Goal: Task Accomplishment & Management: Complete application form

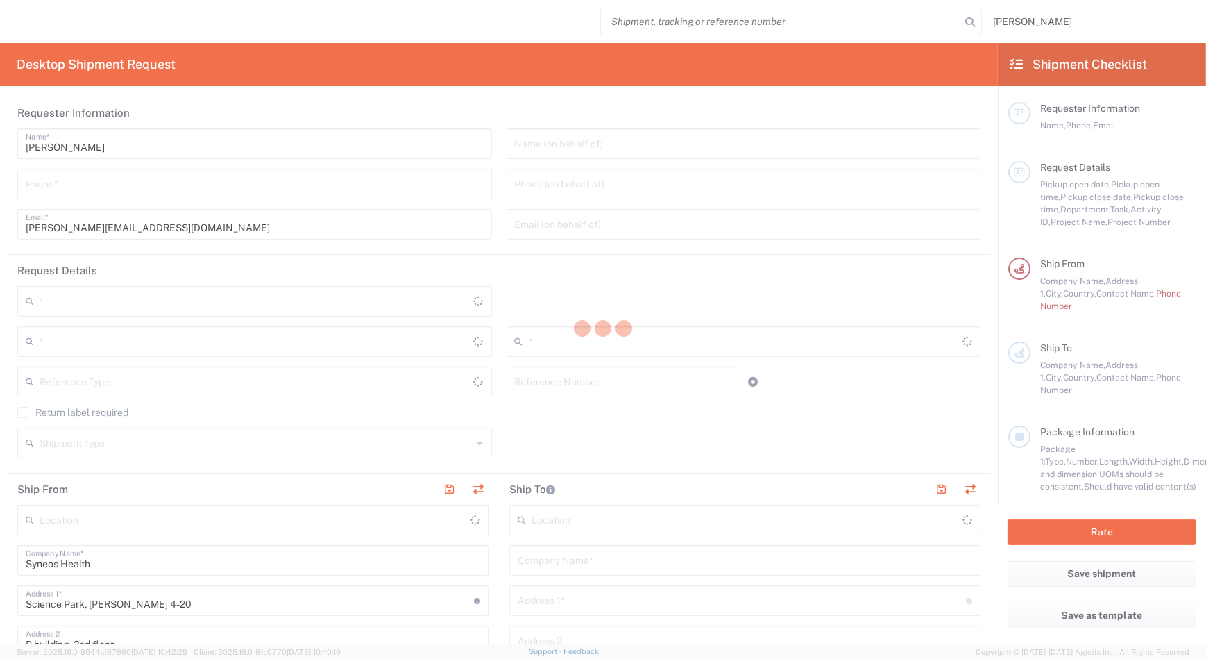
drag, startPoint x: 0, startPoint y: 0, endPoint x: 557, endPoint y: 296, distance: 630.5
click at [810, 171] on div at bounding box center [603, 329] width 1206 height 659
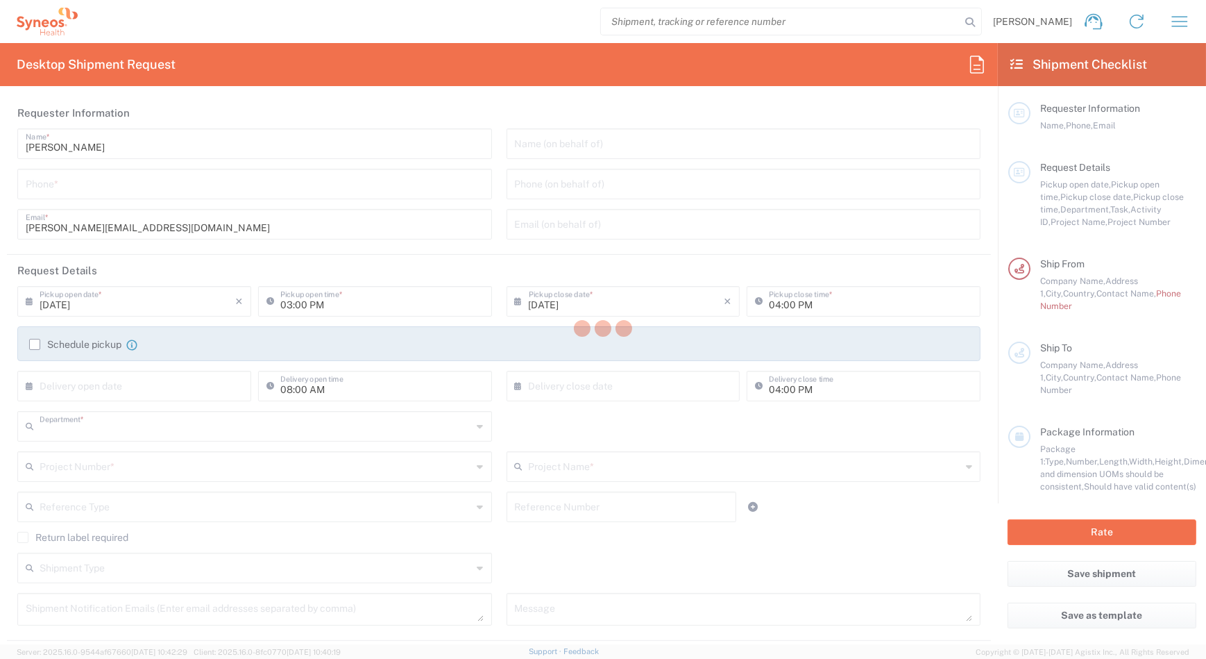
type input "3229"
type input "[GEOGRAPHIC_DATA]"
type input "Syneos Health Hungary Kft."
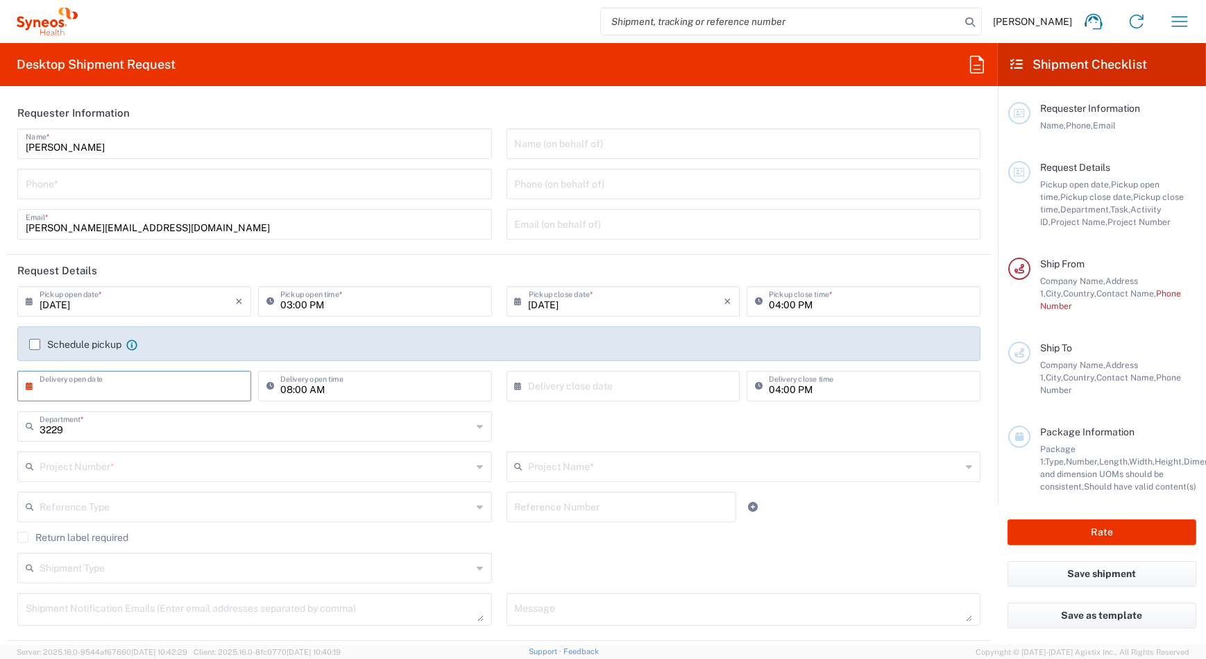
click at [117, 389] on input "text" at bounding box center [138, 385] width 196 height 24
click at [155, 491] on span "14" at bounding box center [156, 491] width 20 height 19
click at [92, 392] on input "[DATE]" at bounding box center [138, 385] width 196 height 24
click at [169, 486] on span "15" at bounding box center [176, 491] width 20 height 19
type input "[DATE]"
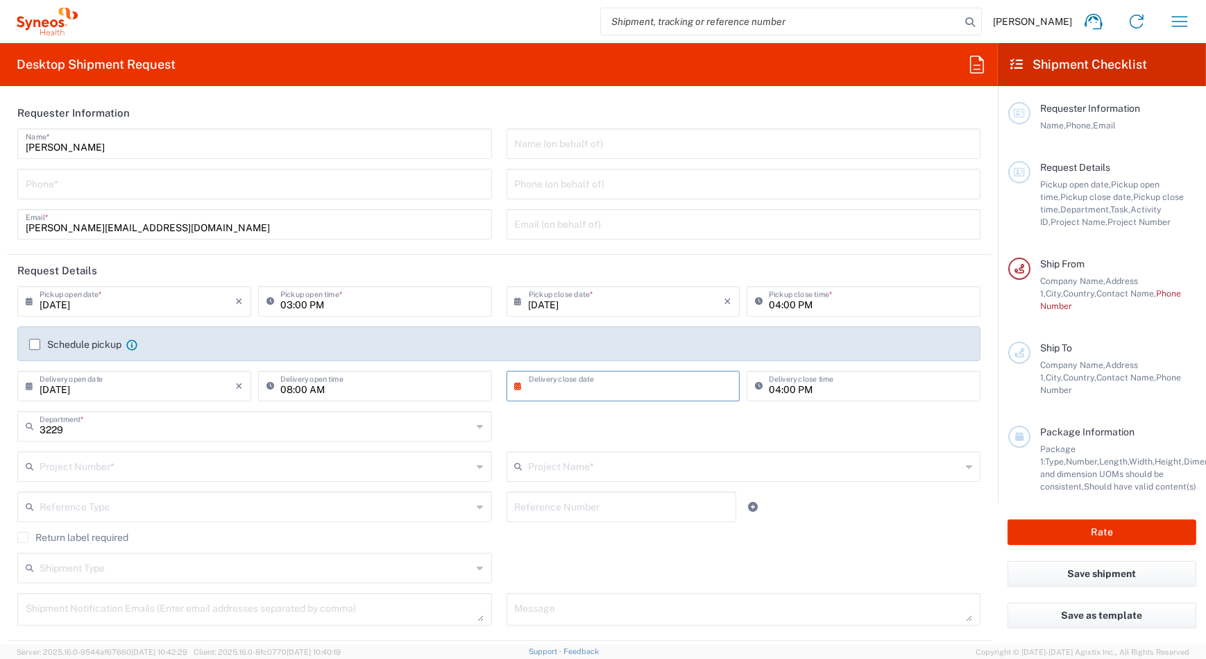
click at [541, 387] on input "text" at bounding box center [627, 385] width 196 height 24
click at [658, 491] on span "15" at bounding box center [660, 491] width 20 height 19
type input "[DATE]"
click at [133, 473] on input "text" at bounding box center [256, 465] width 433 height 24
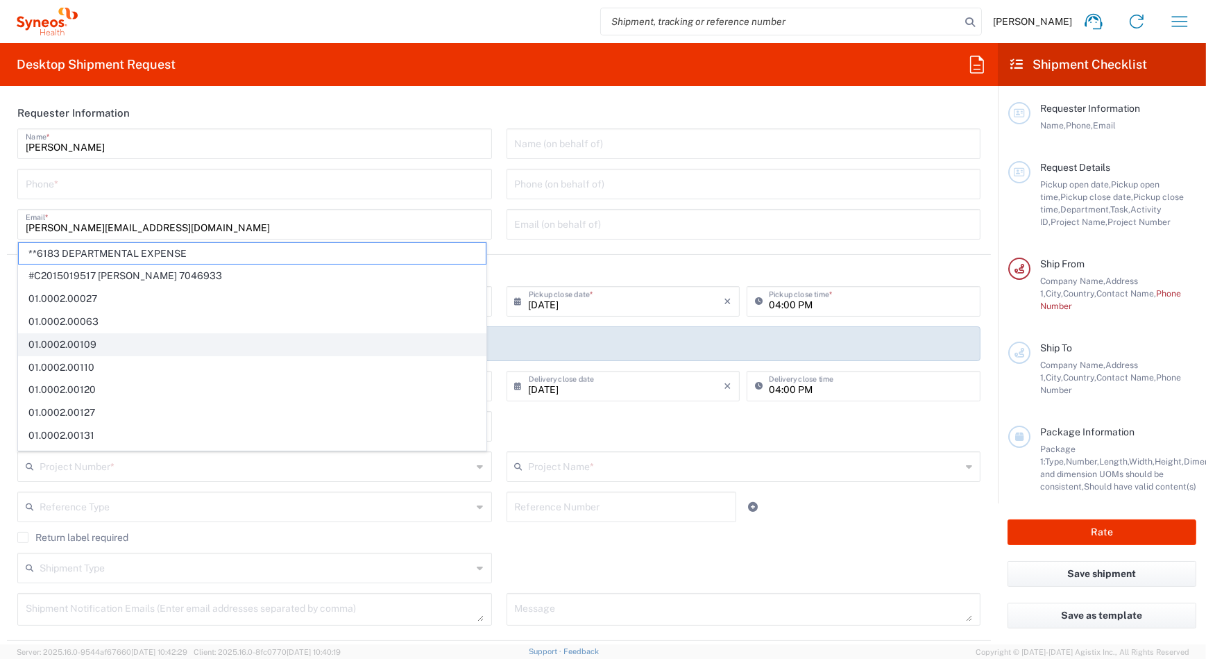
click at [210, 343] on span "01.0002.00109" at bounding box center [252, 345] width 467 height 22
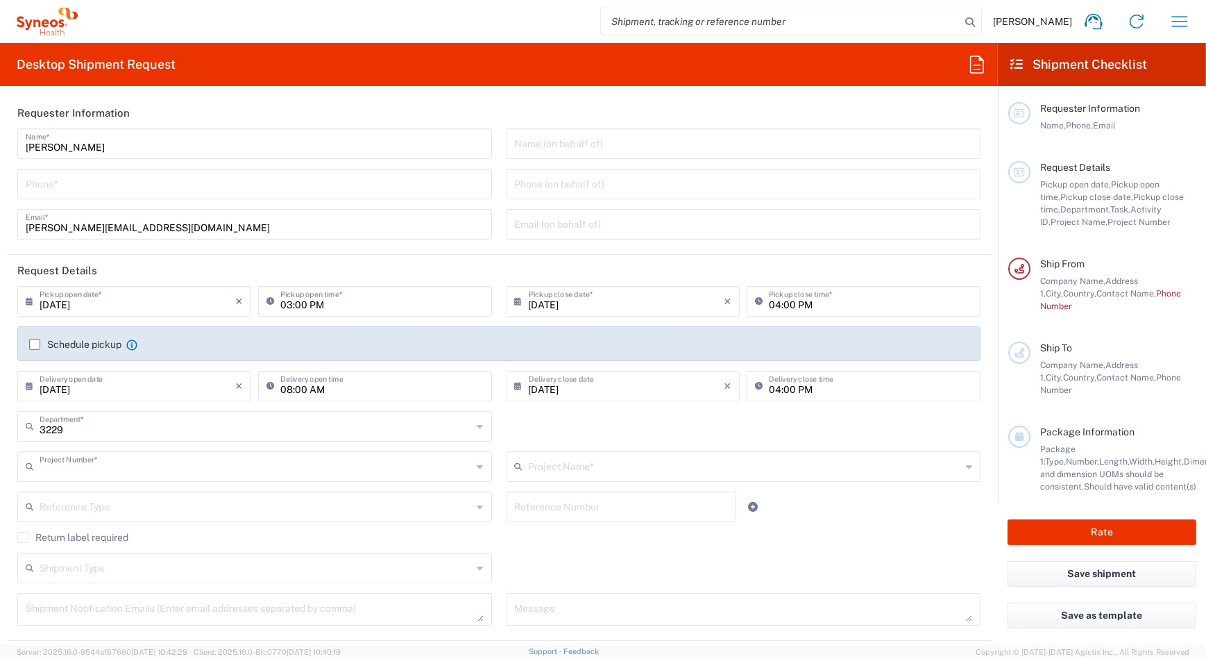
type input "01.0002.00109"
type input "Global Resourcing Only BD Prep"
click at [105, 466] on input "01.0002.00109" at bounding box center [256, 465] width 433 height 24
click at [107, 469] on input "01.0002.00109" at bounding box center [256, 465] width 433 height 24
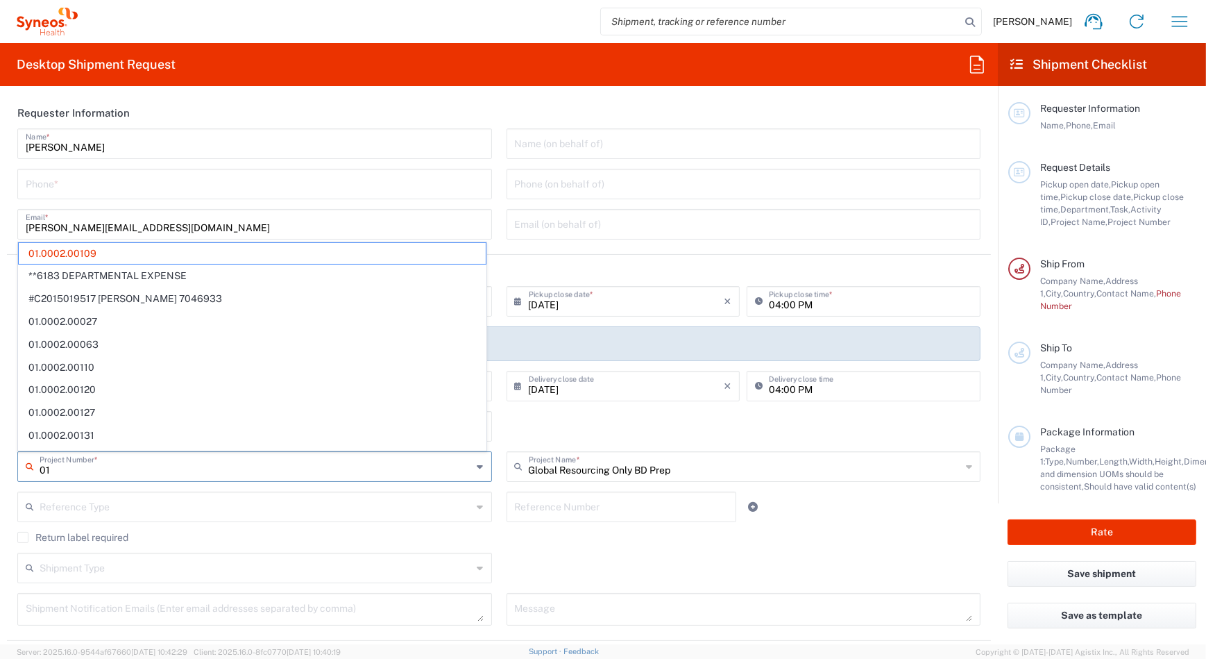
type input "0"
click at [104, 255] on span "01.0002.00109" at bounding box center [252, 254] width 467 height 22
click at [28, 272] on header "Request Details" at bounding box center [499, 270] width 984 height 31
click at [50, 379] on input "[DATE]" at bounding box center [138, 385] width 196 height 24
click at [31, 467] on icon at bounding box center [33, 466] width 14 height 22
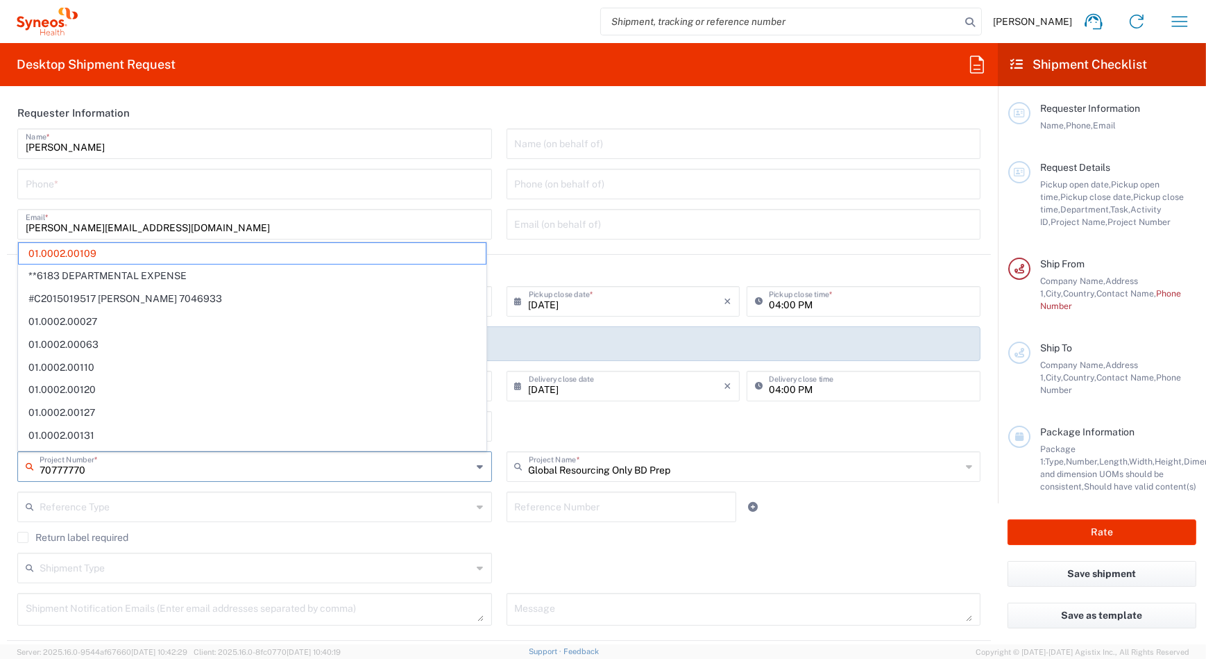
click at [46, 468] on input "70777770" at bounding box center [256, 465] width 433 height 24
click at [43, 467] on input "70777770" at bounding box center [256, 465] width 433 height 24
type input "70777770"
click at [55, 185] on input "tel" at bounding box center [255, 183] width 458 height 24
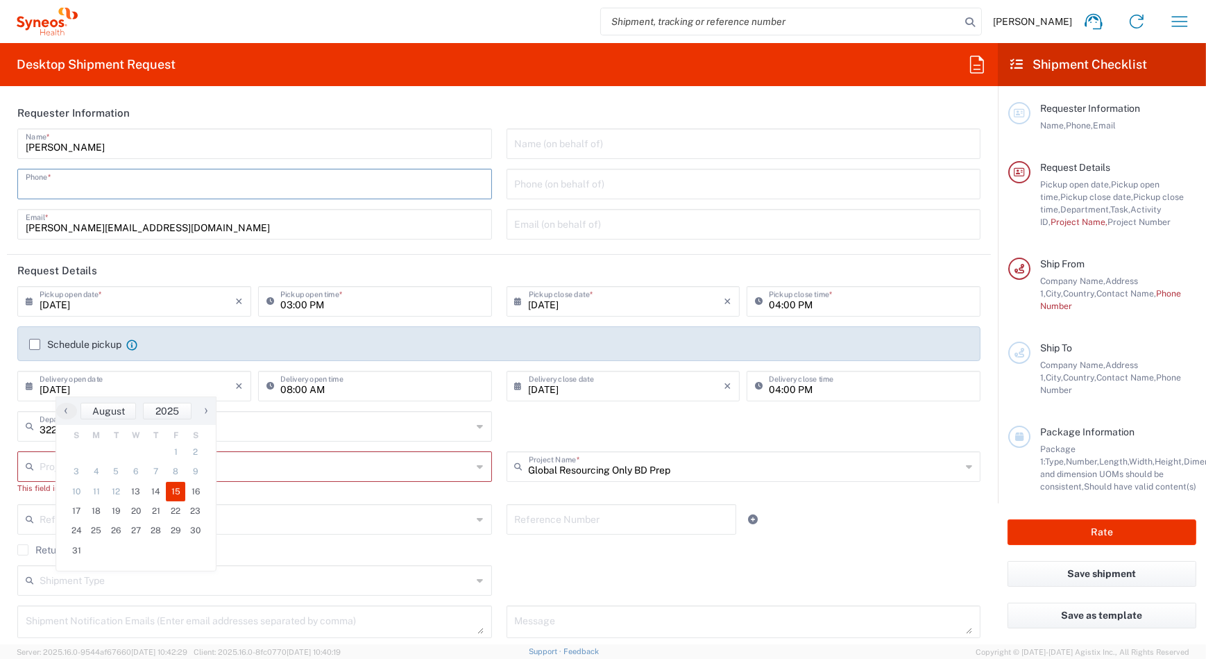
drag, startPoint x: 62, startPoint y: 184, endPoint x: 67, endPoint y: 190, distance: 7.9
click at [62, 184] on input "tel" at bounding box center [255, 183] width 458 height 24
type input "06703176478"
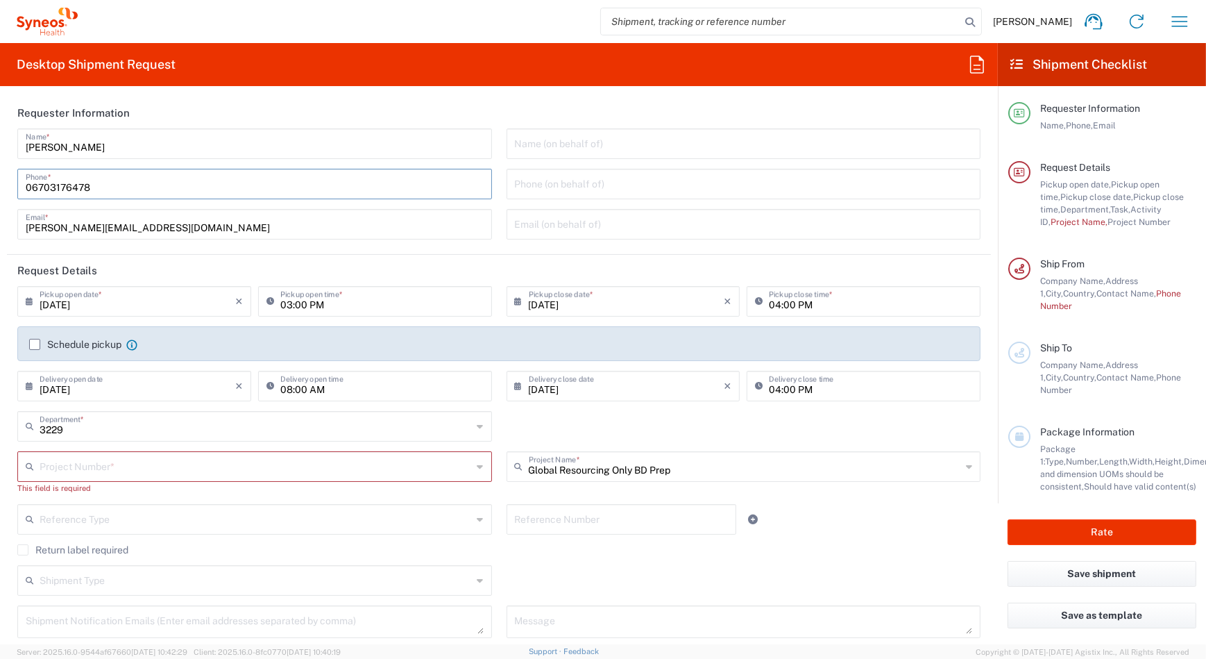
click at [56, 468] on input "text" at bounding box center [256, 465] width 433 height 24
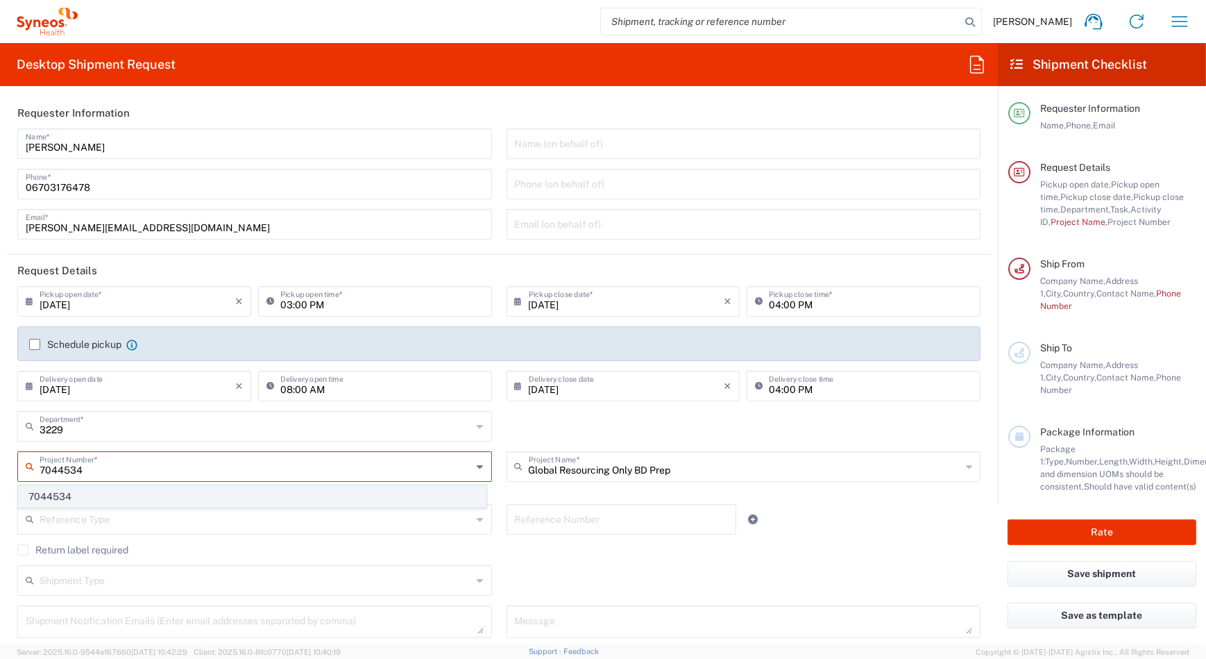
type input "7044534"
click at [49, 503] on span "7044534" at bounding box center [252, 497] width 467 height 22
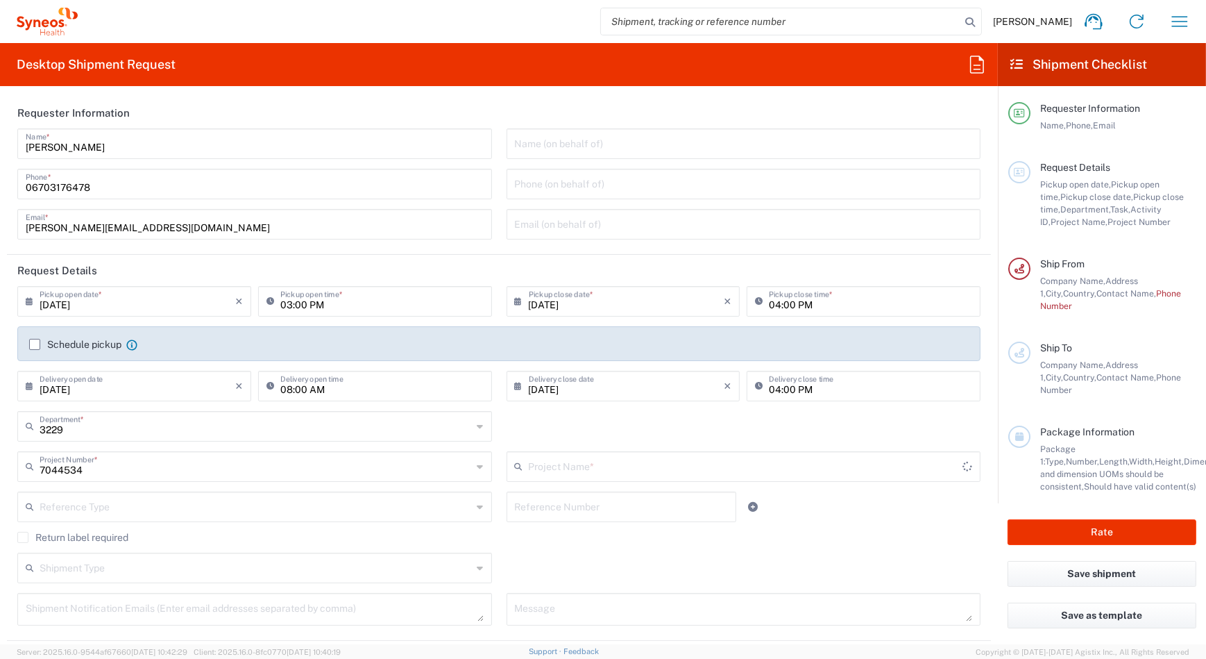
type input "Acrotech 7044534"
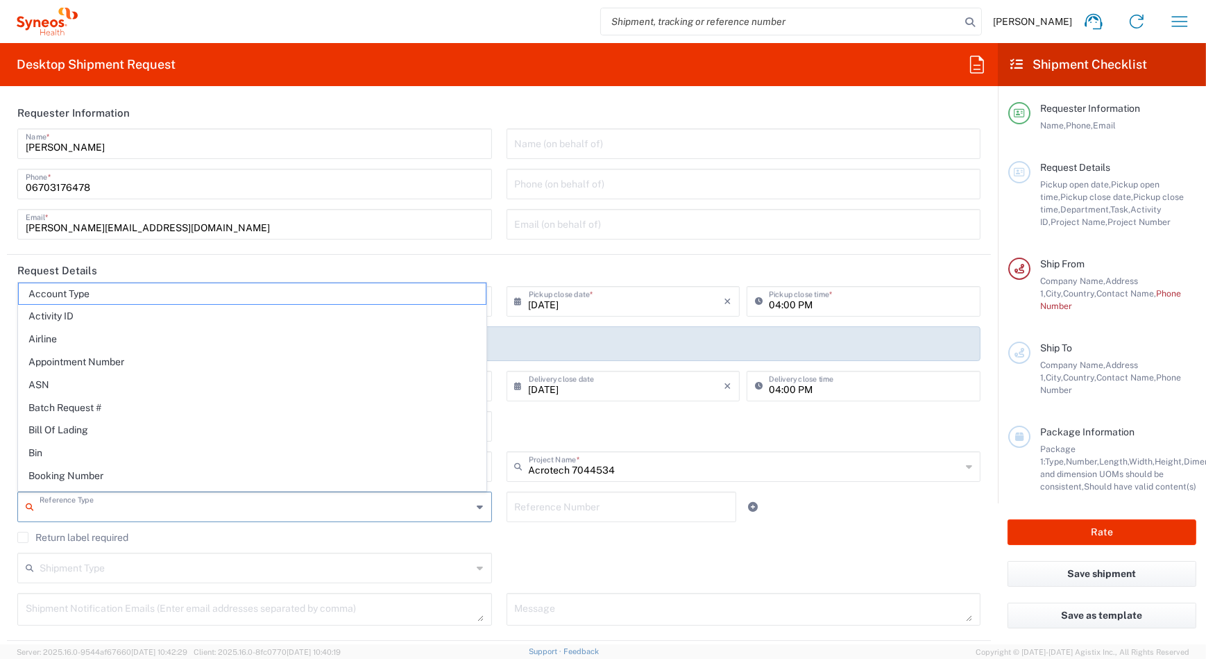
click at [104, 513] on input "text" at bounding box center [256, 505] width 433 height 24
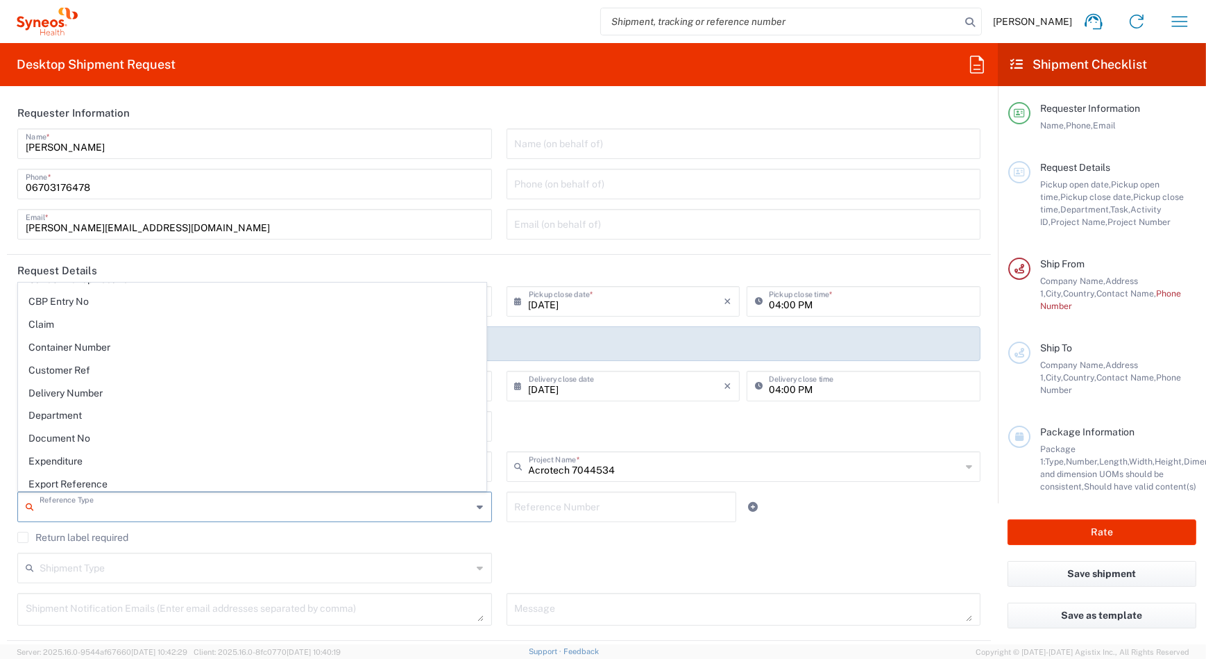
scroll to position [252, 0]
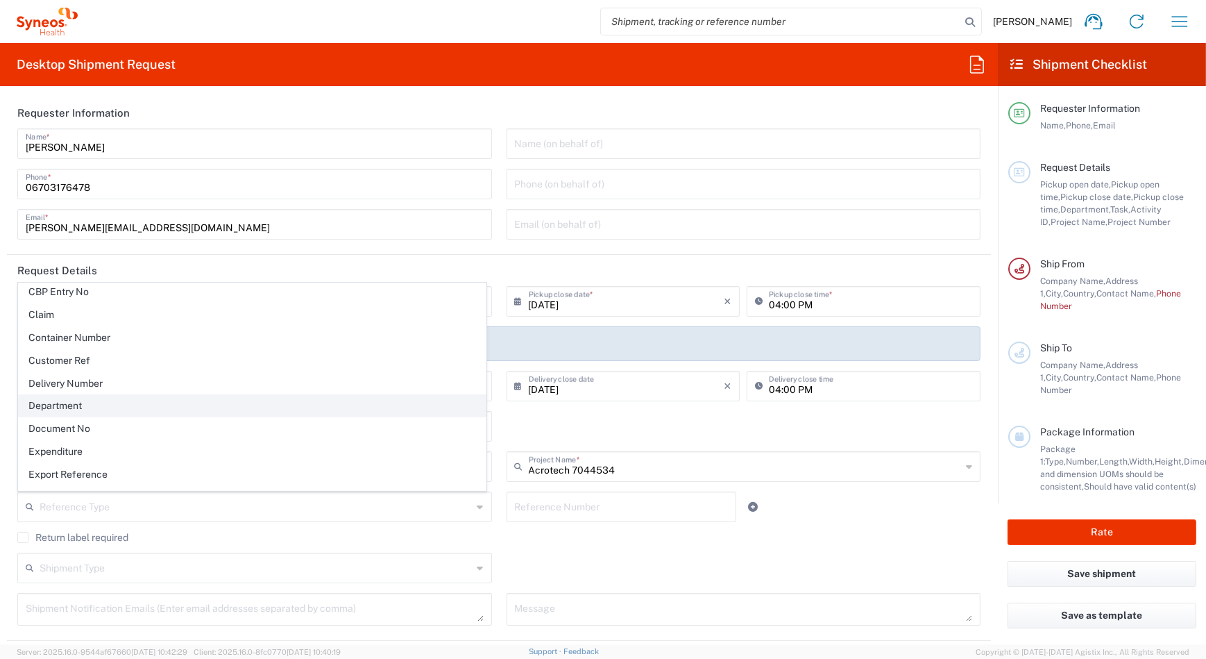
click at [135, 410] on span "Department" at bounding box center [252, 406] width 467 height 22
type input "Department"
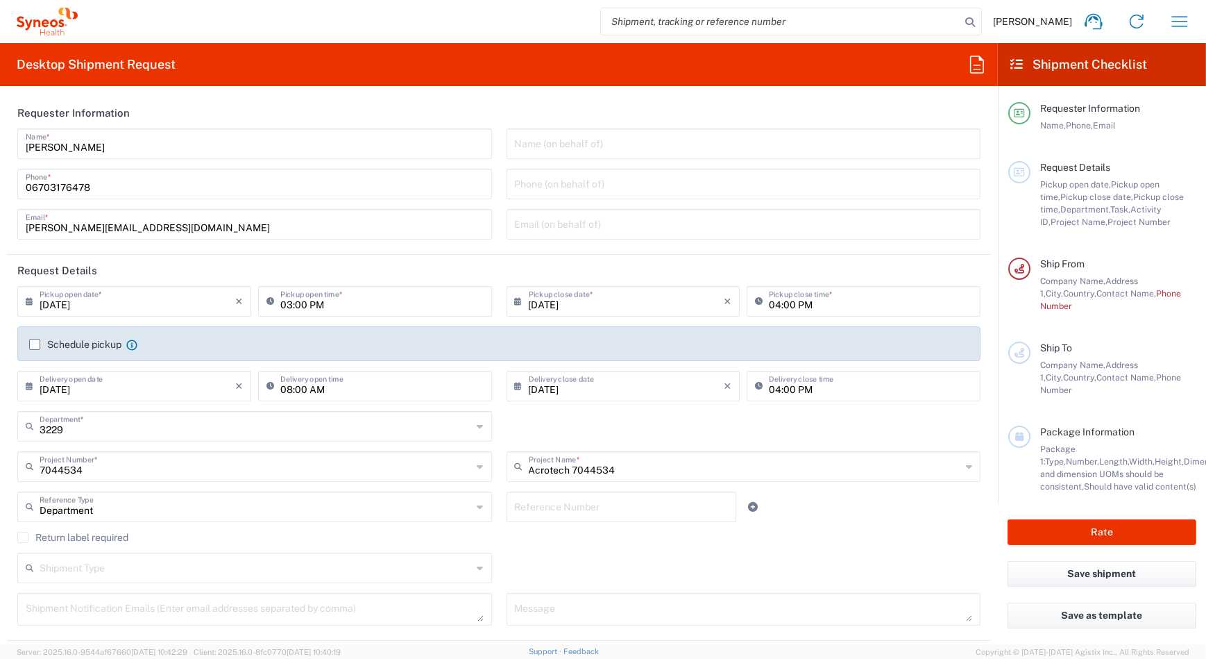
click at [91, 559] on input "text" at bounding box center [256, 566] width 433 height 24
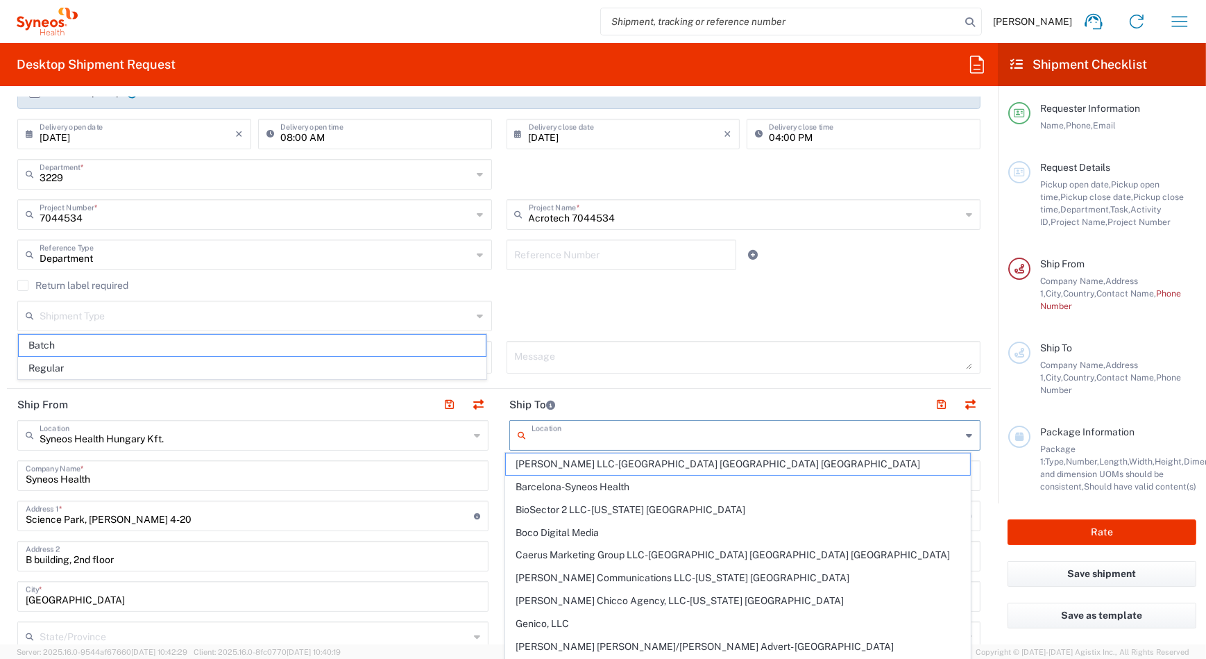
click at [553, 437] on input "text" at bounding box center [747, 434] width 430 height 24
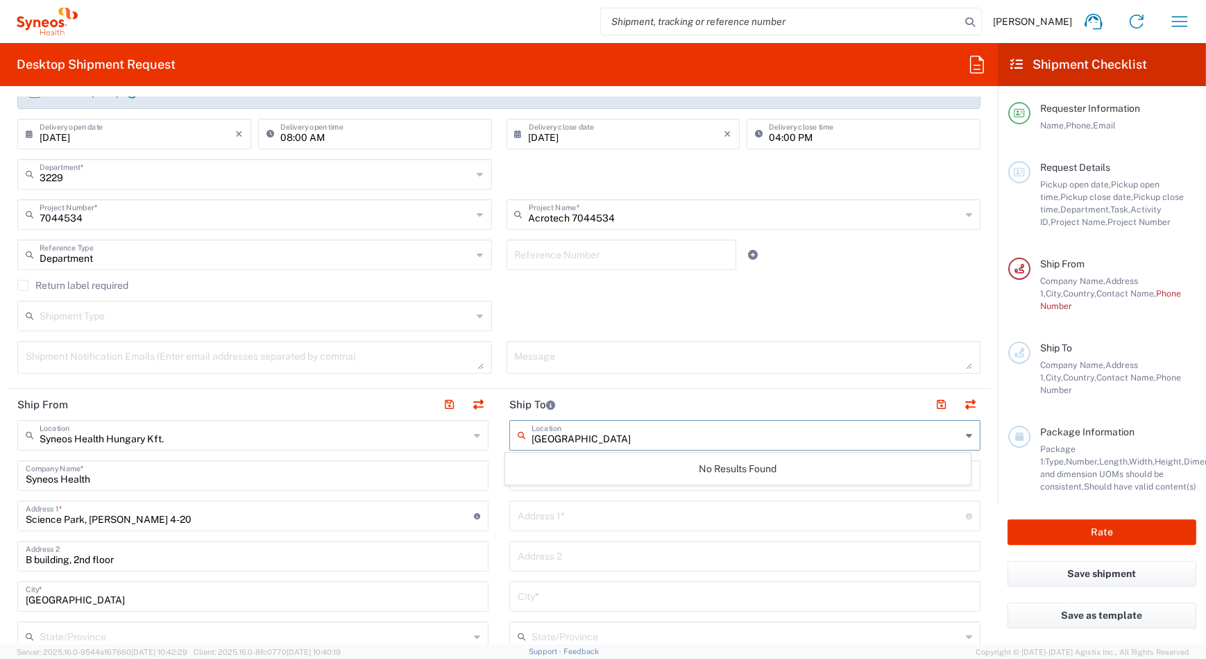
type input "[GEOGRAPHIC_DATA]"
click at [578, 502] on input "text" at bounding box center [742, 514] width 448 height 24
type input "Nagyerdei korut 98."
type input "[GEOGRAPHIC_DATA], DEKK, Belgyógyászati Klinika, B ép. Hematológia,"
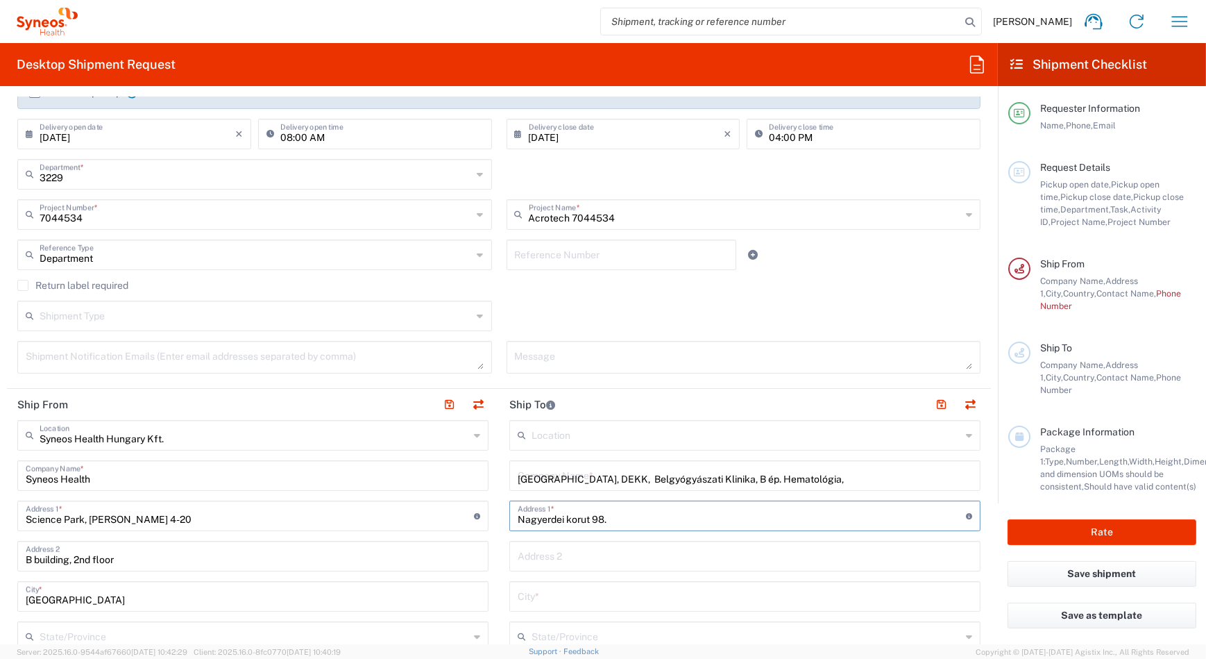
type input "Belgyógyászati Klinika, B ép. Hematológia"
type input "[GEOGRAPHIC_DATA]"
type input "4032"
type input "06307021590"
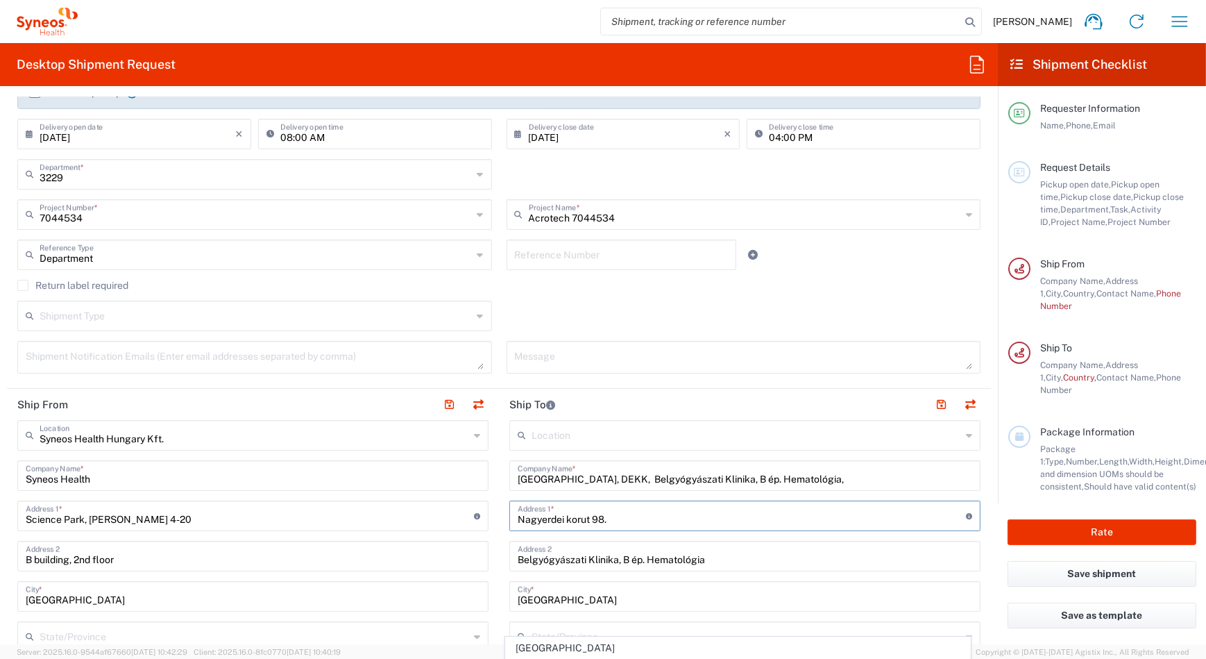
scroll to position [504, 0]
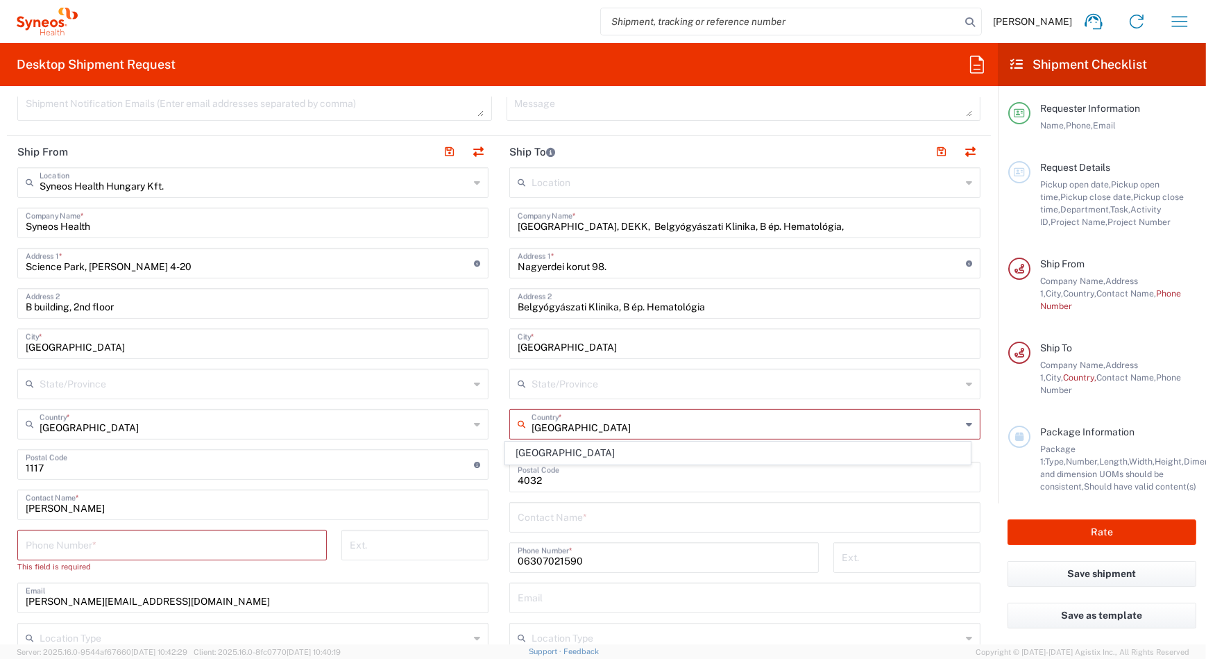
click at [582, 430] on input "[GEOGRAPHIC_DATA]" at bounding box center [747, 423] width 430 height 24
type input "A"
click at [511, 470] on span "[GEOGRAPHIC_DATA]" at bounding box center [738, 476] width 464 height 22
type input "[GEOGRAPHIC_DATA]"
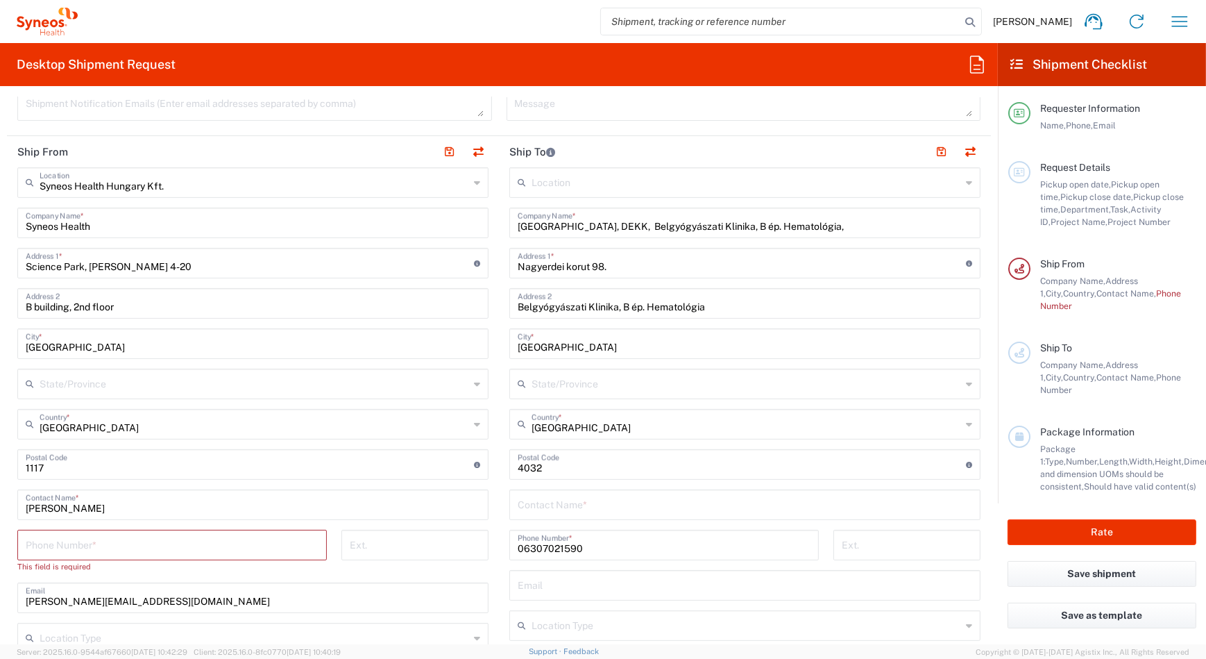
scroll to position [756, 0]
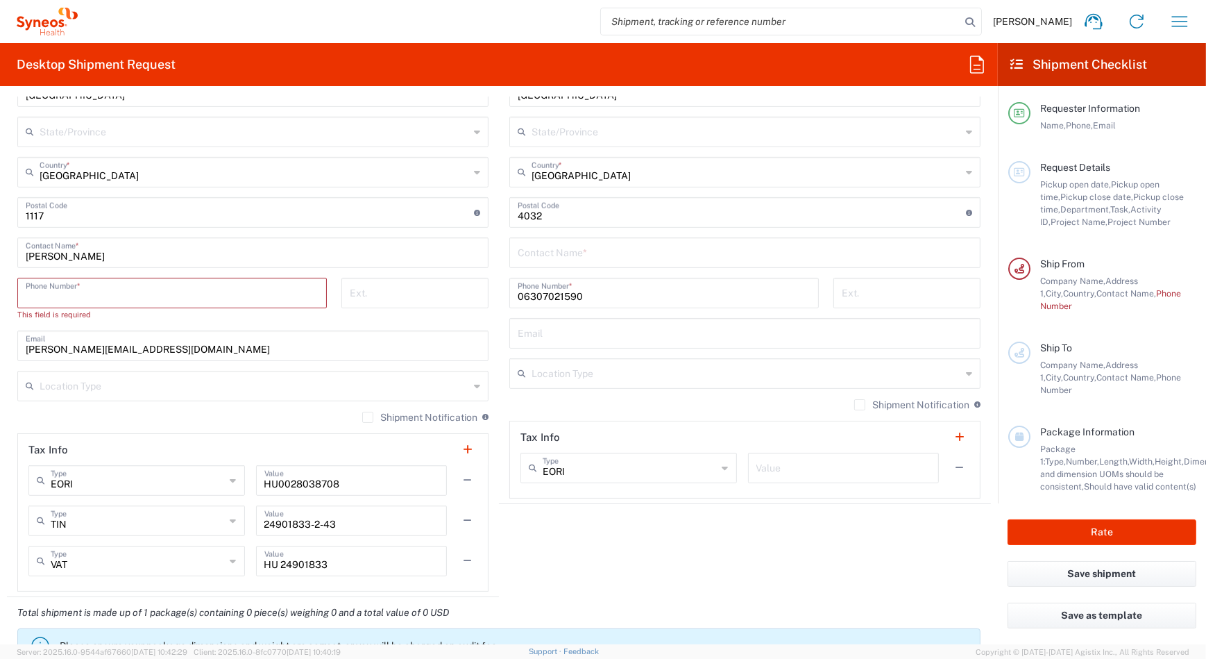
drag, startPoint x: 103, startPoint y: 285, endPoint x: 102, endPoint y: 298, distance: 12.5
click at [103, 285] on input "tel" at bounding box center [172, 292] width 293 height 24
type input "06703176478"
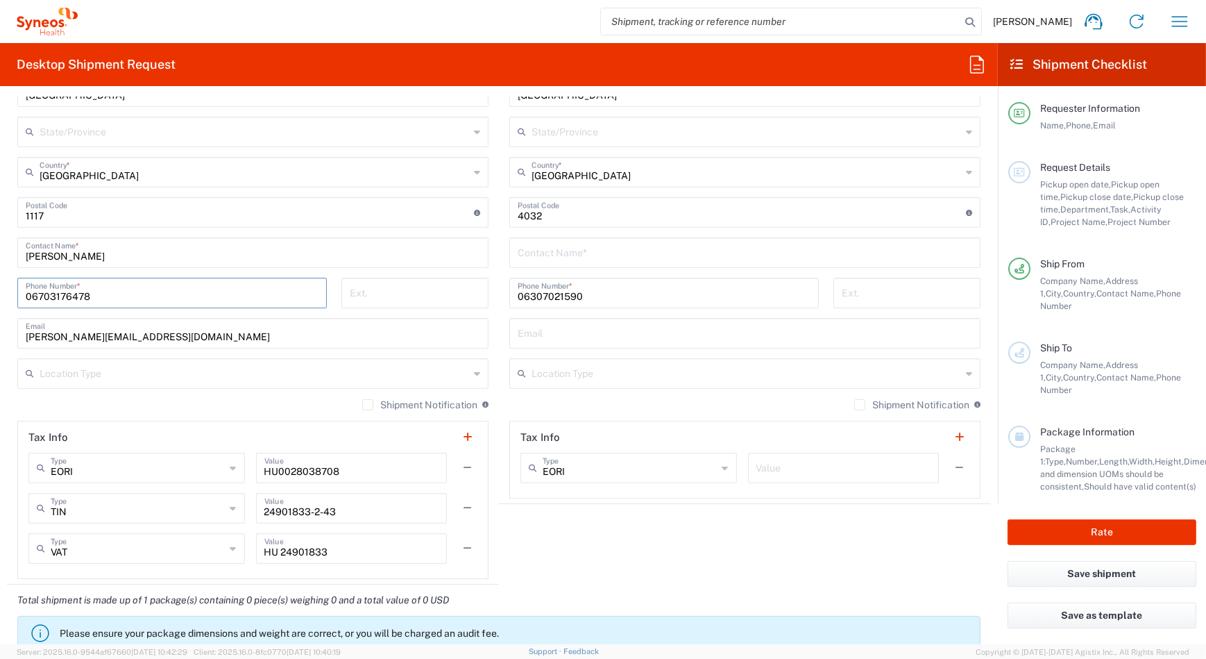
scroll to position [1009, 0]
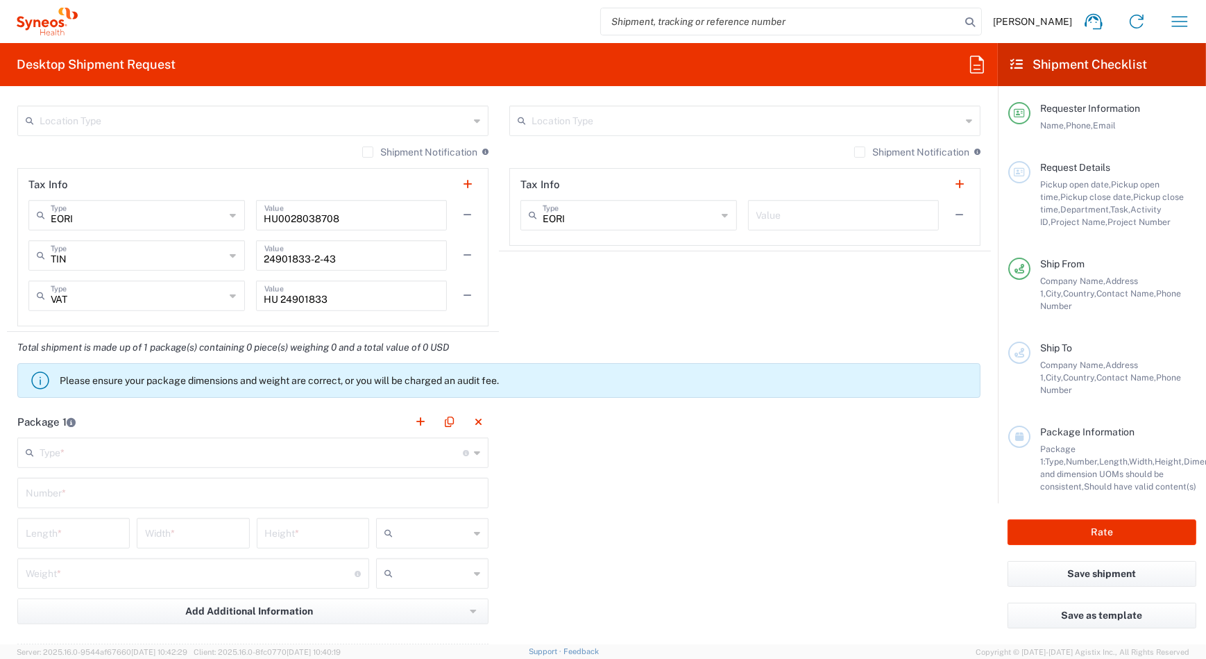
click at [109, 453] on input "text" at bounding box center [251, 451] width 423 height 24
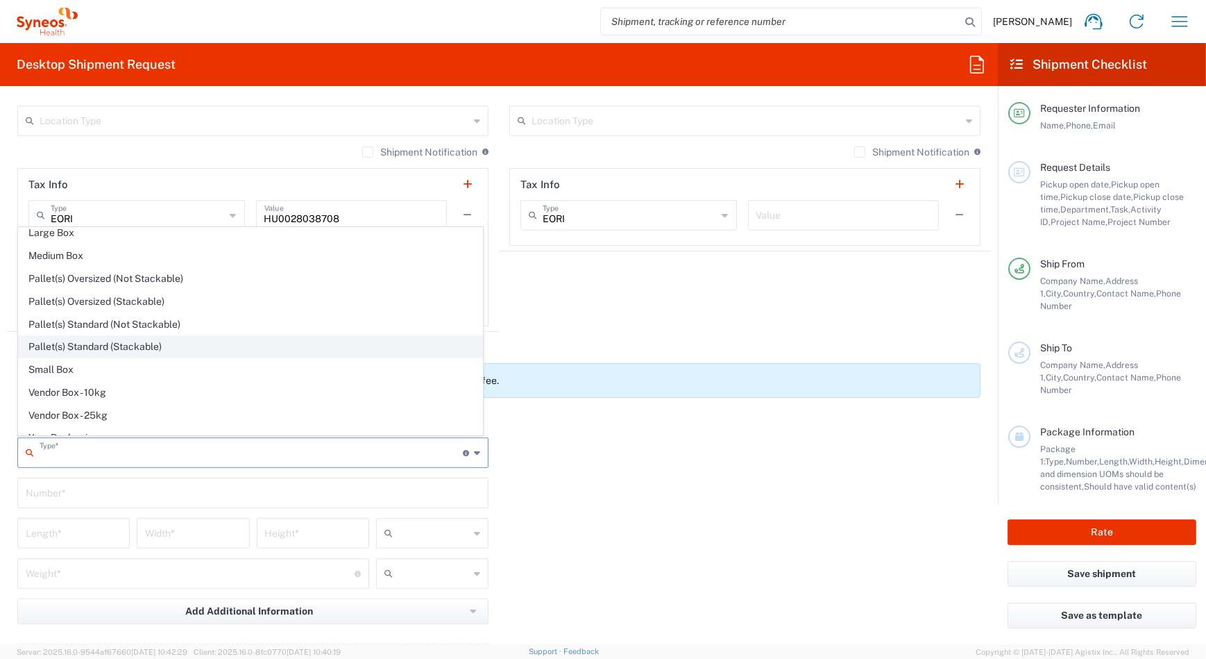
scroll to position [41, 0]
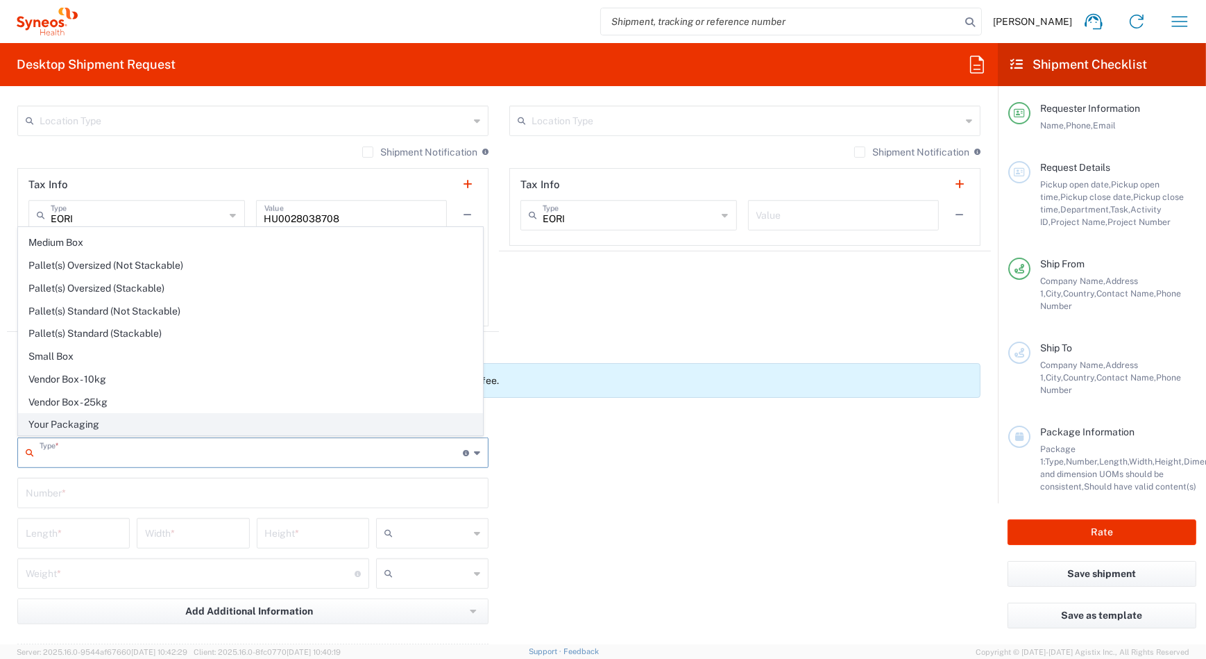
click at [105, 421] on span "Your Packaging" at bounding box center [251, 425] width 464 height 22
type input "Your Packaging"
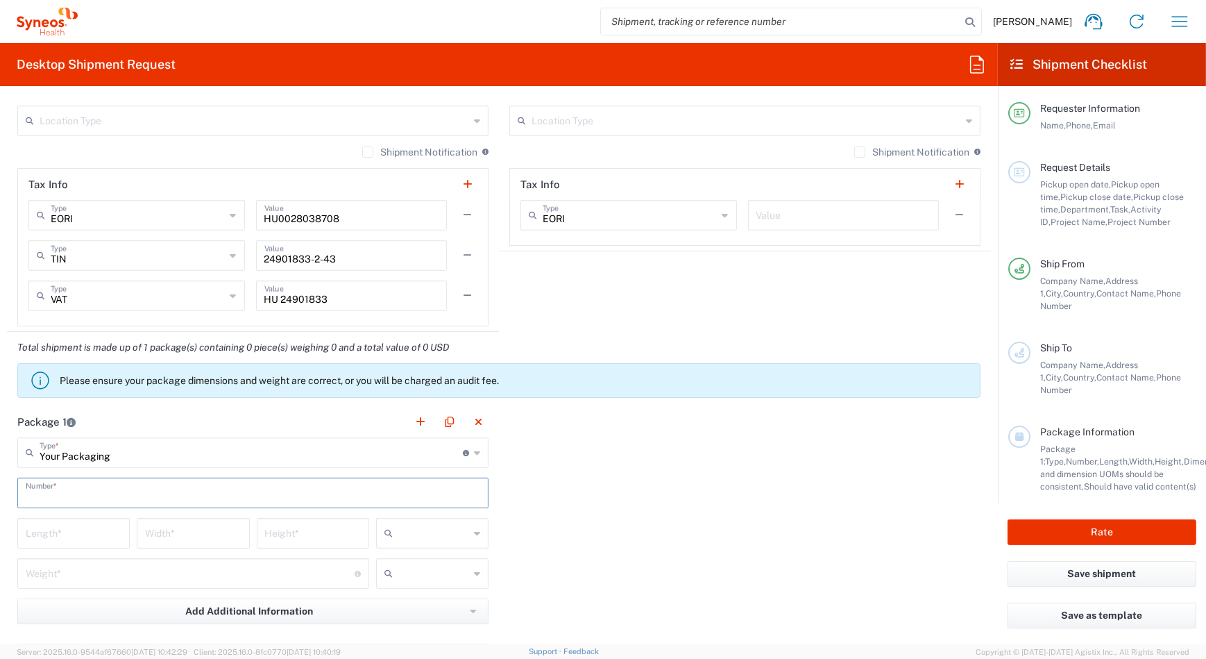
click at [99, 493] on input "text" at bounding box center [253, 491] width 455 height 24
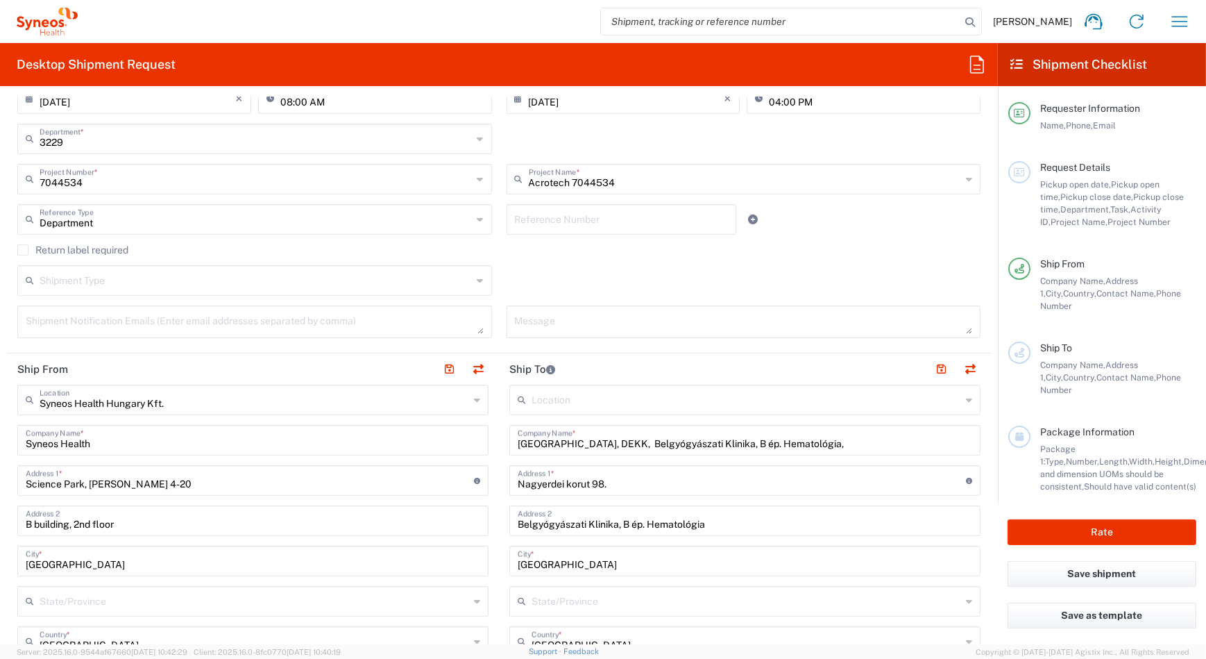
scroll to position [288, 0]
click at [120, 273] on input "text" at bounding box center [256, 278] width 433 height 24
click at [479, 278] on div "Shipment Type" at bounding box center [254, 279] width 475 height 31
click at [478, 279] on icon at bounding box center [480, 280] width 6 height 22
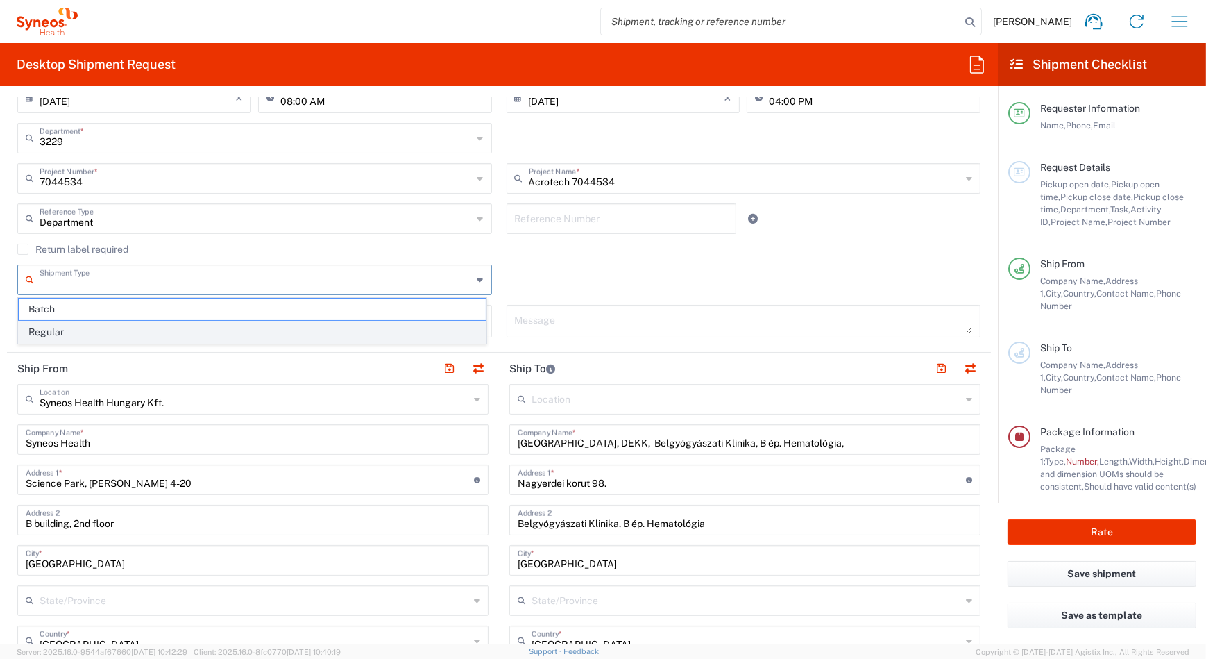
click at [261, 325] on span "Regular" at bounding box center [252, 332] width 467 height 22
type input "Regular"
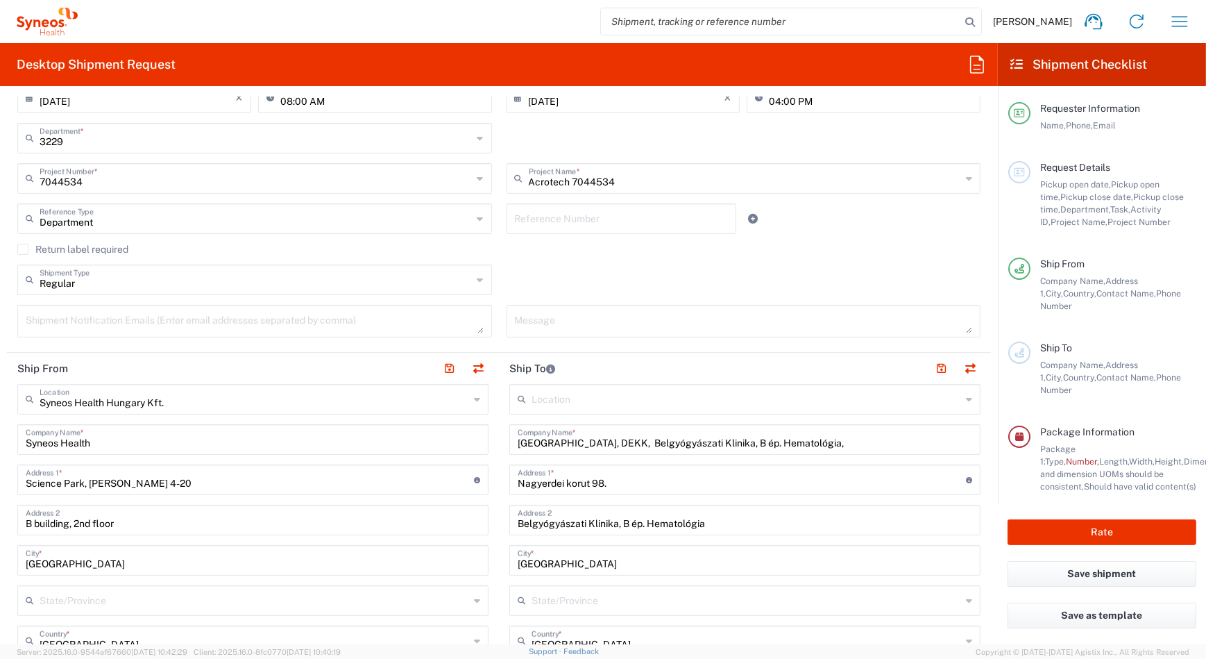
click at [167, 330] on textarea at bounding box center [255, 321] width 458 height 24
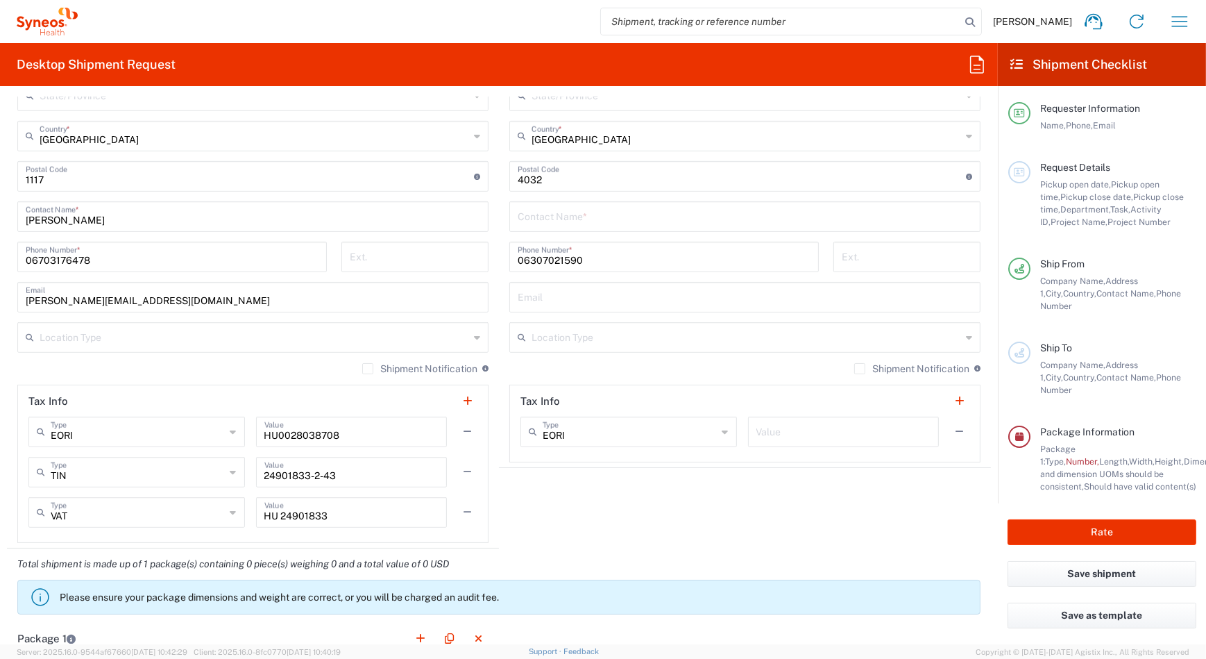
type textarea "A4 envelope"
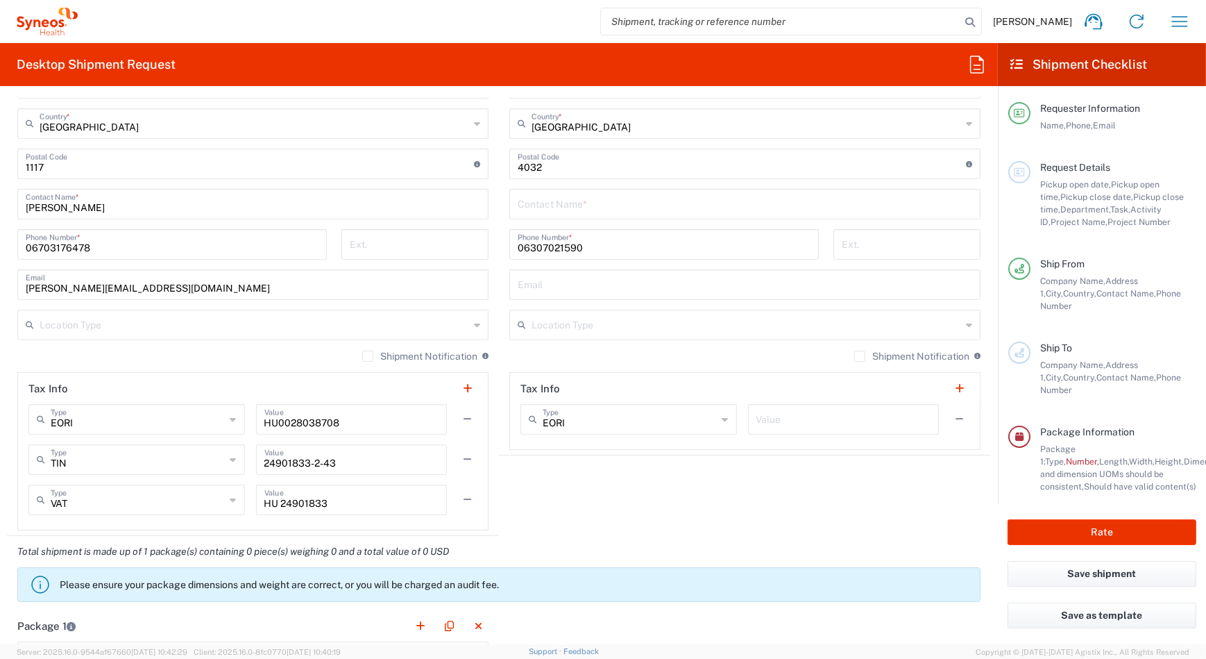
click at [157, 336] on input "text" at bounding box center [255, 324] width 430 height 24
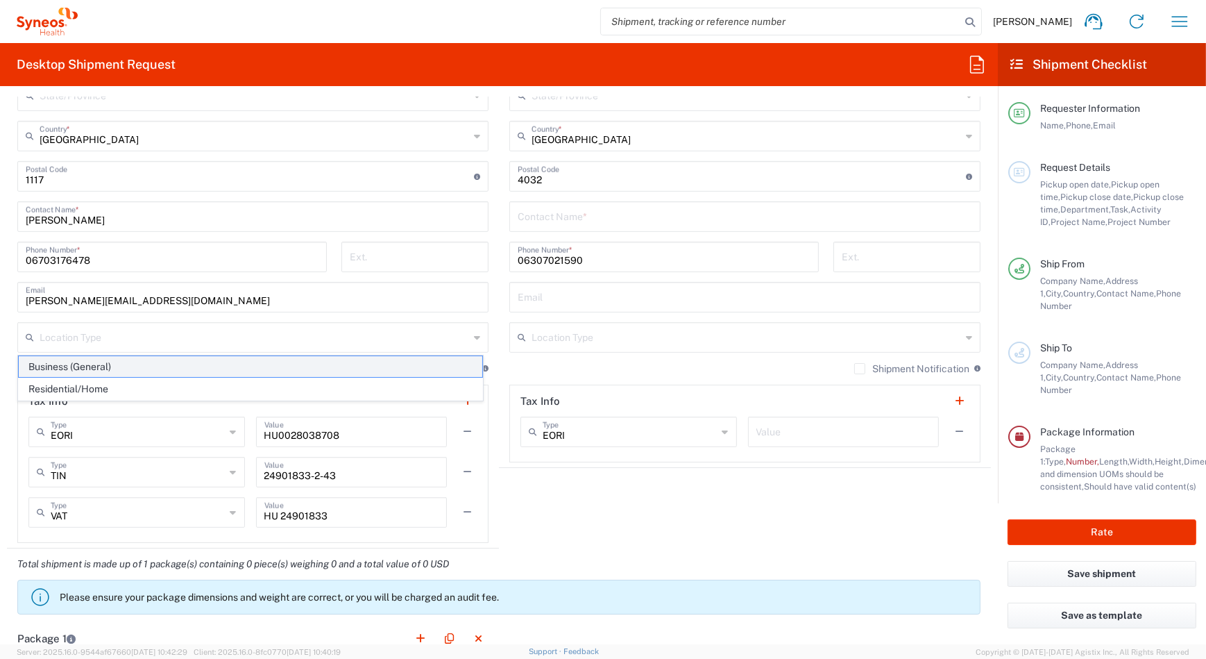
click at [132, 368] on span "Business (General)" at bounding box center [251, 367] width 464 height 22
type input "Business (General)"
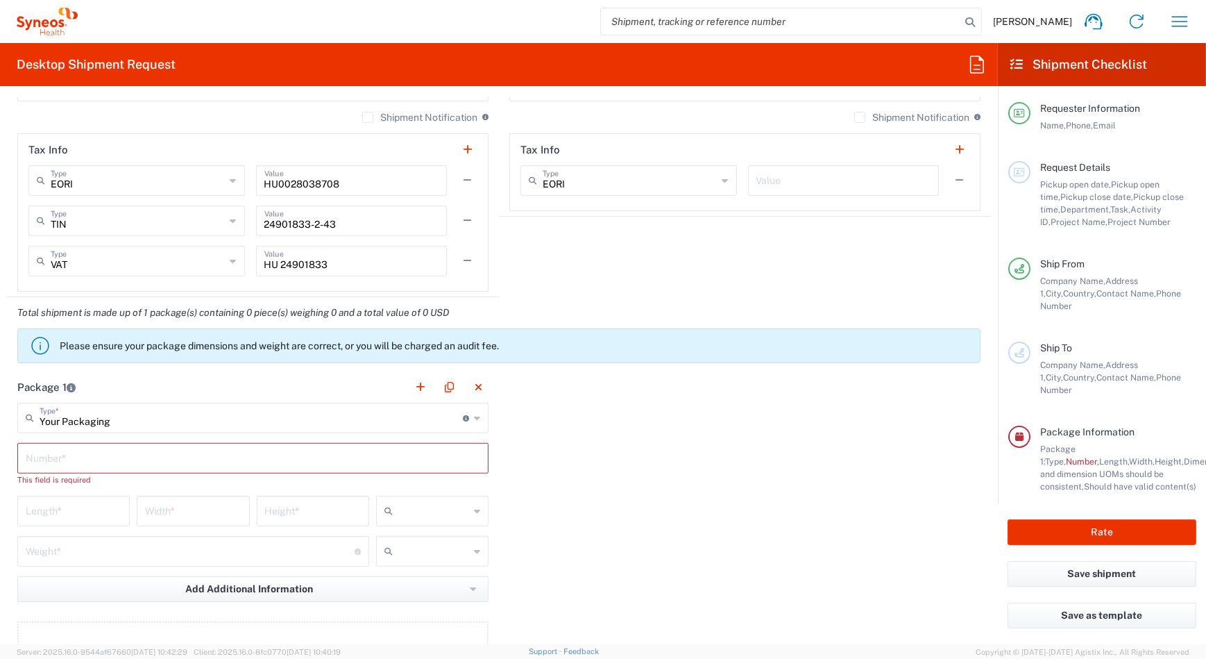
scroll to position [1057, 0]
type input "Your Packaging"
click at [159, 423] on input "Your Packaging" at bounding box center [251, 416] width 423 height 24
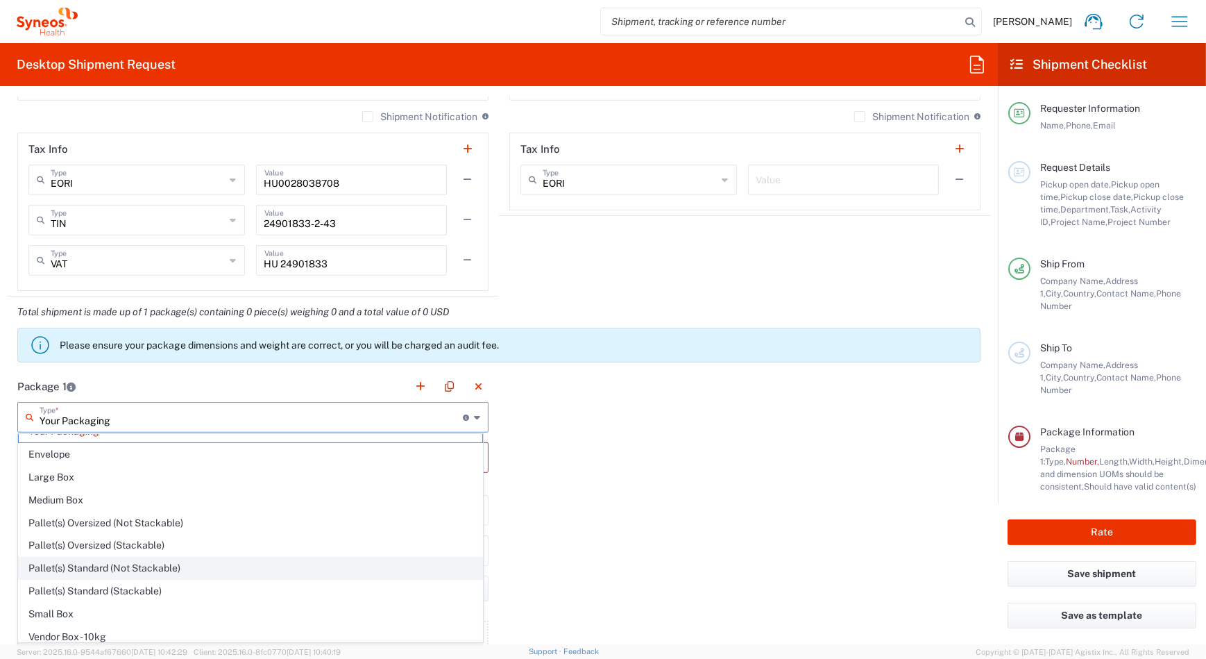
scroll to position [0, 0]
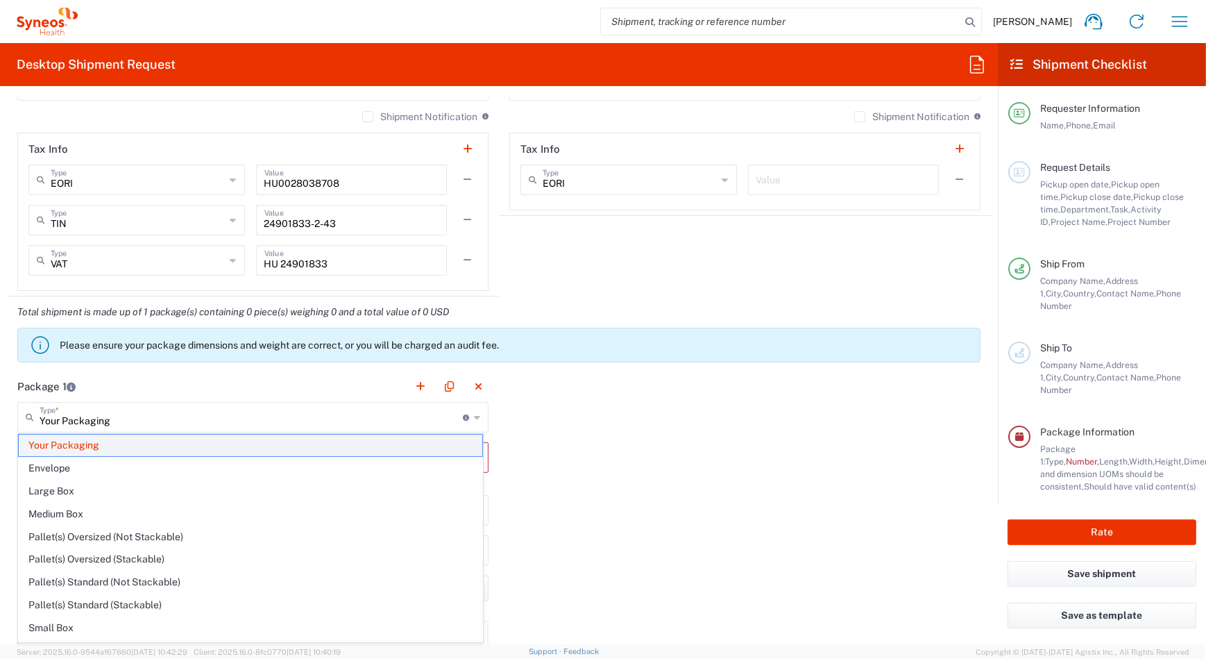
click at [107, 449] on span "Your Packaging" at bounding box center [251, 445] width 464 height 22
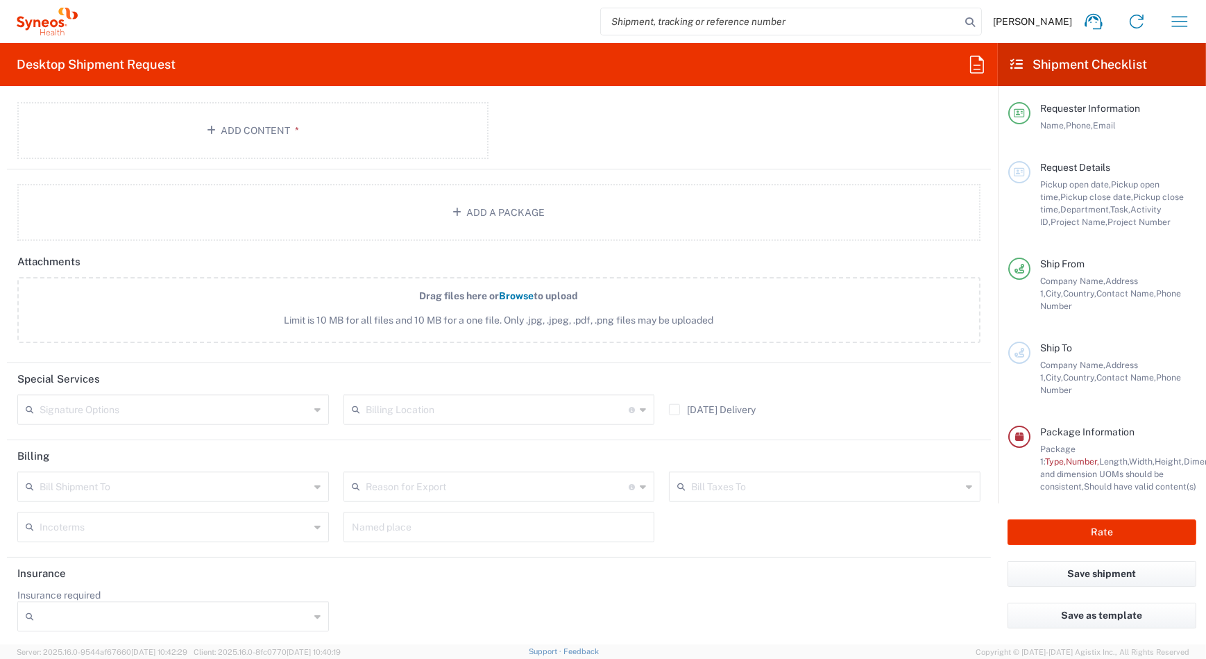
scroll to position [1082, 0]
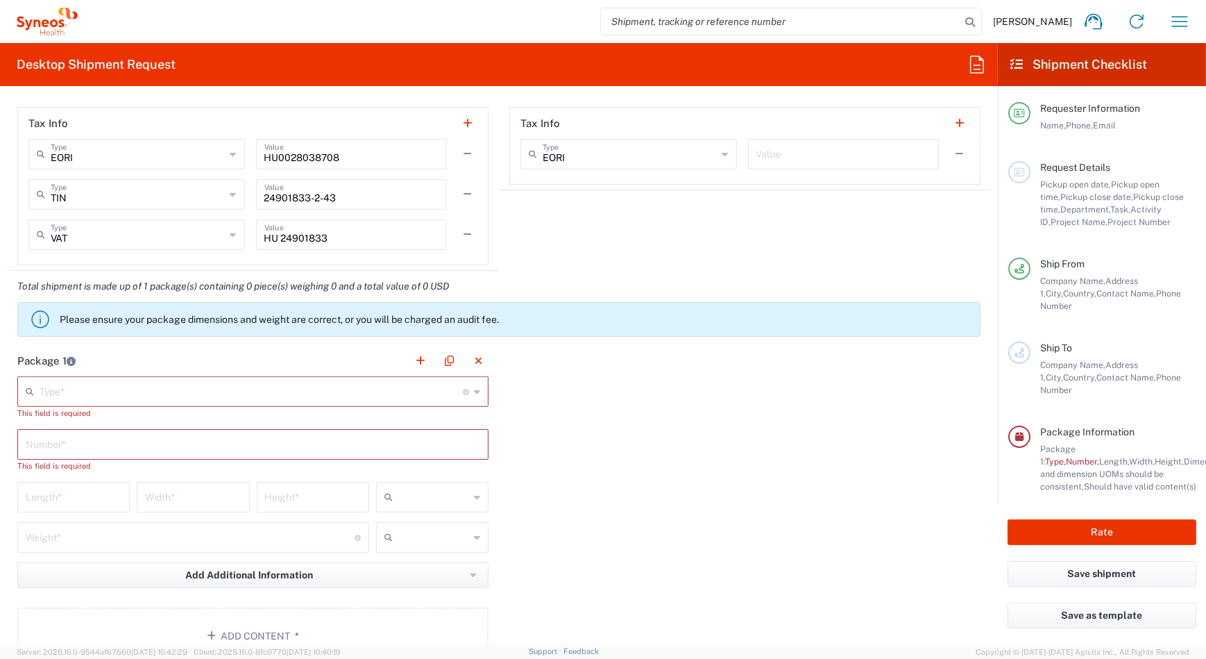
click at [94, 387] on input "text" at bounding box center [251, 390] width 423 height 24
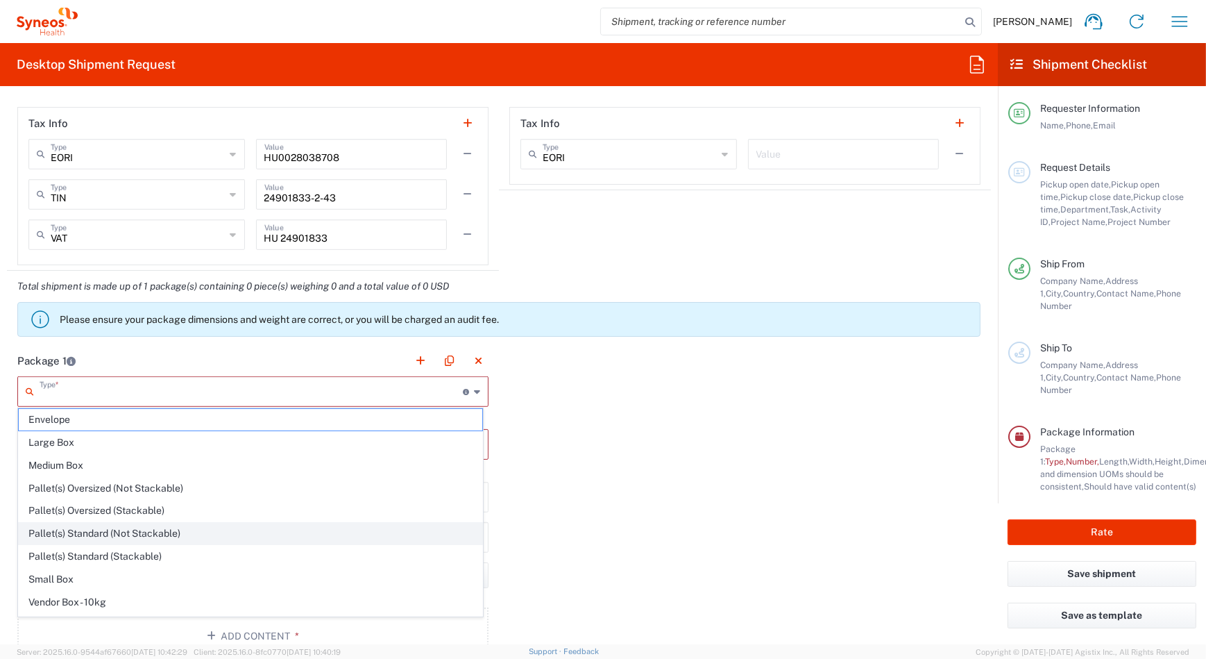
click at [78, 531] on span "Pallet(s) Standard (Not Stackable)" at bounding box center [251, 534] width 464 height 22
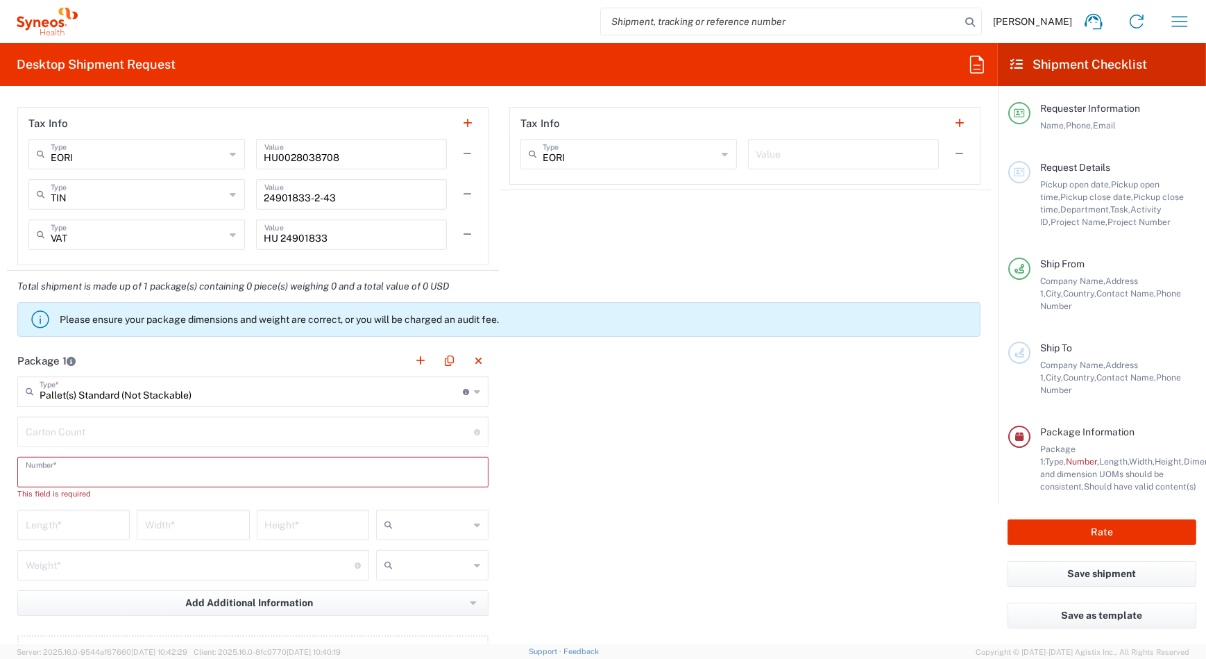
click at [78, 466] on input "text" at bounding box center [253, 471] width 455 height 24
click at [99, 394] on input "Pallet(s) Standard (Not Stackable)" at bounding box center [251, 390] width 423 height 24
type input "Pallet(s) Standard (Not Stackable)"
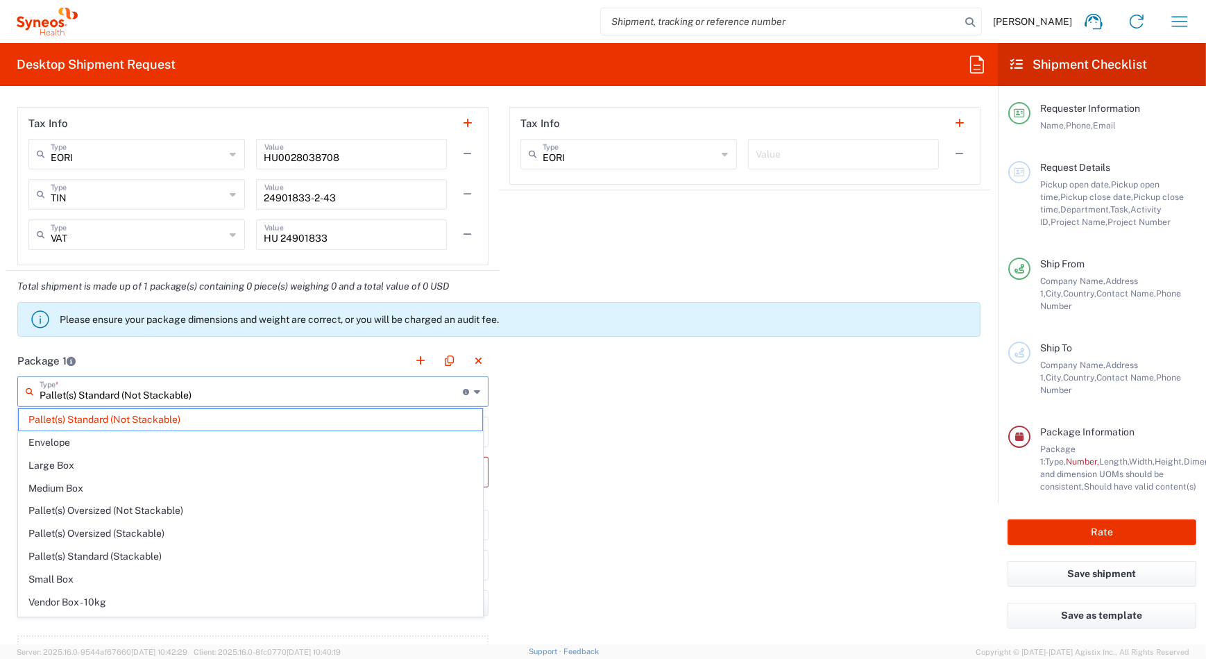
click at [203, 385] on input "Pallet(s) Standard (Not Stackable)" at bounding box center [251, 390] width 423 height 24
click at [203, 389] on input "Pallet(s) Standard (Not Stackable)" at bounding box center [251, 390] width 423 height 24
drag, startPoint x: 59, startPoint y: 392, endPoint x: 21, endPoint y: 394, distance: 38.2
click at [21, 394] on div "Pallet(s) Standard (Not Stackable) Type * Material used to package goods" at bounding box center [252, 391] width 471 height 31
click at [71, 396] on input "text" at bounding box center [251, 390] width 423 height 24
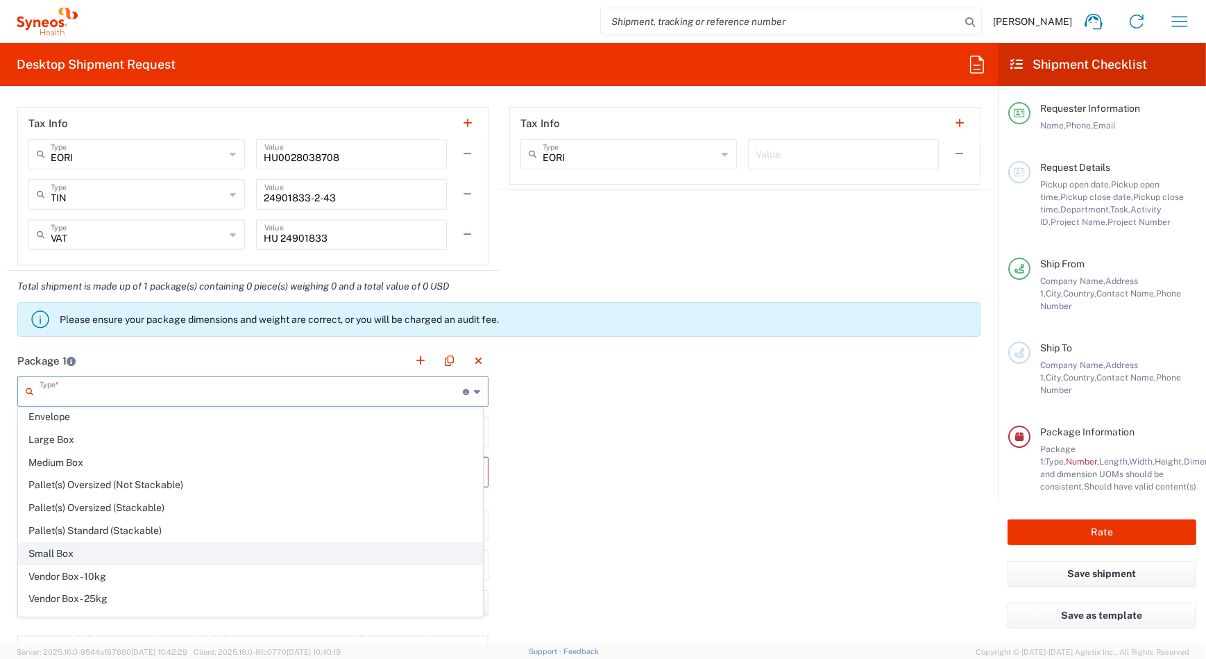
scroll to position [40, 0]
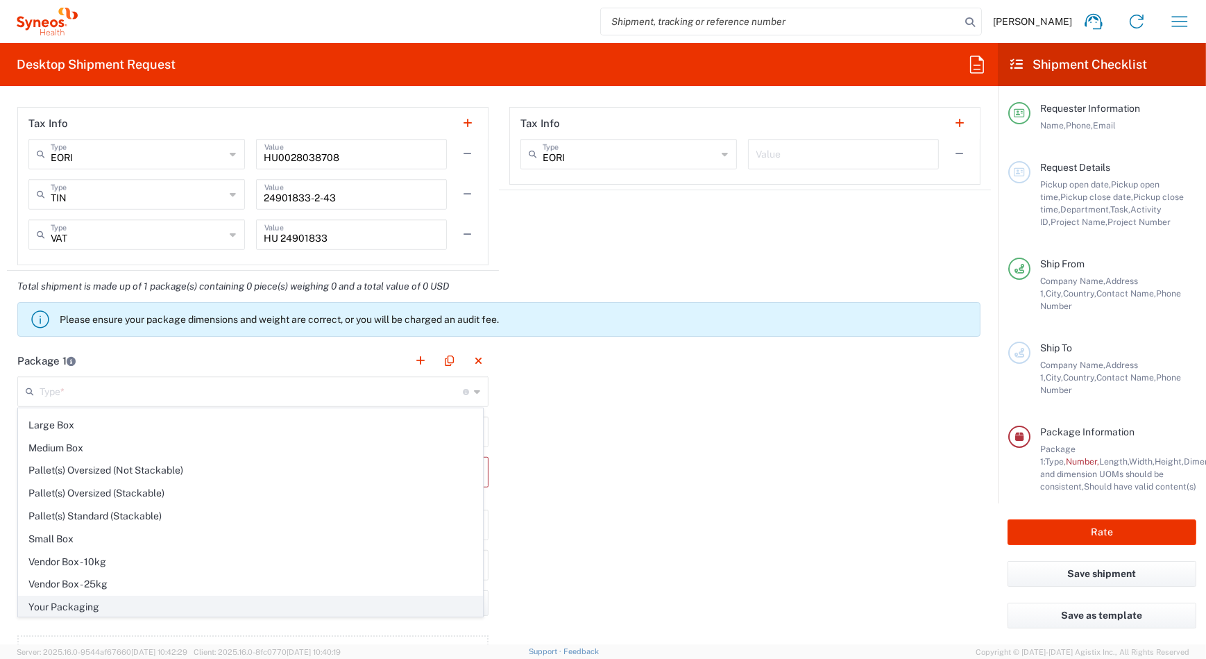
click at [108, 601] on span "Your Packaging" at bounding box center [251, 607] width 464 height 22
type input "Your Packaging"
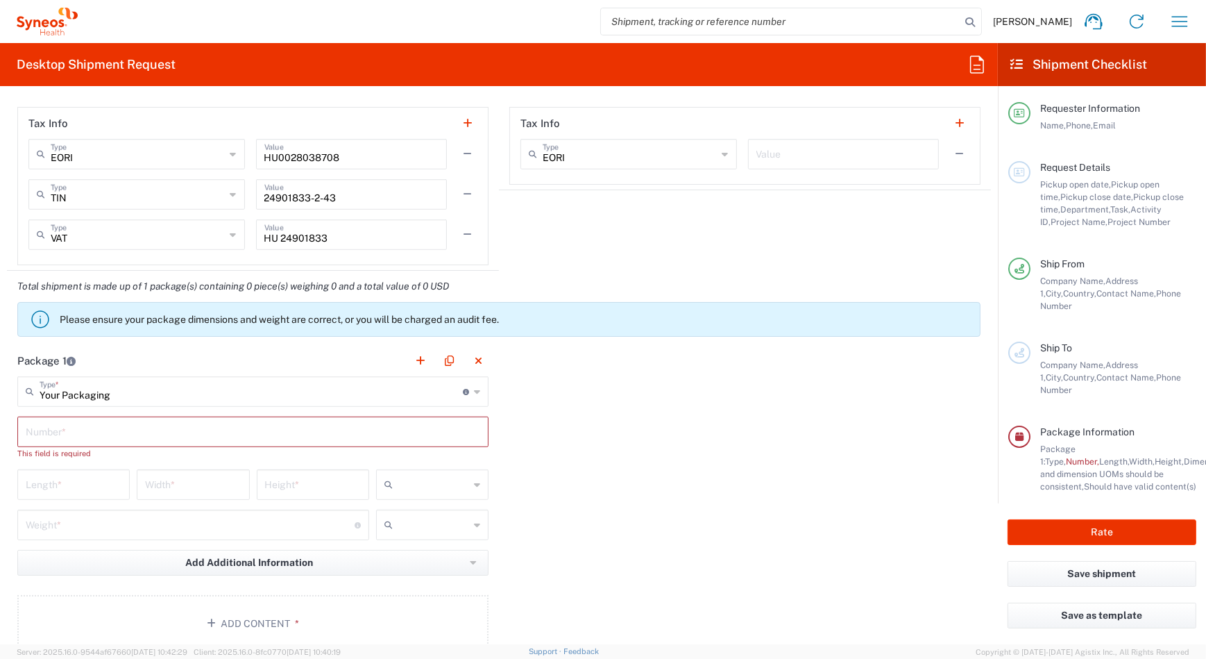
click at [69, 440] on input "text" at bounding box center [253, 430] width 455 height 24
click at [71, 486] on input "number" at bounding box center [74, 483] width 96 height 24
click at [74, 525] on input "number" at bounding box center [190, 523] width 329 height 24
type input "1"
type input "0.1"
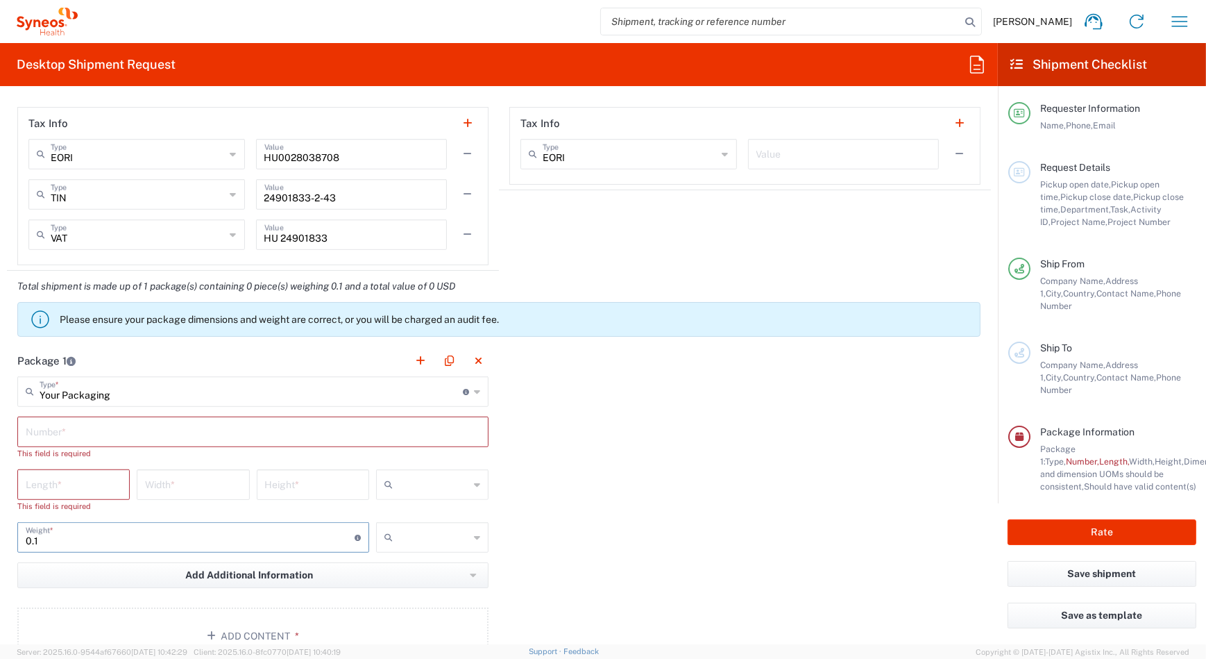
click at [69, 471] on input "number" at bounding box center [74, 483] width 96 height 24
click at [199, 493] on input "number" at bounding box center [193, 483] width 96 height 24
type input "25"
click at [320, 490] on input "number" at bounding box center [313, 483] width 96 height 24
click at [91, 489] on input "number" at bounding box center [74, 483] width 96 height 24
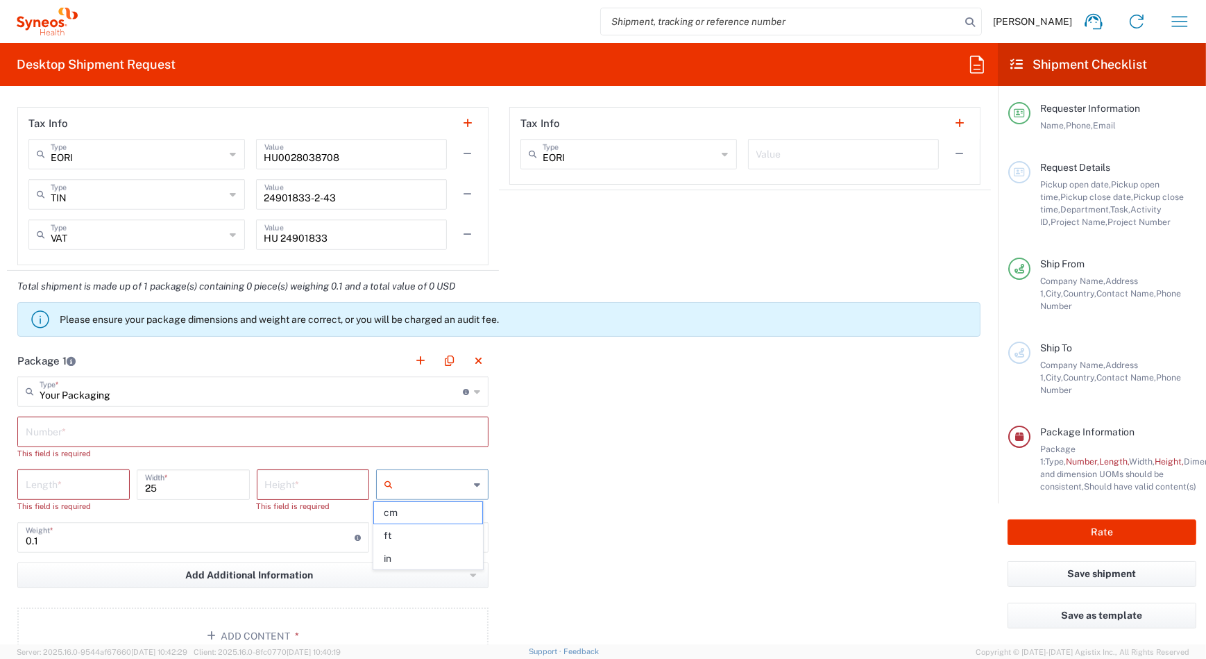
click at [405, 484] on input "text" at bounding box center [433, 484] width 71 height 22
click at [447, 518] on span "cm" at bounding box center [428, 513] width 109 height 22
type input "cm"
drag, startPoint x: 427, startPoint y: 514, endPoint x: 314, endPoint y: 481, distance: 117.9
click at [425, 513] on div "cm cm ft in" at bounding box center [432, 495] width 119 height 53
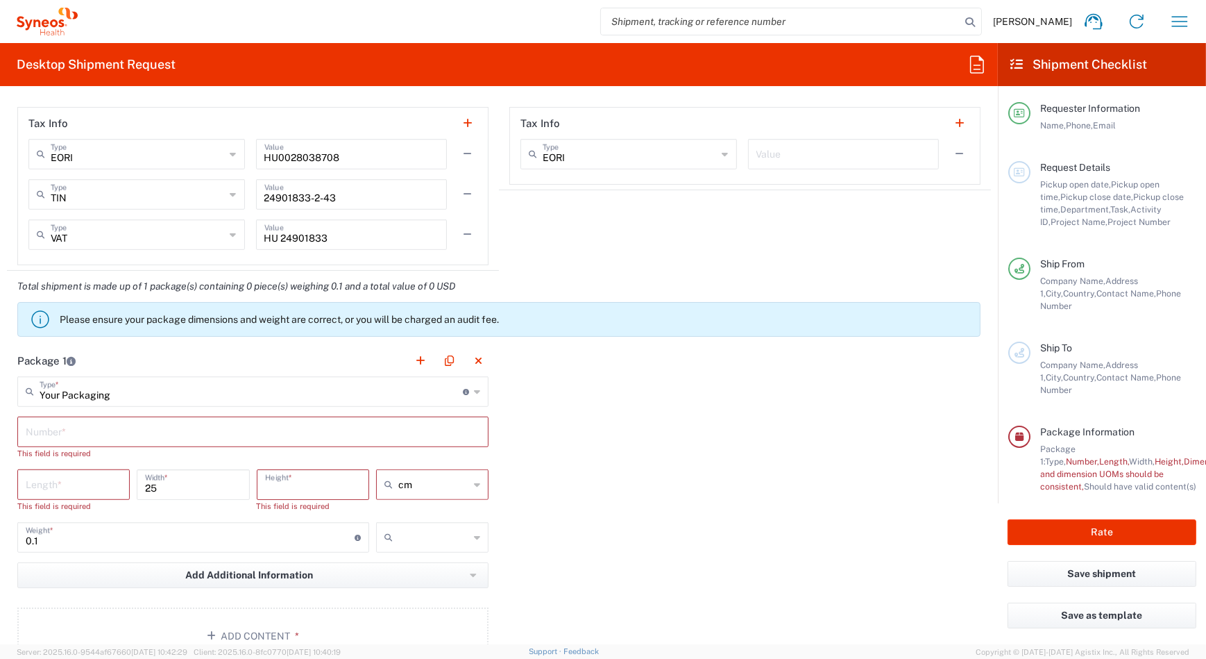
click at [314, 479] on input "number" at bounding box center [313, 483] width 96 height 24
drag, startPoint x: 314, startPoint y: 479, endPoint x: 312, endPoint y: 466, distance: 13.3
click at [575, 464] on div "Package 1 Your Packaging Type * Material used to package goods Pallet(s) Standa…" at bounding box center [499, 510] width 984 height 330
click at [311, 473] on input "number" at bounding box center [313, 483] width 96 height 24
click at [299, 482] on input "number" at bounding box center [313, 483] width 96 height 24
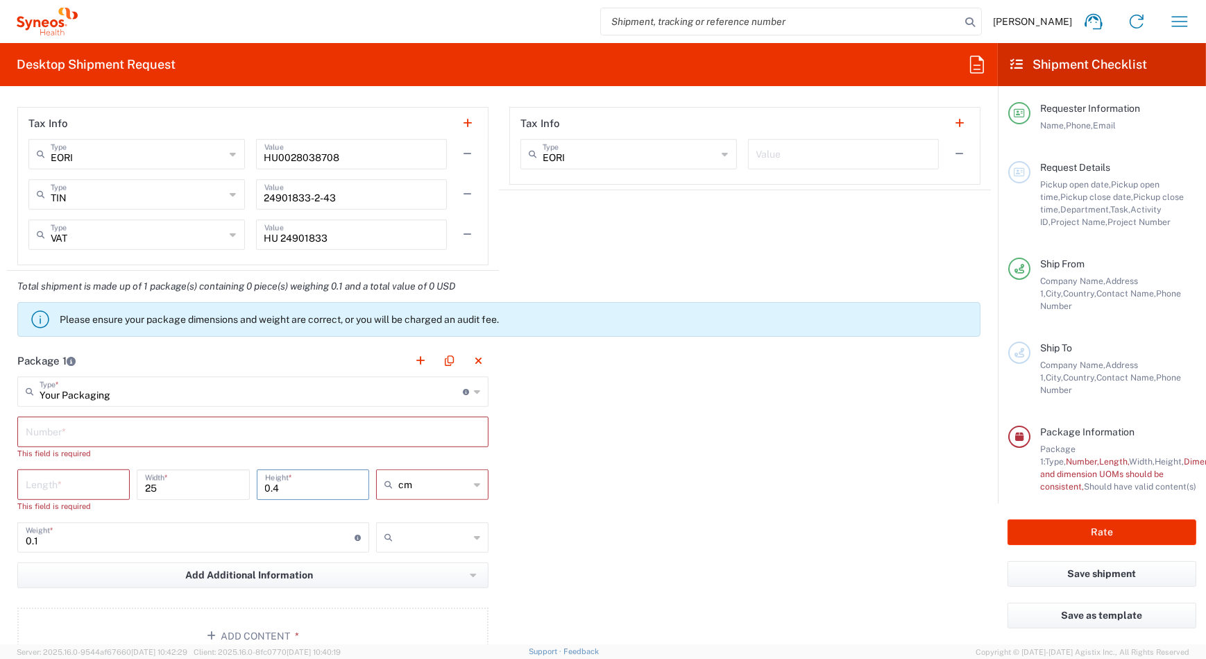
type input "0.4"
click at [84, 487] on input "number" at bounding box center [74, 483] width 96 height 24
type input "39"
click at [130, 439] on input "text" at bounding box center [253, 430] width 455 height 24
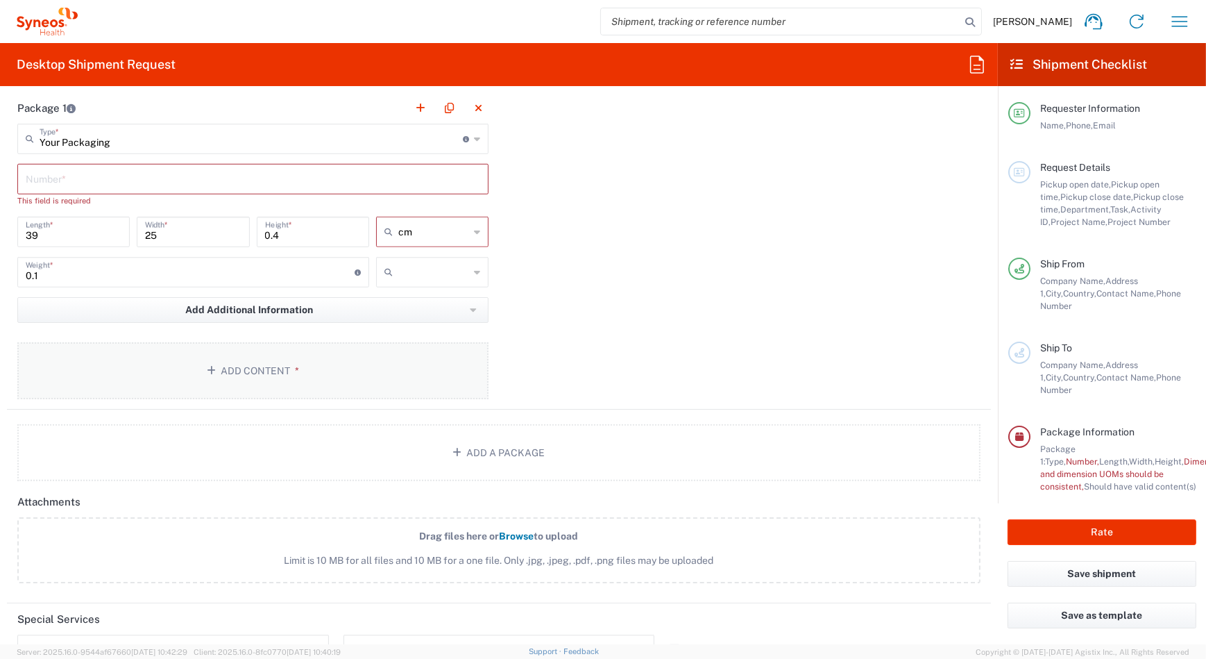
click at [301, 373] on button "Add Content *" at bounding box center [252, 370] width 471 height 57
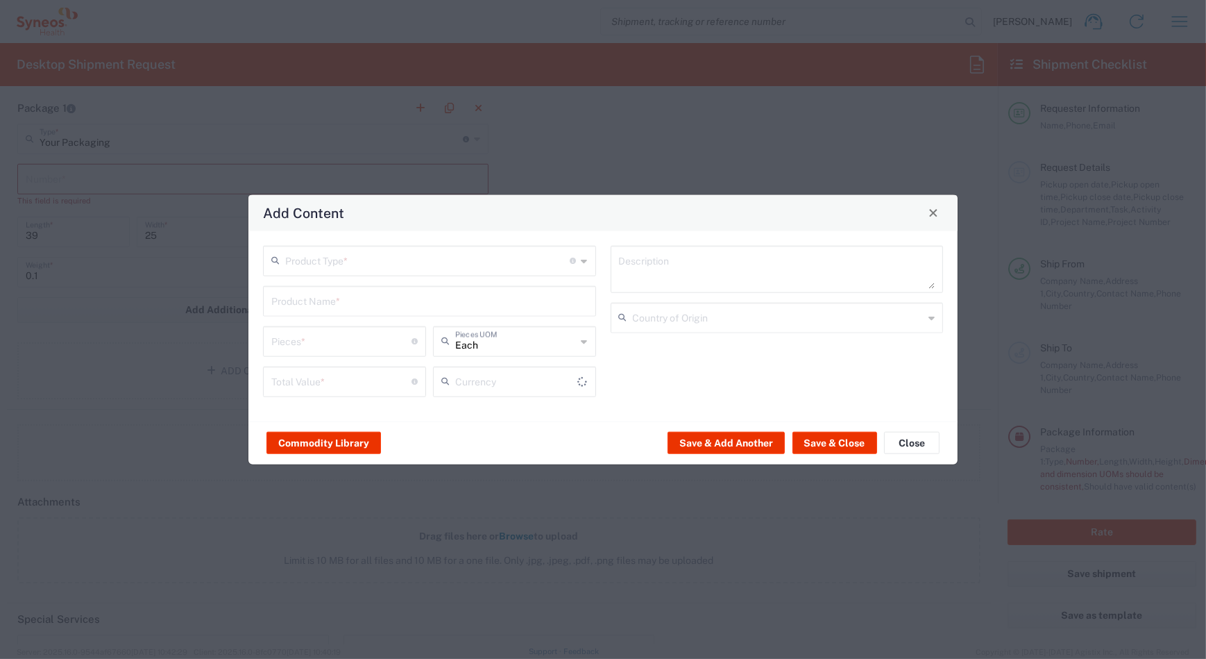
type input "US Dollar"
click at [908, 437] on button "Close" at bounding box center [912, 443] width 56 height 22
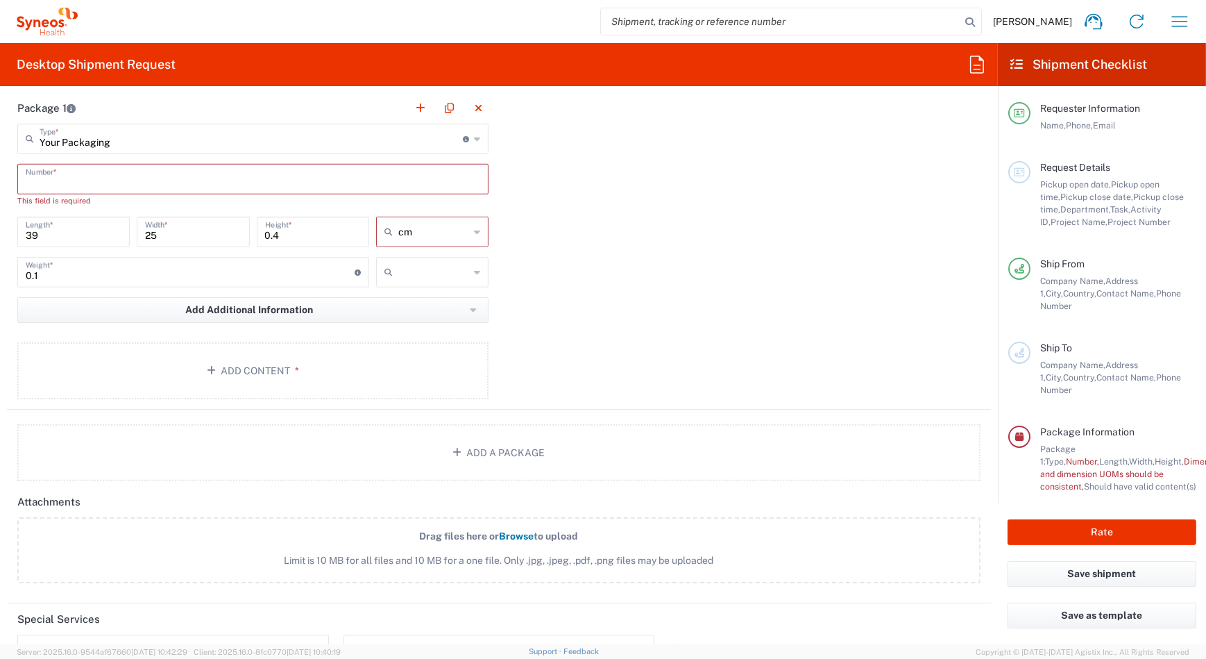
click at [98, 186] on input "text" at bounding box center [253, 178] width 455 height 24
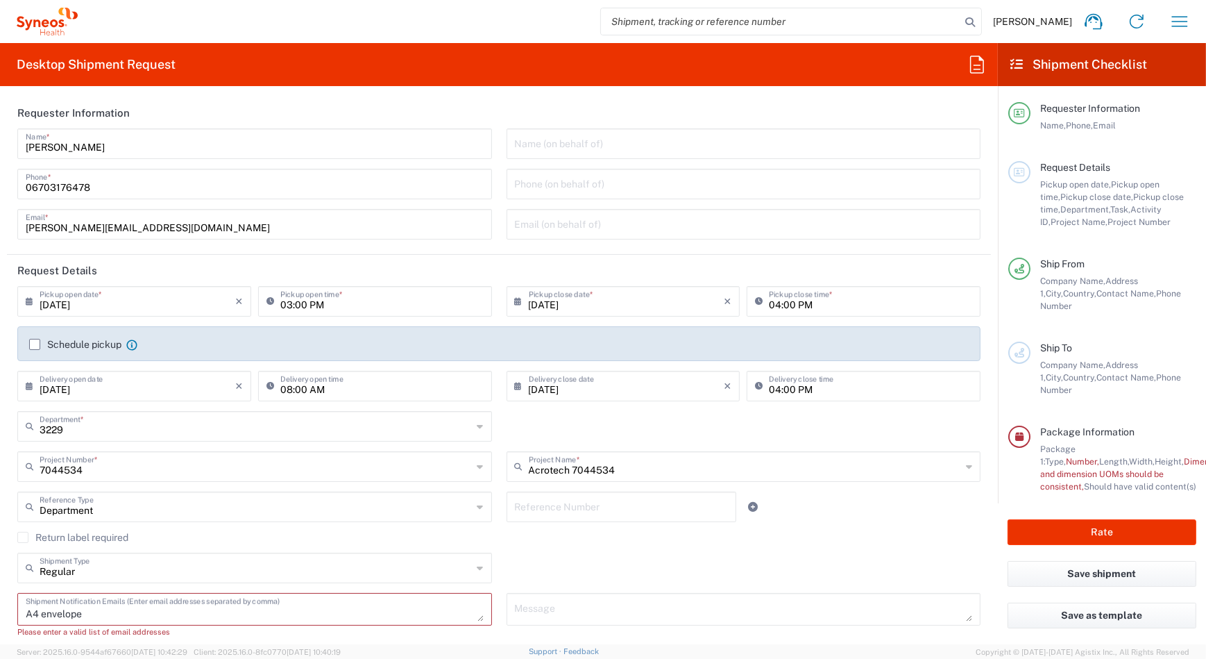
scroll to position [252, 0]
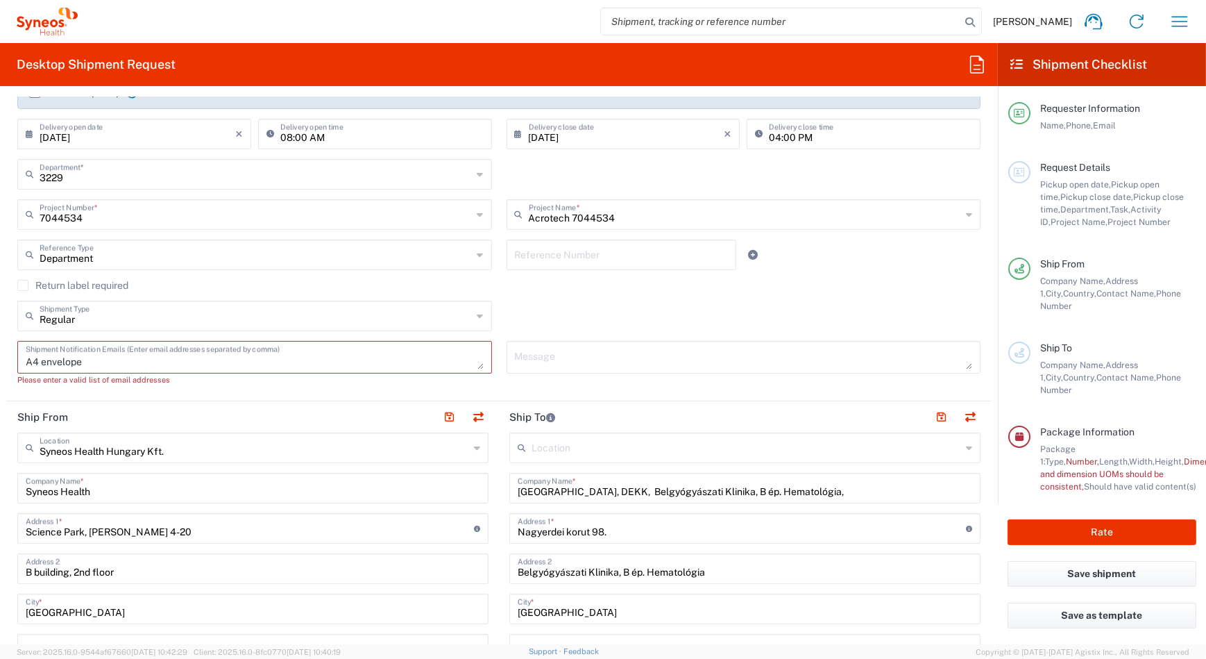
click at [118, 368] on div "A4 envelope Shipment Notification Emails (Enter email addresses separated by co…" at bounding box center [254, 357] width 475 height 33
click at [101, 365] on textarea "A4 envelope" at bounding box center [255, 357] width 458 height 24
drag, startPoint x: 101, startPoint y: 365, endPoint x: 13, endPoint y: 361, distance: 87.5
click at [13, 361] on div "A4 envelope Shipment Notification Emails (Enter email addresses separated by co…" at bounding box center [254, 368] width 489 height 55
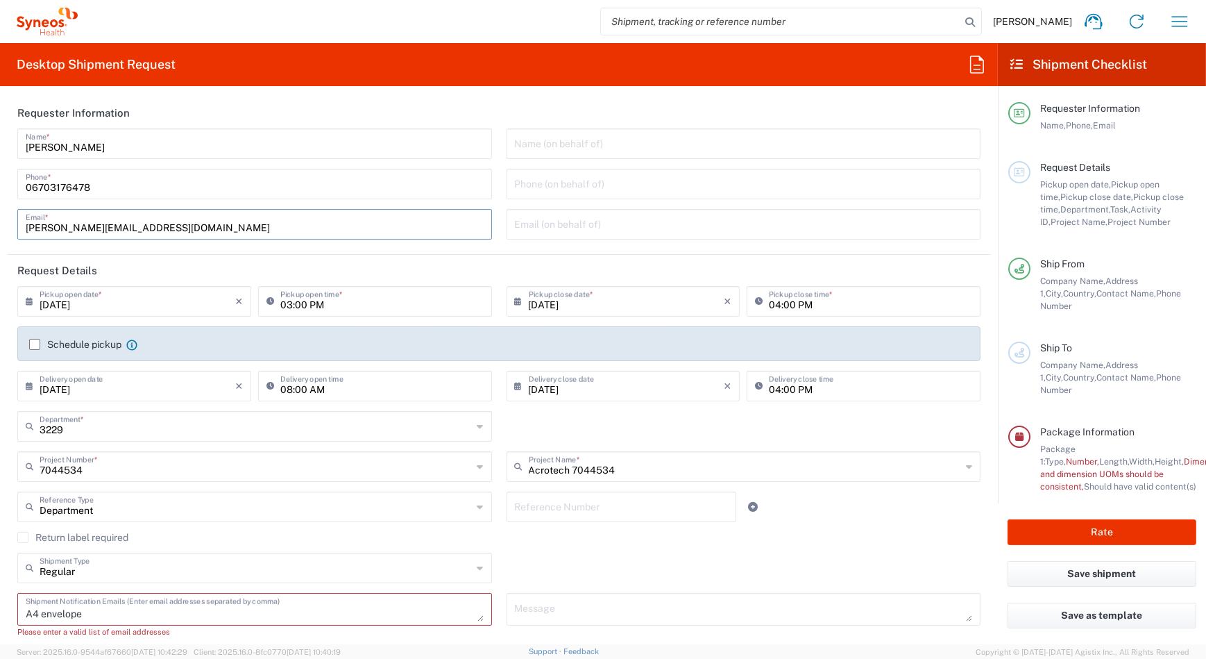
drag, startPoint x: 210, startPoint y: 226, endPoint x: 20, endPoint y: 231, distance: 189.5
click at [20, 231] on div "[PERSON_NAME][EMAIL_ADDRESS][DOMAIN_NAME] Email *" at bounding box center [254, 224] width 475 height 31
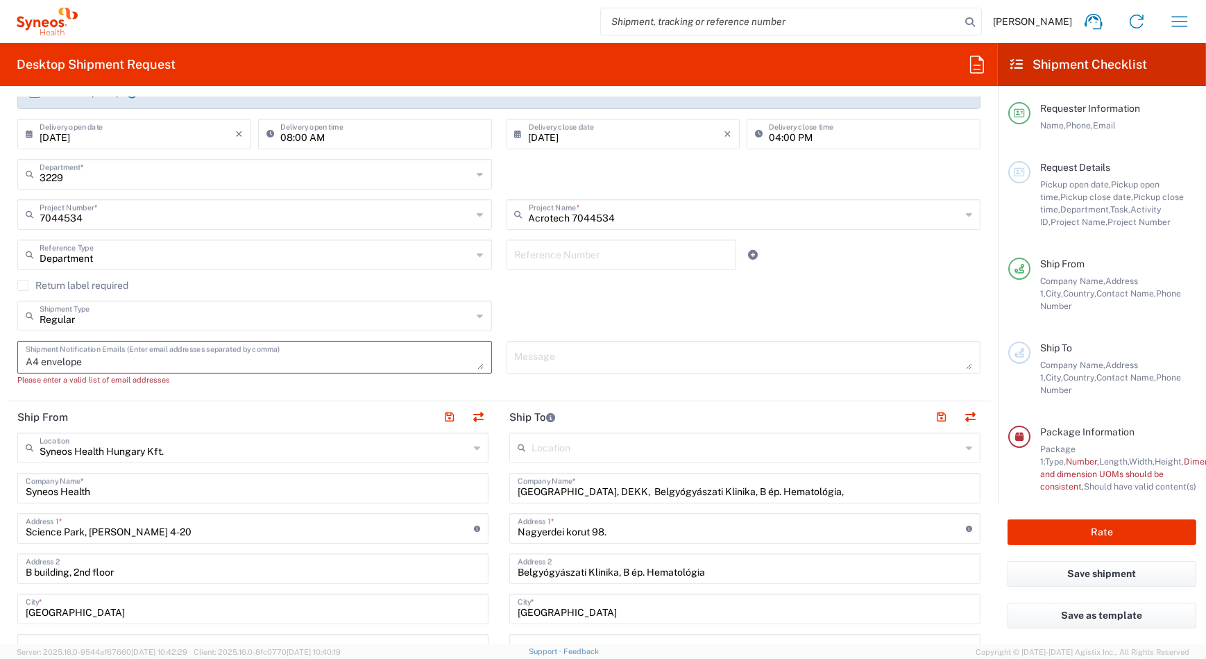
drag, startPoint x: 110, startPoint y: 360, endPoint x: 23, endPoint y: 363, distance: 87.5
click at [23, 363] on div "A4 envelope Shipment Notification Emails (Enter email addresses separated by co…" at bounding box center [254, 357] width 475 height 33
paste textarea "[PERSON_NAME][EMAIL_ADDRESS][DOMAIN_NAME]"
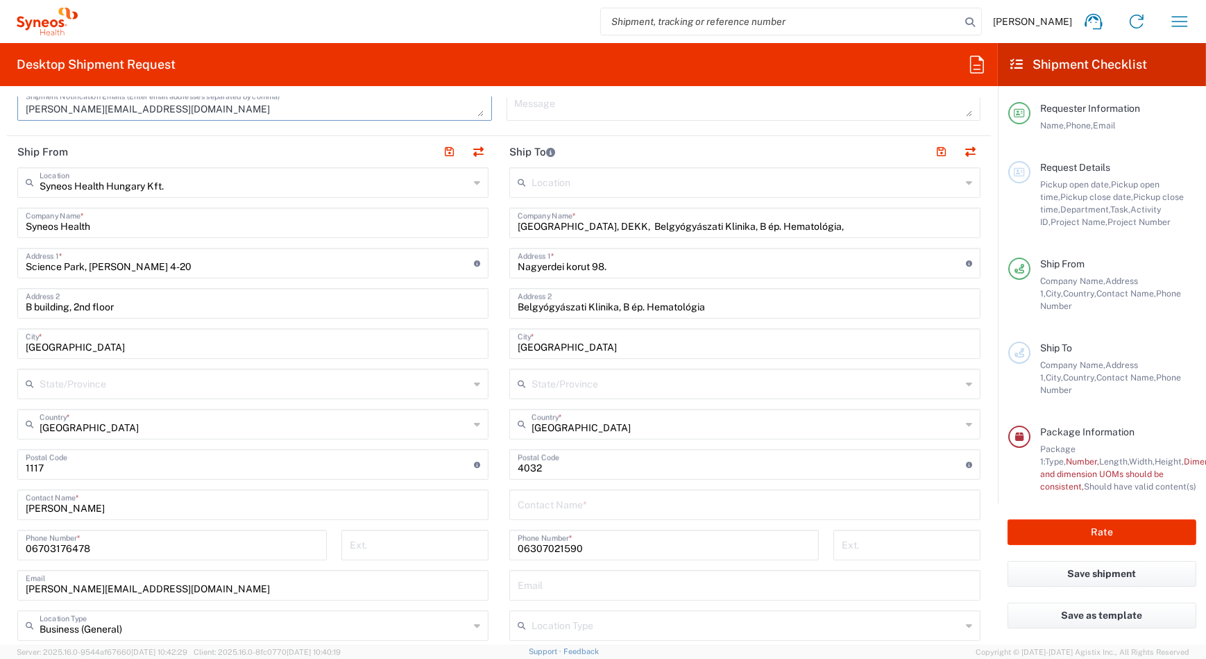
scroll to position [1009, 0]
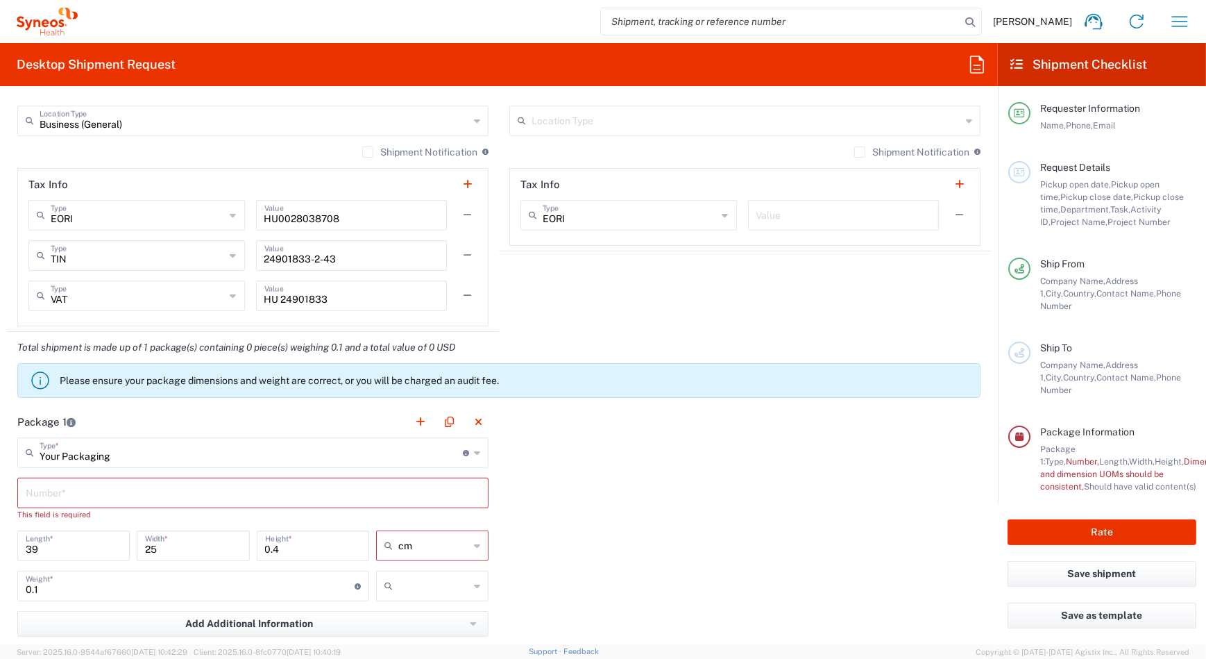
type textarea "[PERSON_NAME][EMAIL_ADDRESS][DOMAIN_NAME]"
click at [72, 484] on input "text" at bounding box center [253, 491] width 455 height 24
click at [55, 509] on div "This field is required" at bounding box center [252, 514] width 471 height 12
click at [469, 493] on input "text" at bounding box center [253, 491] width 455 height 24
click at [452, 546] on input "cm" at bounding box center [433, 545] width 71 height 22
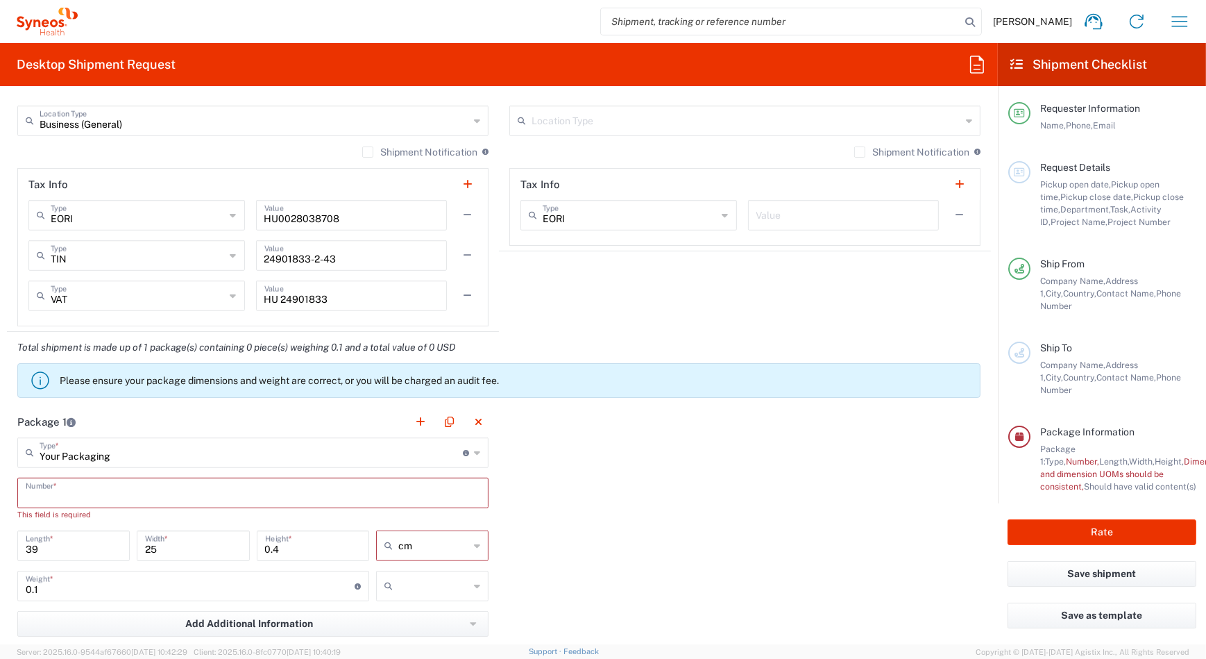
type input "cm"
click at [452, 568] on span "cm" at bounding box center [428, 574] width 109 height 22
click at [517, 547] on div "Package 1 Your Packaging Type * Material used to package goods Pallet(s) Standa…" at bounding box center [499, 564] width 984 height 317
click at [568, 523] on div "Package 1 Your Packaging Type * Material used to package goods Pallet(s) Standa…" at bounding box center [499, 564] width 984 height 317
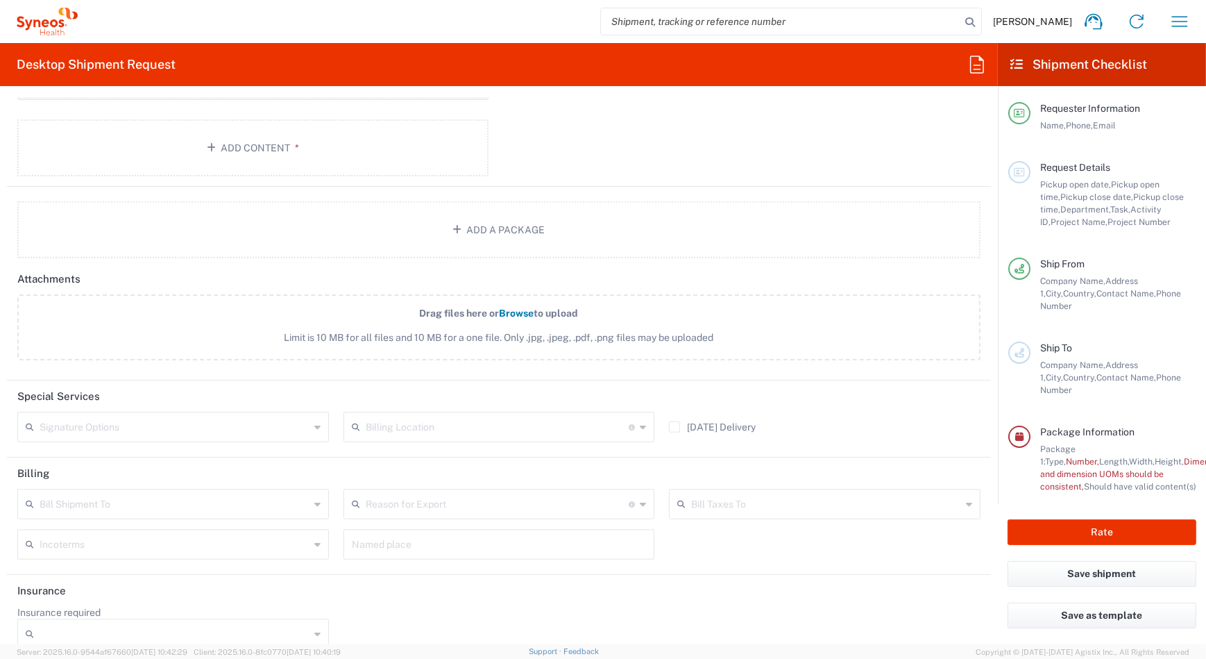
scroll to position [1562, 0]
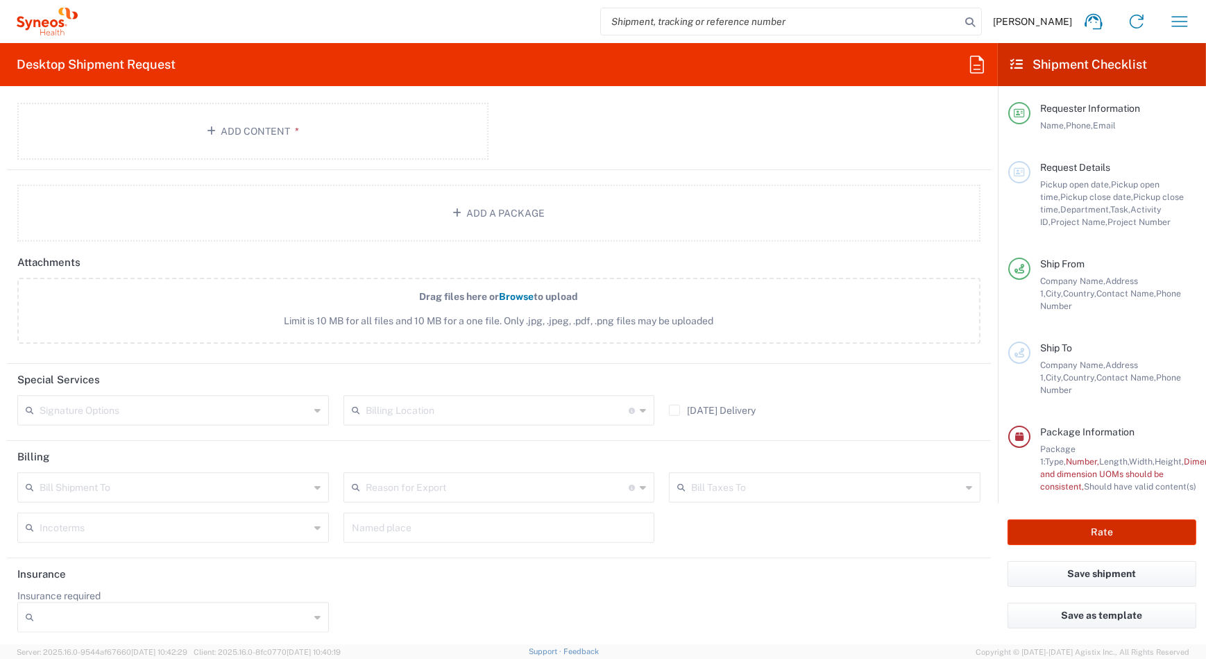
click at [1059, 529] on button "Rate" at bounding box center [1102, 532] width 189 height 26
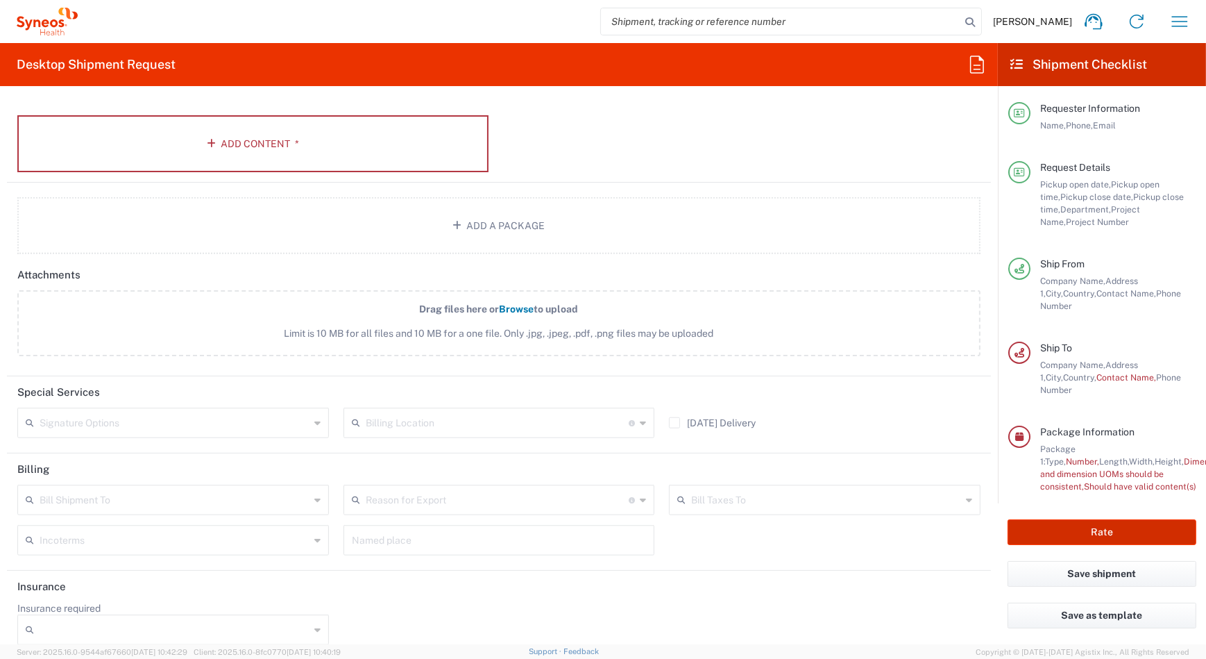
scroll to position [1574, 0]
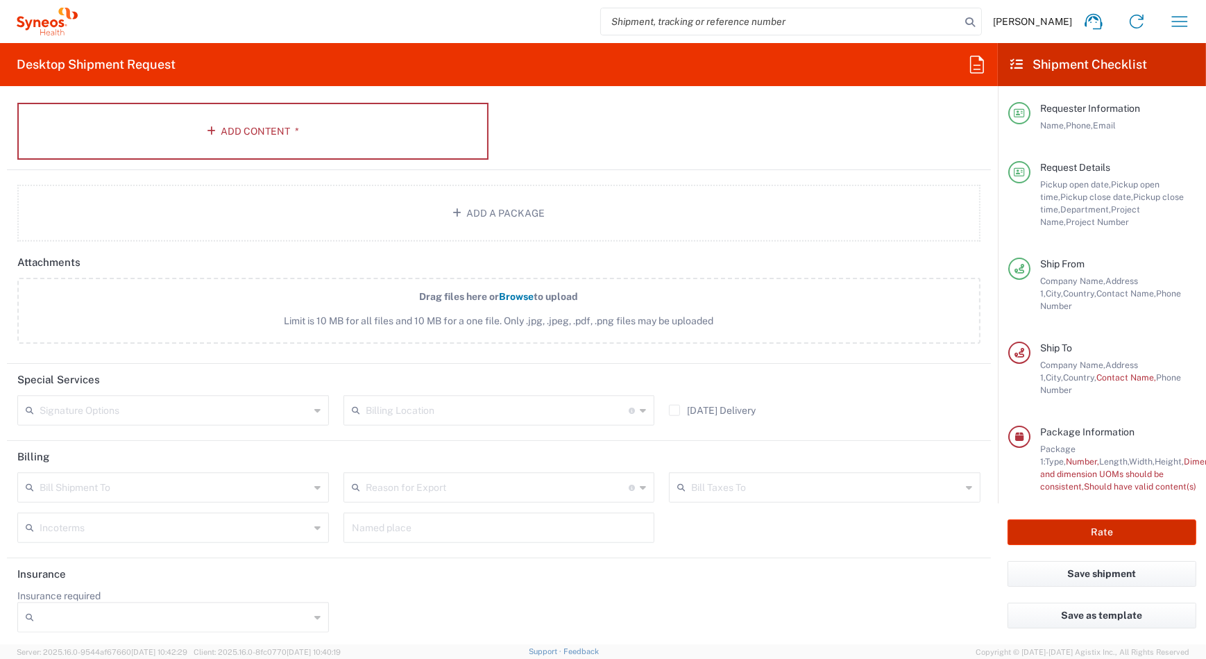
type input "7044534"
click at [1089, 570] on button "Save shipment" at bounding box center [1102, 574] width 189 height 26
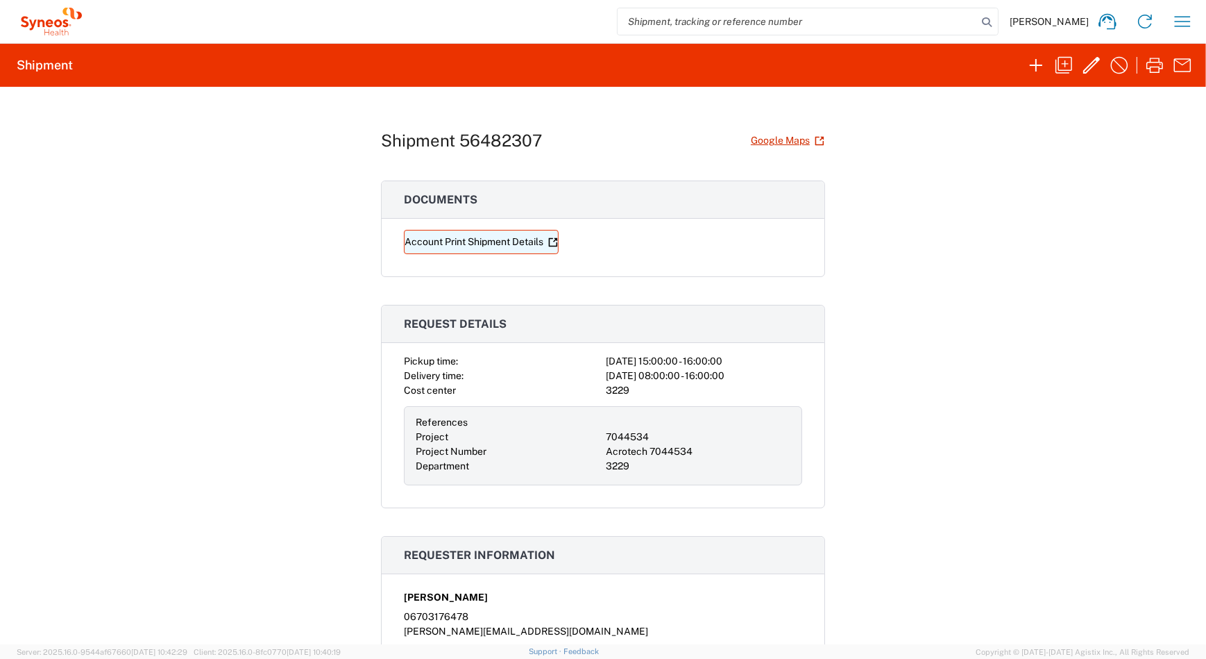
click at [548, 238] on icon at bounding box center [553, 242] width 10 height 10
click at [1177, 20] on icon "button" at bounding box center [1182, 21] width 22 height 22
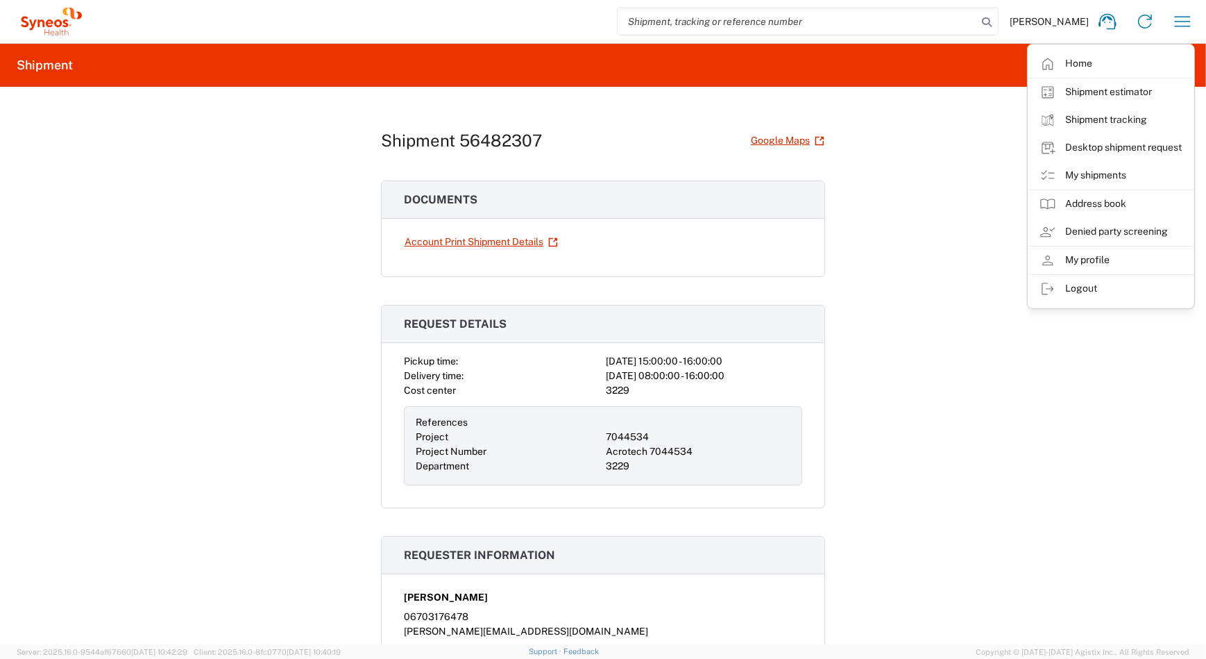
drag, startPoint x: 958, startPoint y: 97, endPoint x: 974, endPoint y: 95, distance: 16.8
click at [961, 97] on div "Shipment 56482307 Google Maps Documents Account Print Shipment Details Request …" at bounding box center [603, 365] width 1206 height 557
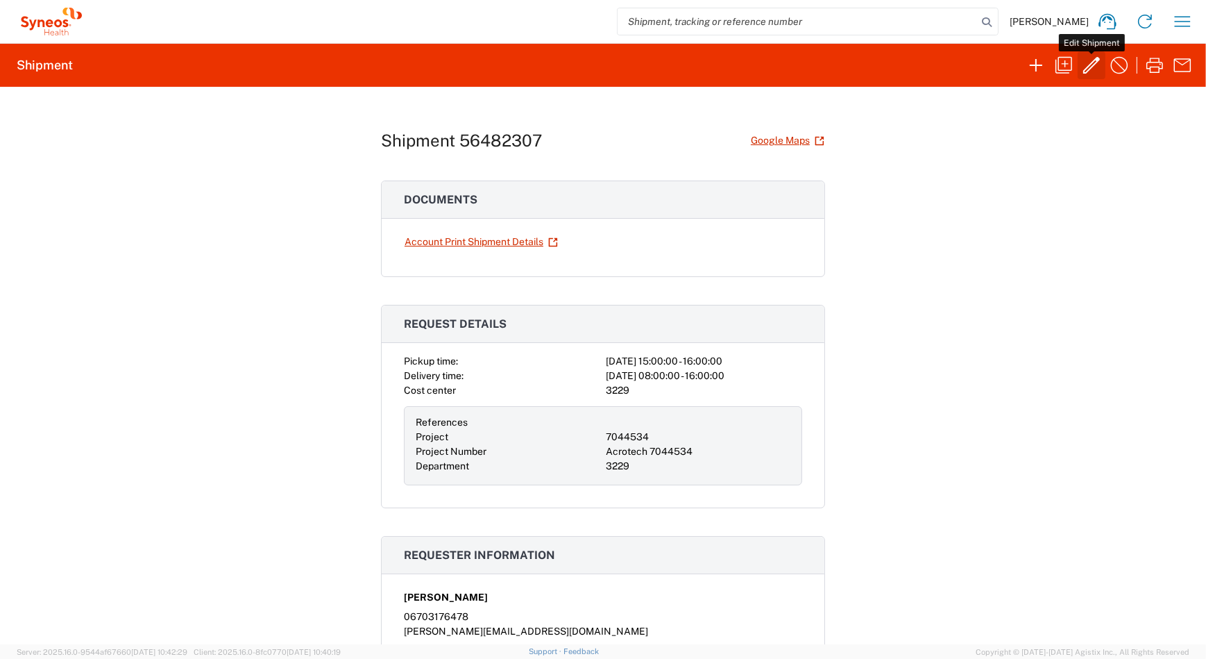
click at [1087, 69] on icon "button" at bounding box center [1091, 65] width 22 height 22
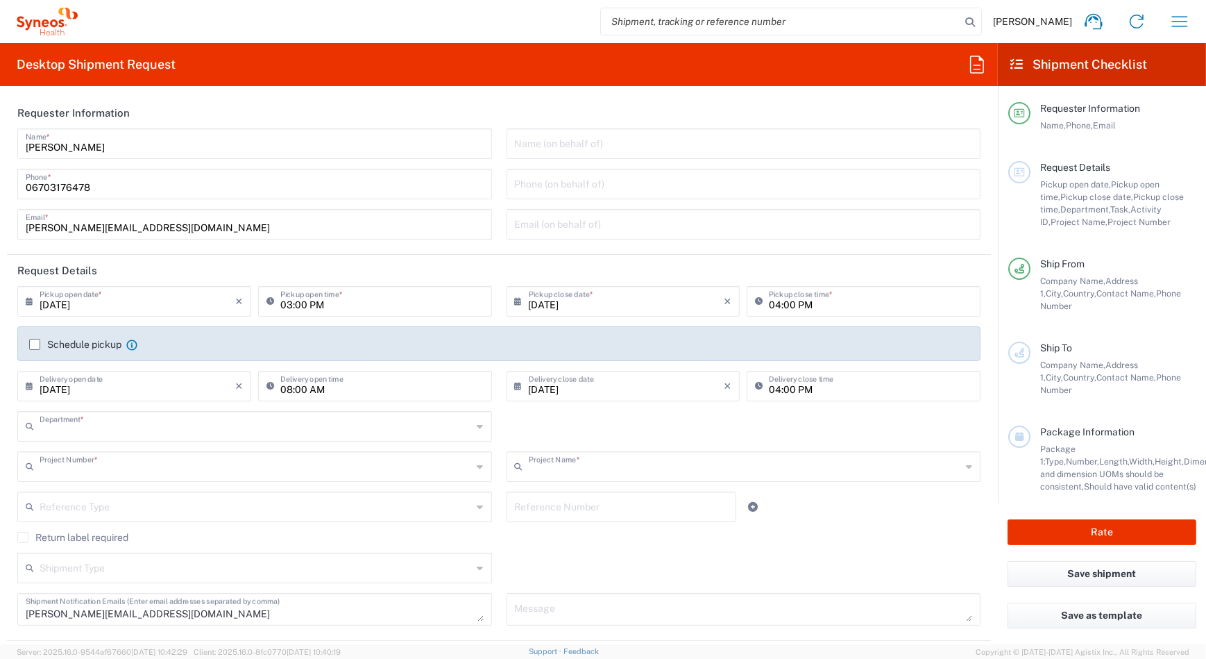
type input "3229"
type input "7044534"
type input "Acrotech 7044534"
type input "Your Packaging"
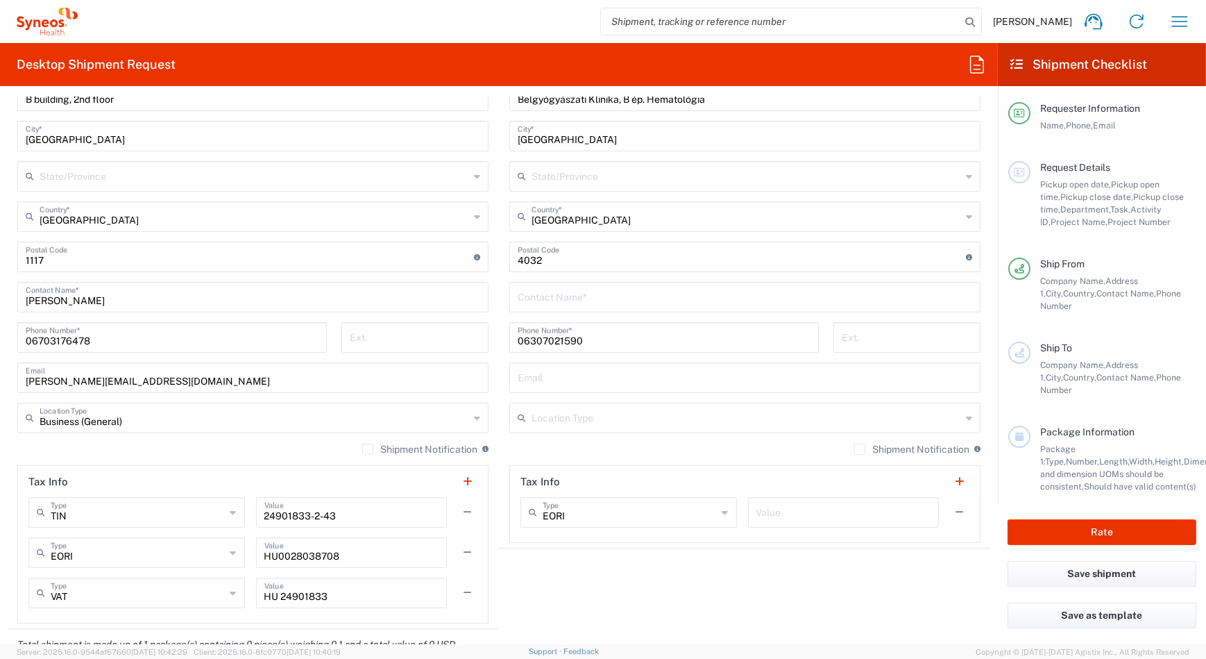
scroll to position [1262, 0]
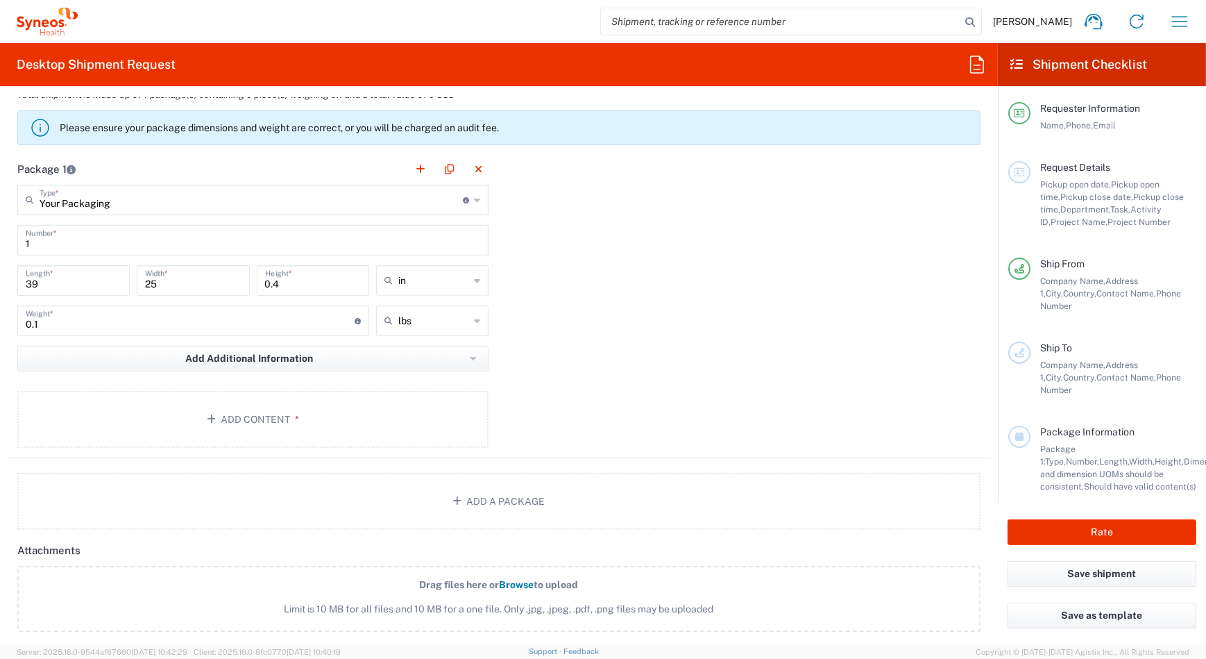
click at [76, 246] on input "1" at bounding box center [253, 239] width 455 height 24
paste input "56482307"
type input "56482307"
click at [504, 339] on div "Package 1 Your Packaging Type * Material used to package goods Your Packaging E…" at bounding box center [499, 305] width 984 height 305
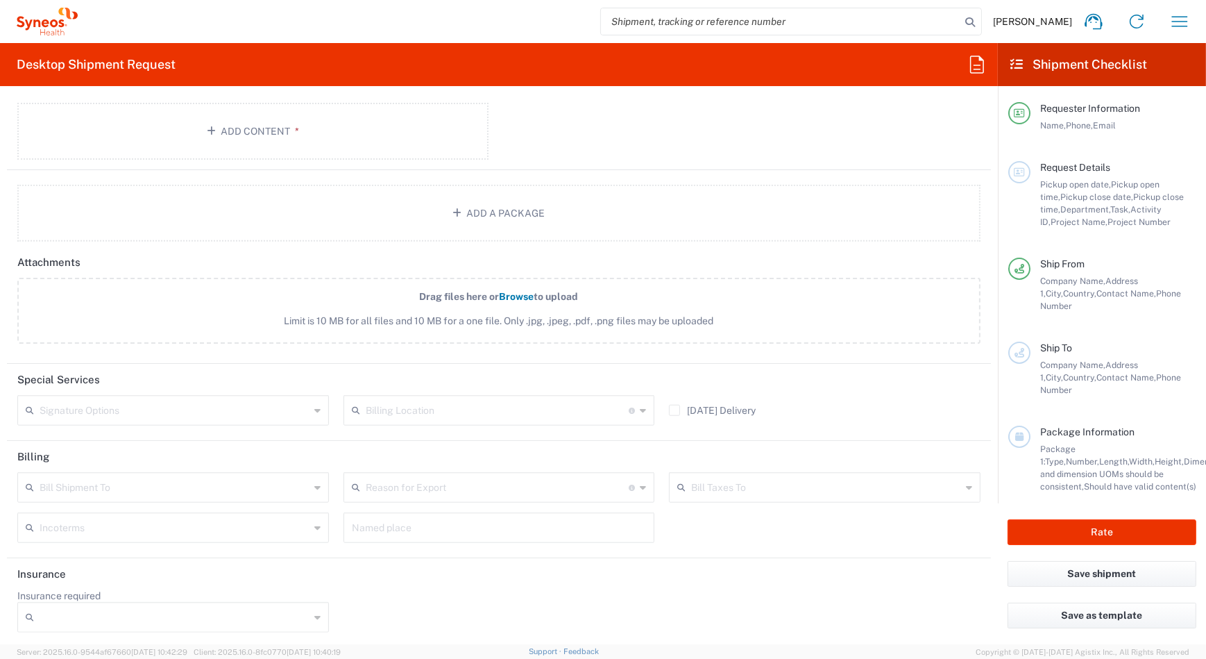
scroll to position [1298, 0]
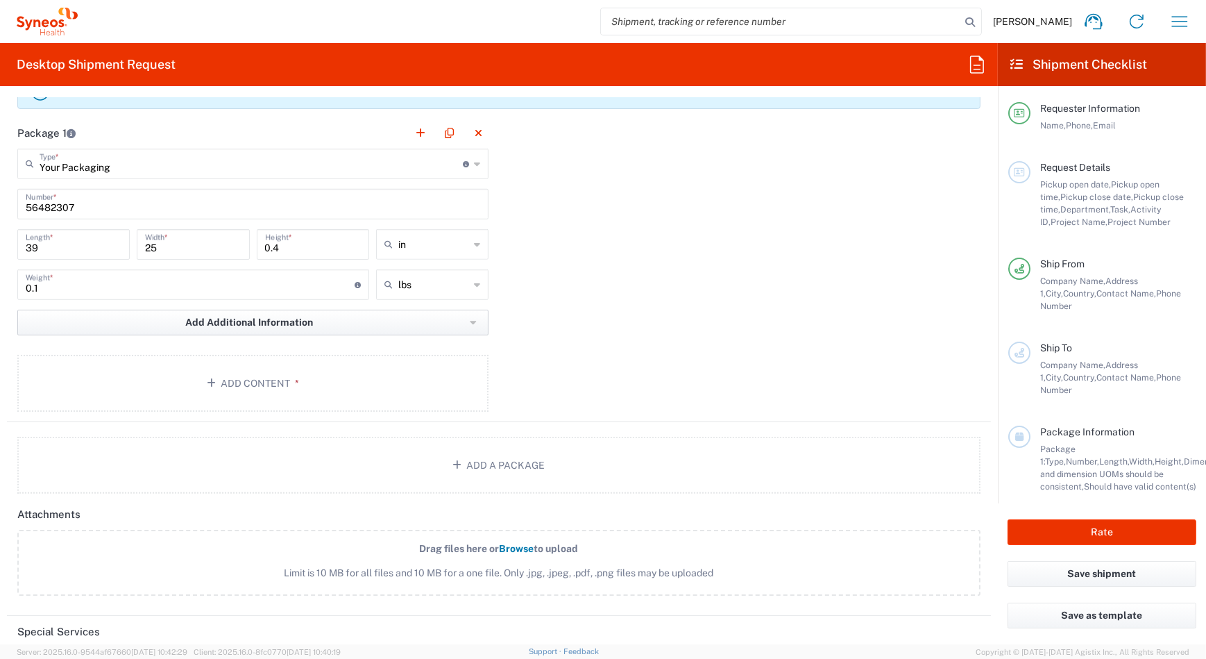
click at [430, 321] on button "Add Additional Information" at bounding box center [252, 322] width 471 height 26
click at [460, 323] on button "Add Additional Information" at bounding box center [252, 322] width 471 height 26
click at [556, 327] on div "Package 1 Your Packaging Type * Material used to package goods Your Packaging E…" at bounding box center [499, 269] width 984 height 305
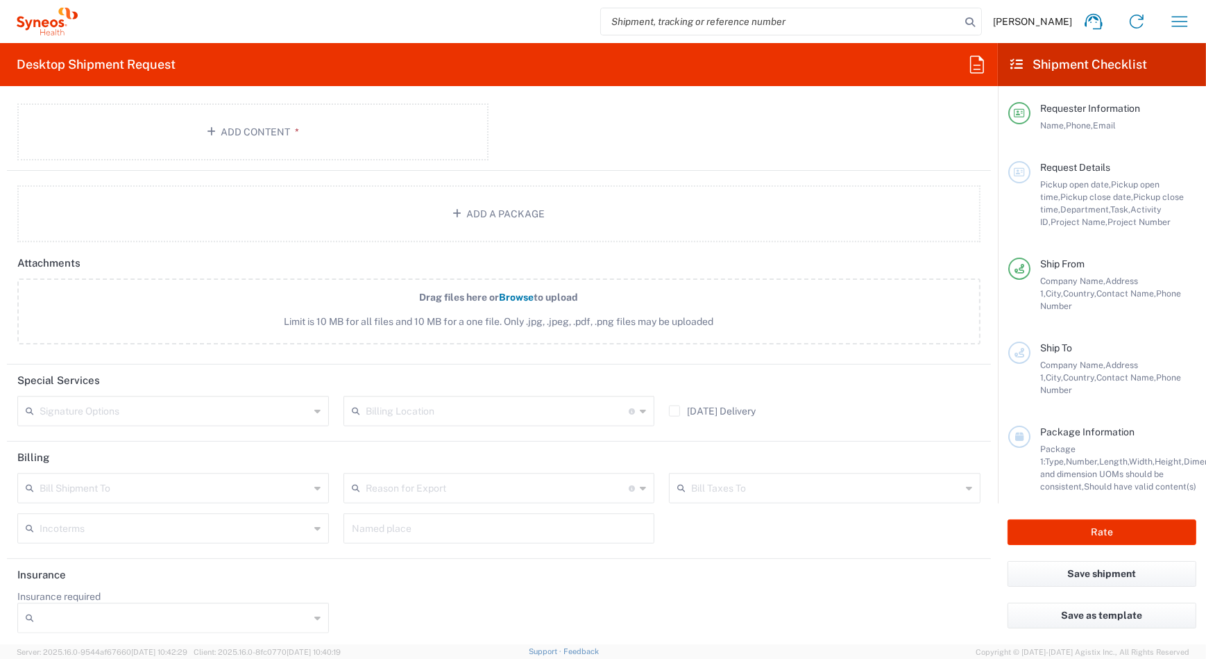
scroll to position [1549, 0]
click at [314, 610] on icon at bounding box center [317, 617] width 6 height 22
click at [314, 615] on icon at bounding box center [317, 617] width 6 height 22
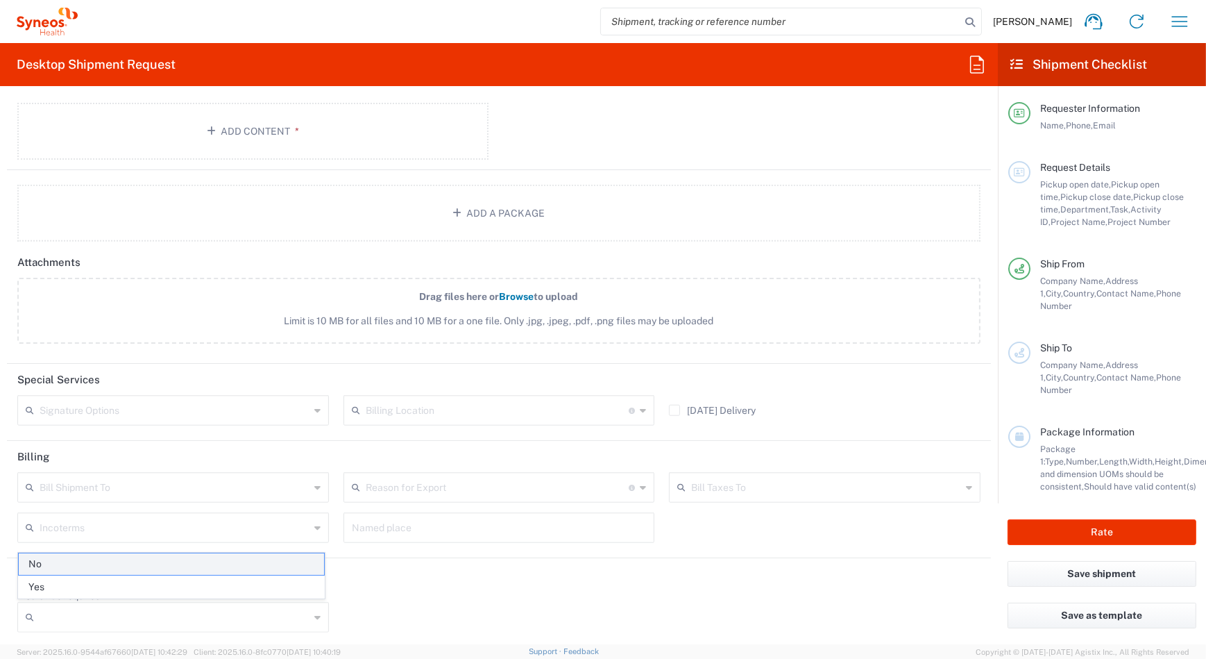
click at [172, 568] on span "No" at bounding box center [171, 564] width 305 height 22
type input "No"
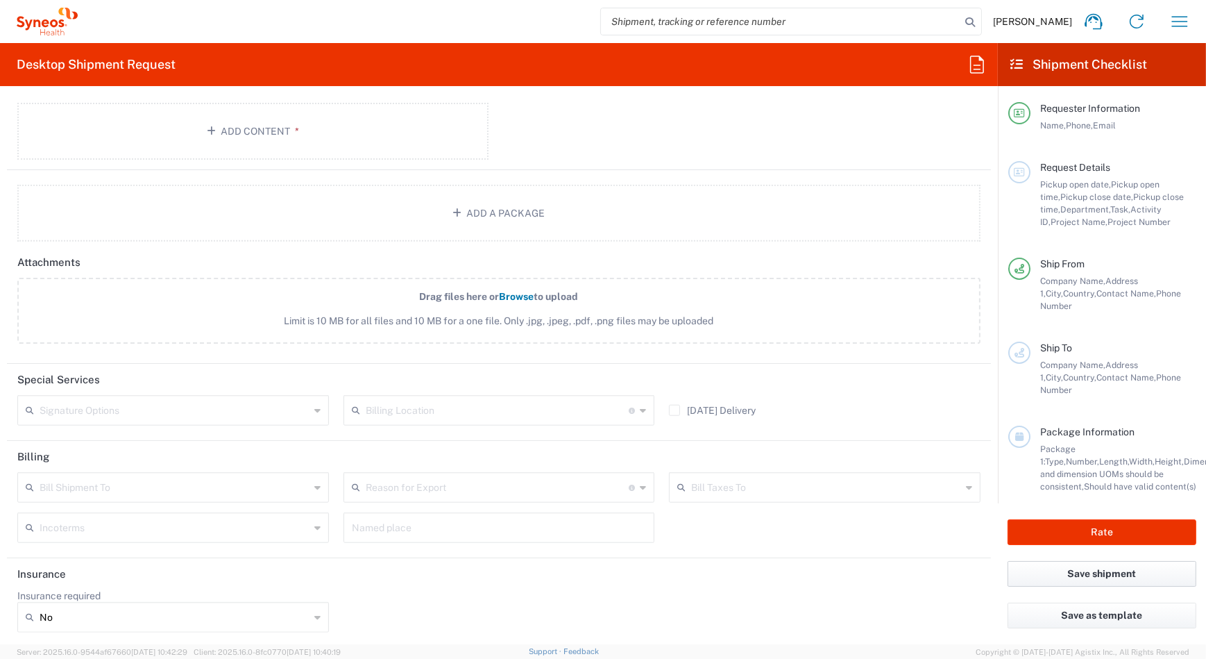
click at [1123, 568] on button "Save shipment" at bounding box center [1102, 574] width 189 height 26
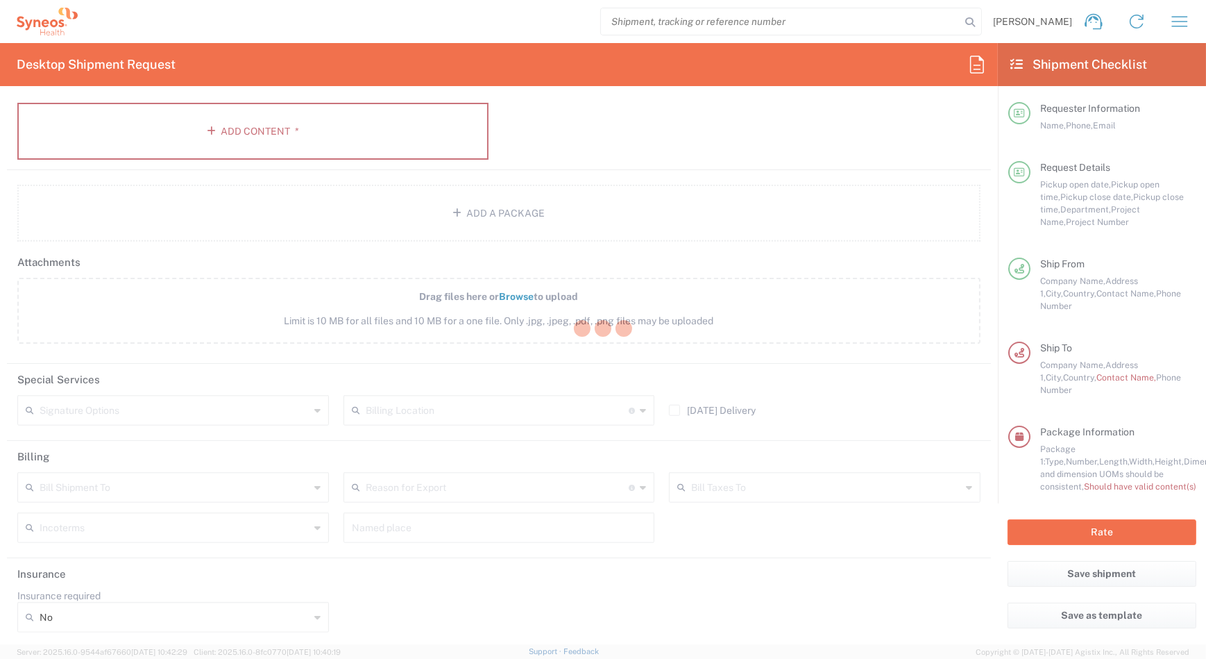
click at [372, 149] on div at bounding box center [603, 329] width 1206 height 659
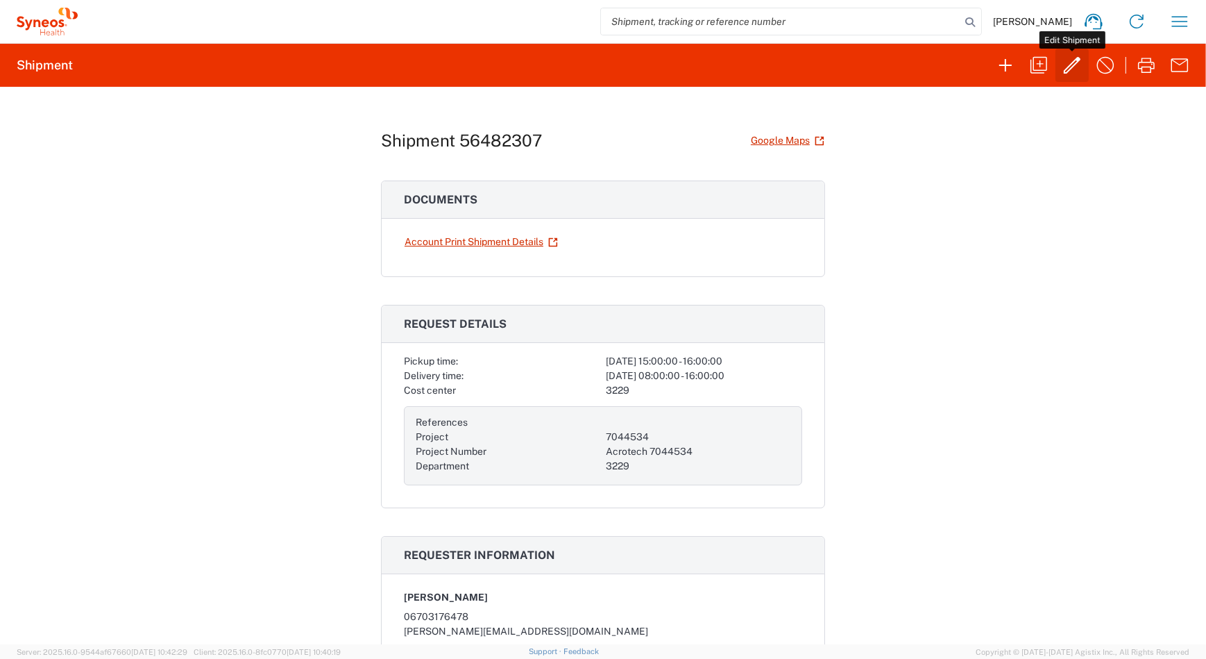
click at [1069, 65] on icon "button" at bounding box center [1072, 65] width 22 height 22
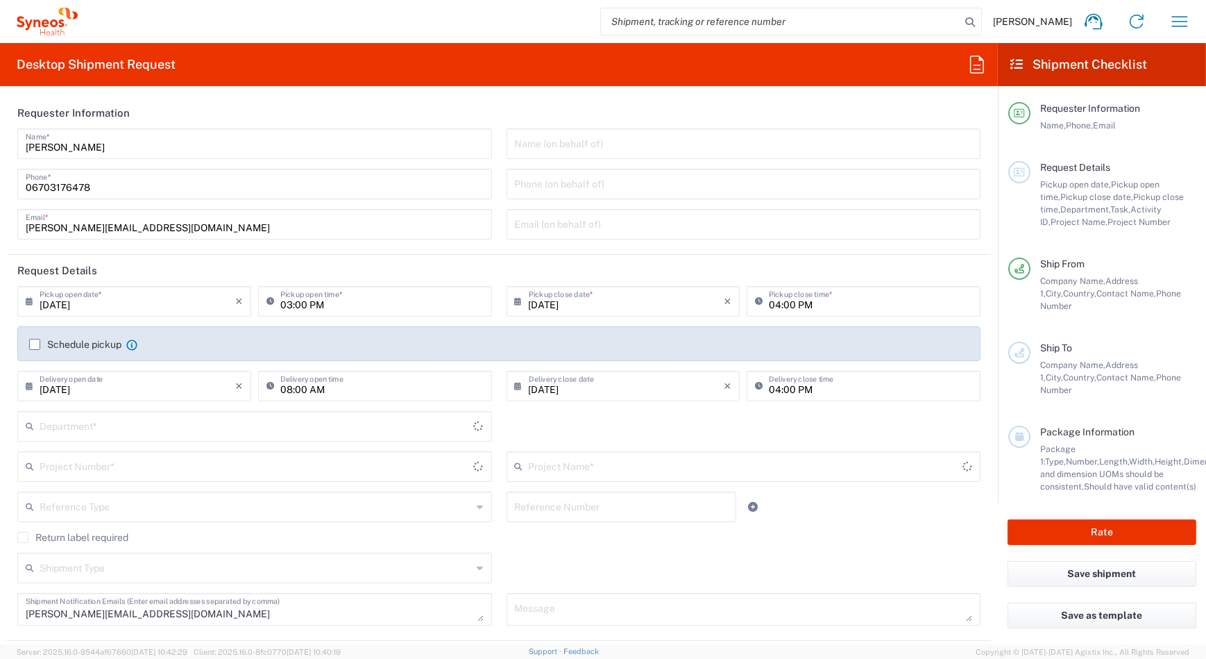
type input "3229"
type input "7044534"
type input "Acrotech 7044534"
type input "Your Packaging"
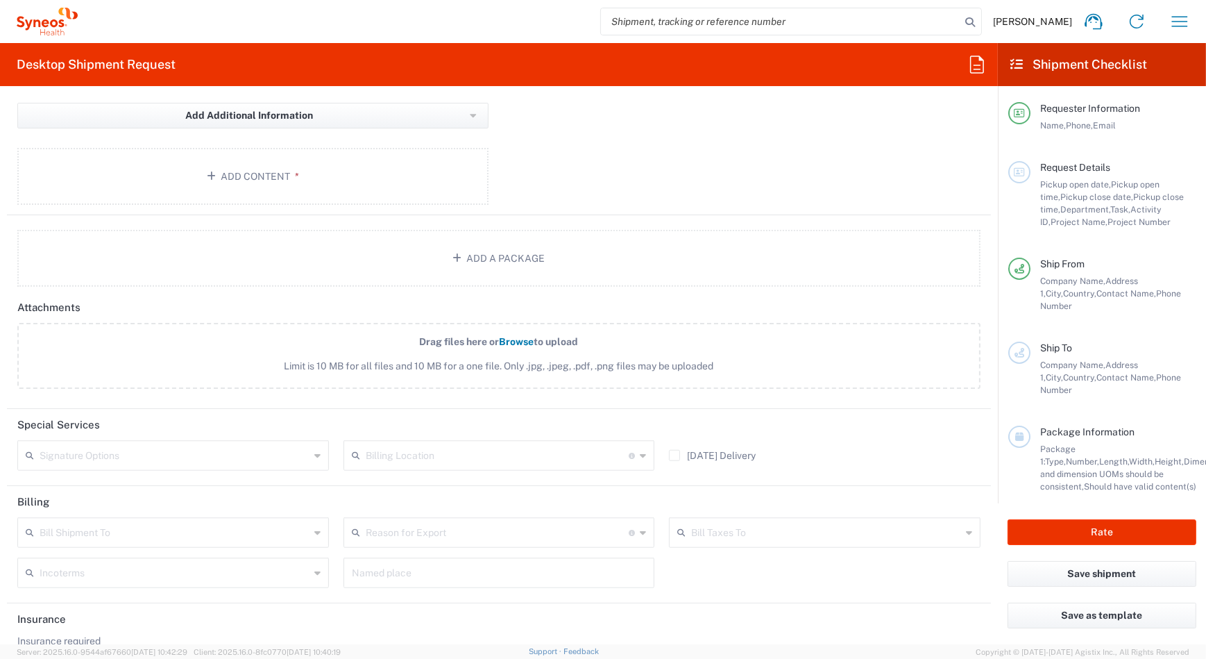
scroll to position [1549, 0]
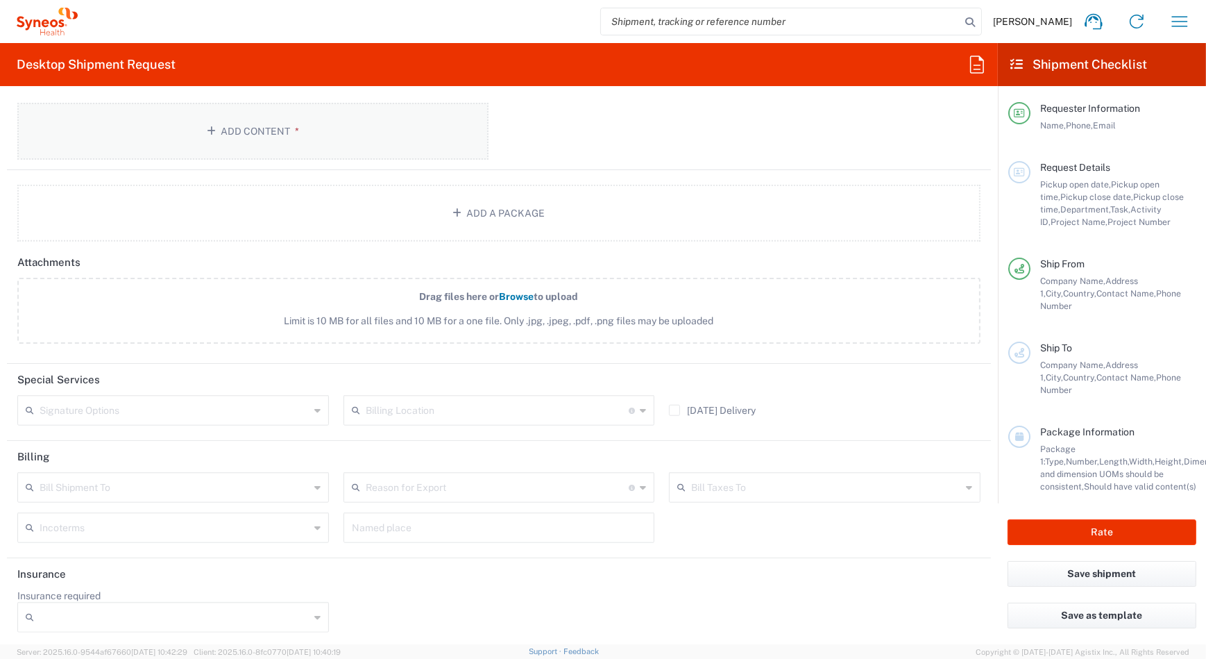
click at [259, 132] on button "Add Content *" at bounding box center [252, 131] width 471 height 57
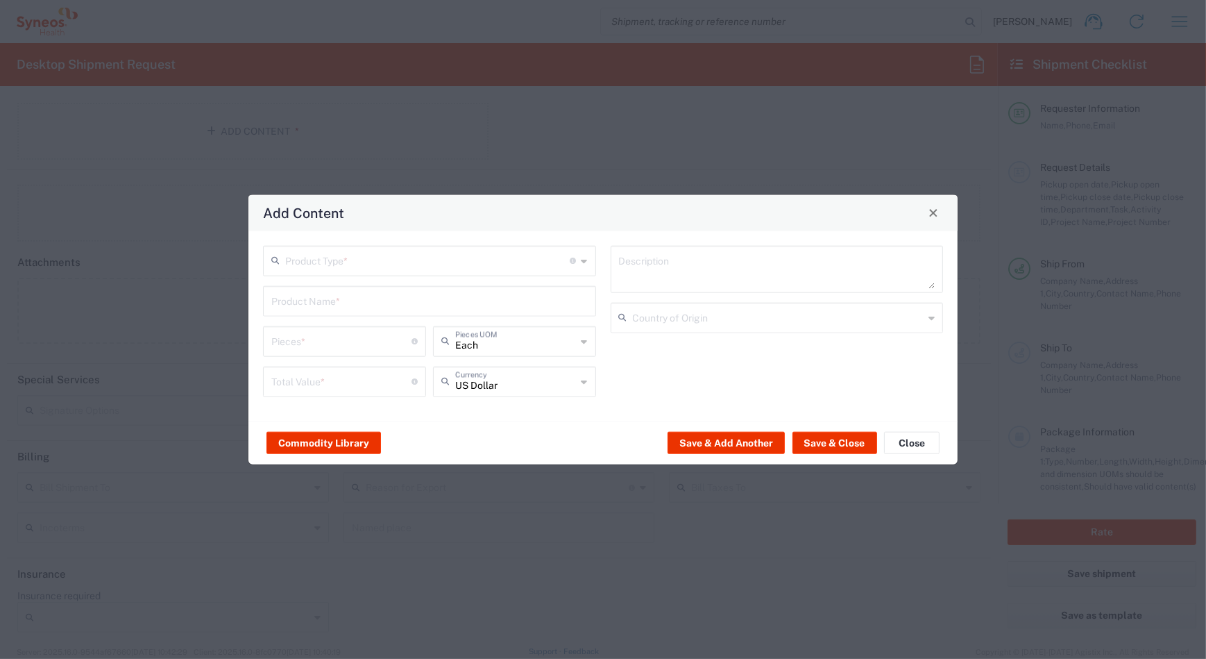
click at [375, 255] on input "text" at bounding box center [427, 259] width 285 height 24
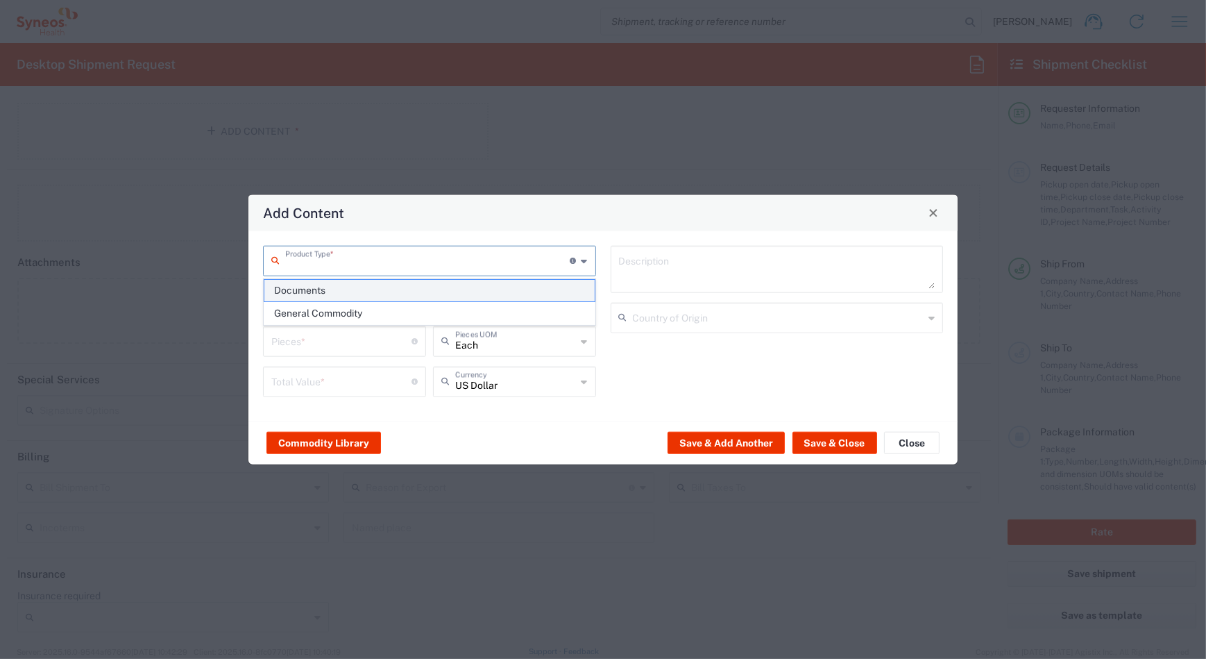
click at [332, 294] on span "Documents" at bounding box center [429, 291] width 330 height 22
type input "Documents"
type input "1"
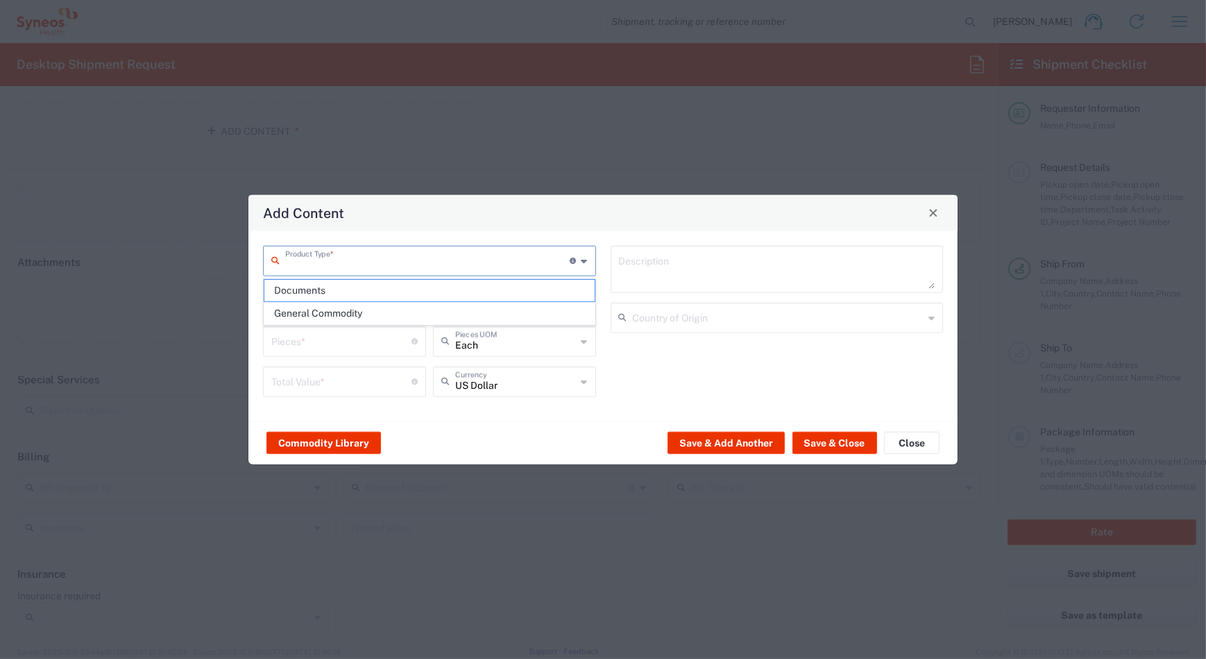
type textarea "Documents"
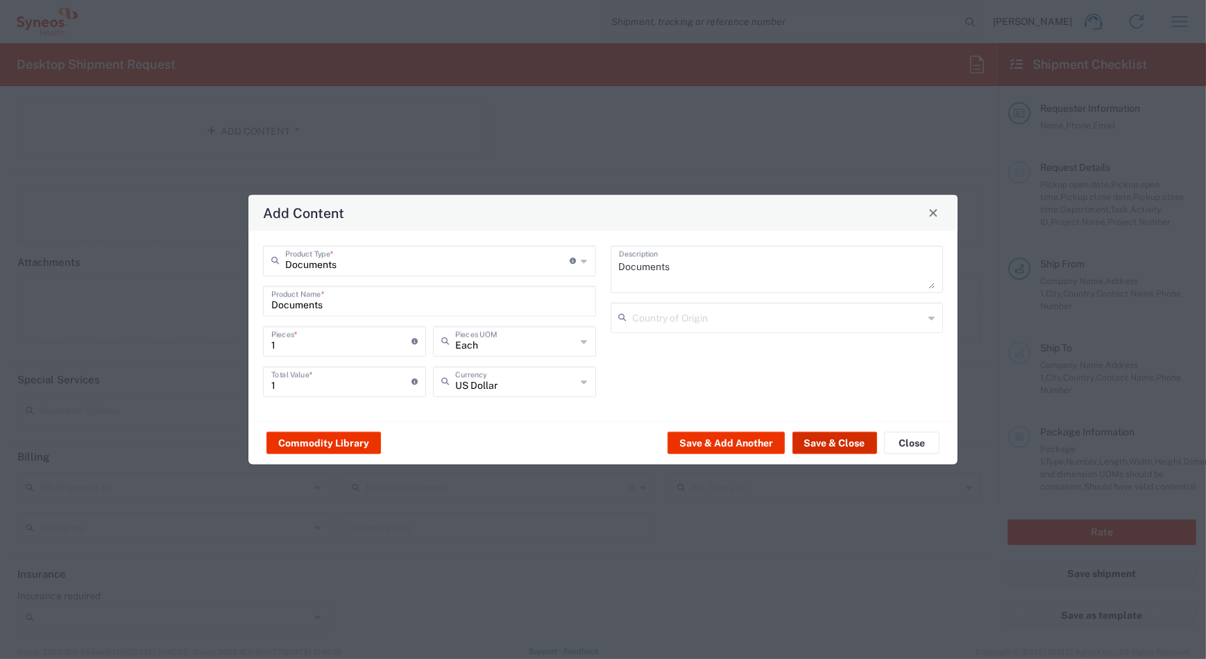
click at [814, 442] on button "Save & Close" at bounding box center [834, 443] width 85 height 22
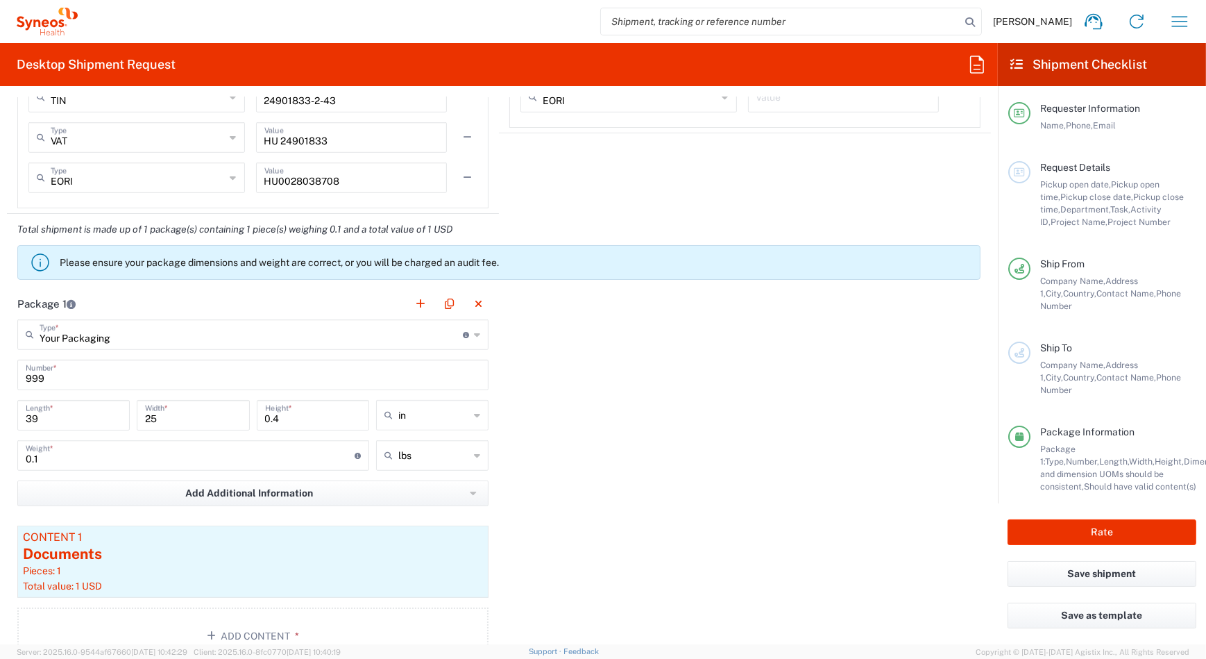
scroll to position [1379, 0]
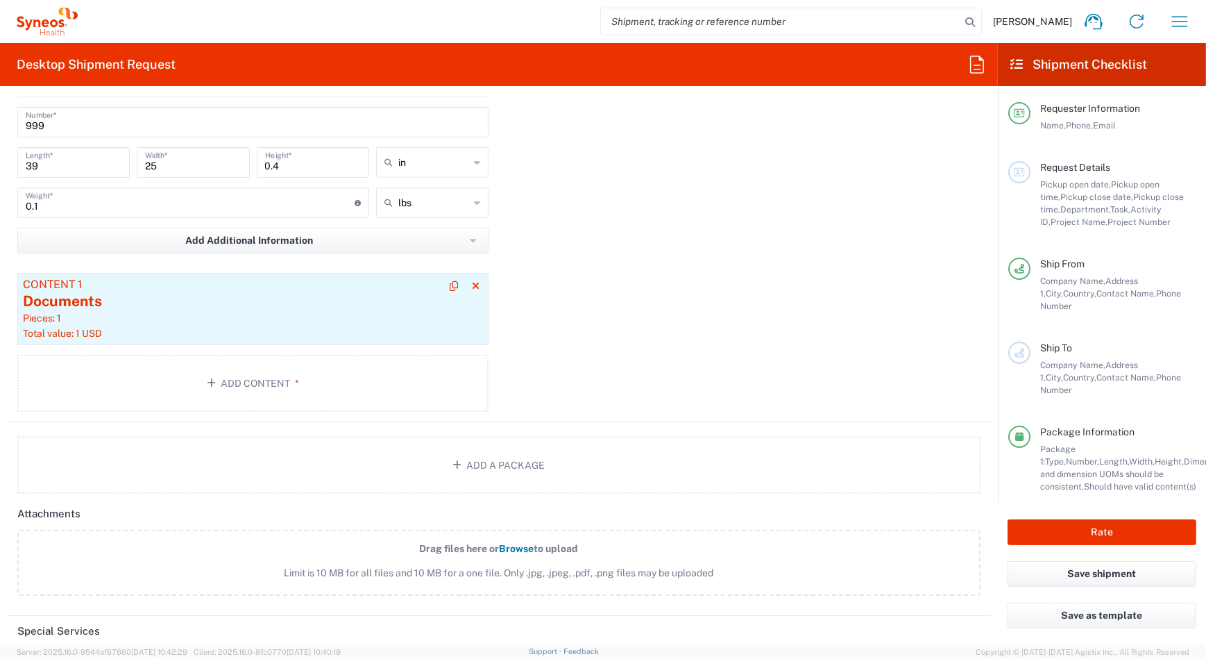
click at [71, 304] on div "Documents" at bounding box center [253, 301] width 460 height 21
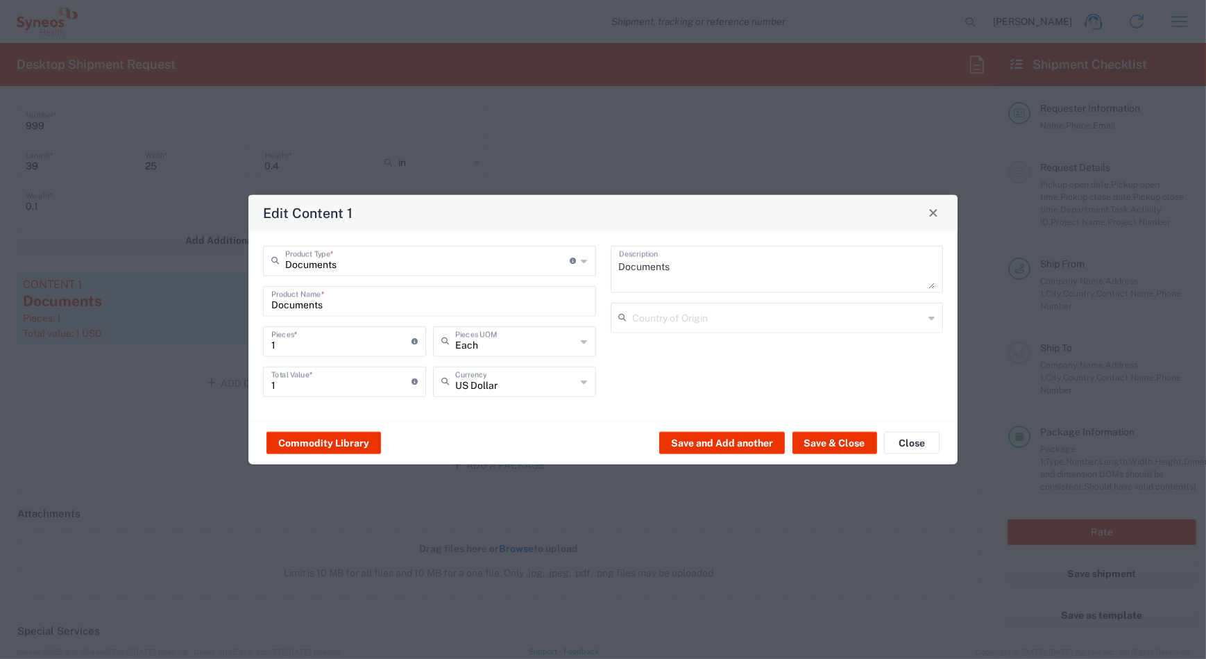
click at [644, 323] on input "text" at bounding box center [778, 316] width 291 height 24
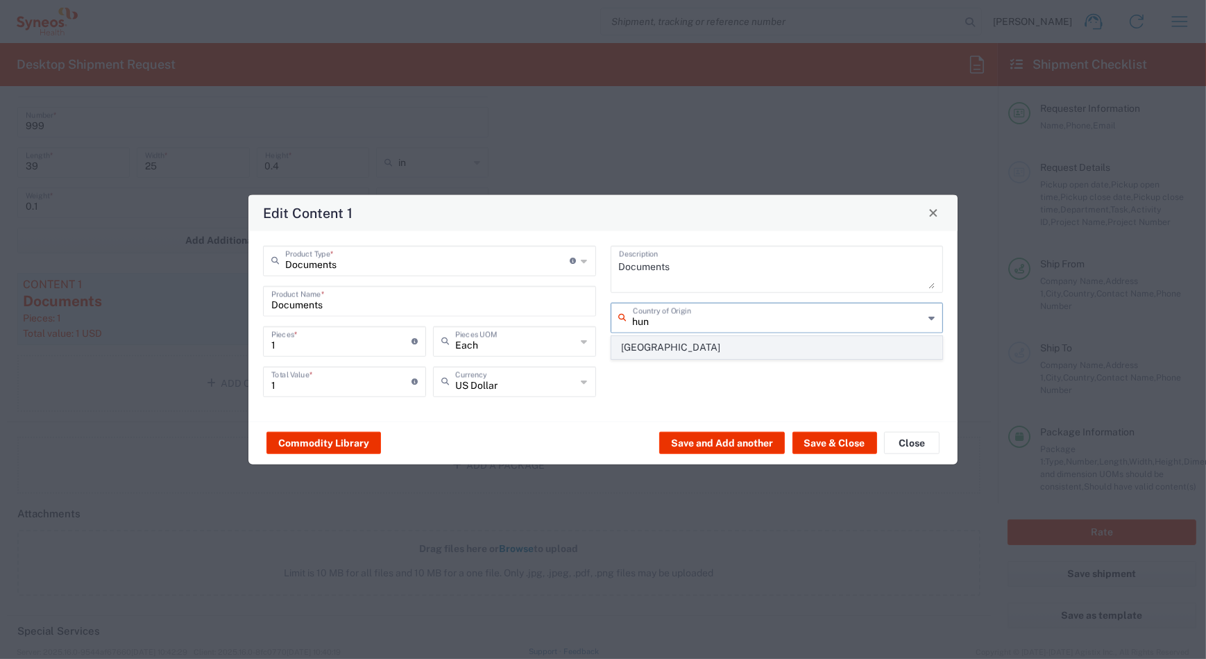
click at [648, 352] on span "[GEOGRAPHIC_DATA]" at bounding box center [777, 348] width 330 height 22
type input "[GEOGRAPHIC_DATA]"
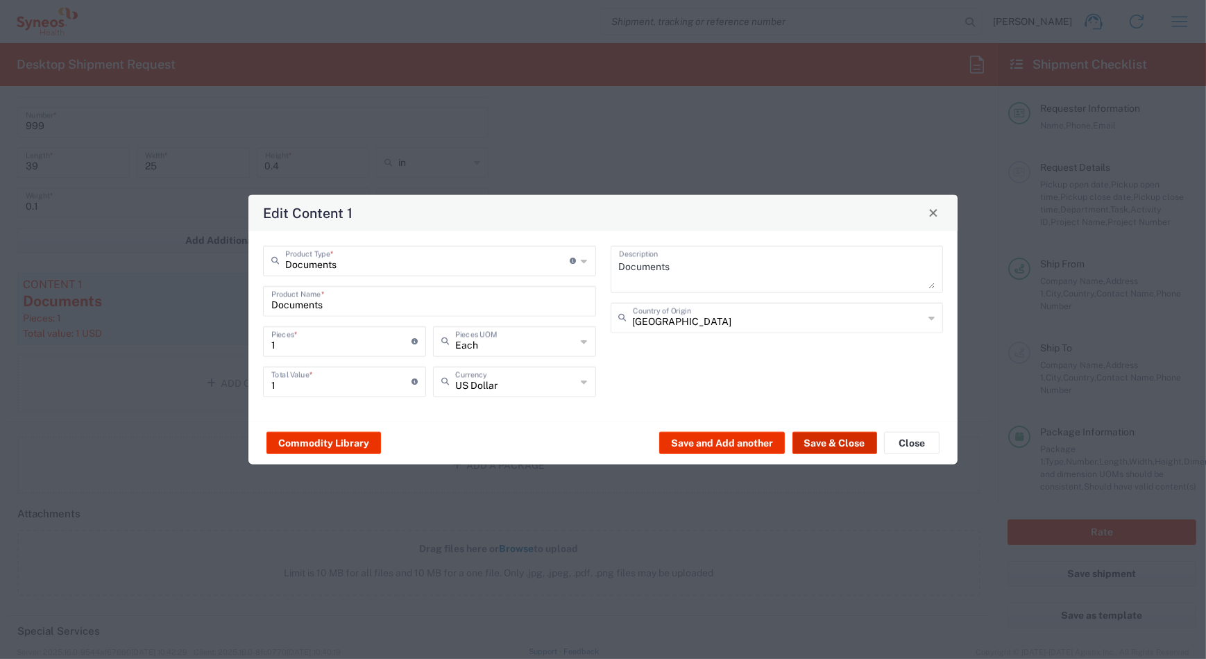
click at [838, 442] on button "Save & Close" at bounding box center [834, 443] width 85 height 22
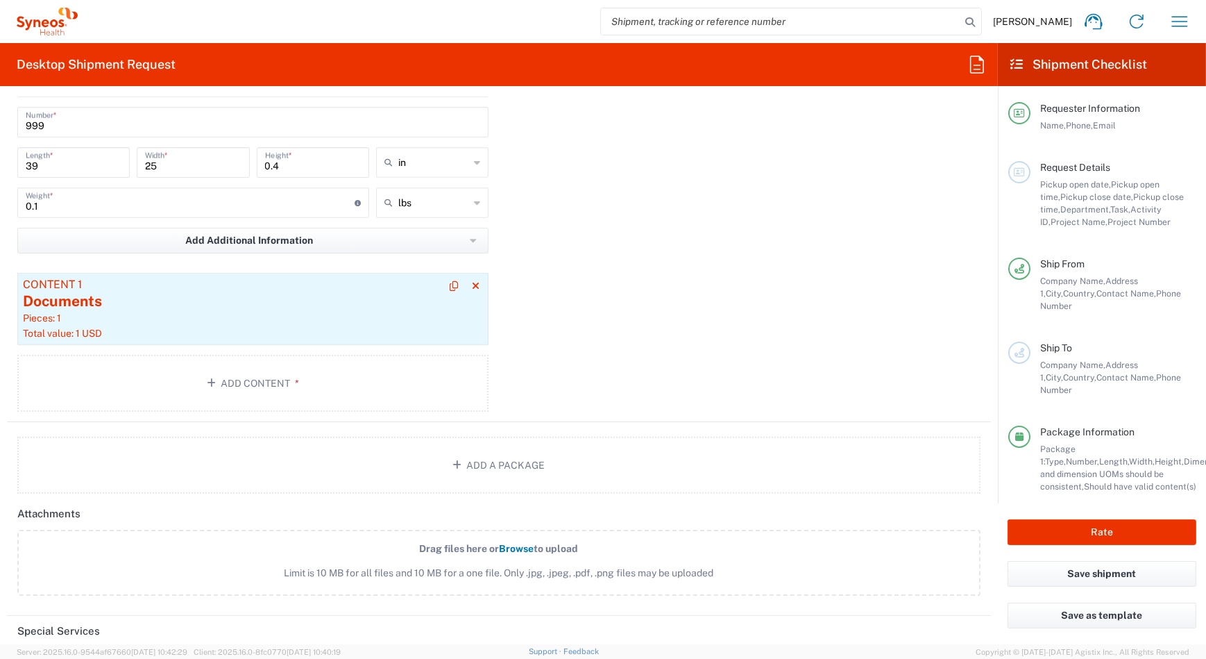
click at [271, 312] on div "Pieces: 1" at bounding box center [253, 318] width 460 height 12
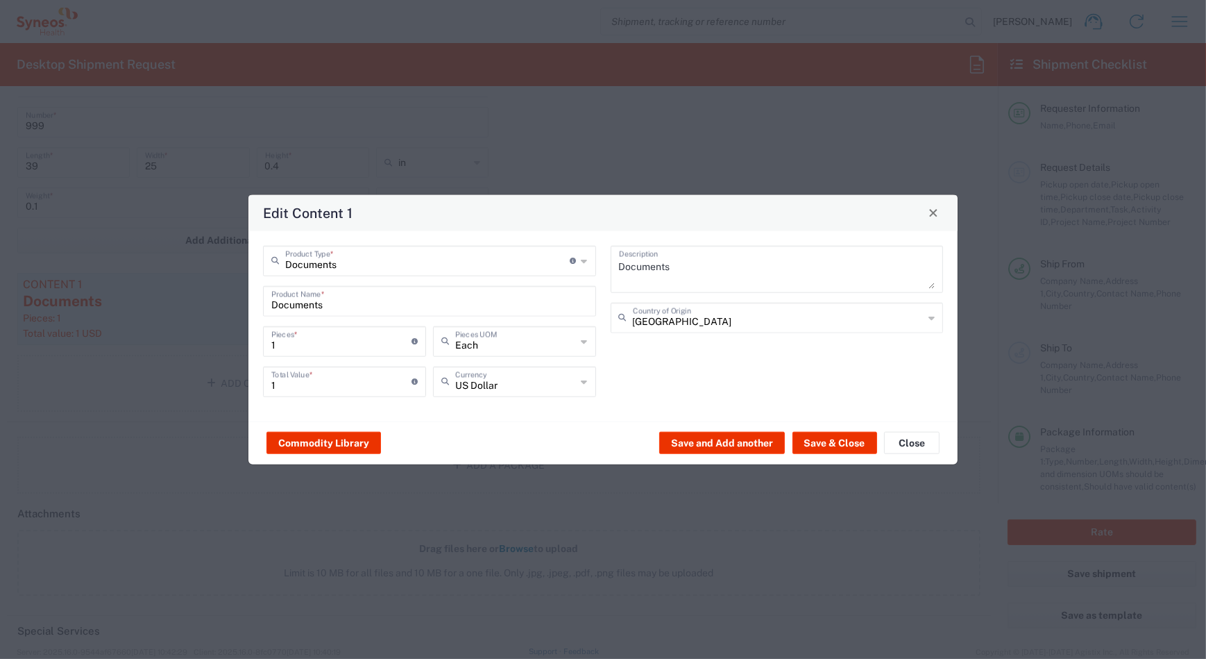
scroll to position [1631, 0]
click at [845, 271] on textarea "Documents" at bounding box center [777, 268] width 316 height 39
drag, startPoint x: 697, startPoint y: 271, endPoint x: 686, endPoint y: 273, distance: 11.3
click at [686, 273] on textarea "Documents" at bounding box center [777, 268] width 316 height 39
click at [685, 270] on textarea "Documents" at bounding box center [777, 268] width 316 height 39
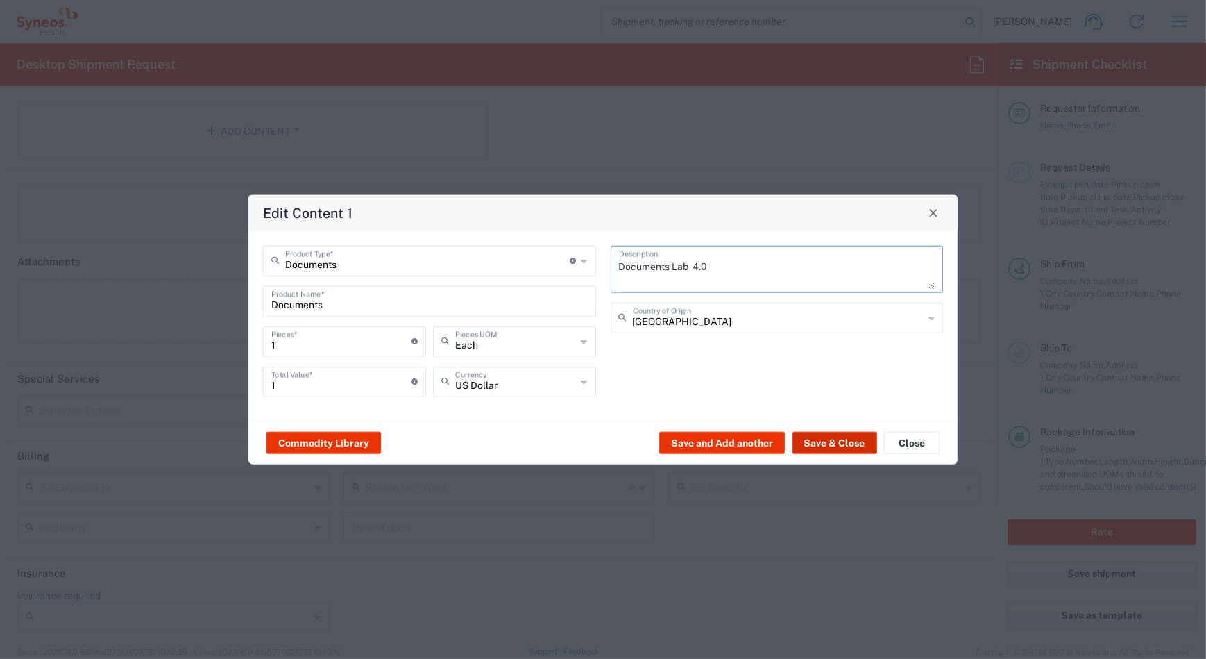
type textarea "Documents Lab 4.0"
click at [856, 439] on button "Save & Close" at bounding box center [834, 443] width 85 height 22
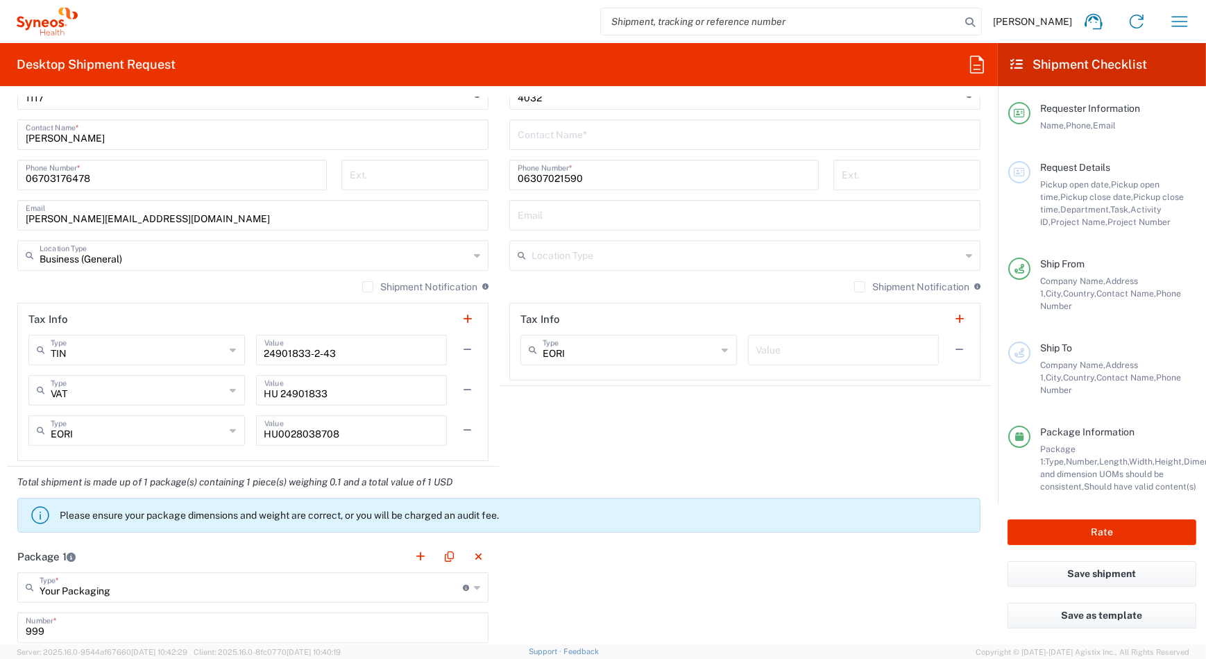
scroll to position [370, 0]
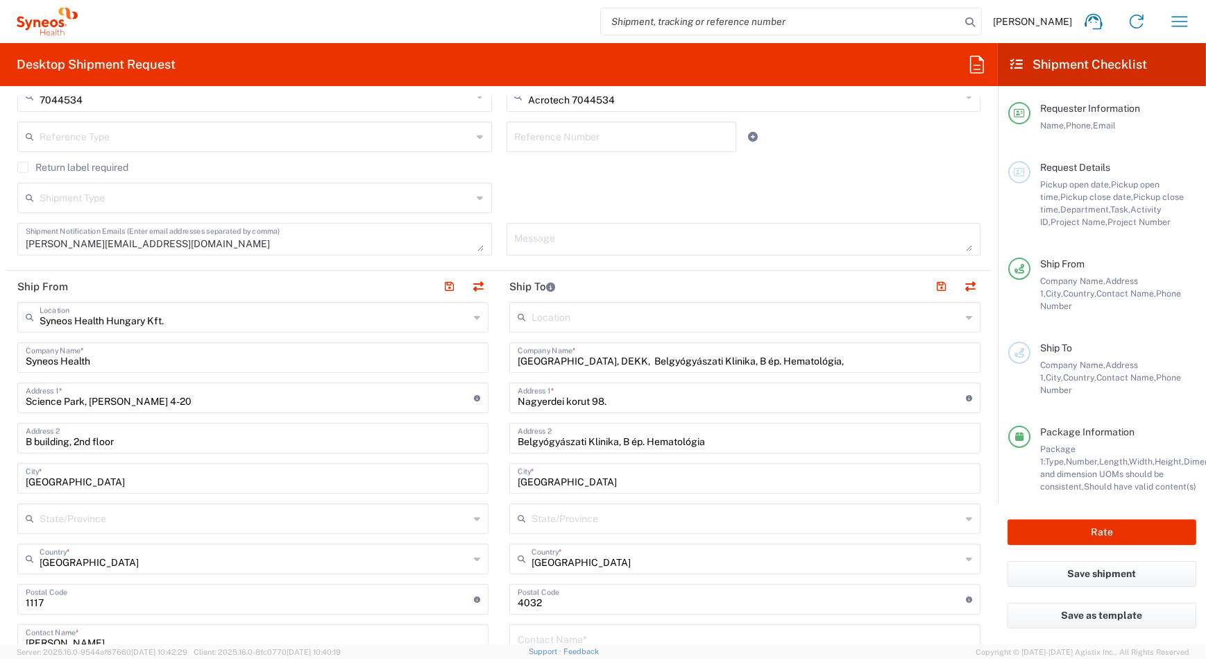
click at [554, 309] on input "text" at bounding box center [747, 316] width 430 height 24
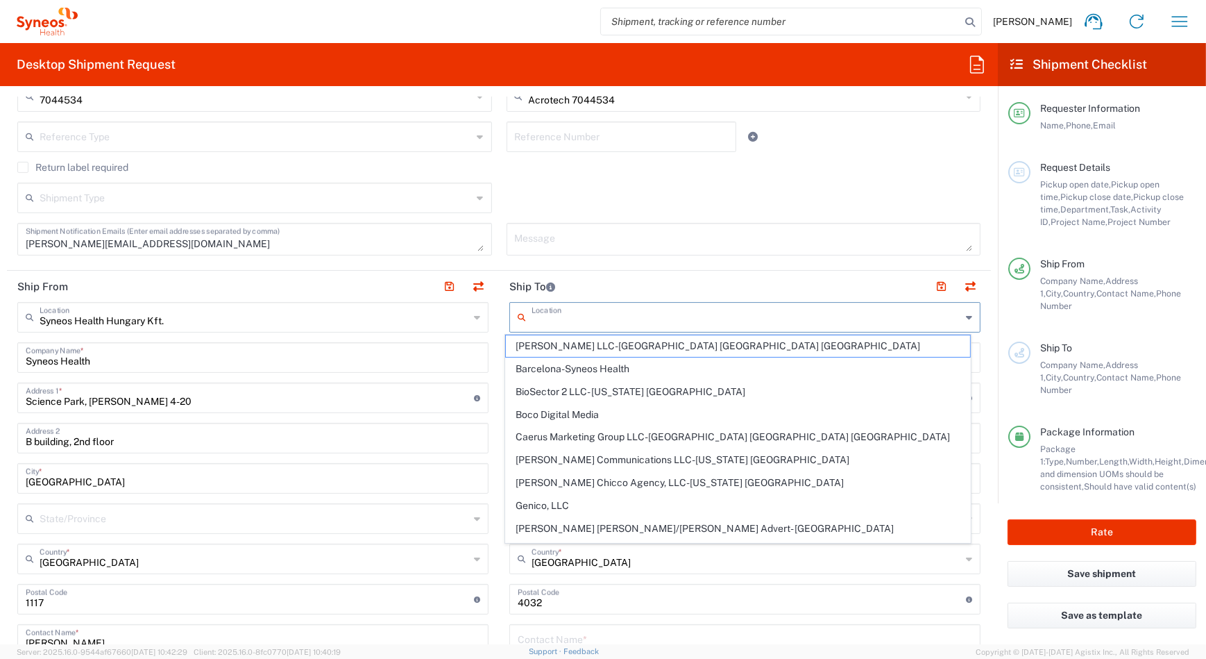
click at [603, 281] on header "Ship To" at bounding box center [745, 286] width 492 height 31
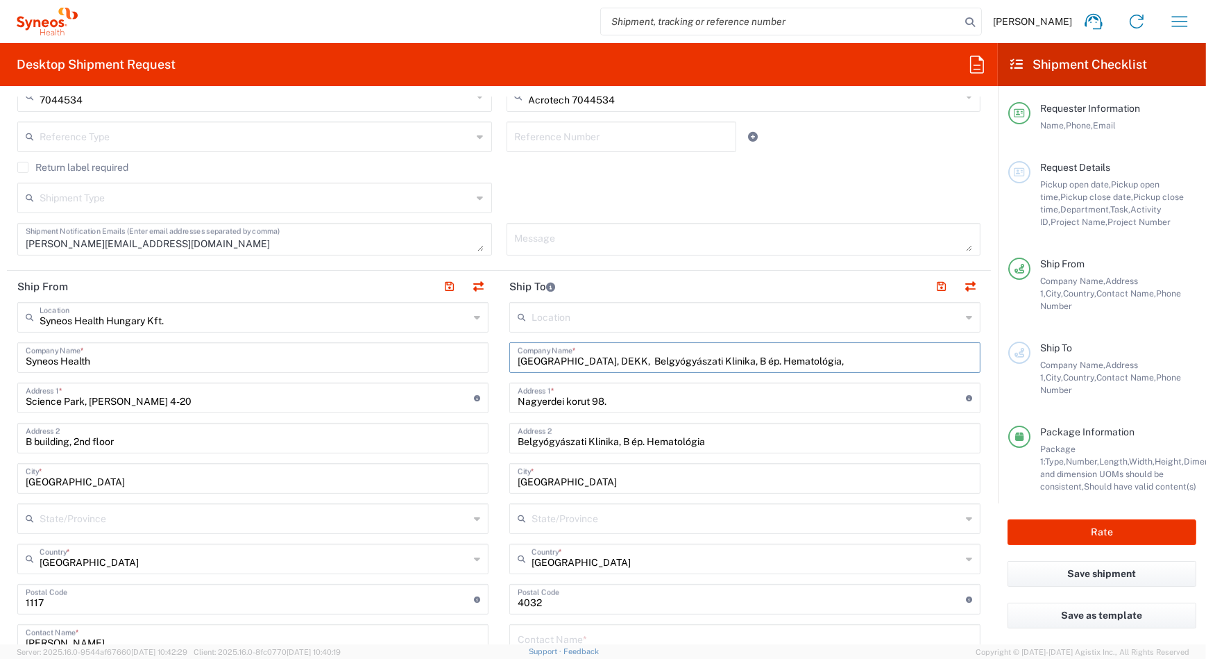
drag, startPoint x: 516, startPoint y: 356, endPoint x: 603, endPoint y: 358, distance: 86.8
click at [603, 358] on input "[GEOGRAPHIC_DATA], DEKK, Belgyógyászati Klinika, B ép. Hematológia," at bounding box center [745, 356] width 455 height 24
drag, startPoint x: 550, startPoint y: 359, endPoint x: 612, endPoint y: 360, distance: 62.5
click at [612, 360] on div "[GEOGRAPHIC_DATA], DEKK, Belgyógyászati Klinika, B ép. Hematológia, Company Nam…" at bounding box center [744, 357] width 471 height 31
click at [509, 359] on div "[GEOGRAPHIC_DATA], DEKK, Belgyógyászati Klinika, B ép. Hematológia, Company Nam…" at bounding box center [744, 357] width 471 height 31
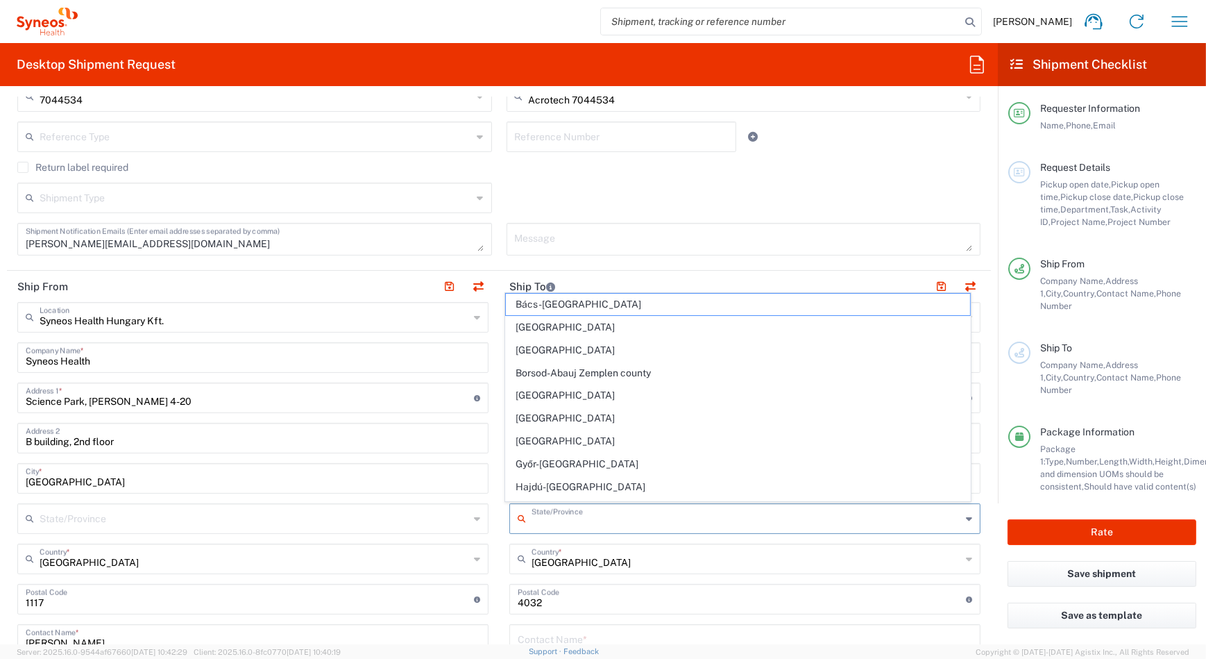
click at [554, 515] on input "text" at bounding box center [747, 517] width 430 height 24
click at [533, 520] on input "hajdú- [GEOGRAPHIC_DATA]" at bounding box center [747, 517] width 430 height 24
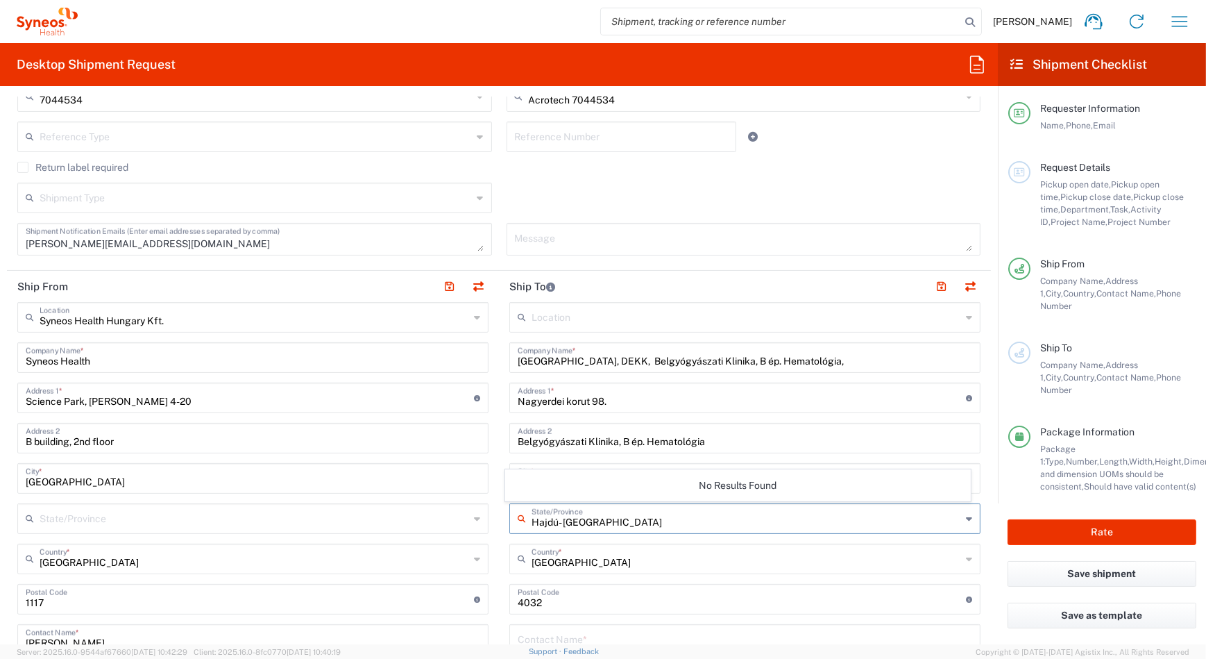
type input "Hajdú- [GEOGRAPHIC_DATA]"
click at [693, 562] on input "[GEOGRAPHIC_DATA]" at bounding box center [747, 557] width 430 height 24
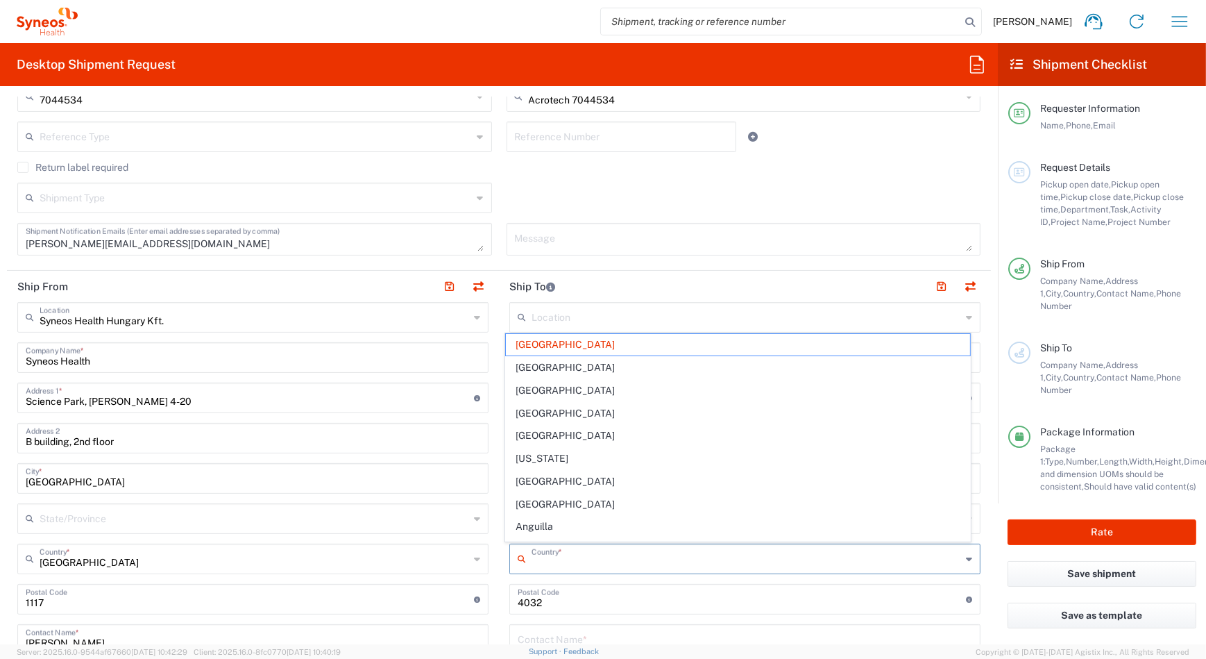
type input "[GEOGRAPHIC_DATA]"
click at [702, 162] on div "Reference Number" at bounding box center [621, 141] width 244 height 40
click at [545, 314] on input "text" at bounding box center [747, 316] width 430 height 24
click at [659, 180] on div "Return label required" at bounding box center [498, 172] width 963 height 21
click at [661, 180] on div "Return label required" at bounding box center [498, 172] width 963 height 21
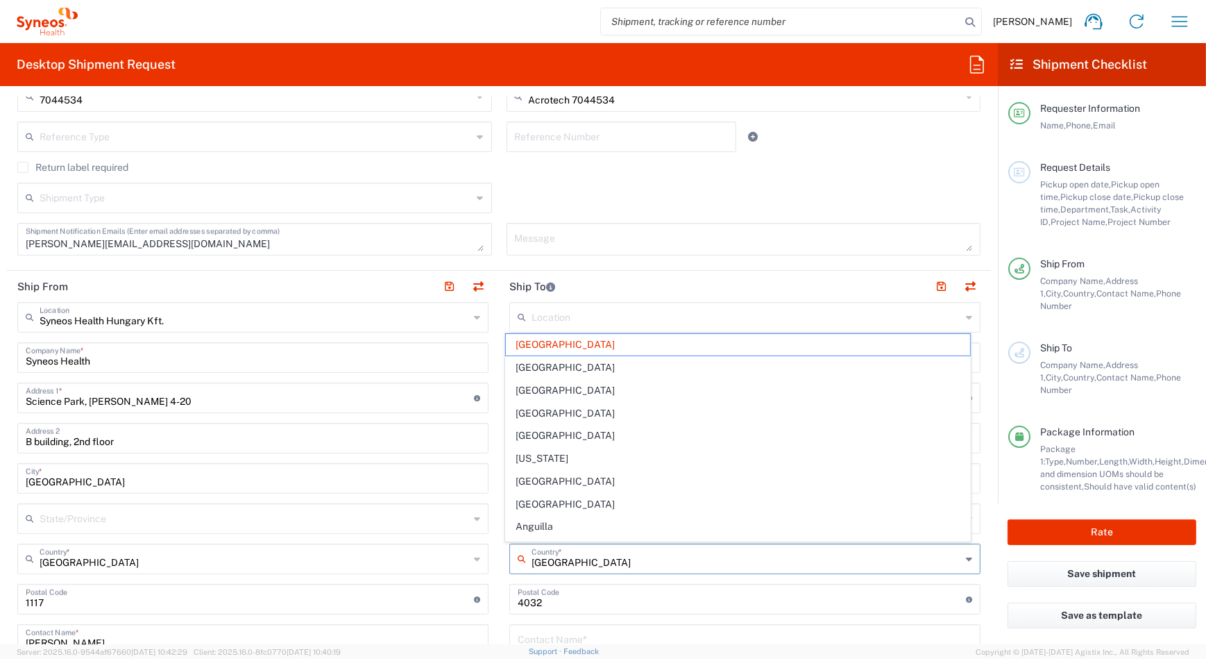
click at [661, 186] on div "[DATE] × Pickup open date * Cancel Apply 03:00 PM Pickup open time * [DATE] × P…" at bounding box center [499, 90] width 978 height 349
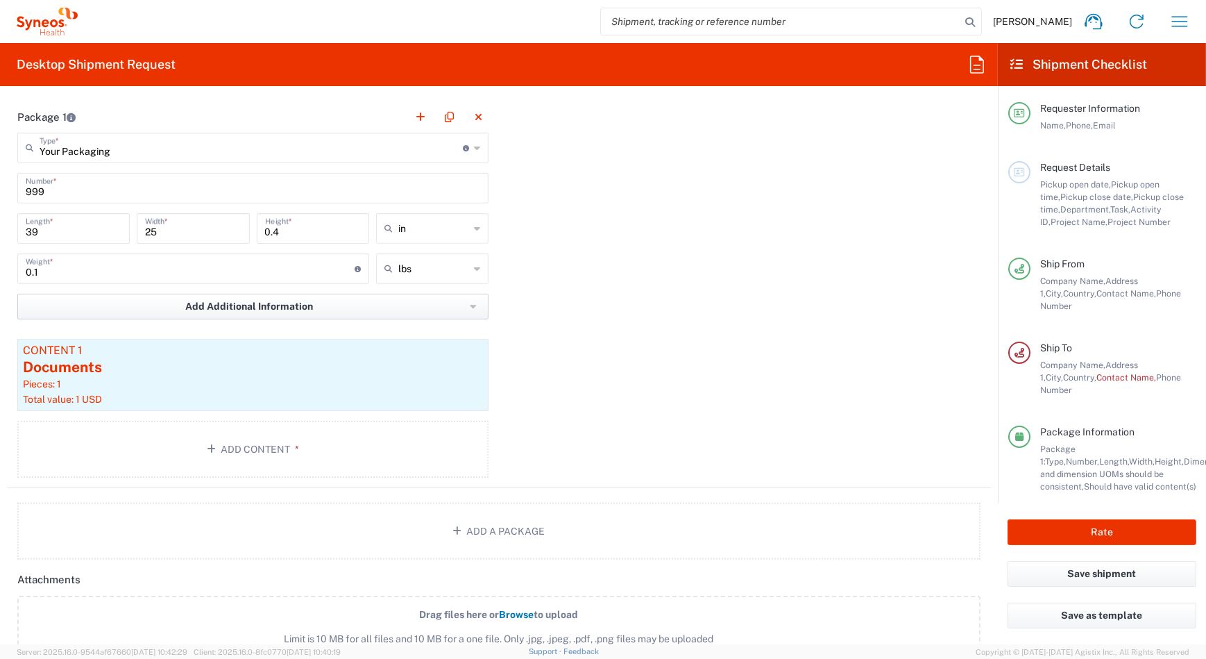
scroll to position [1631, 0]
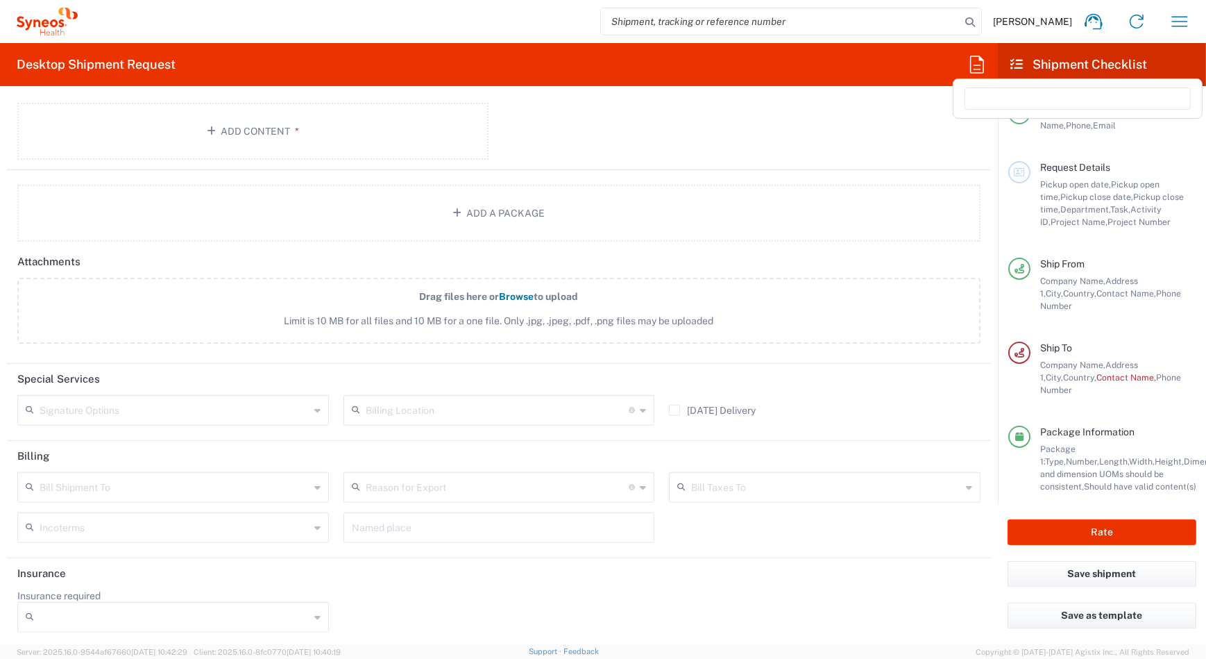
click at [972, 65] on icon at bounding box center [977, 64] width 22 height 22
click at [973, 67] on icon at bounding box center [977, 64] width 22 height 22
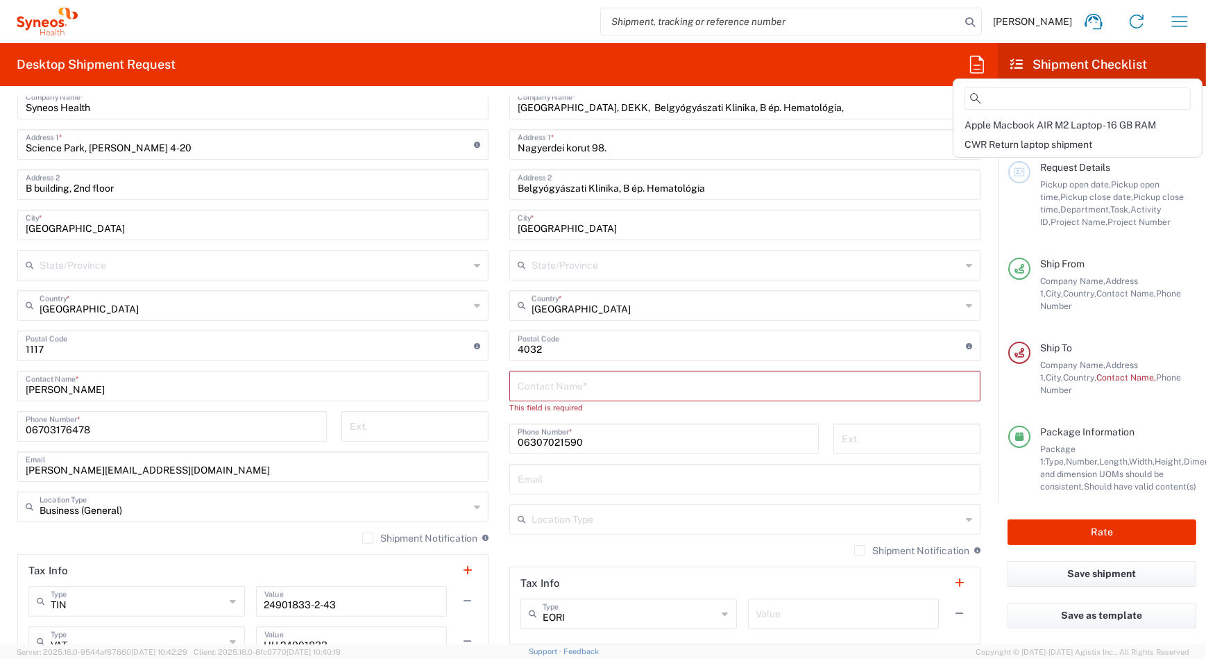
scroll to position [622, 0]
click at [566, 384] on input "text" at bounding box center [745, 385] width 455 height 24
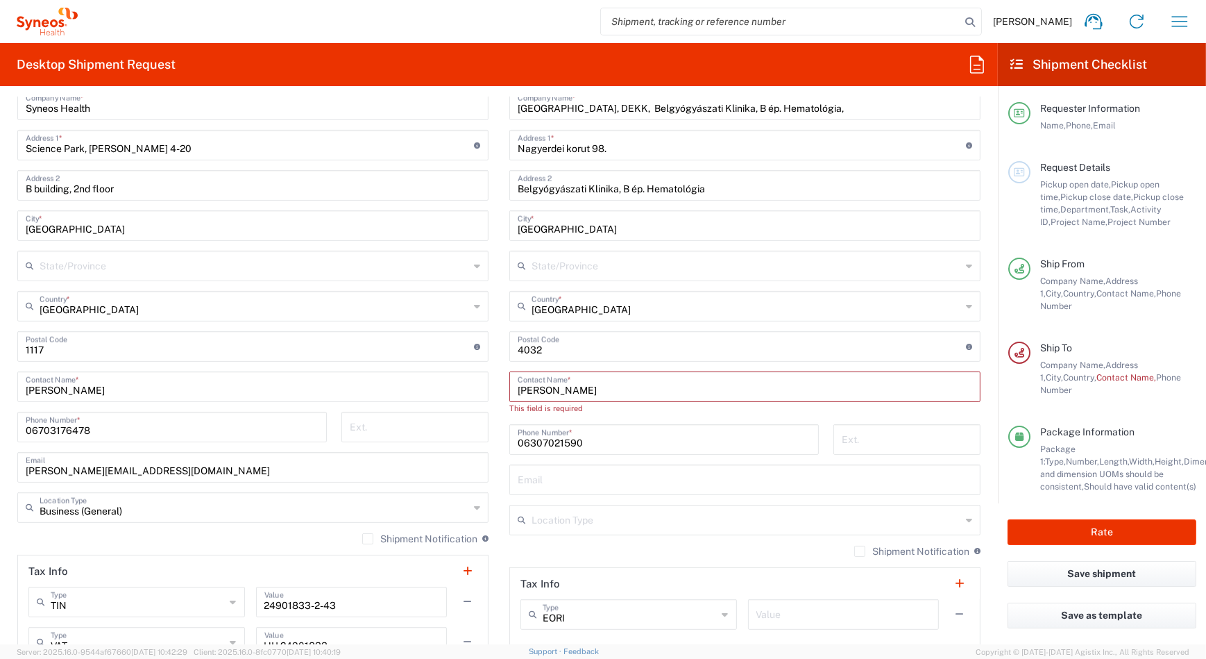
click at [562, 395] on input "[PERSON_NAME]" at bounding box center [745, 385] width 455 height 24
click at [561, 393] on input "[PERSON_NAME]" at bounding box center [745, 385] width 455 height 24
type input "[PERSON_NAME]"
click at [765, 297] on input "[GEOGRAPHIC_DATA]" at bounding box center [747, 305] width 430 height 24
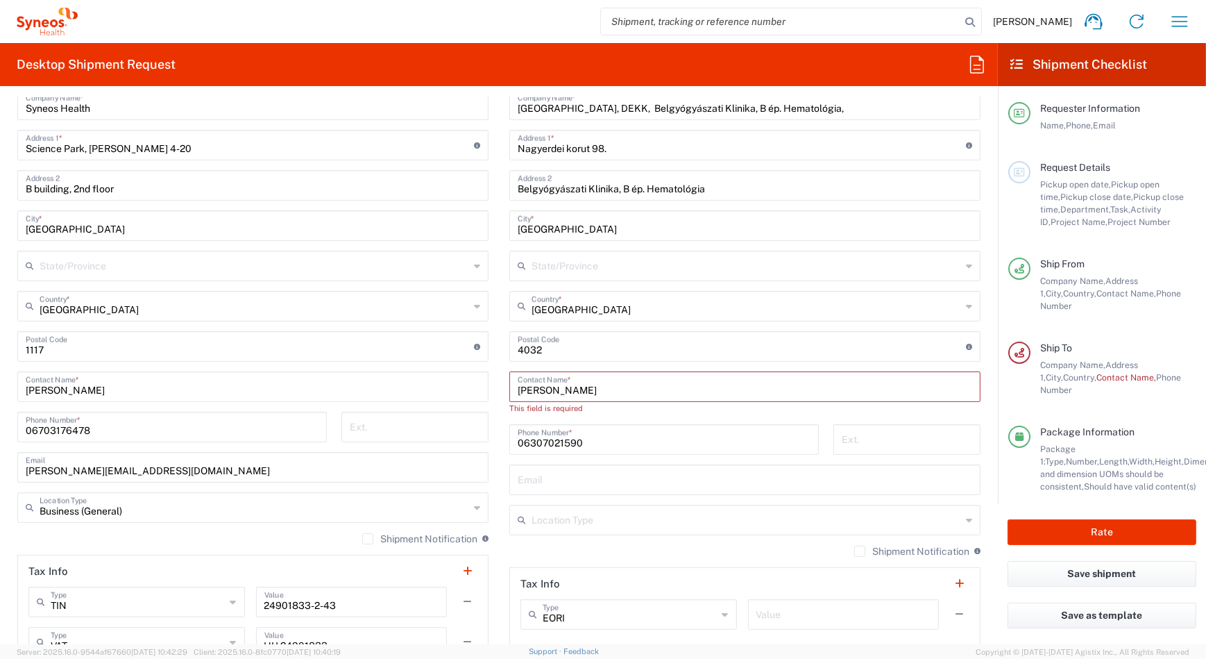
click at [716, 325] on div "Location [PERSON_NAME] LLC-[GEOGRAPHIC_DATA] [GEOGRAPHIC_DATA] [GEOGRAPHIC_DATA…" at bounding box center [744, 346] width 471 height 595
click at [668, 391] on input "[PERSON_NAME]" at bounding box center [745, 385] width 455 height 24
click at [663, 384] on input "[PERSON_NAME]" at bounding box center [745, 385] width 455 height 24
click at [663, 386] on input "[PERSON_NAME]" at bounding box center [745, 385] width 455 height 24
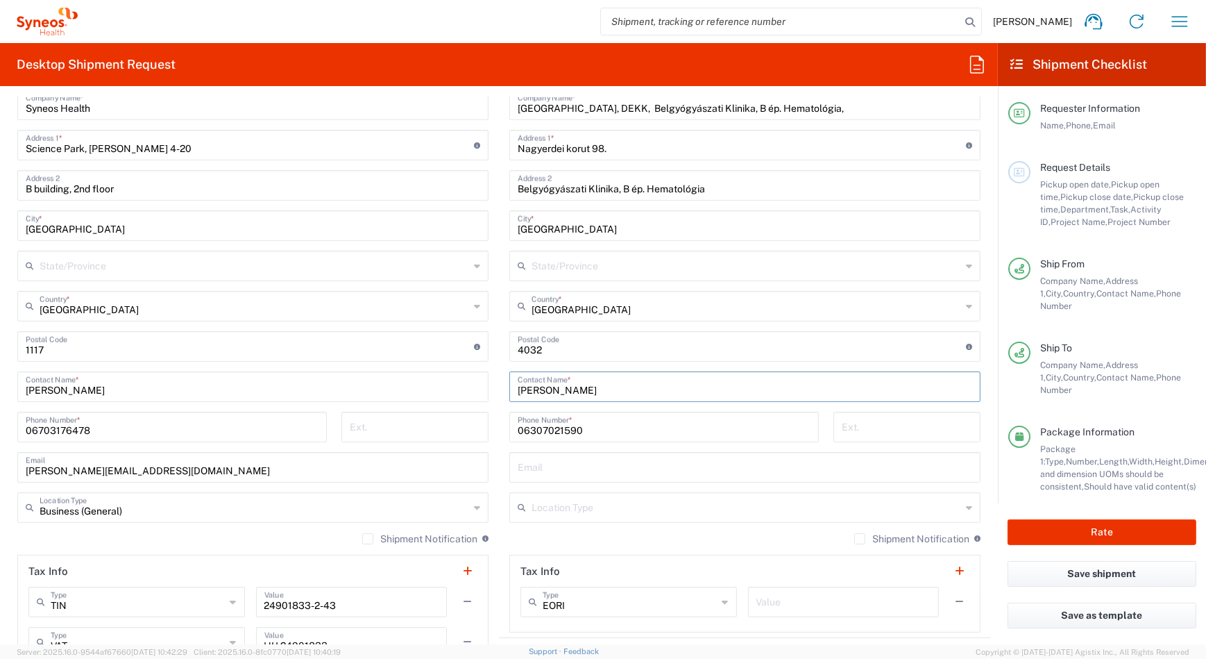
type input "[GEOGRAPHIC_DATA]"
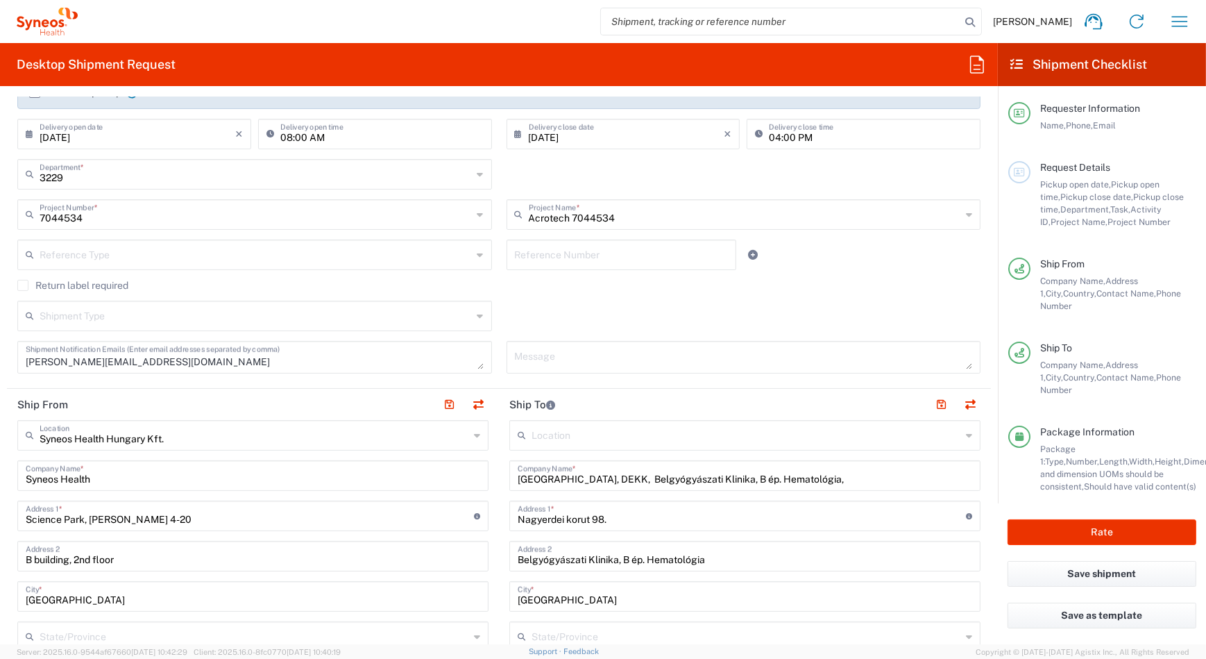
click at [598, 434] on input "text" at bounding box center [747, 434] width 430 height 24
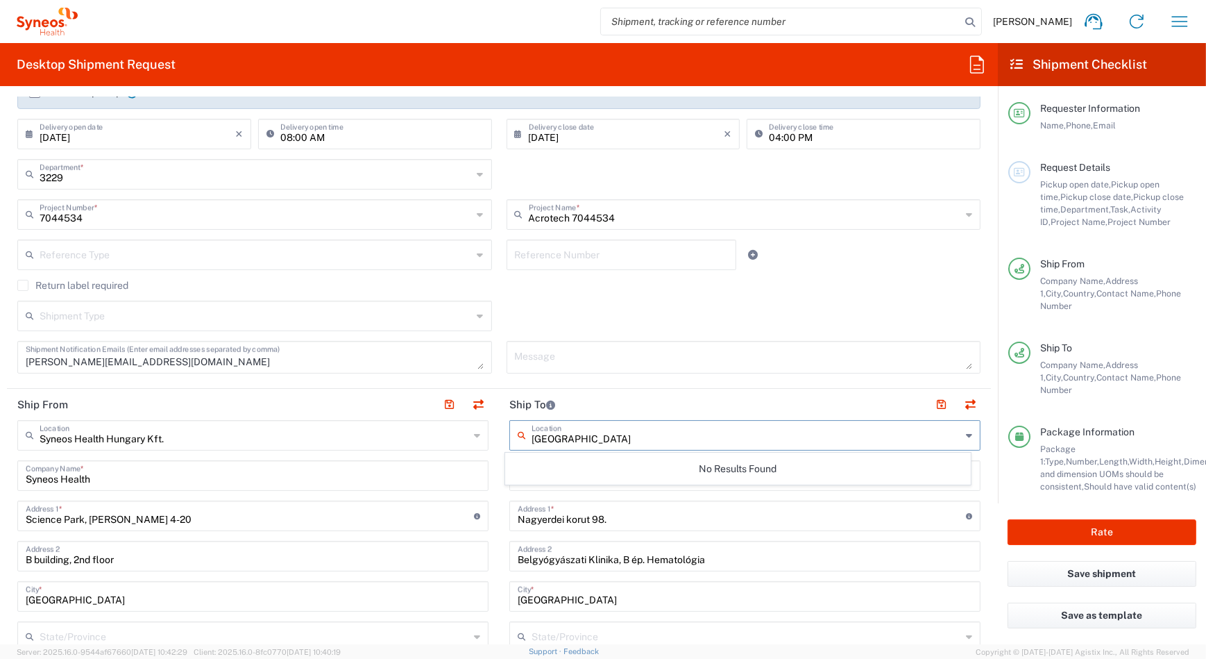
type input "[GEOGRAPHIC_DATA]"
click at [966, 432] on icon at bounding box center [969, 435] width 6 height 22
click at [579, 360] on textarea at bounding box center [744, 357] width 458 height 24
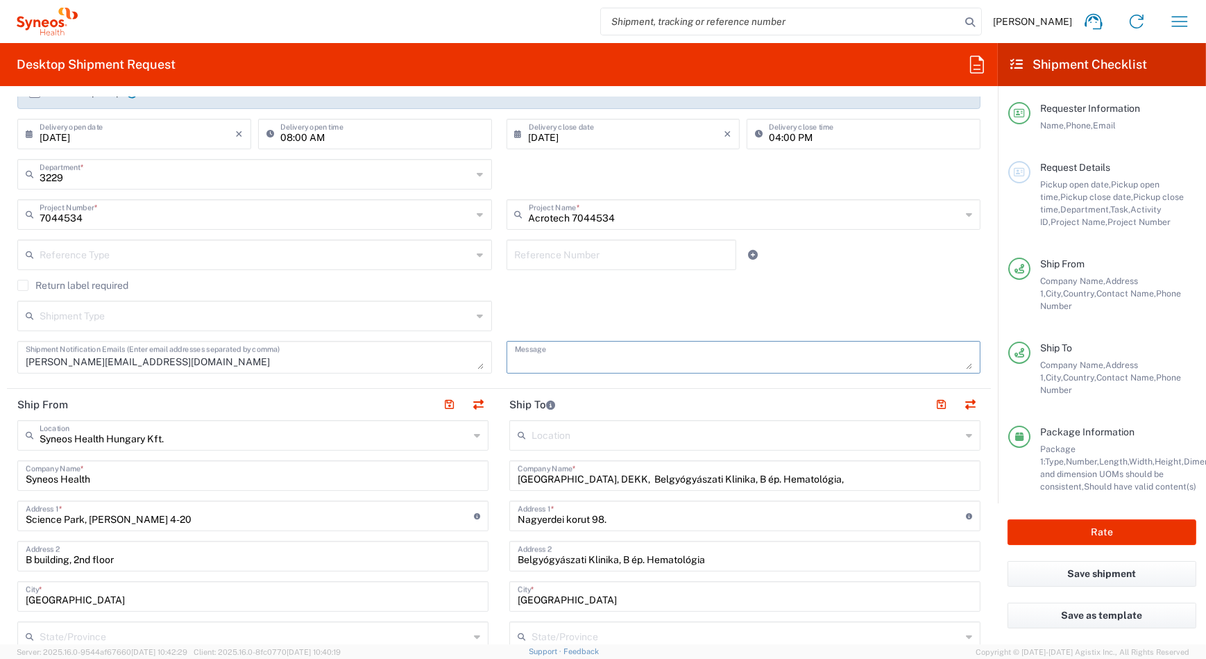
click at [546, 434] on input "text" at bounding box center [747, 434] width 430 height 24
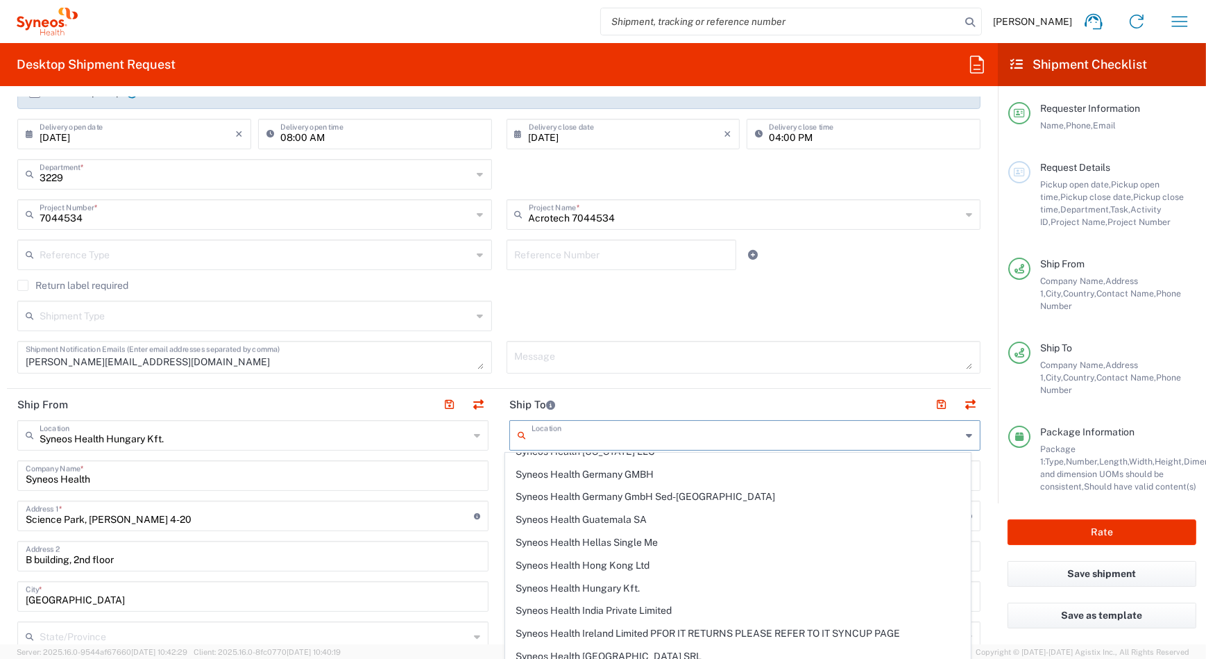
scroll to position [0, 0]
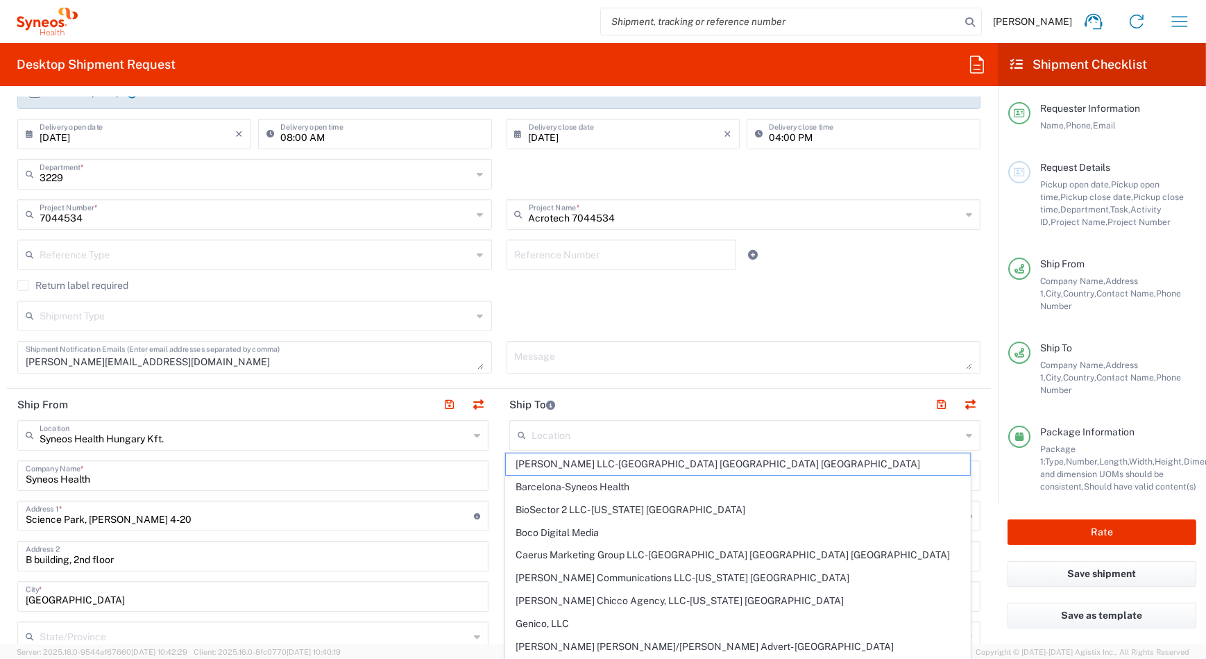
click at [590, 303] on div "Shipment Type Batch Regular" at bounding box center [499, 320] width 978 height 40
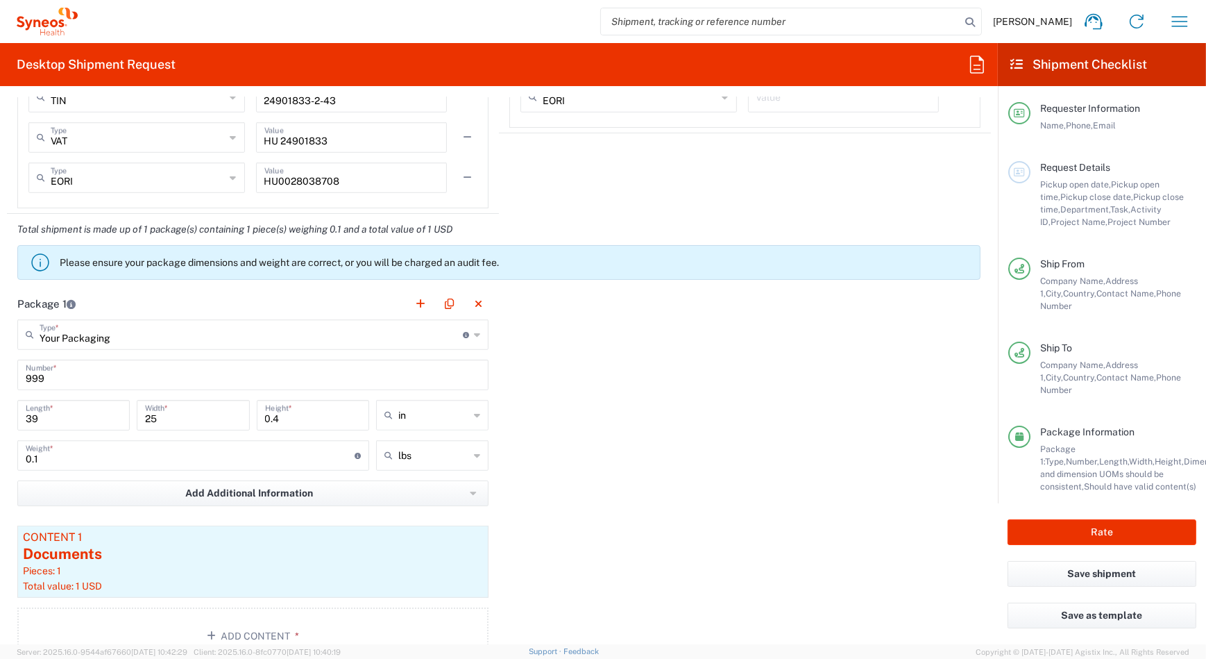
scroll to position [874, 0]
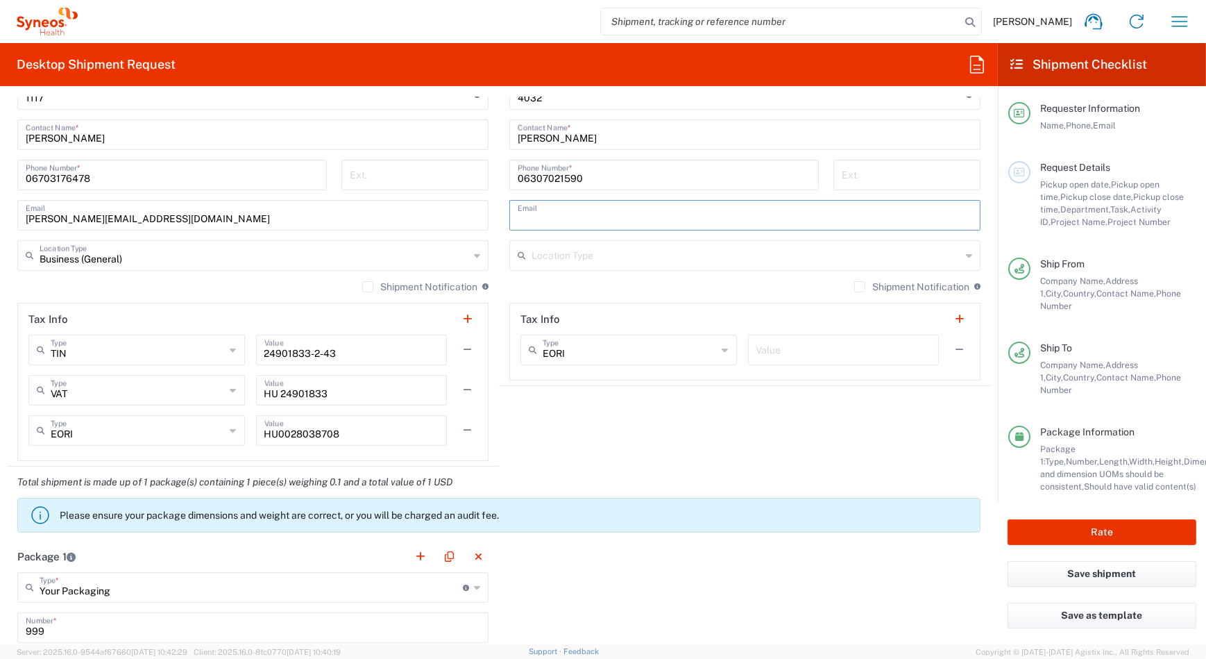
click at [544, 210] on input "text" at bounding box center [745, 214] width 455 height 24
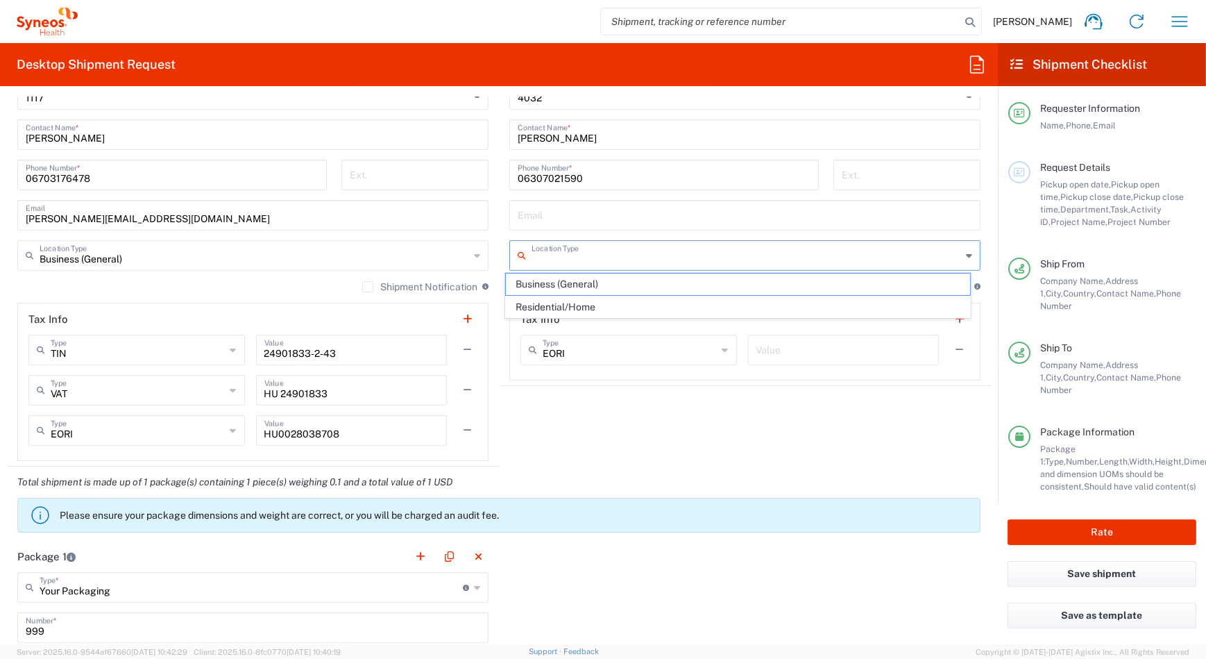
click at [532, 253] on input "text" at bounding box center [747, 254] width 430 height 24
click at [627, 280] on span "Business (General)" at bounding box center [738, 284] width 464 height 22
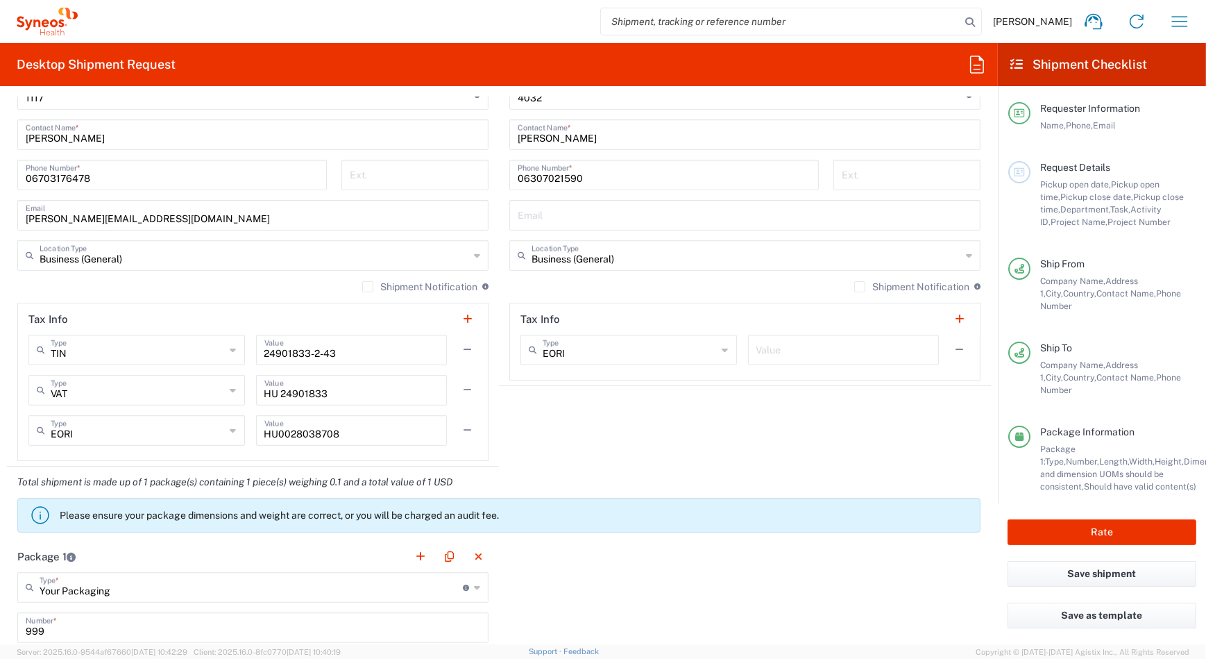
type input "Business (General)"
click at [622, 255] on input "Business (General)" at bounding box center [747, 254] width 430 height 24
click at [624, 220] on input "text" at bounding box center [745, 214] width 455 height 24
click at [592, 215] on input "text" at bounding box center [745, 214] width 455 height 24
paste input "[PERSON_NAME] <[EMAIL_ADDRESS][DOMAIN_NAME]>"
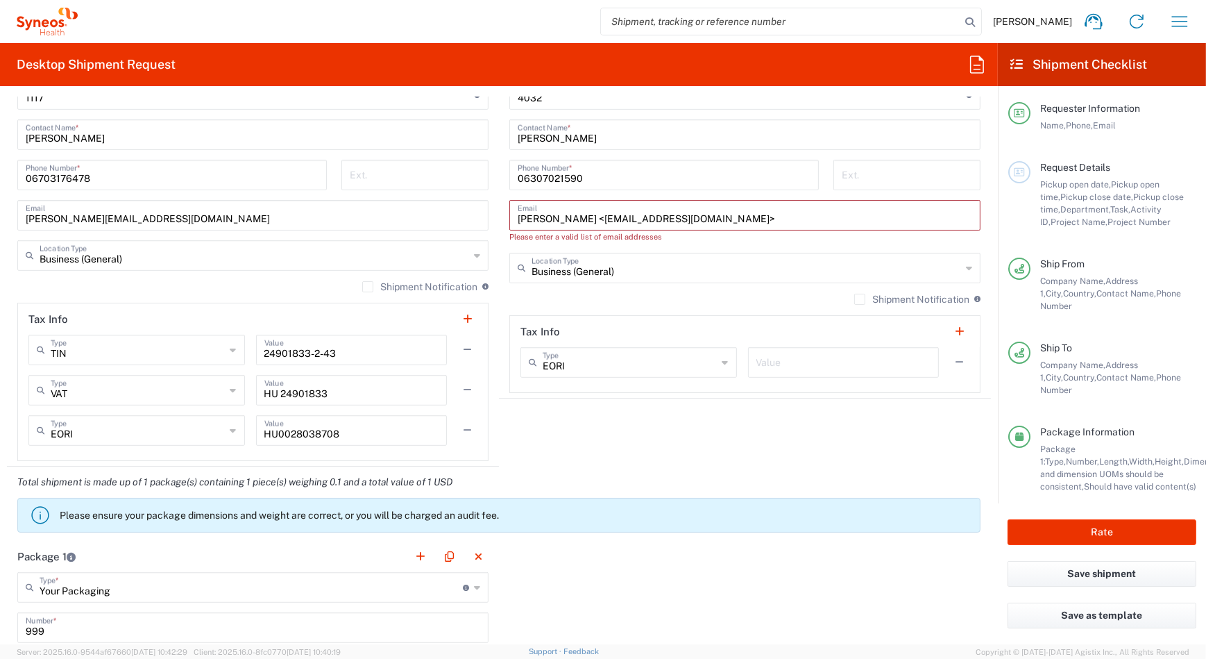
click at [590, 216] on input "[PERSON_NAME] <[EMAIL_ADDRESS][DOMAIN_NAME]>" at bounding box center [745, 214] width 455 height 24
click at [604, 214] on input "[EMAIL_ADDRESS][DOMAIN_NAME]>" at bounding box center [745, 214] width 455 height 24
type input "[EMAIL_ADDRESS][DOMAIN_NAME]"
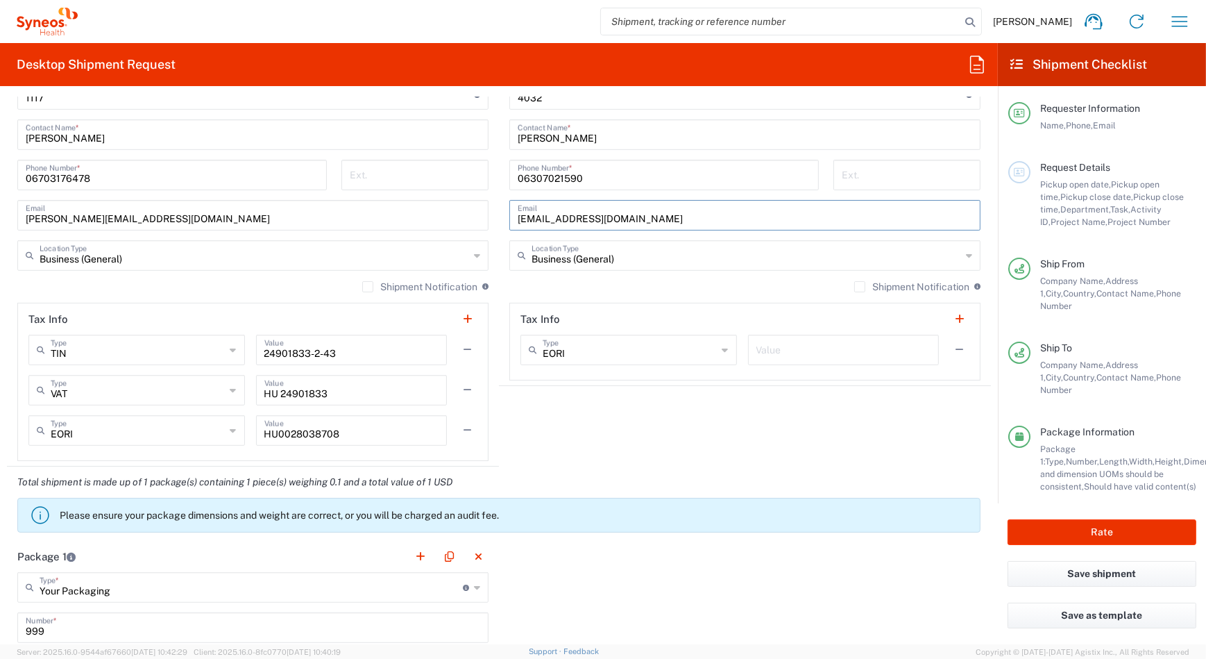
type input "[EMAIL_ADDRESS][DOMAIN_NAME]"
click at [0, 0] on span "Bács-[GEOGRAPHIC_DATA]" at bounding box center [0, 0] width 0 height 0
click at [97, 628] on input "999" at bounding box center [253, 626] width 455 height 24
click at [70, 624] on input "999" at bounding box center [253, 626] width 455 height 24
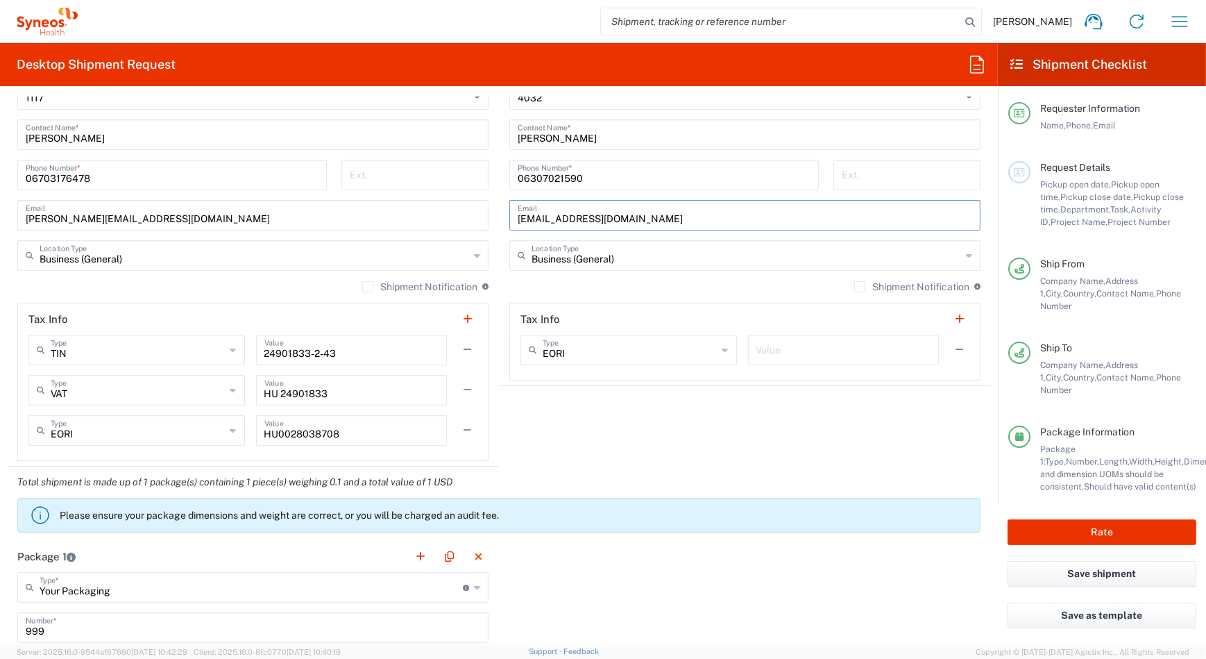
click at [58, 625] on input "999" at bounding box center [253, 626] width 455 height 24
click at [53, 627] on input "999" at bounding box center [253, 626] width 455 height 24
type input "Bács-[GEOGRAPHIC_DATA]"
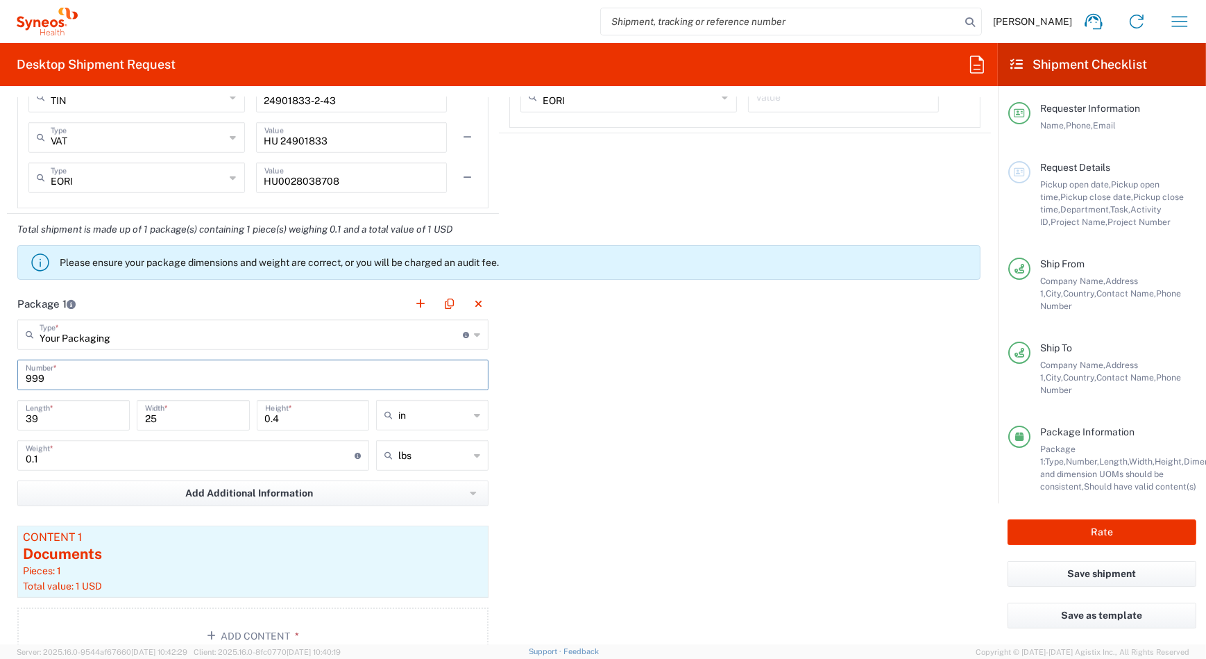
click at [49, 372] on input "999" at bounding box center [253, 374] width 455 height 24
type input "9"
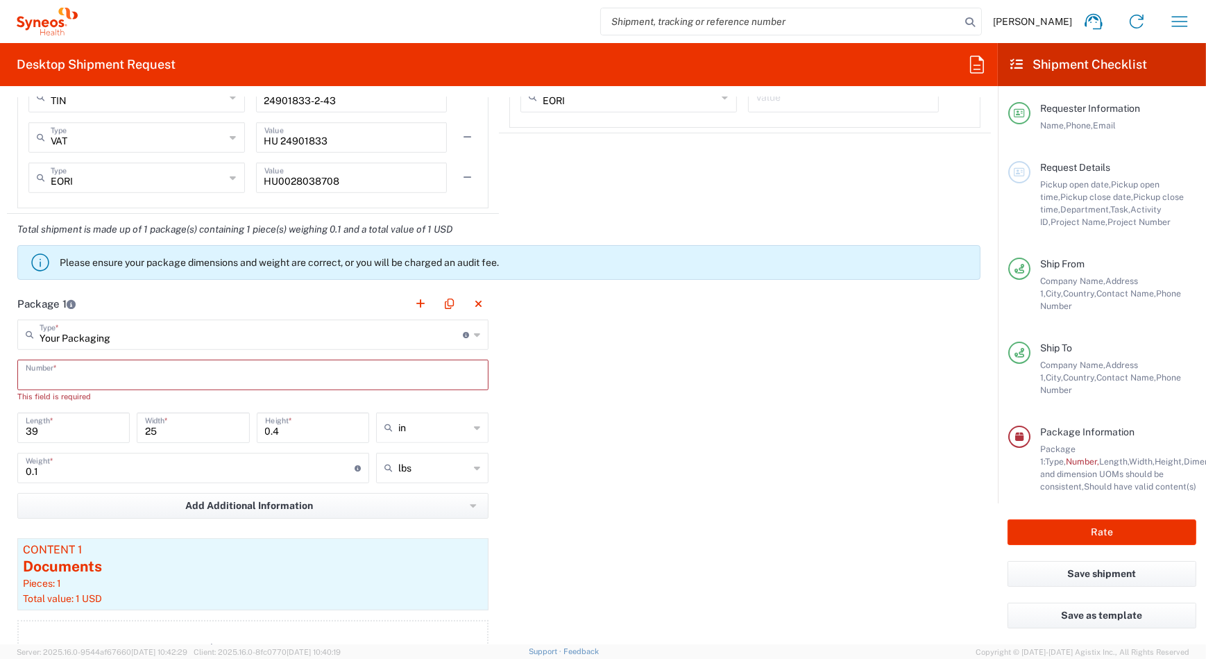
paste input "56482307"
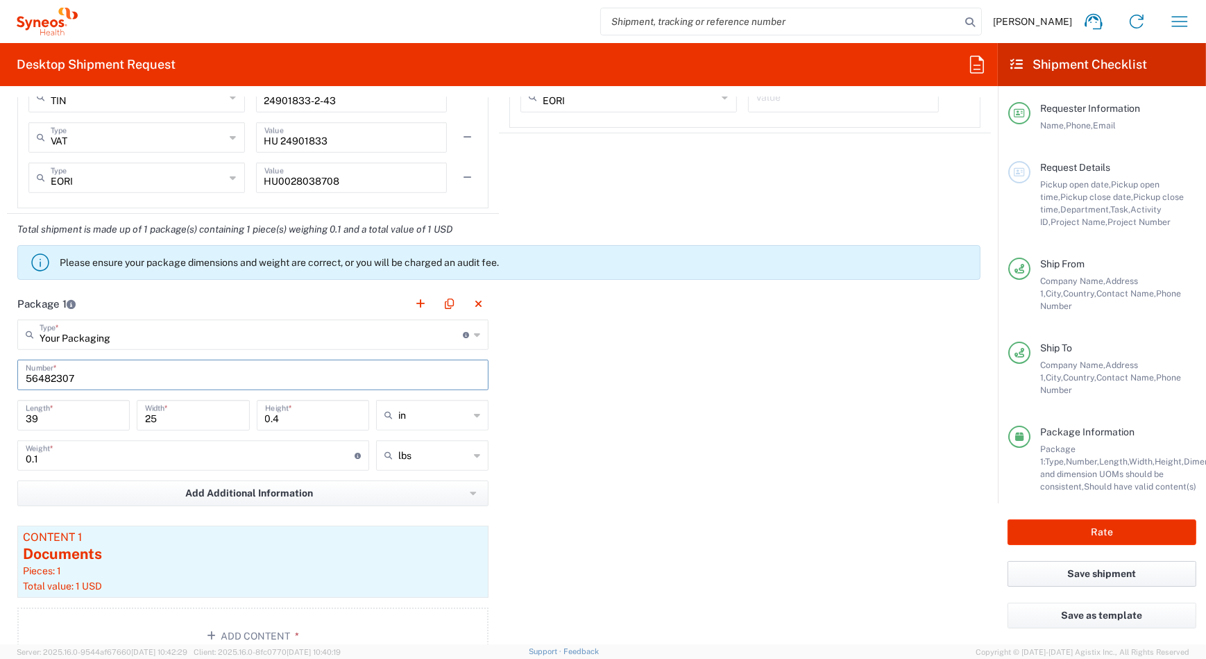
type input "56482307"
click at [1062, 568] on button "Save shipment" at bounding box center [1102, 574] width 189 height 26
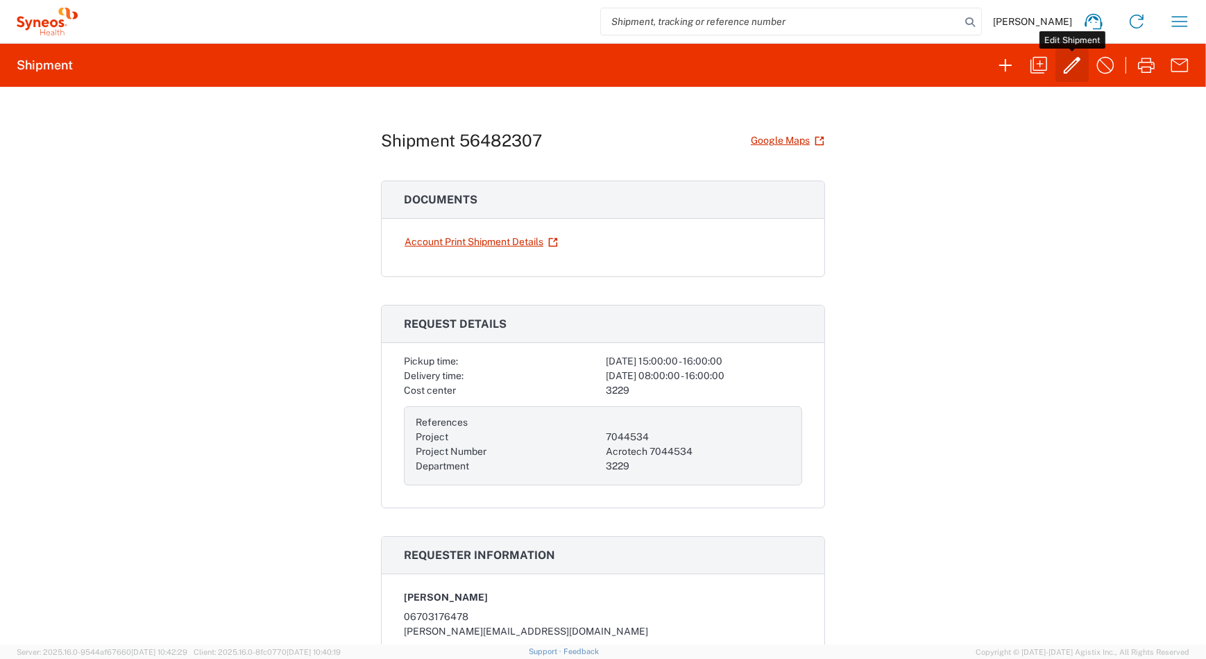
click at [1075, 62] on icon "button" at bounding box center [1072, 65] width 22 height 22
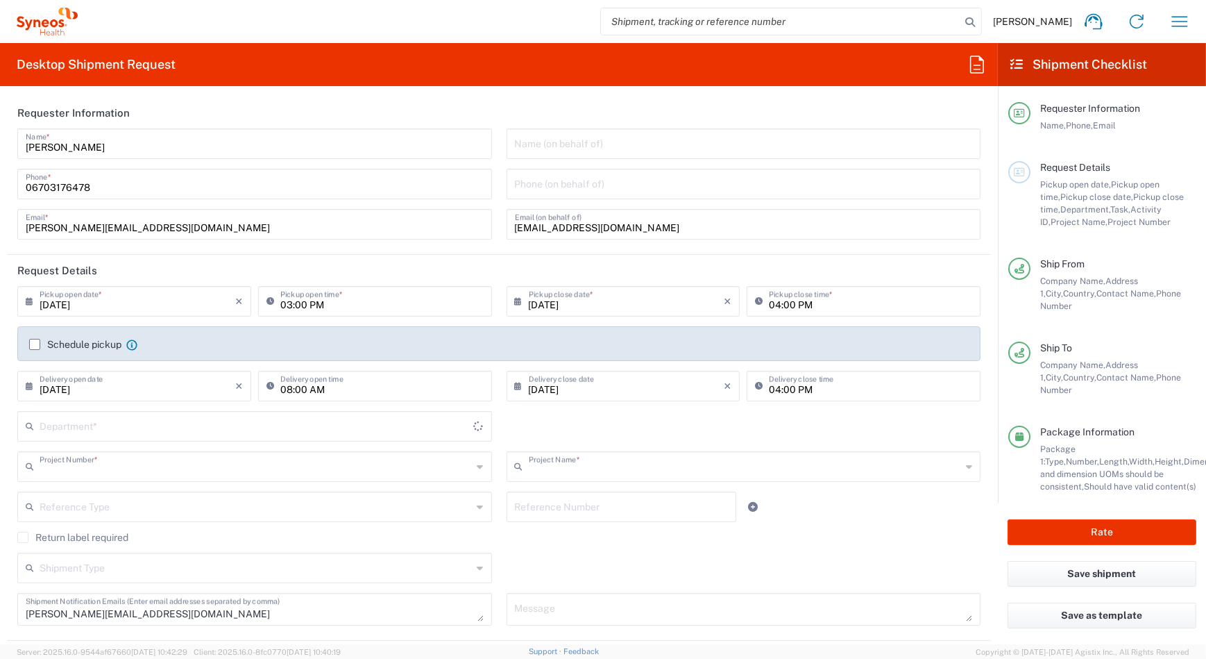
type input "7044534"
type input "Acrotech 7044534"
type input "3229"
type input "Bács-[GEOGRAPHIC_DATA]"
type input "Your Packaging"
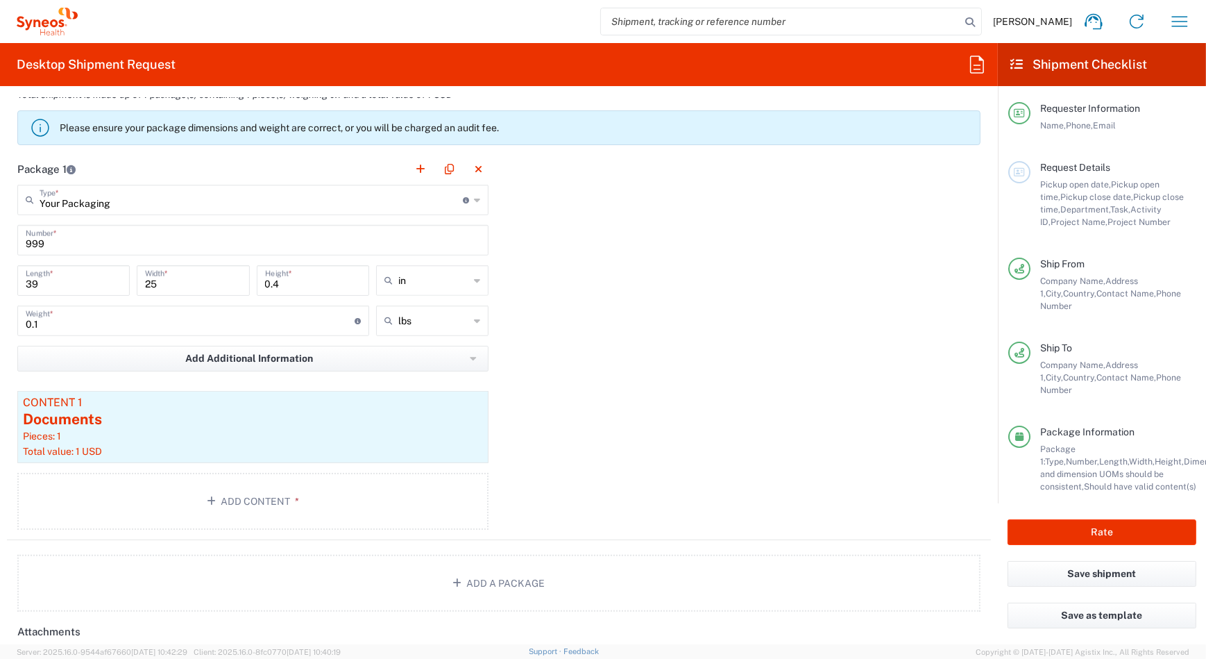
scroll to position [1009, 0]
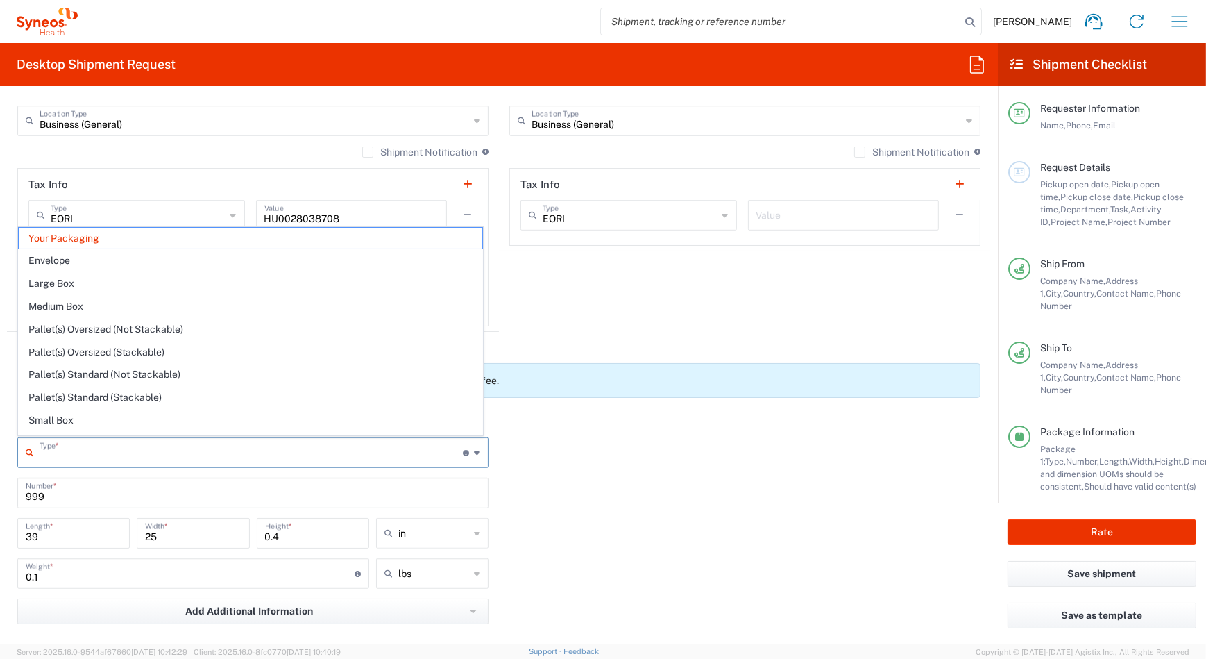
click at [116, 452] on input "text" at bounding box center [251, 451] width 423 height 24
drag, startPoint x: 191, startPoint y: 375, endPoint x: 22, endPoint y: 382, distance: 169.5
click at [22, 382] on span "Pallet(s) Standard (Not Stackable)" at bounding box center [251, 375] width 464 height 22
type input "Pallet(s) Standard (Not Stackable)"
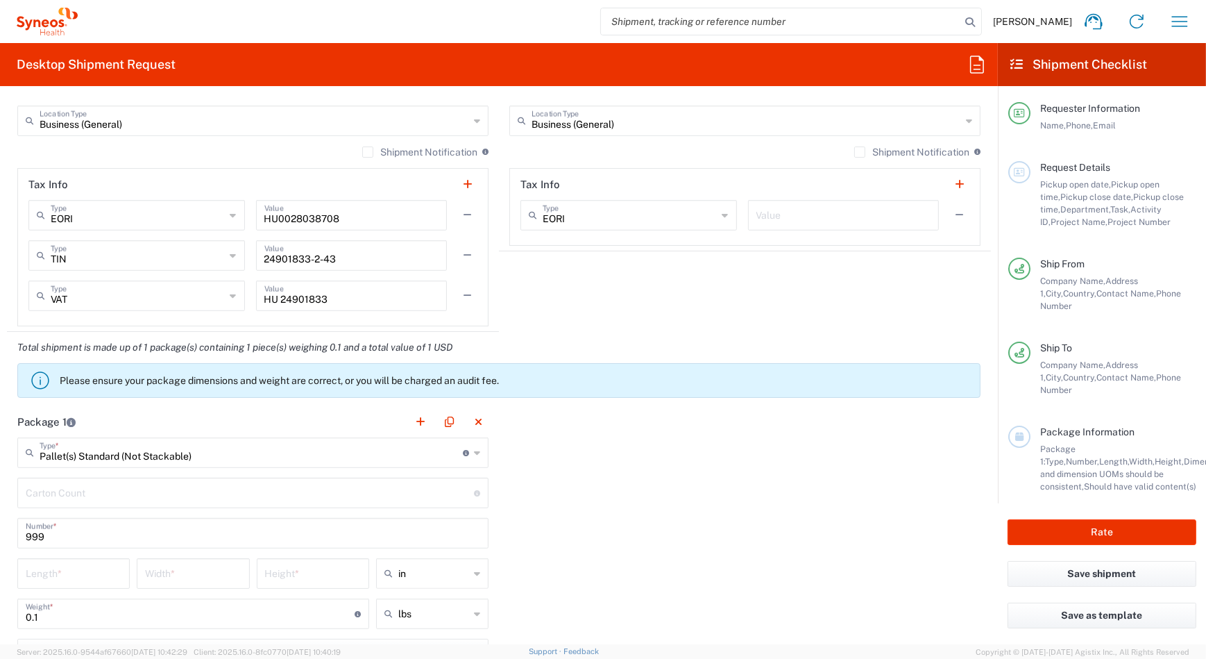
drag, startPoint x: 131, startPoint y: 373, endPoint x: 215, endPoint y: 450, distance: 113.5
click at [214, 450] on input "Pallet(s) Standard (Not Stackable)" at bounding box center [251, 451] width 423 height 24
type input "Pallet(s) Standard (Not Stackable)"
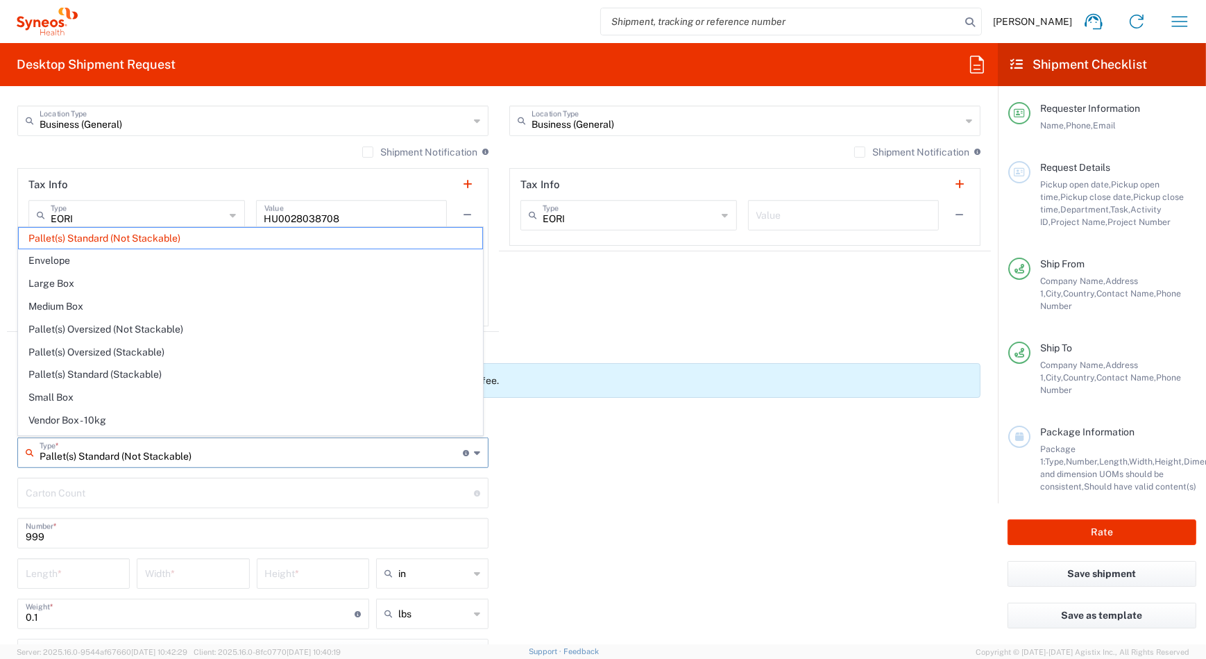
click at [687, 570] on div "Package 1 Pallet(s) Standard (Not Stackable) Type * Material used to package go…" at bounding box center [499, 619] width 984 height 427
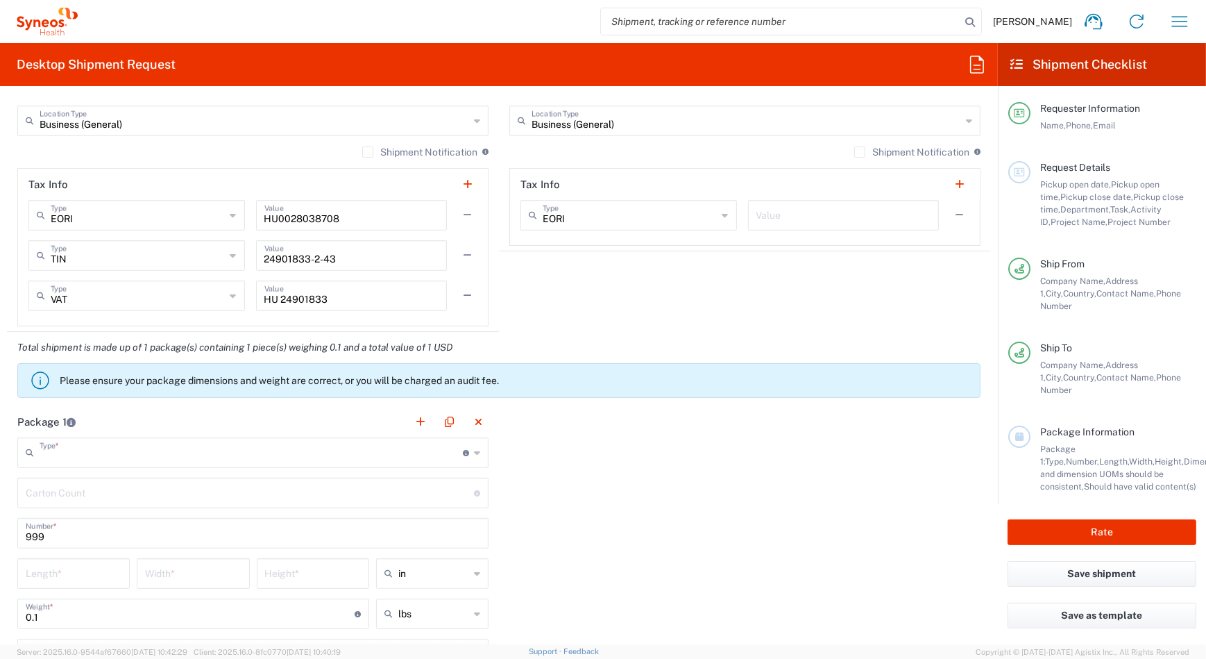
drag, startPoint x: 332, startPoint y: 451, endPoint x: 325, endPoint y: 447, distance: 8.1
click at [332, 451] on input "text" at bounding box center [251, 451] width 423 height 24
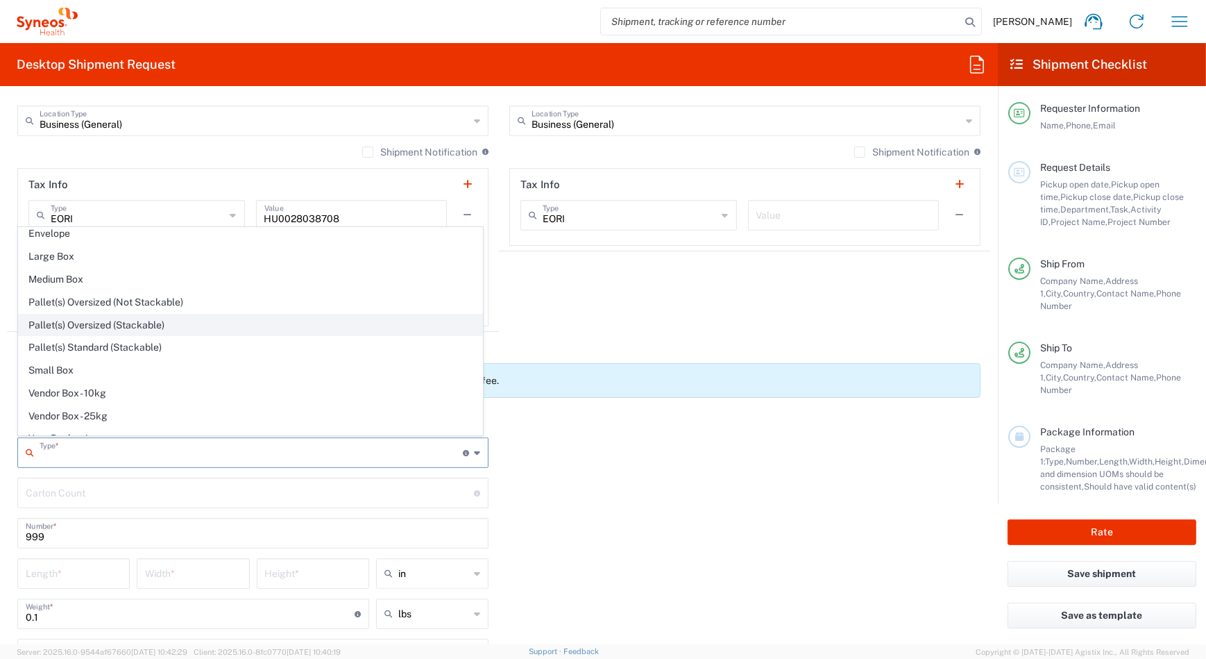
scroll to position [41, 0]
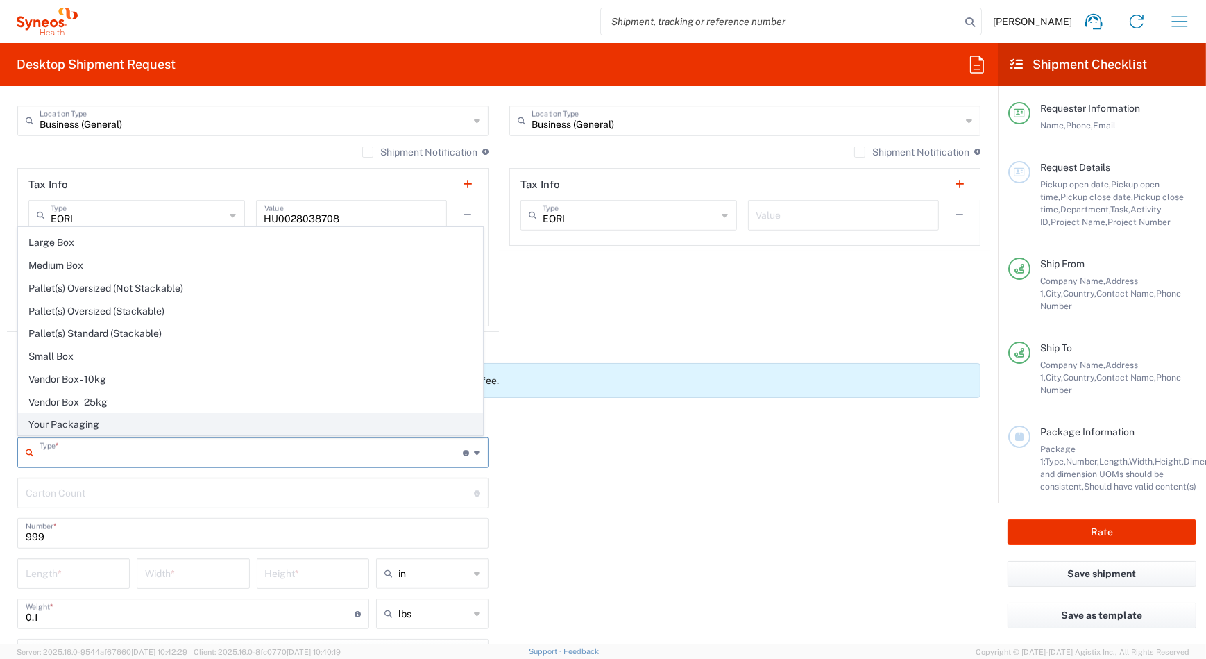
click at [219, 421] on span "Your Packaging" at bounding box center [251, 425] width 464 height 22
type input "Your Packaging"
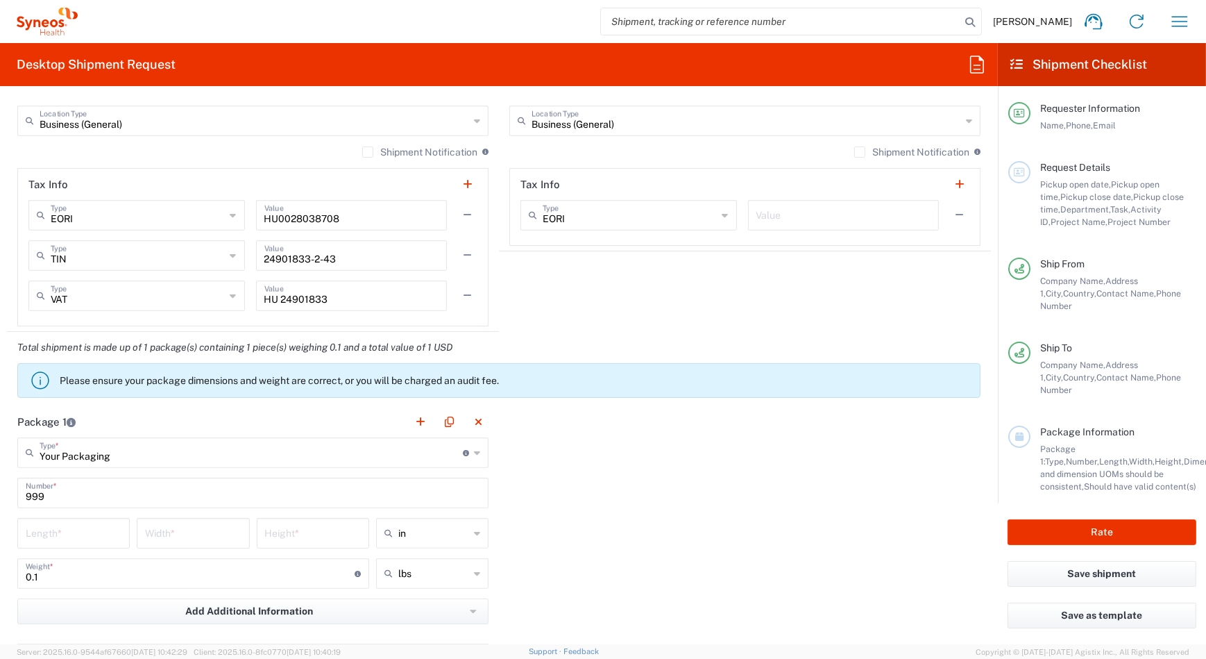
scroll to position [1262, 0]
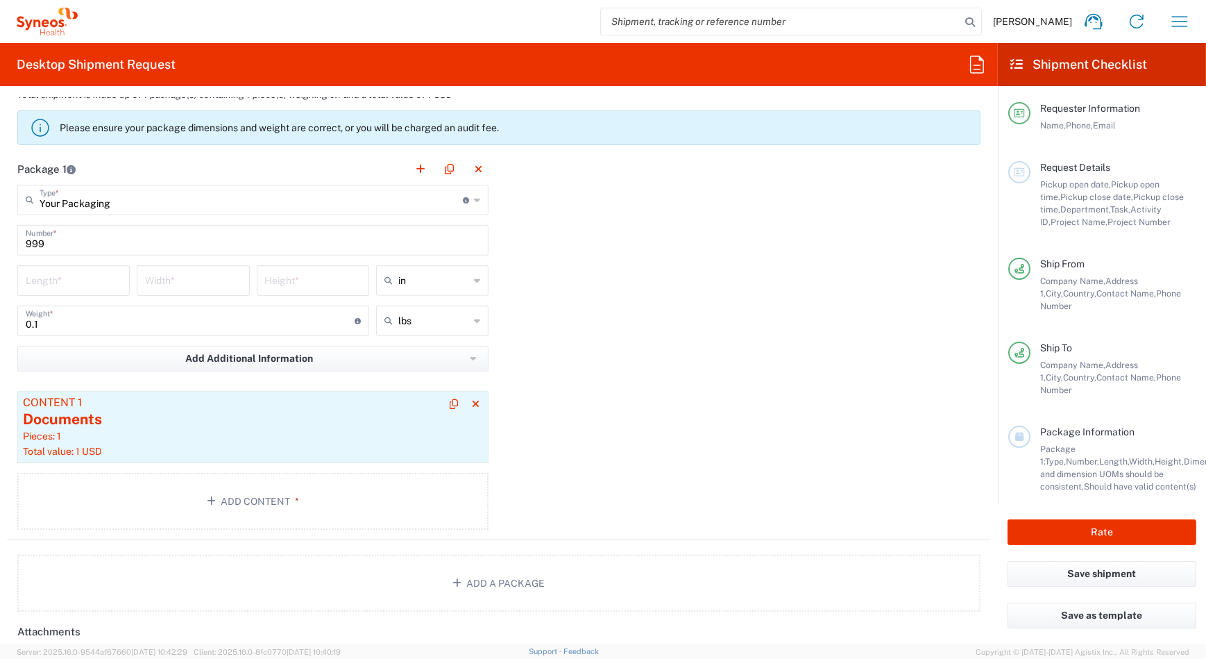
click at [260, 446] on div "Total value: 1 USD" at bounding box center [253, 451] width 460 height 12
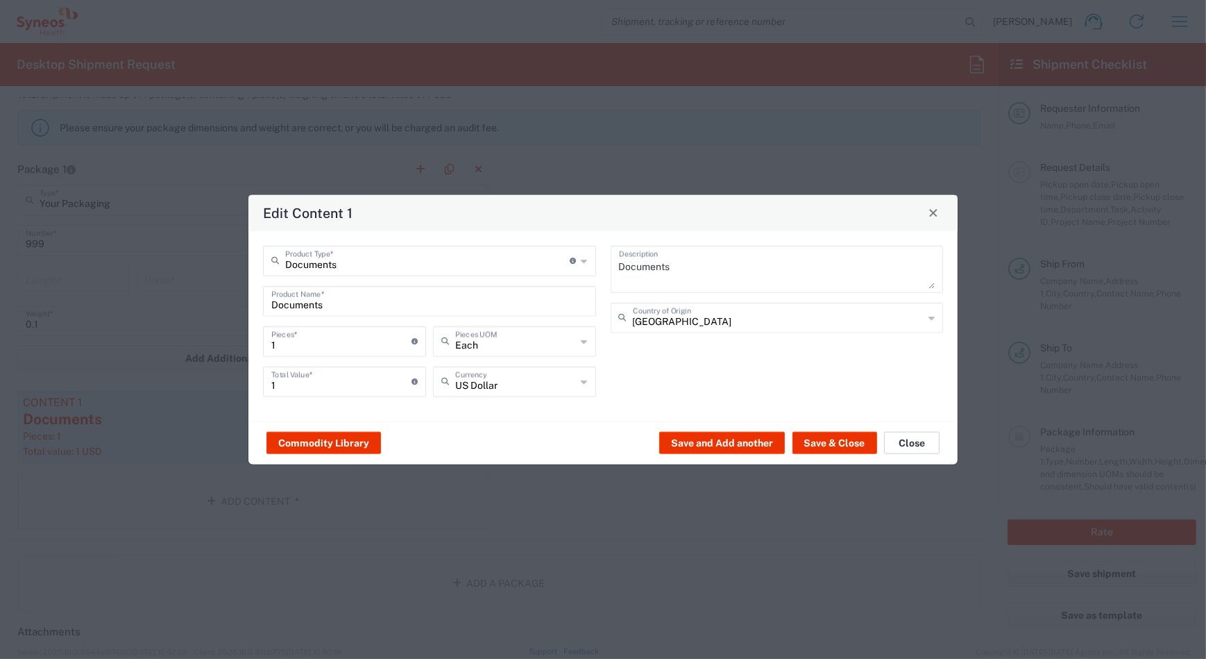
click at [923, 441] on button "Close" at bounding box center [912, 443] width 56 height 22
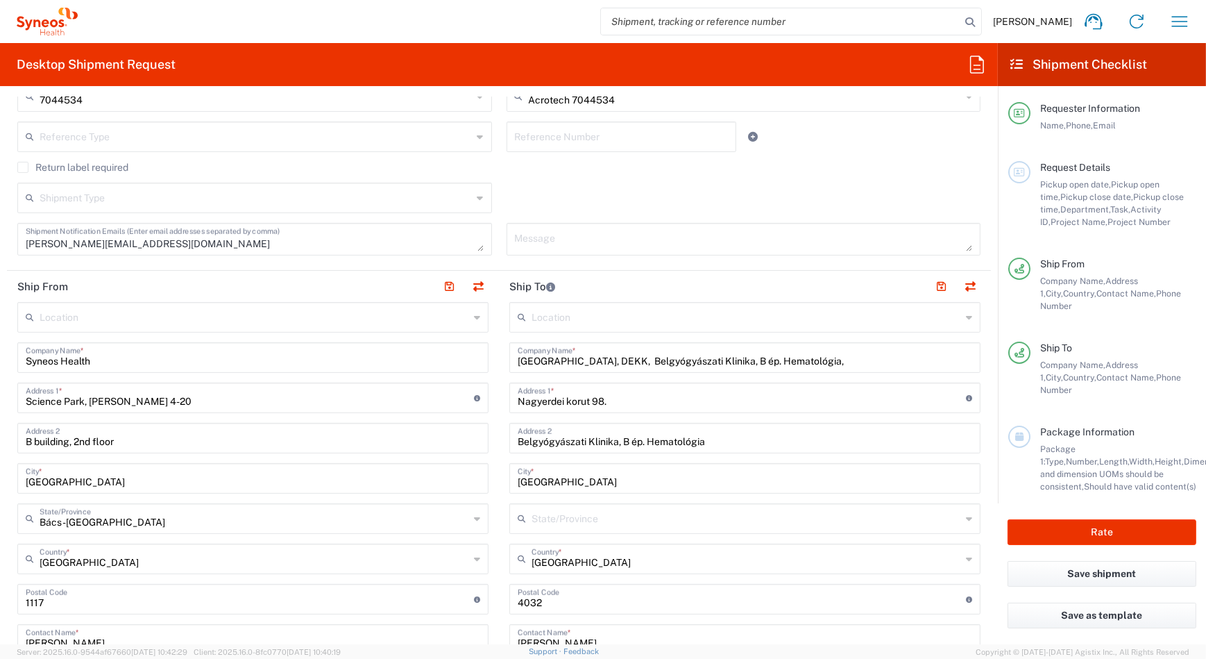
scroll to position [0, 0]
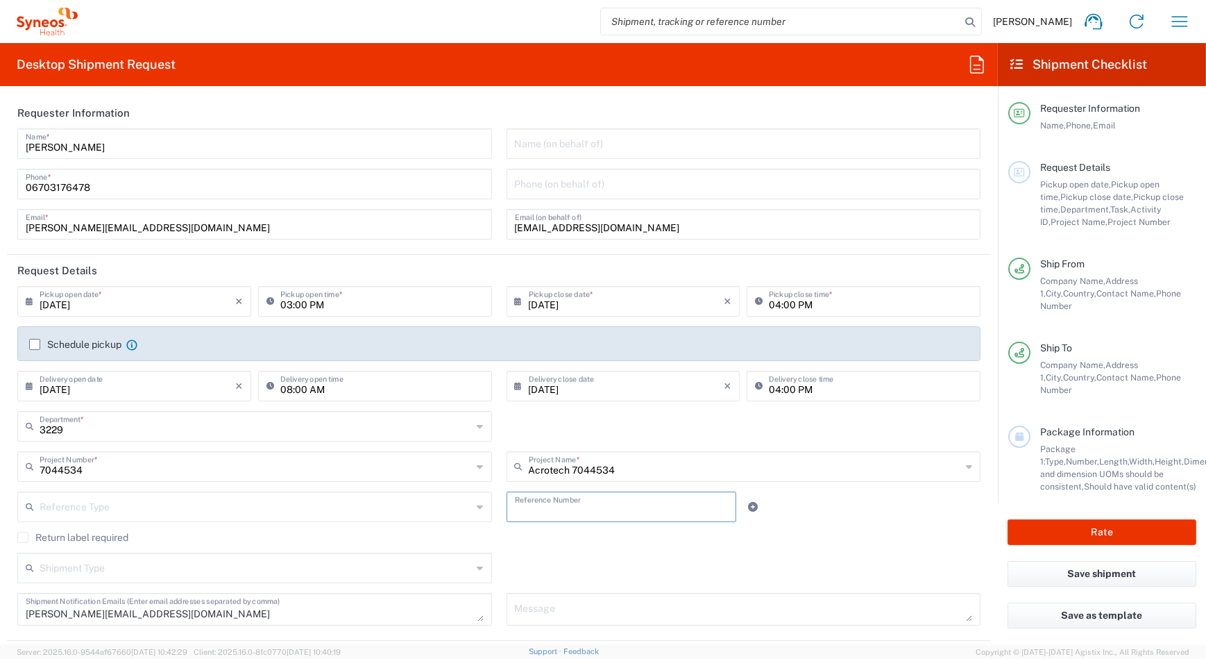
click at [672, 509] on input "text" at bounding box center [621, 505] width 213 height 24
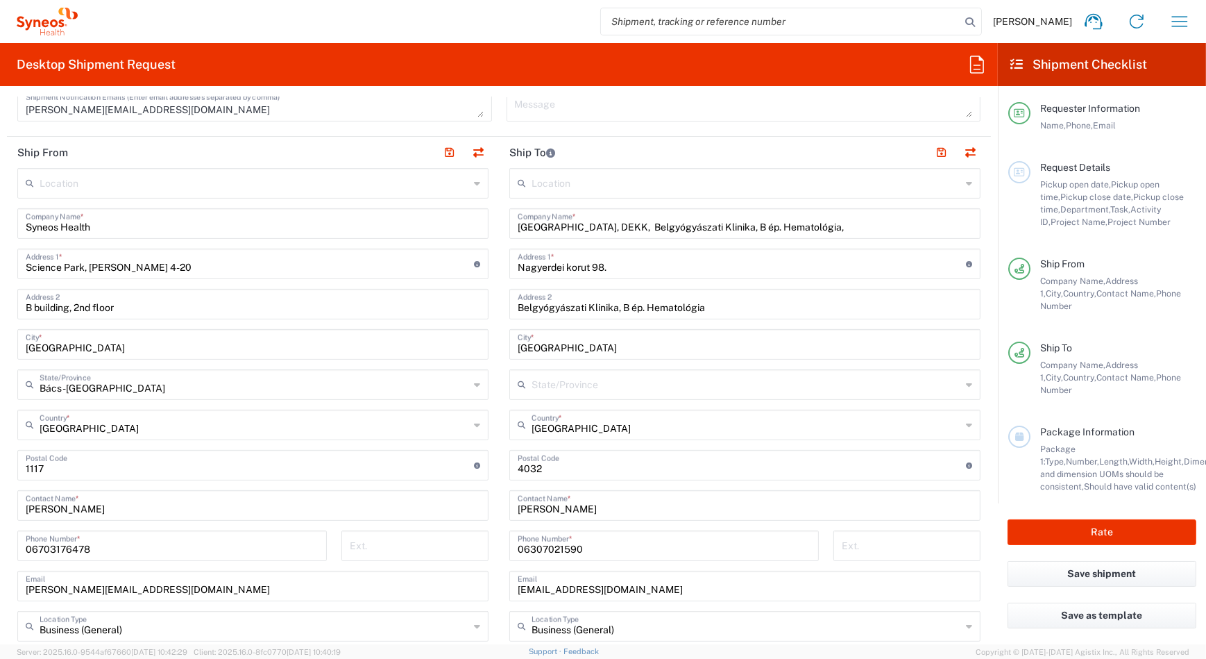
scroll to position [504, 0]
click at [966, 382] on icon at bounding box center [969, 384] width 6 height 22
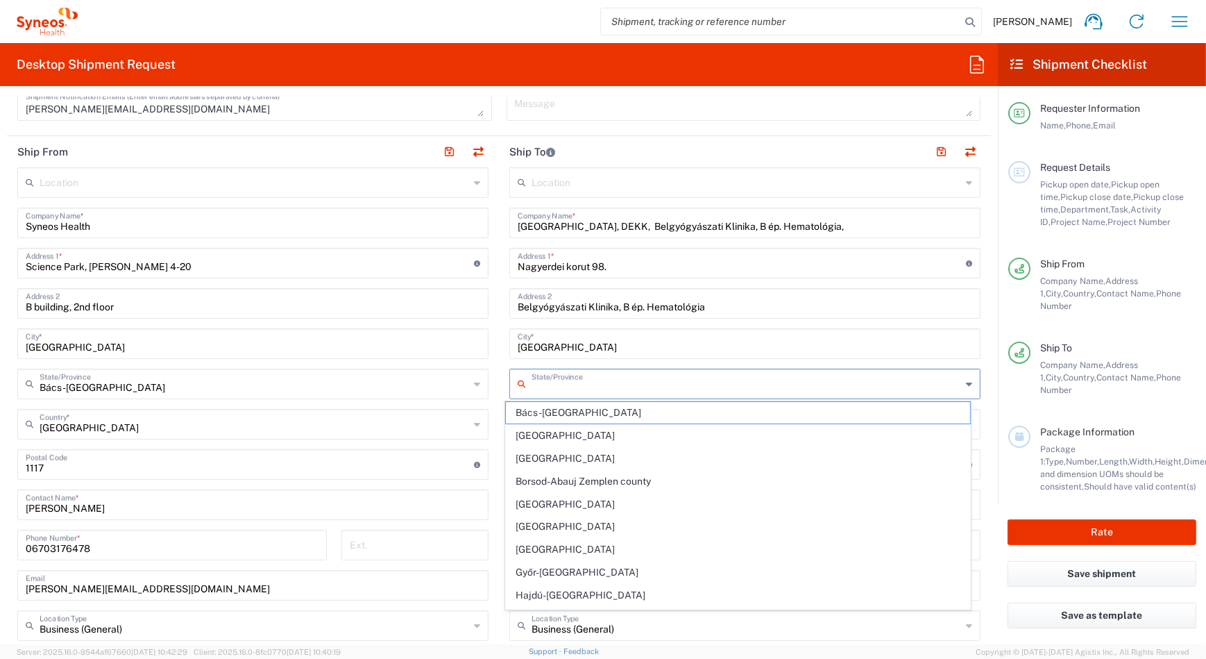
click at [953, 383] on div "State/Province" at bounding box center [744, 383] width 471 height 31
click at [731, 590] on span "Hajdú-[GEOGRAPHIC_DATA]" at bounding box center [738, 595] width 464 height 22
type input "Hajdú-[GEOGRAPHIC_DATA]"
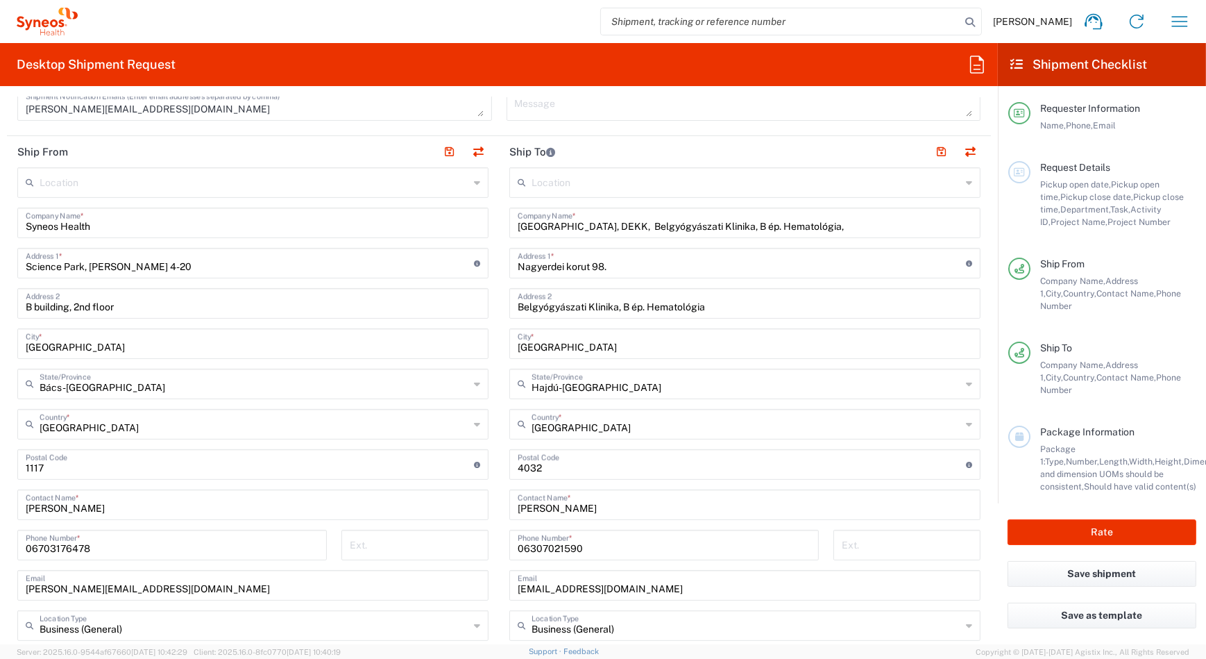
scroll to position [756, 0]
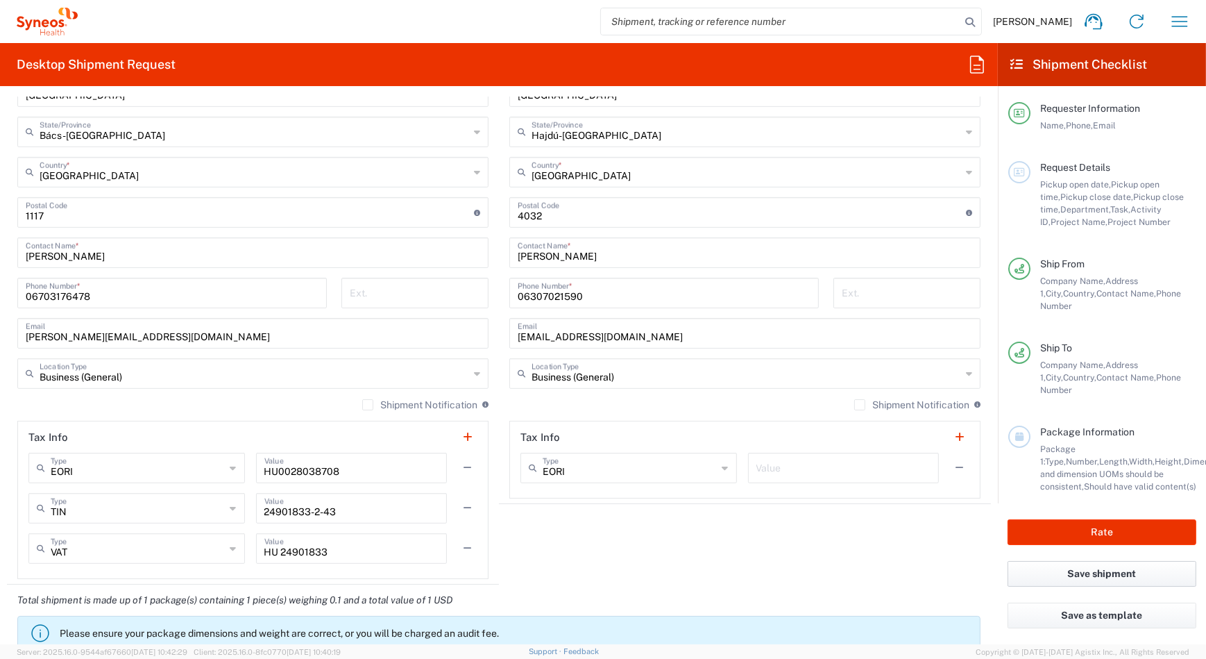
drag, startPoint x: 1096, startPoint y: 568, endPoint x: 1087, endPoint y: 573, distance: 10.9
click at [1096, 568] on button "Save shipment" at bounding box center [1102, 574] width 189 height 26
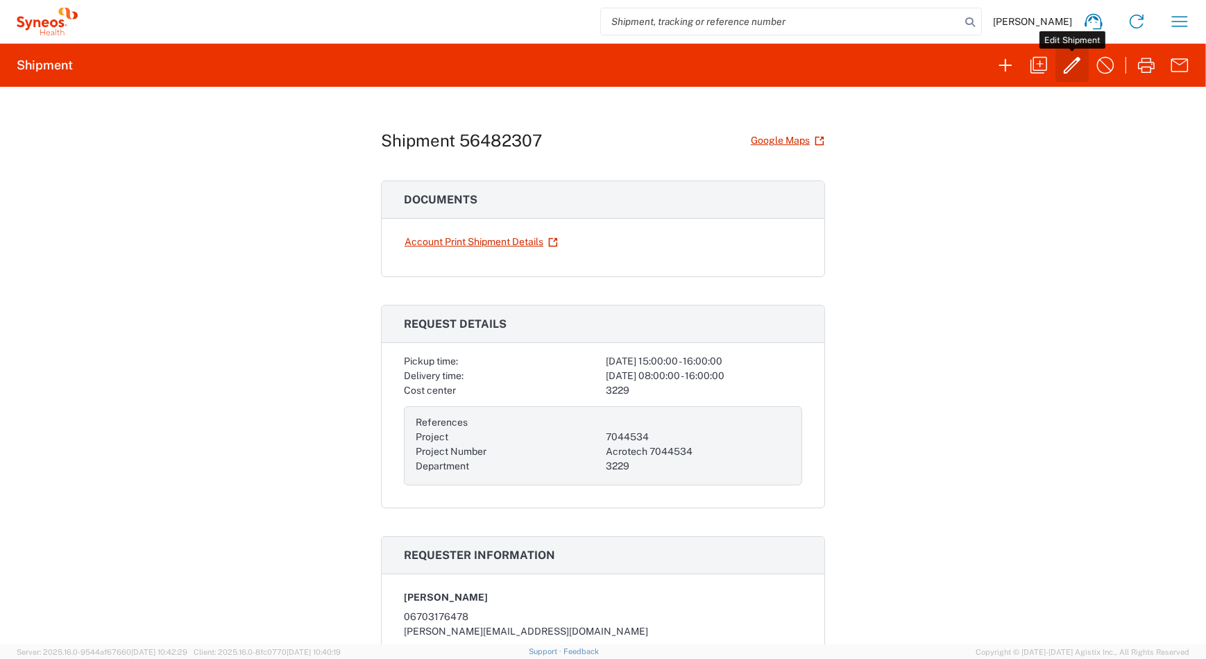
click at [1076, 62] on icon "button" at bounding box center [1072, 65] width 17 height 17
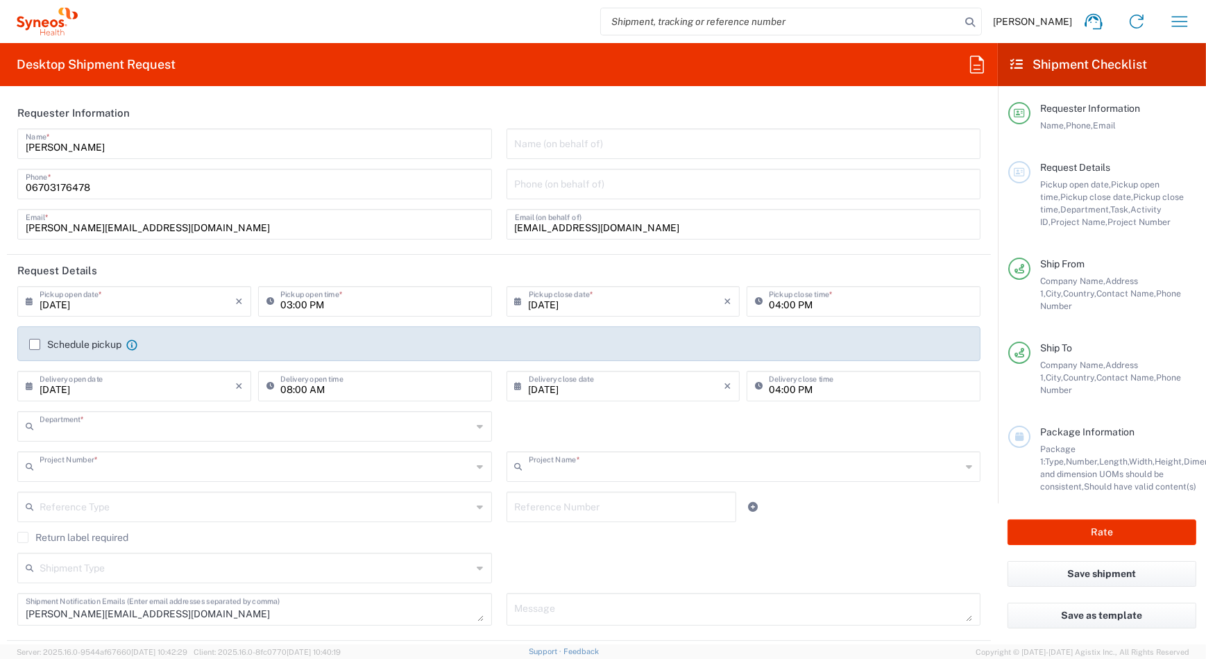
type input "3229"
type input "7044534"
type input "Acrotech 7044534"
type input "Bács-[GEOGRAPHIC_DATA]"
type input "Hajdú-[GEOGRAPHIC_DATA]"
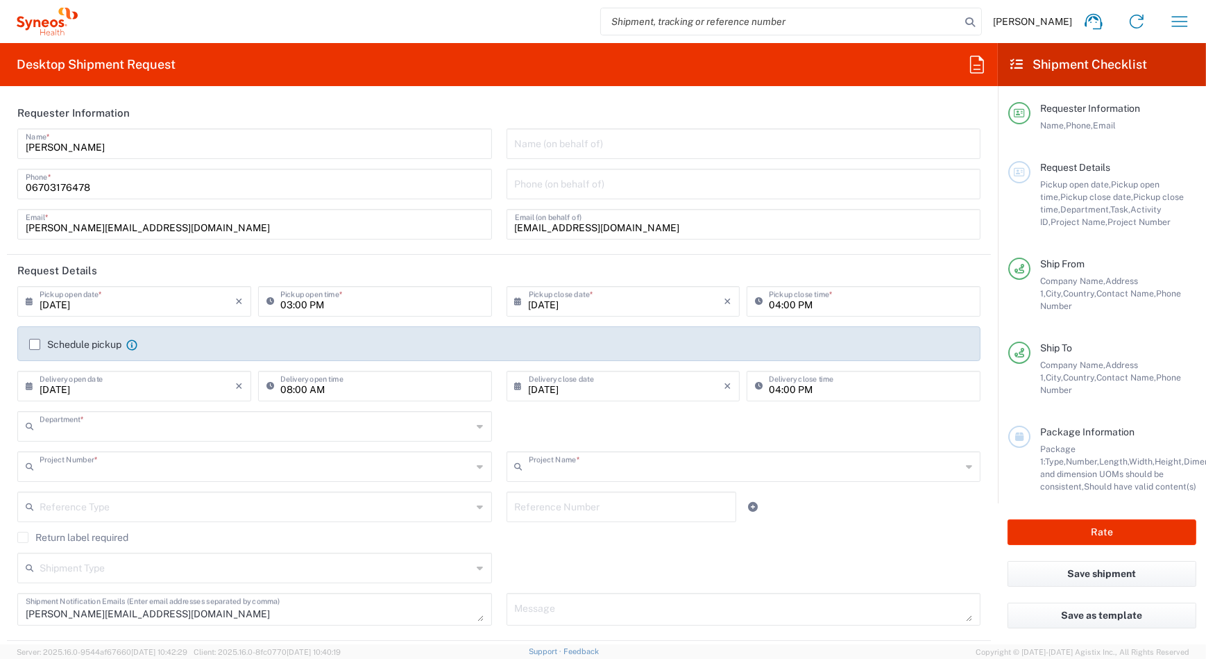
type input "Your Packaging"
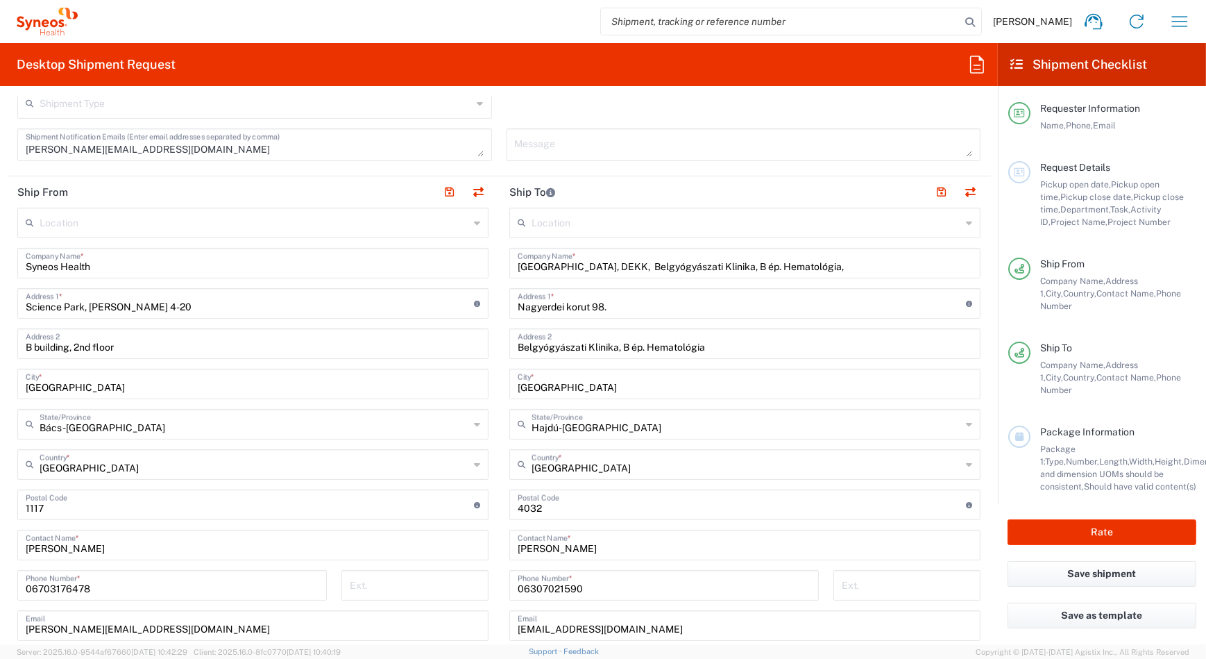
scroll to position [504, 0]
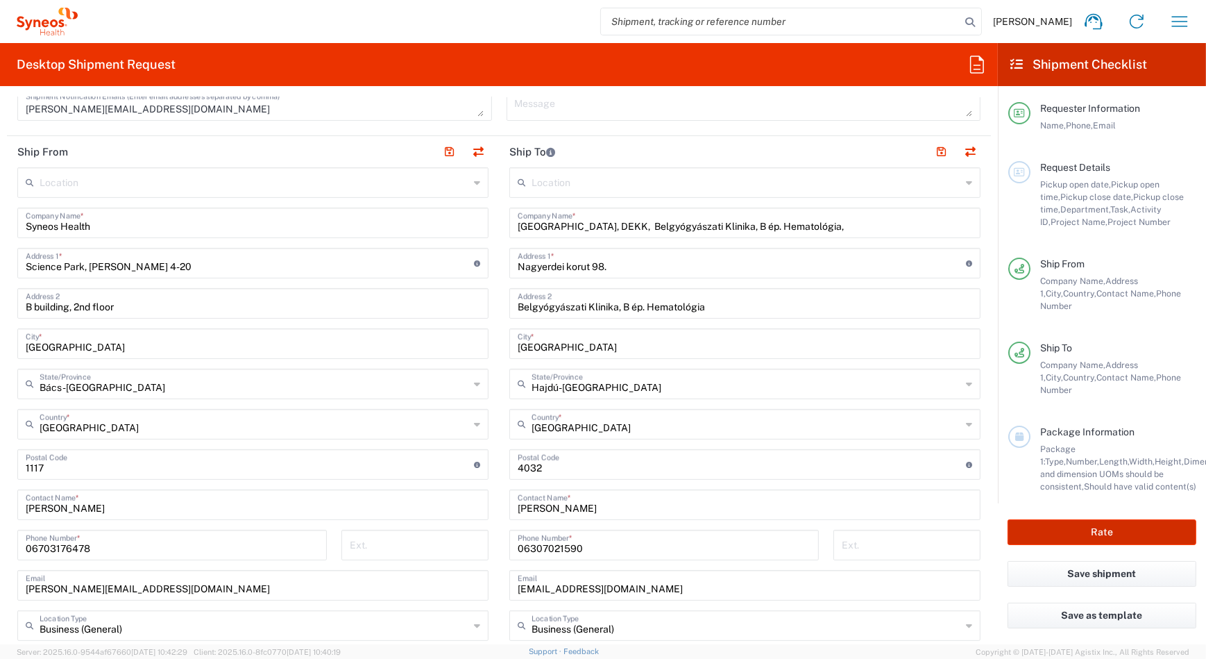
click at [1096, 527] on button "Rate" at bounding box center [1102, 532] width 189 height 26
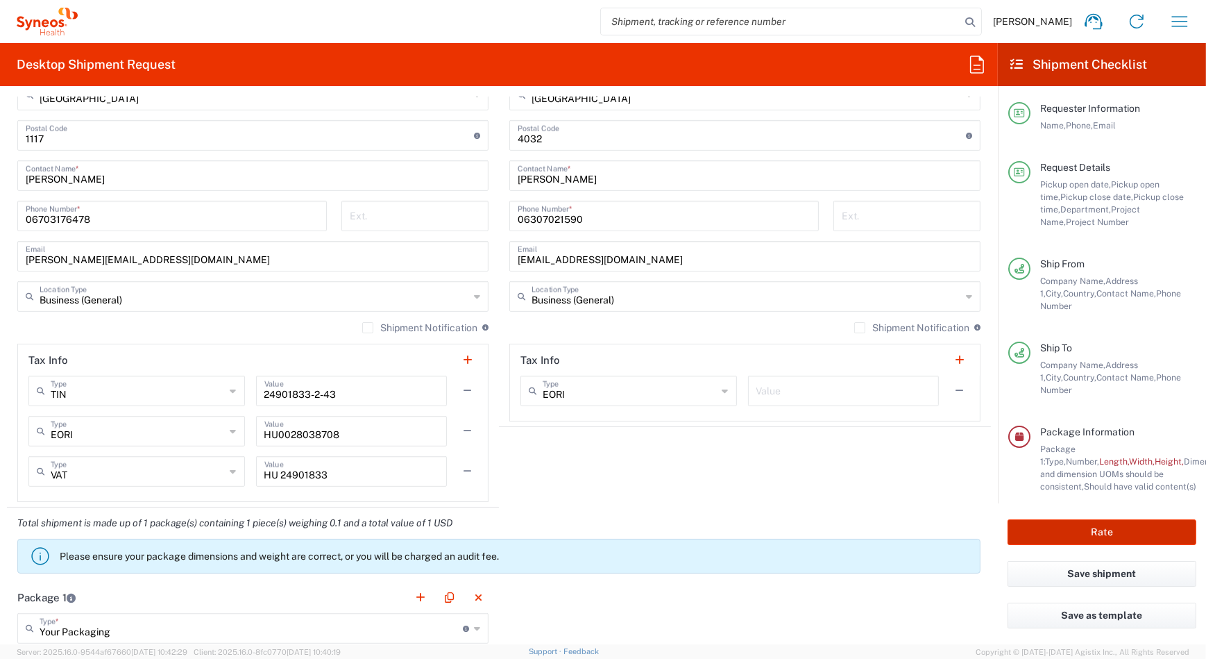
scroll to position [1009, 0]
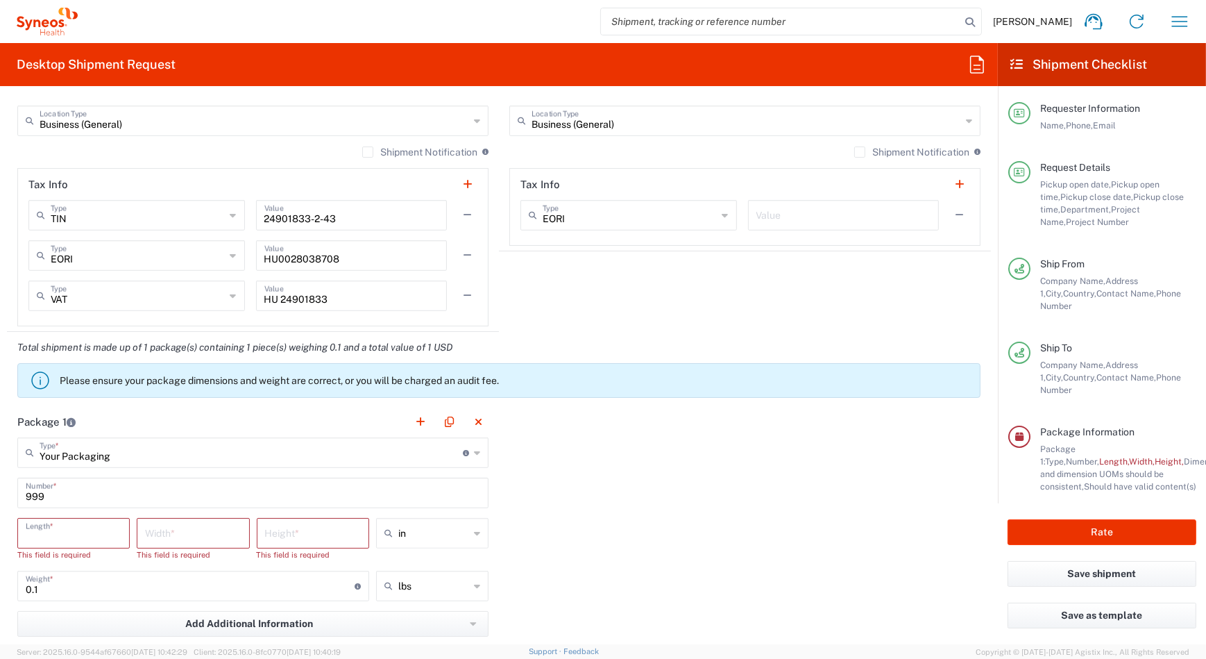
click at [97, 537] on input "number" at bounding box center [74, 532] width 96 height 24
type input "39"
click at [187, 529] on input "number" at bounding box center [193, 532] width 96 height 24
type input "28"
click at [305, 536] on input "number" at bounding box center [313, 532] width 96 height 24
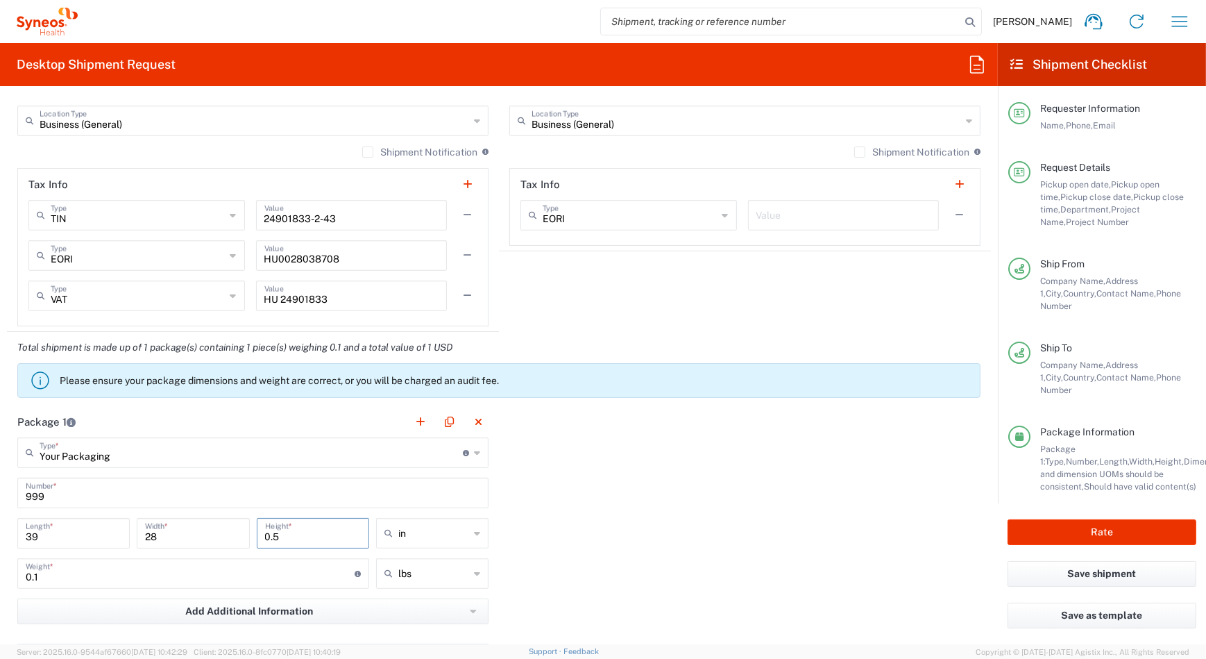
type input "0.5"
click at [474, 532] on icon at bounding box center [477, 533] width 6 height 22
click at [450, 584] on span "cm" at bounding box center [428, 584] width 109 height 22
type input "99.06"
type input "71.12"
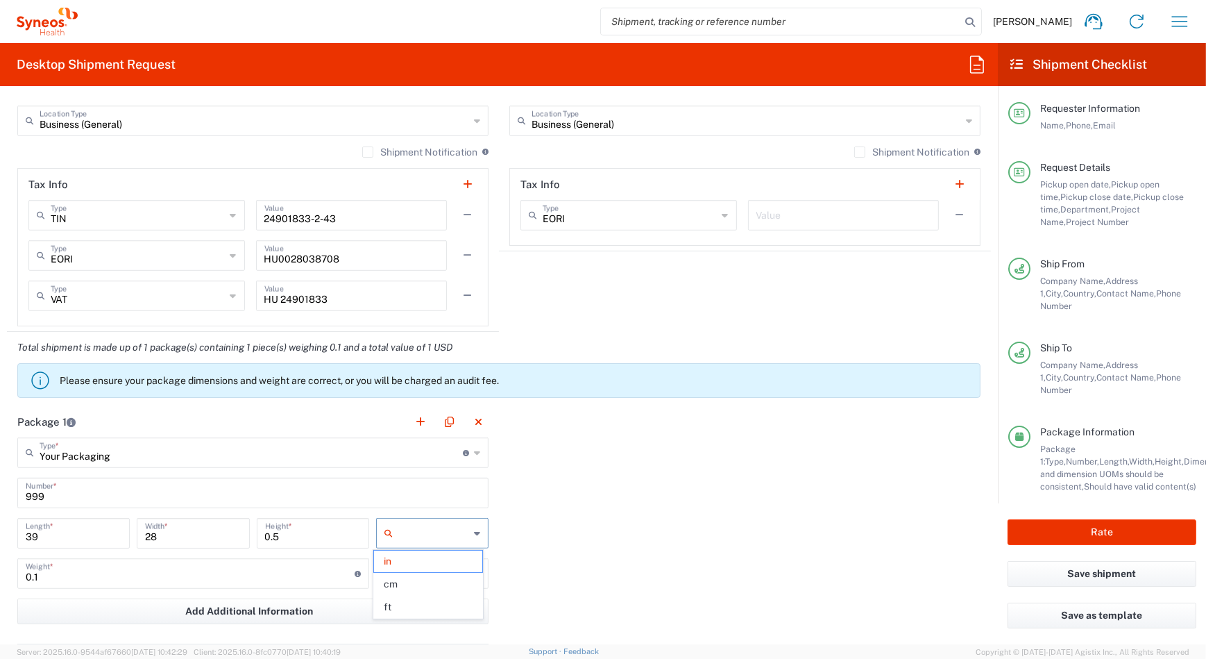
type input "1.27"
type input "cm"
click at [474, 573] on icon at bounding box center [477, 573] width 6 height 22
click at [447, 627] on span "kgs" at bounding box center [428, 624] width 109 height 22
type input "0.05"
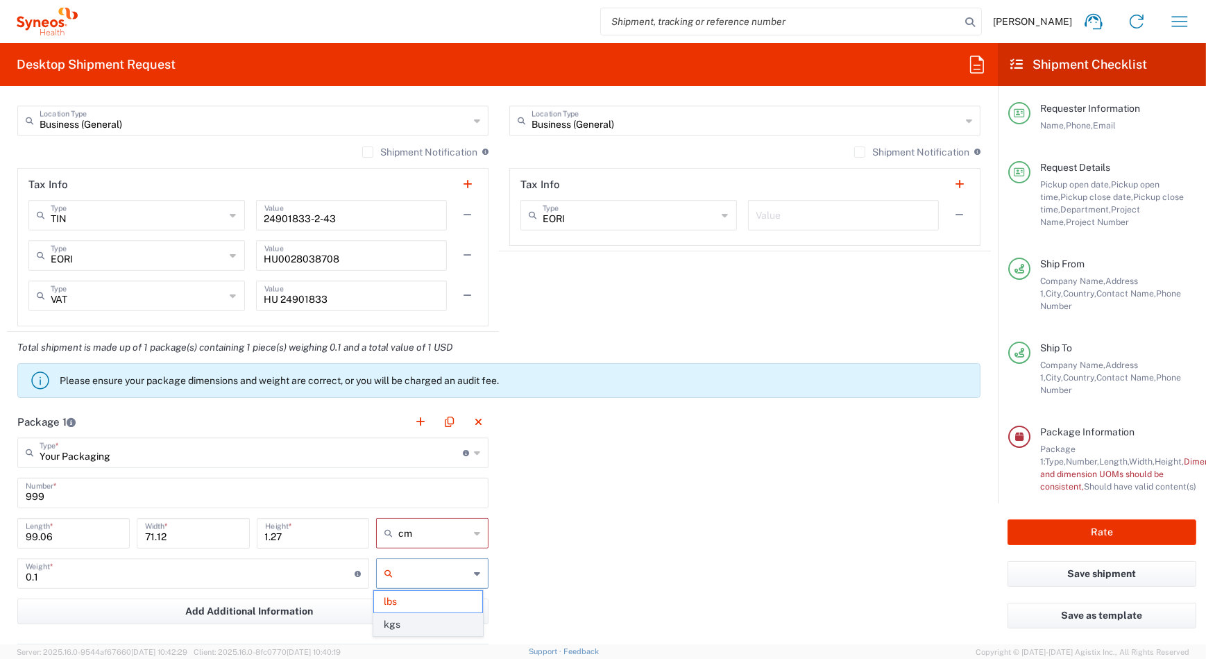
type input "kgs"
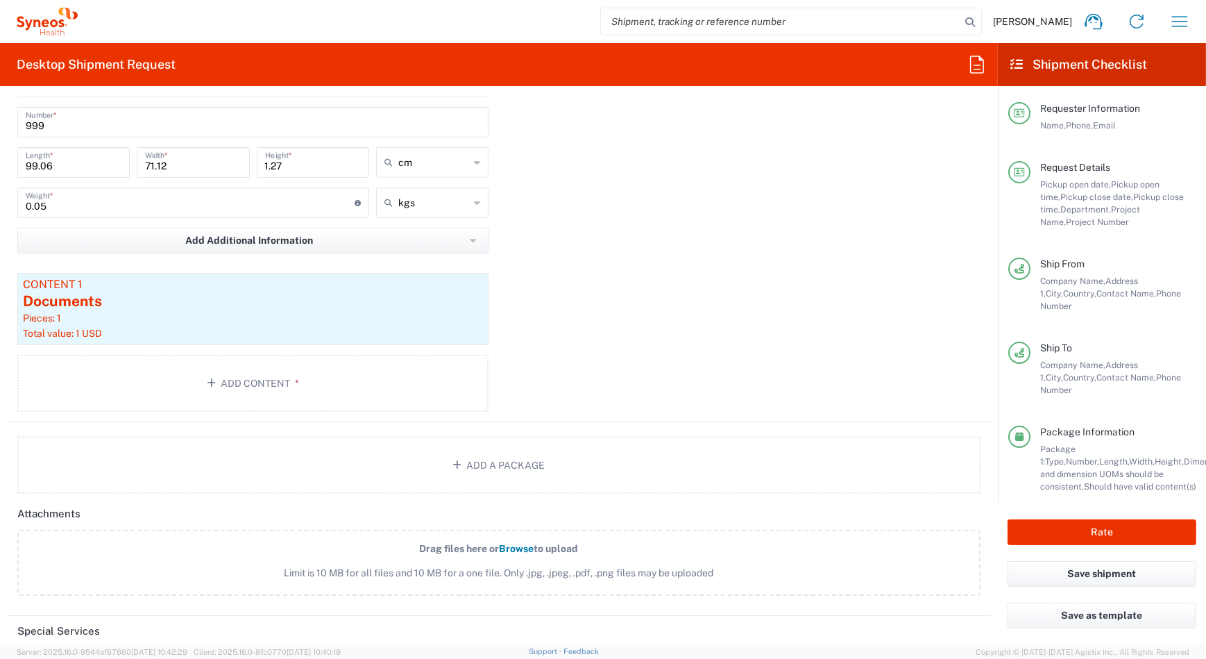
scroll to position [1127, 0]
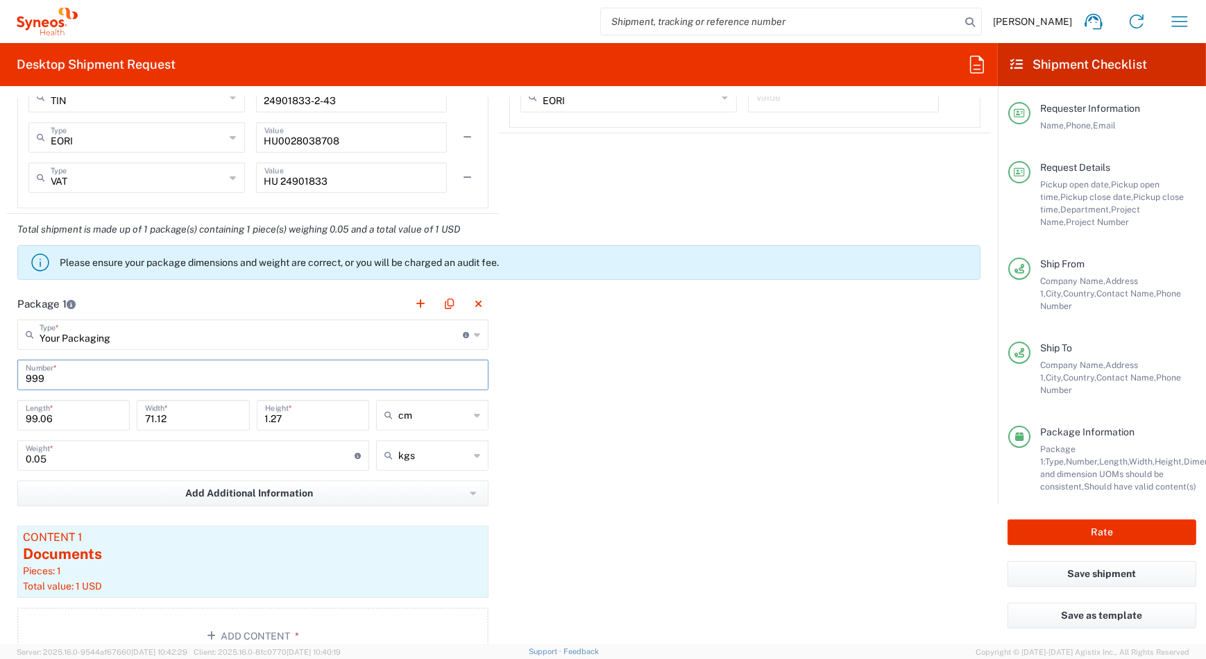
click at [92, 382] on input "999" at bounding box center [253, 374] width 455 height 24
drag, startPoint x: 74, startPoint y: 368, endPoint x: 22, endPoint y: 375, distance: 53.1
click at [22, 375] on div "999 Number *" at bounding box center [252, 374] width 471 height 31
paste input "56482307"
type input "56482307"
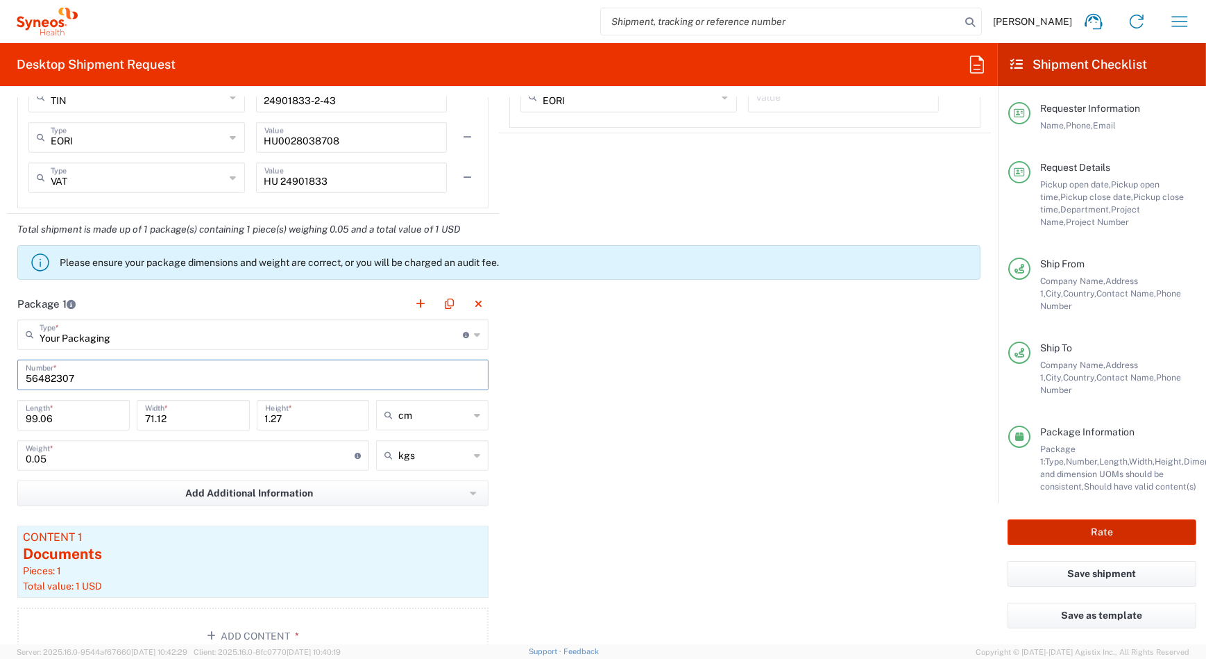
click at [1029, 527] on button "Rate" at bounding box center [1102, 532] width 189 height 26
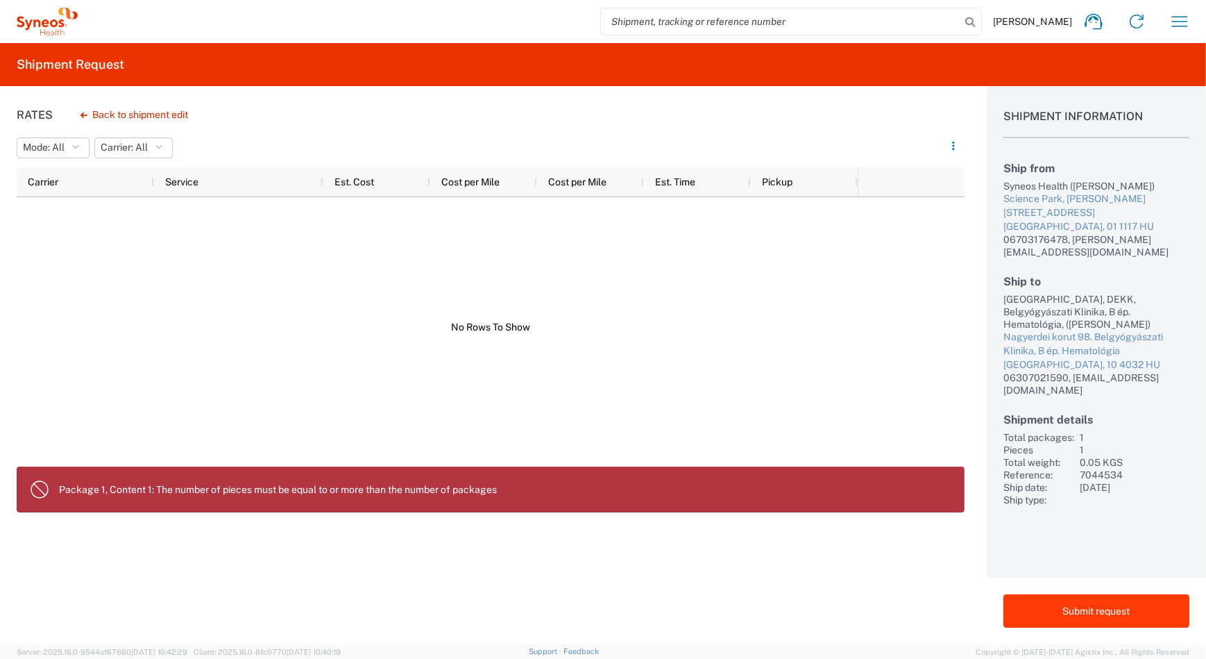
click at [1088, 610] on button "Submit request" at bounding box center [1096, 610] width 186 height 33
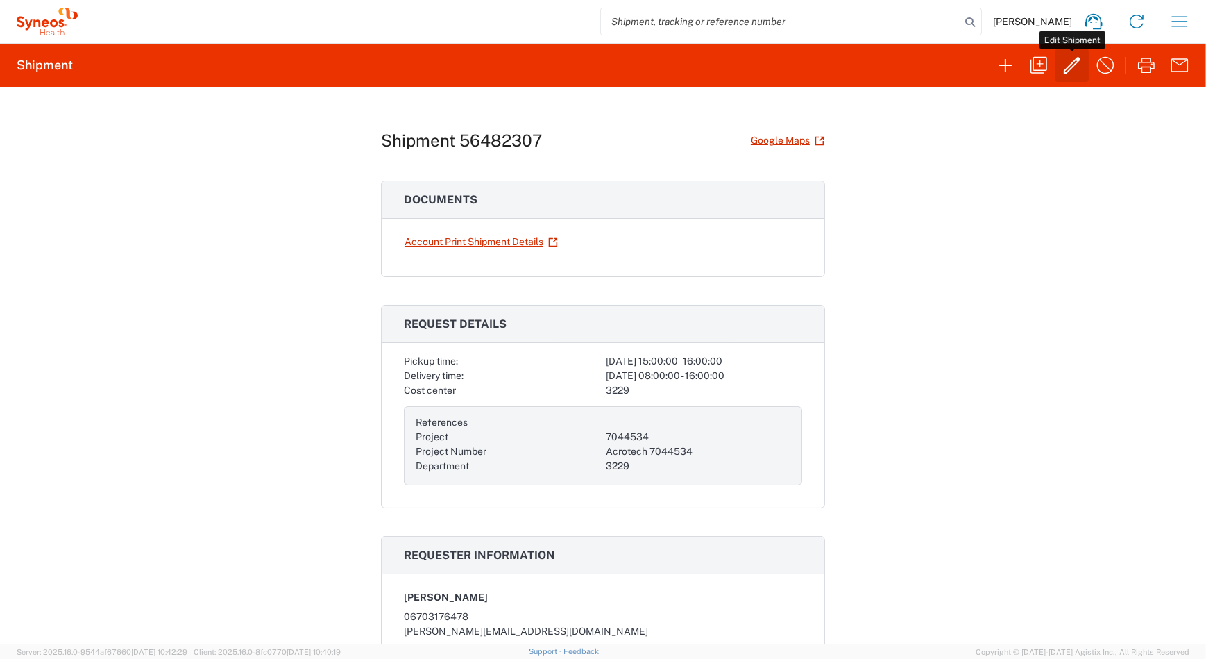
click at [1074, 68] on icon "button" at bounding box center [1072, 65] width 22 height 22
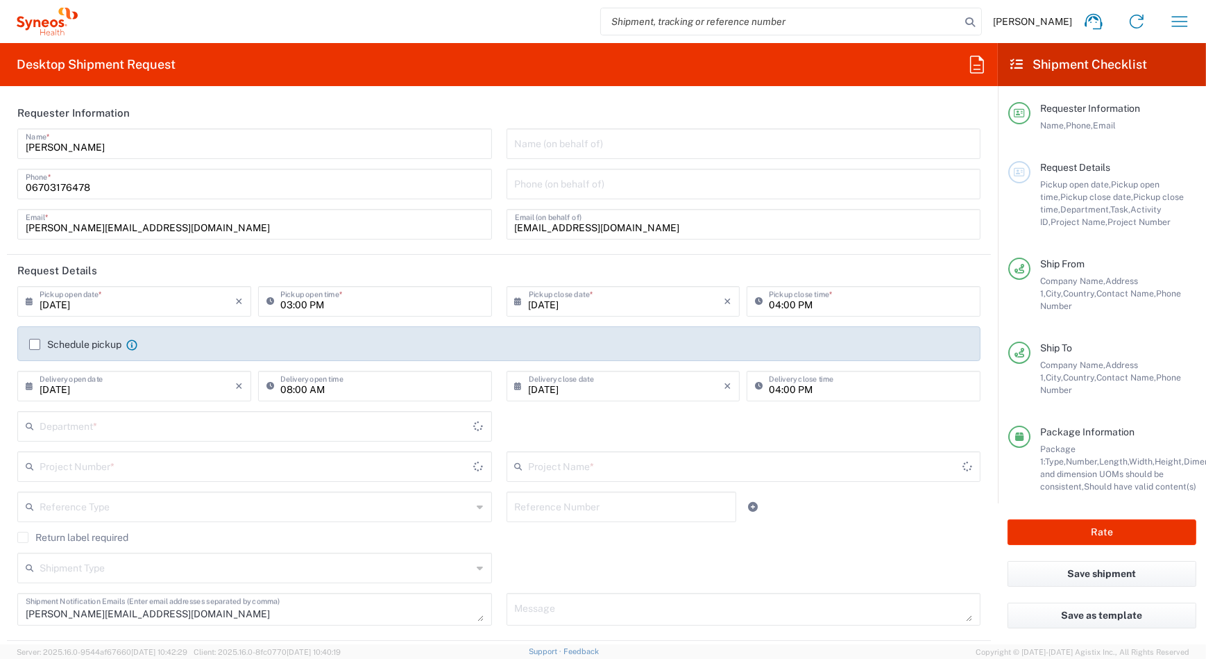
type input "7044534"
type input "Hajdú-[GEOGRAPHIC_DATA]"
type input "3229"
type input "Acrotech 7044534"
type input "Bács-[GEOGRAPHIC_DATA]"
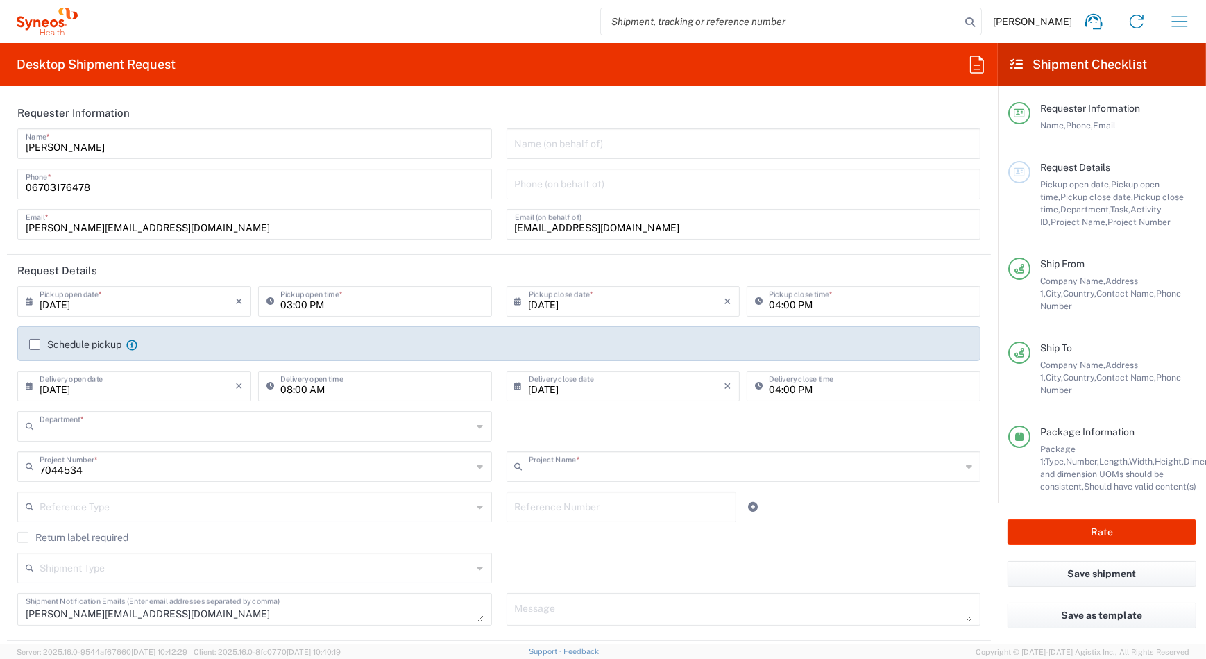
type input "Your Packaging"
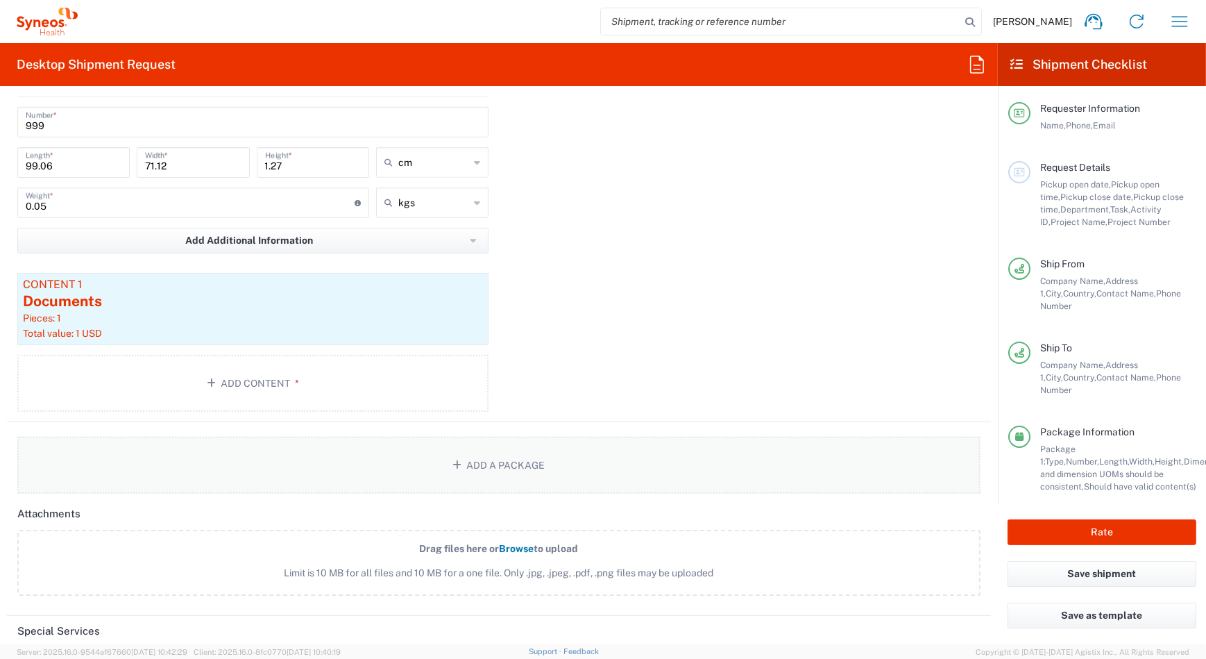
scroll to position [1127, 0]
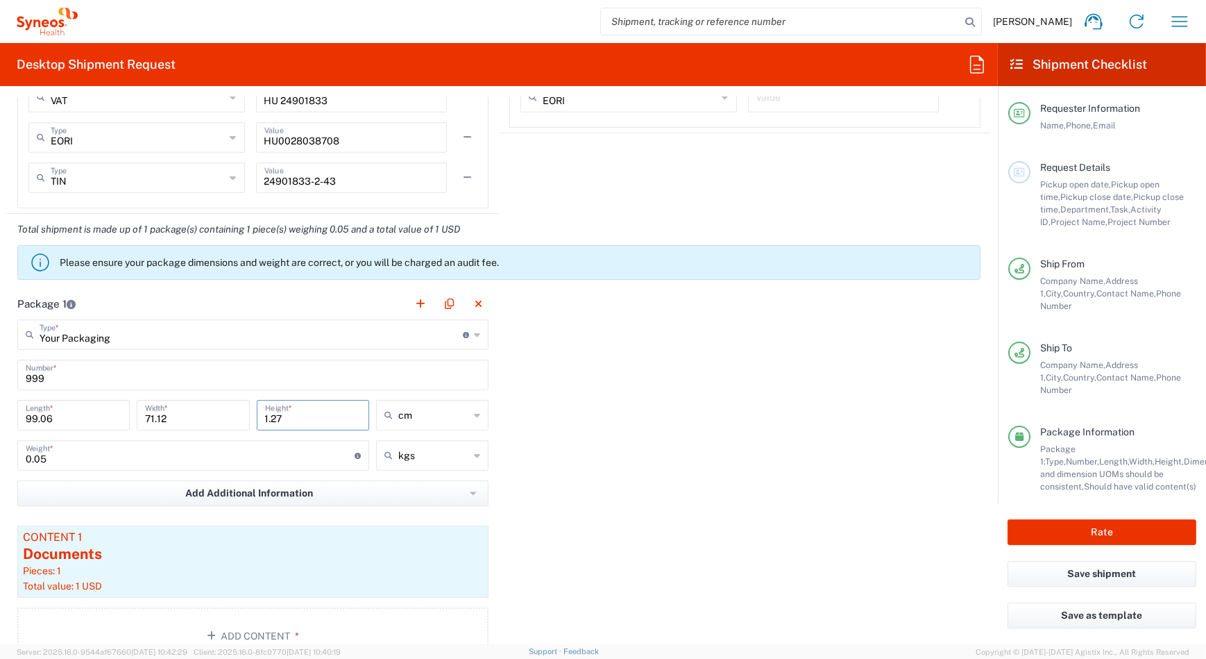
click at [299, 418] on input "1.27" at bounding box center [313, 414] width 96 height 24
type input "1"
drag, startPoint x: 74, startPoint y: 419, endPoint x: 12, endPoint y: 421, distance: 61.1
click at [12, 421] on main "Your Packaging Type * Material used to package goods Your Packaging Envelope La…" at bounding box center [253, 494] width 492 height 350
type input "39"
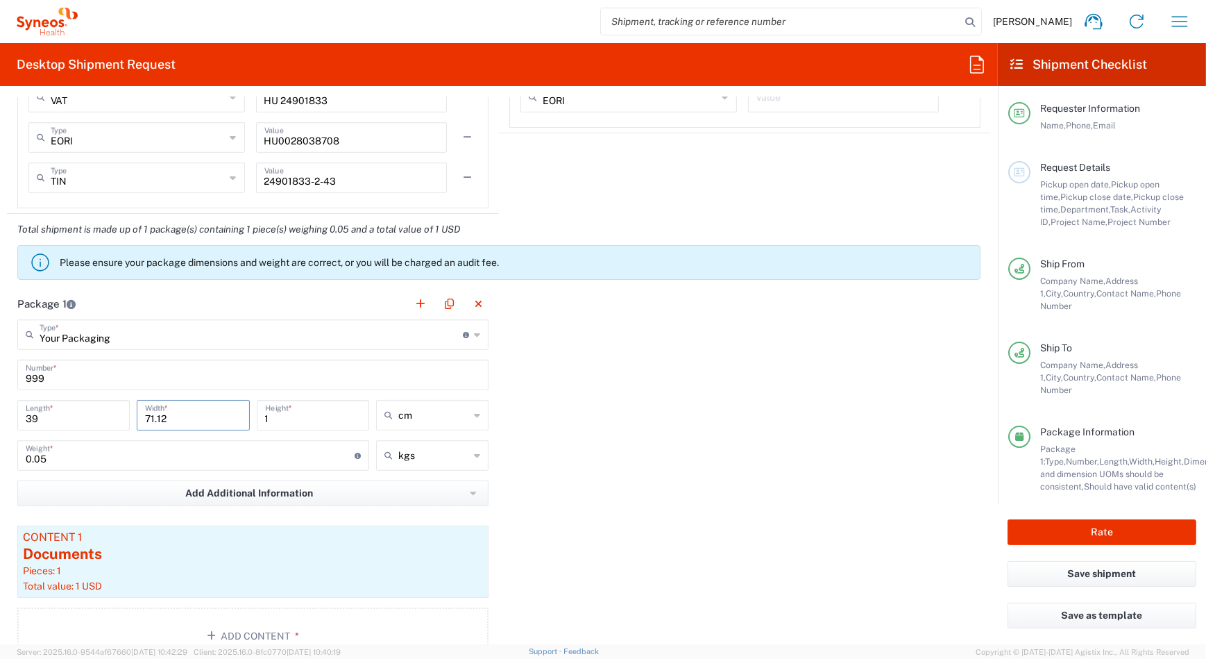
drag, startPoint x: 167, startPoint y: 417, endPoint x: 139, endPoint y: 416, distance: 28.5
click at [139, 416] on div "71.12 Width *" at bounding box center [193, 415] width 112 height 31
type input "28"
drag, startPoint x: 50, startPoint y: 457, endPoint x: 35, endPoint y: 461, distance: 15.8
click at [35, 461] on input "0.05" at bounding box center [190, 454] width 329 height 24
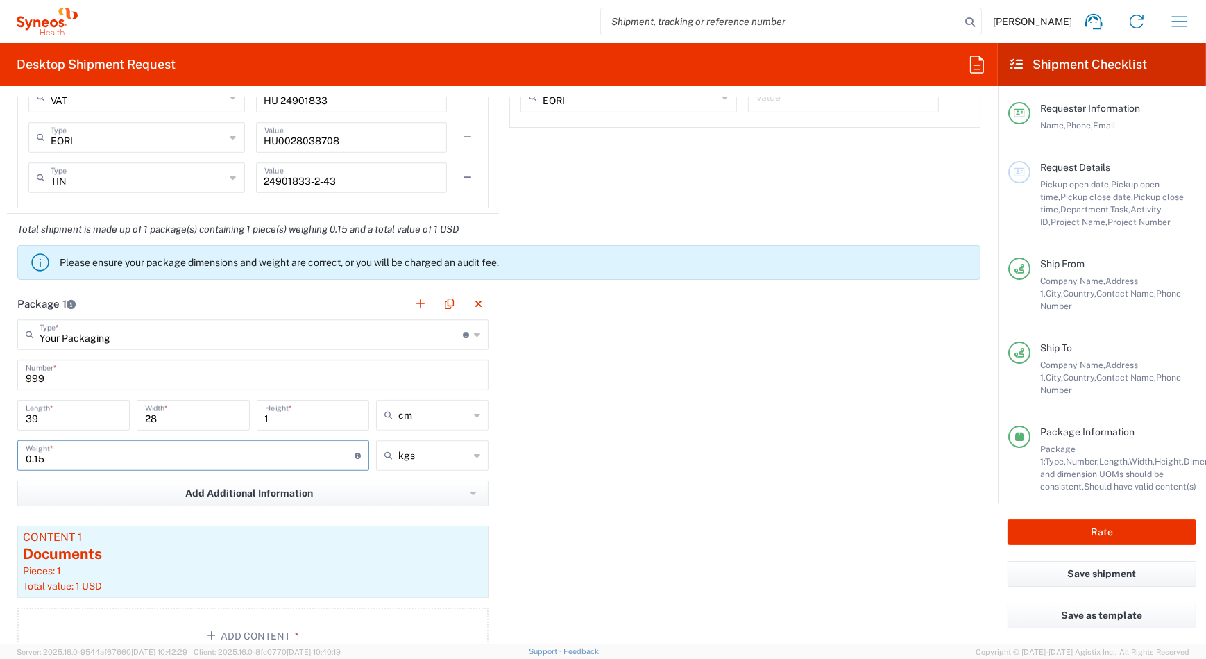
scroll to position [1379, 0]
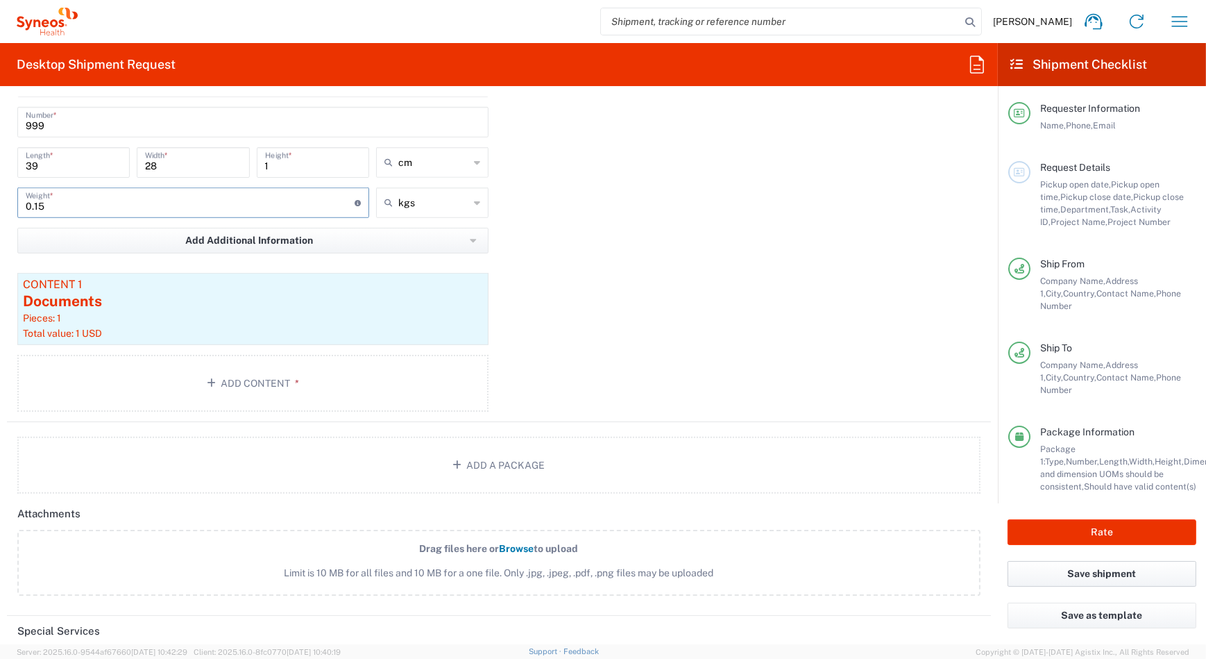
type input "0.15"
click at [1117, 570] on button "Save shipment" at bounding box center [1102, 574] width 189 height 26
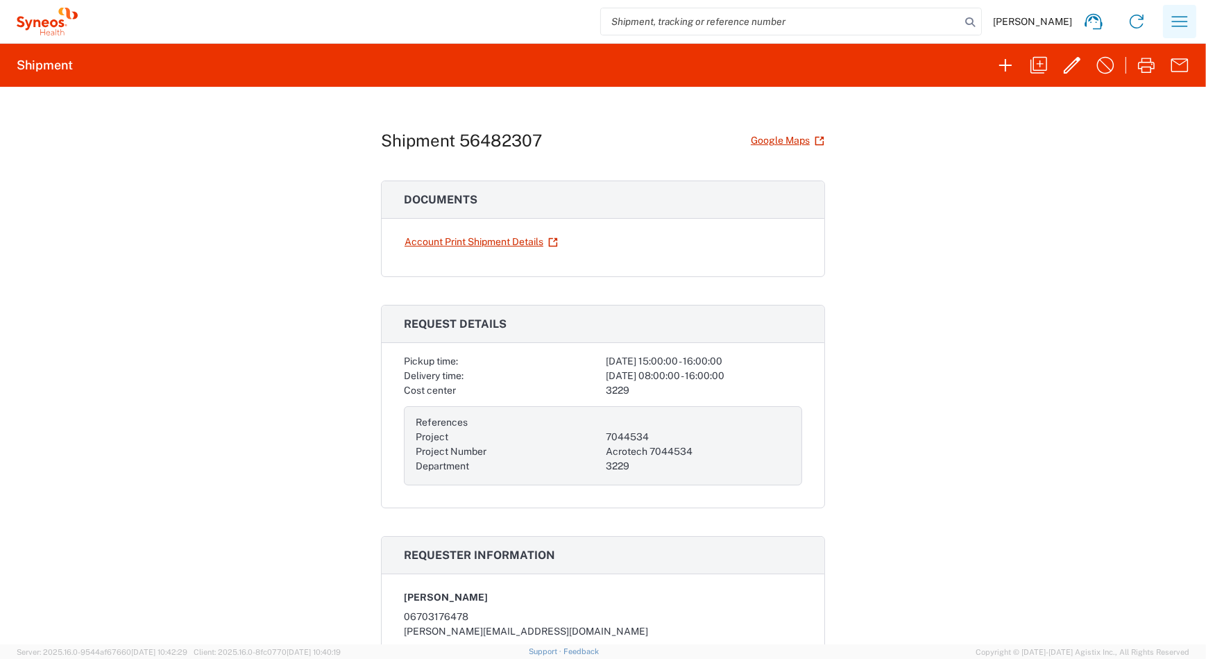
click at [1187, 24] on icon "button" at bounding box center [1180, 21] width 22 height 22
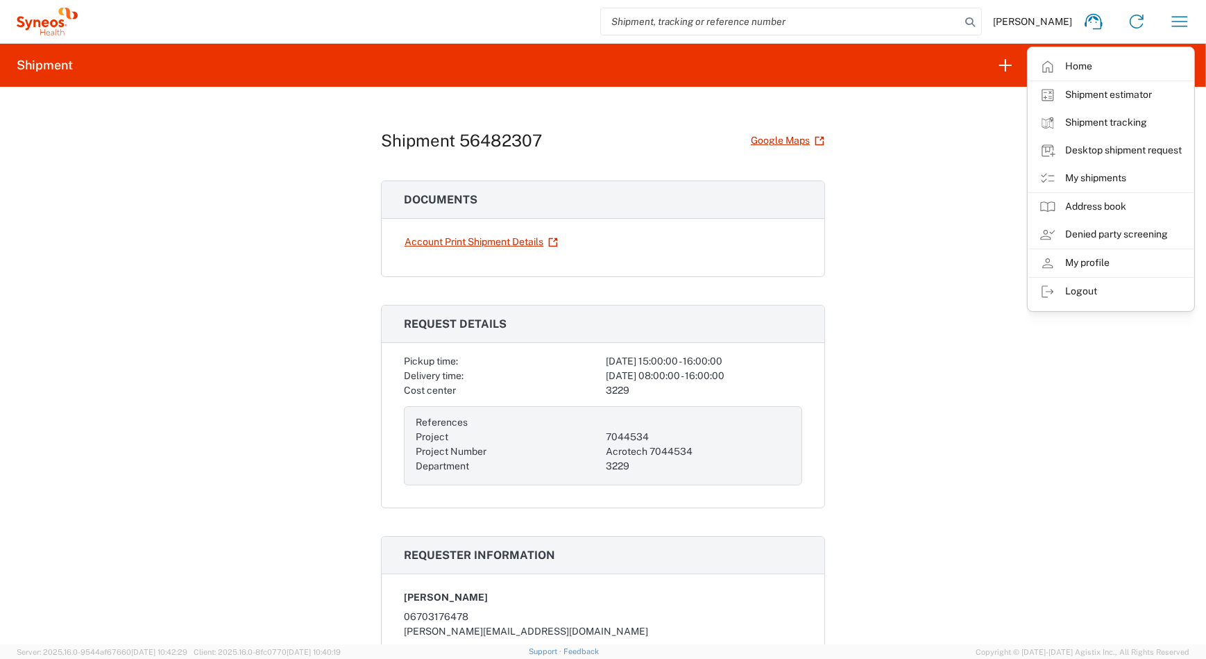
click at [987, 150] on div "Shipment 56482307 Google Maps Documents Account Print Shipment Details Request …" at bounding box center [603, 365] width 1206 height 557
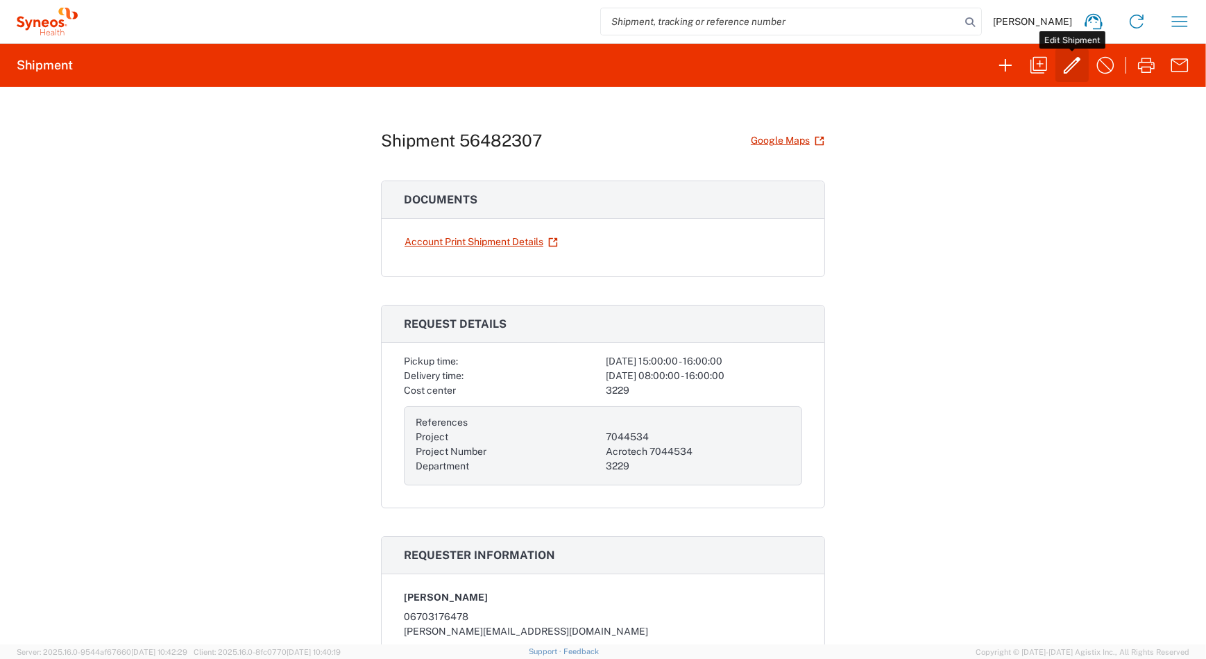
click at [1069, 75] on icon "button" at bounding box center [1072, 65] width 22 height 22
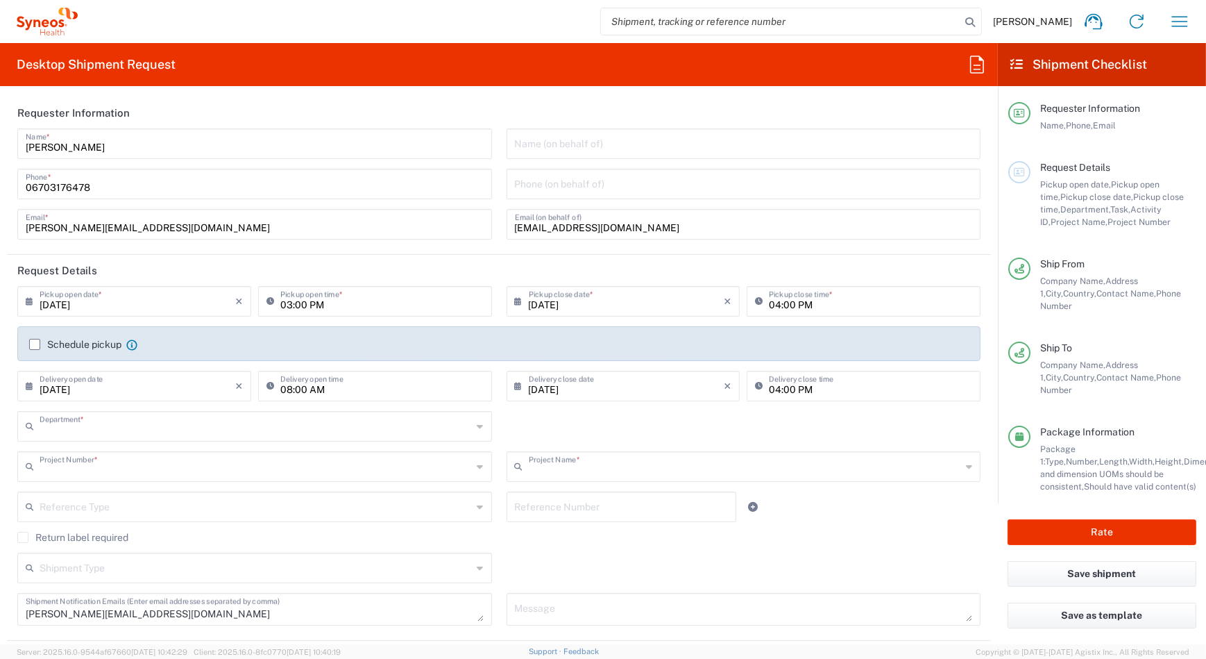
type input "3229"
type input "7044534"
type input "Acrotech 7044534"
type input "Bács-[GEOGRAPHIC_DATA]"
type input "Hajdú-[GEOGRAPHIC_DATA]"
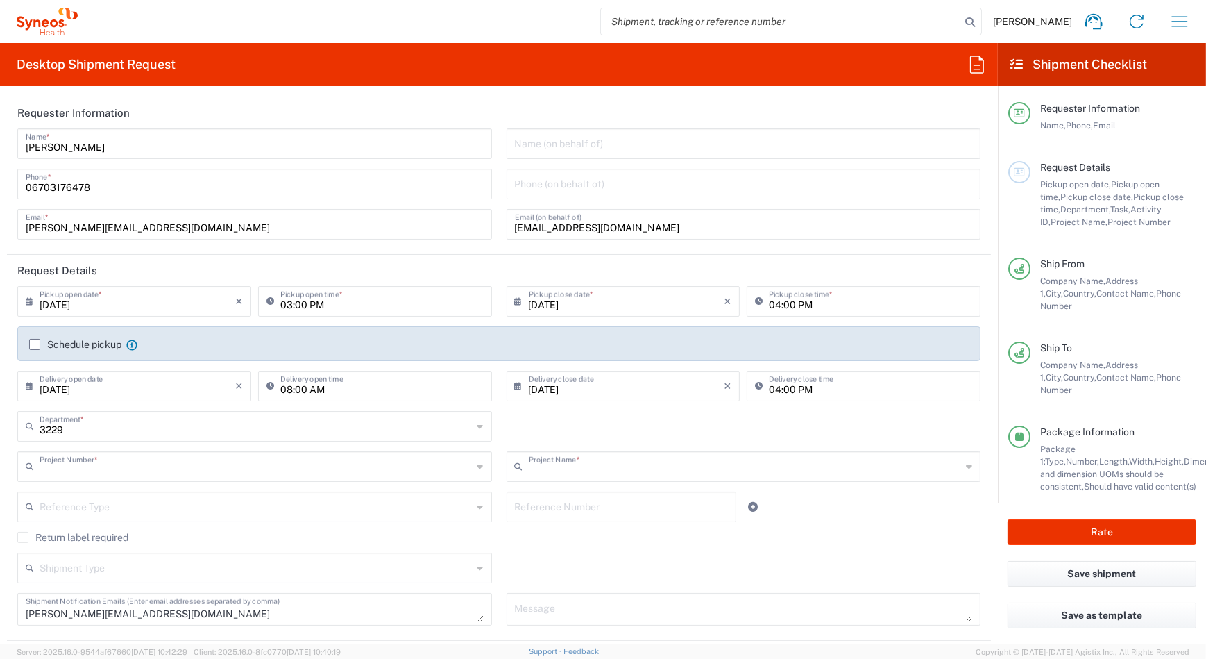
type input "Your Packaging"
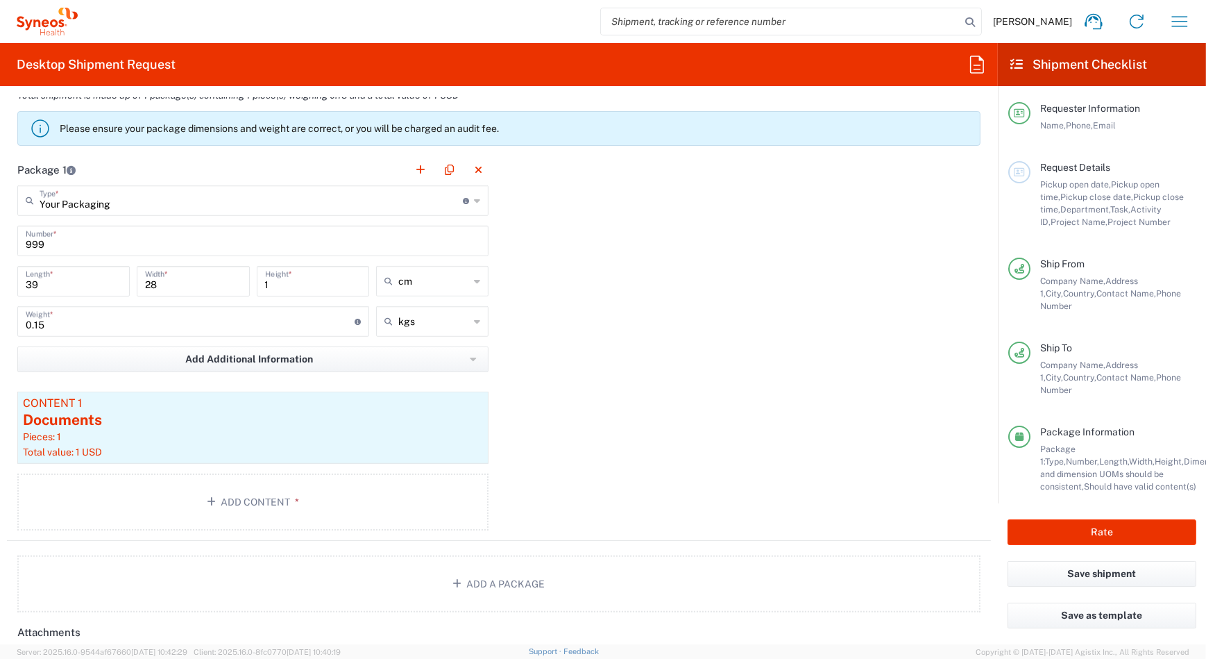
scroll to position [1262, 0]
click at [448, 166] on button "button" at bounding box center [449, 169] width 19 height 19
click at [473, 166] on button "button" at bounding box center [478, 169] width 19 height 19
click at [479, 167] on button "button" at bounding box center [478, 169] width 19 height 19
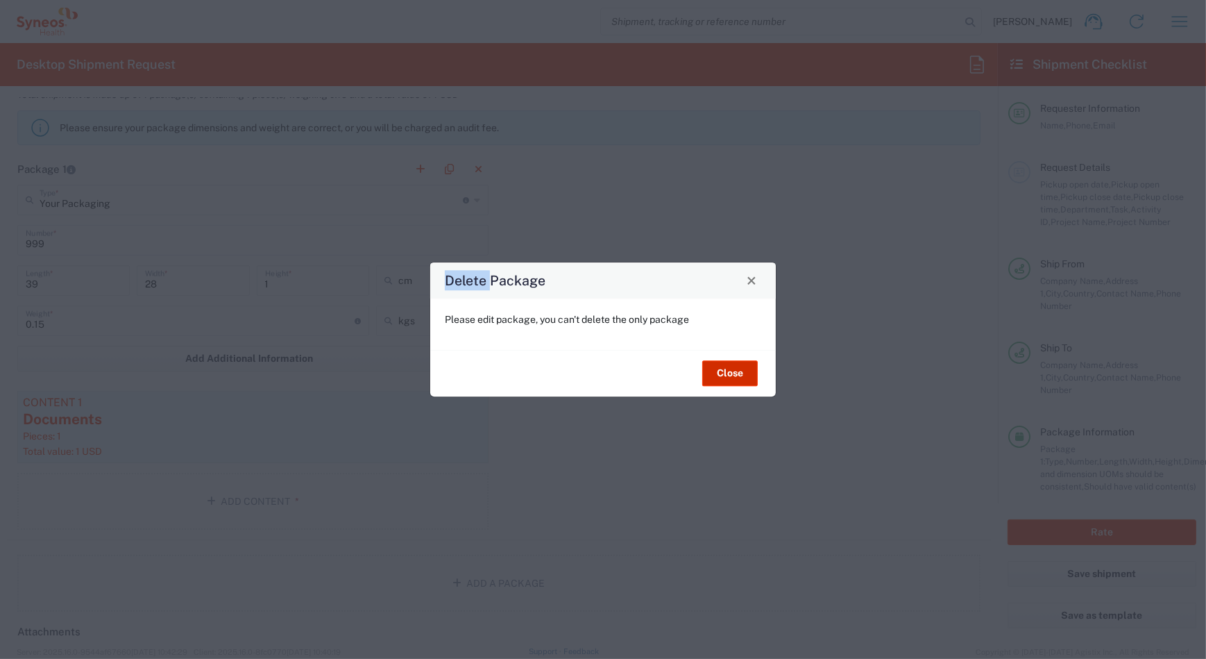
click at [735, 377] on button "Close" at bounding box center [730, 374] width 56 height 26
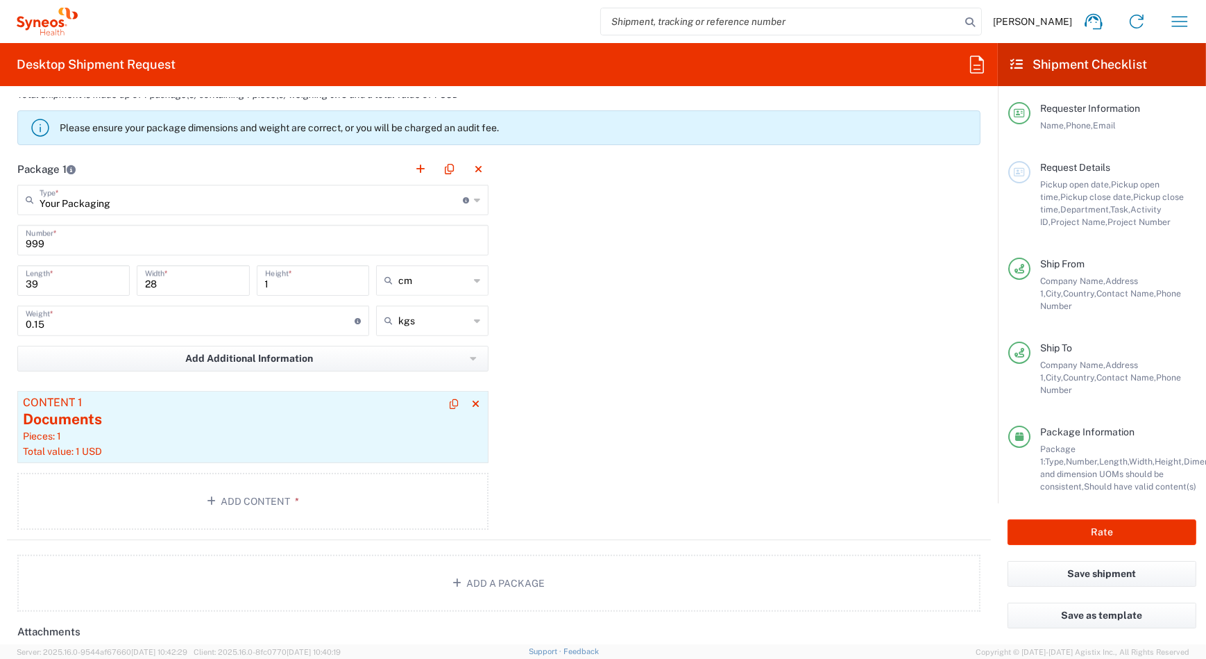
click at [105, 409] on div "Documents" at bounding box center [253, 419] width 460 height 21
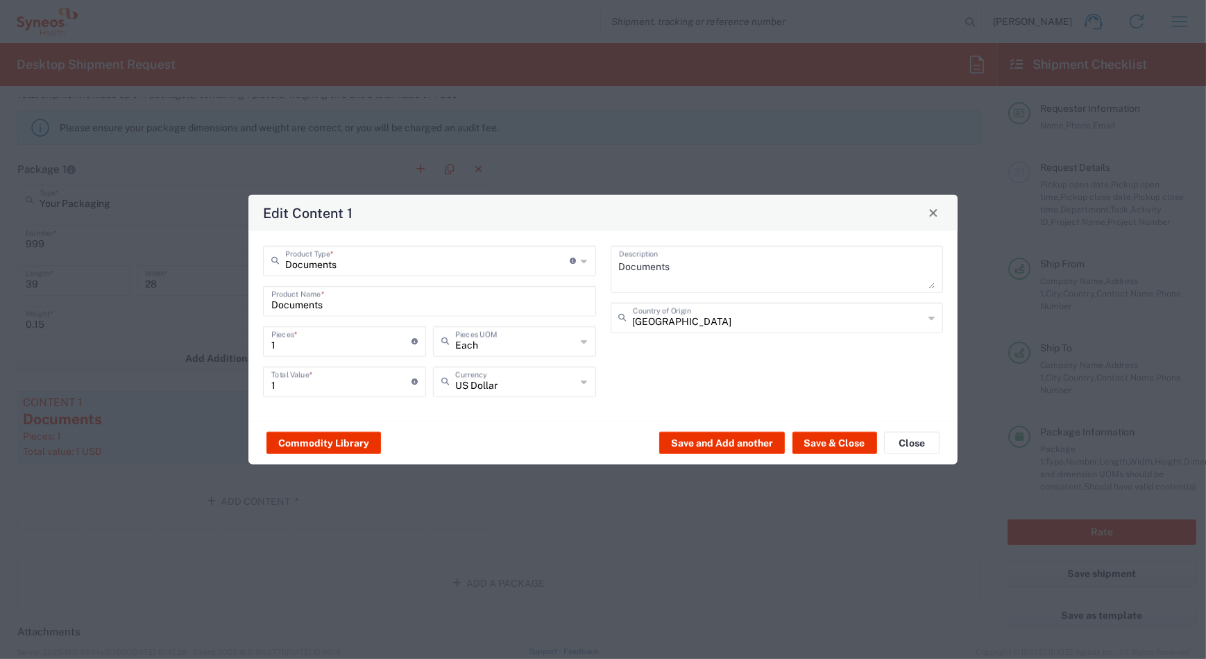
click at [472, 401] on div "US Dollar Currency" at bounding box center [515, 386] width 170 height 40
click at [934, 287] on textarea "Documents" at bounding box center [777, 268] width 316 height 39
click at [763, 271] on textarea "Documents" at bounding box center [777, 268] width 316 height 39
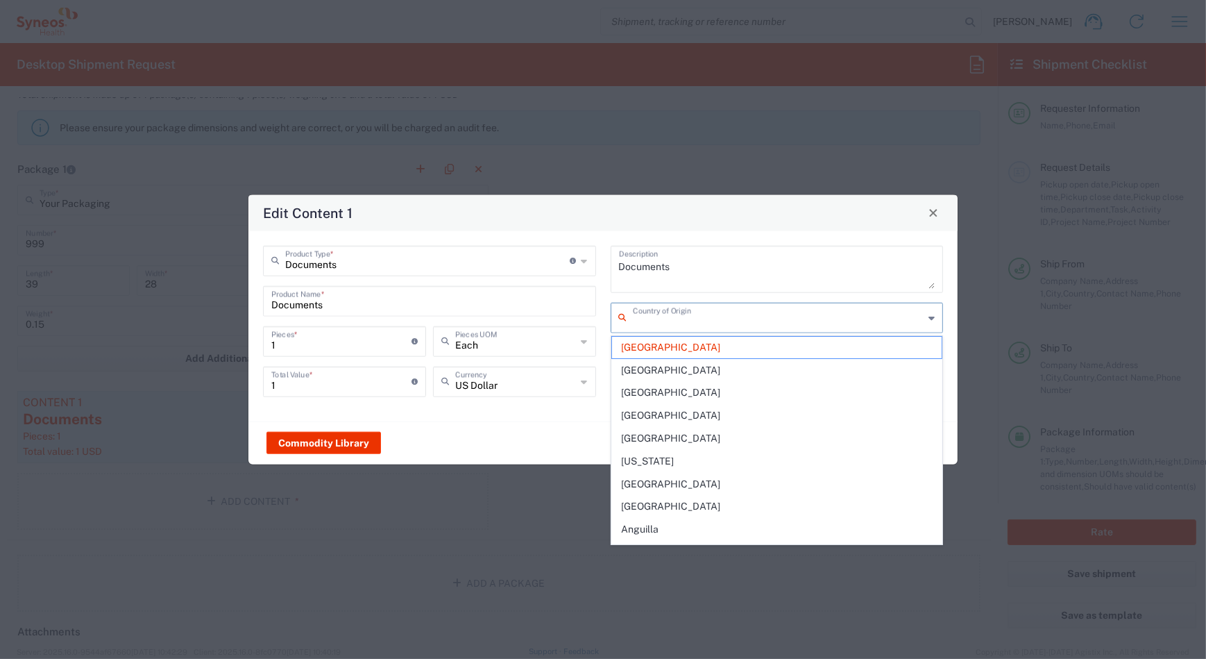
click at [674, 318] on input "text" at bounding box center [778, 316] width 291 height 24
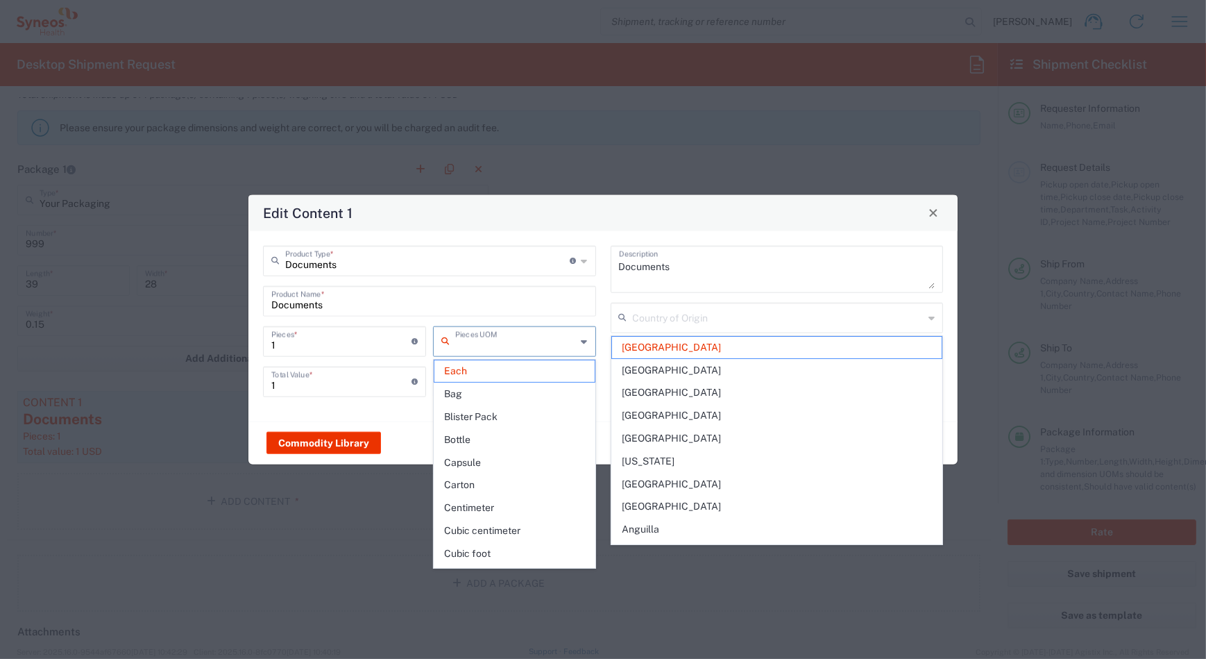
click at [525, 351] on input "text" at bounding box center [515, 340] width 121 height 24
type input "[GEOGRAPHIC_DATA]"
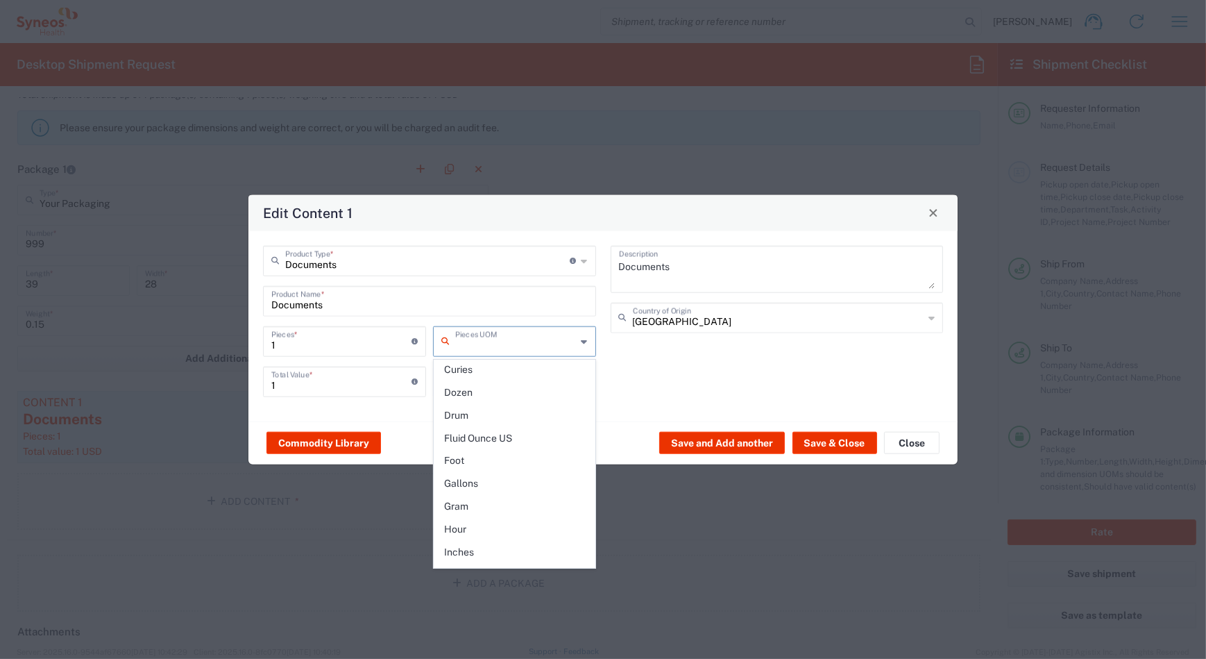
scroll to position [0, 0]
click at [520, 486] on span "Carton" at bounding box center [514, 485] width 160 height 22
type input "Carton"
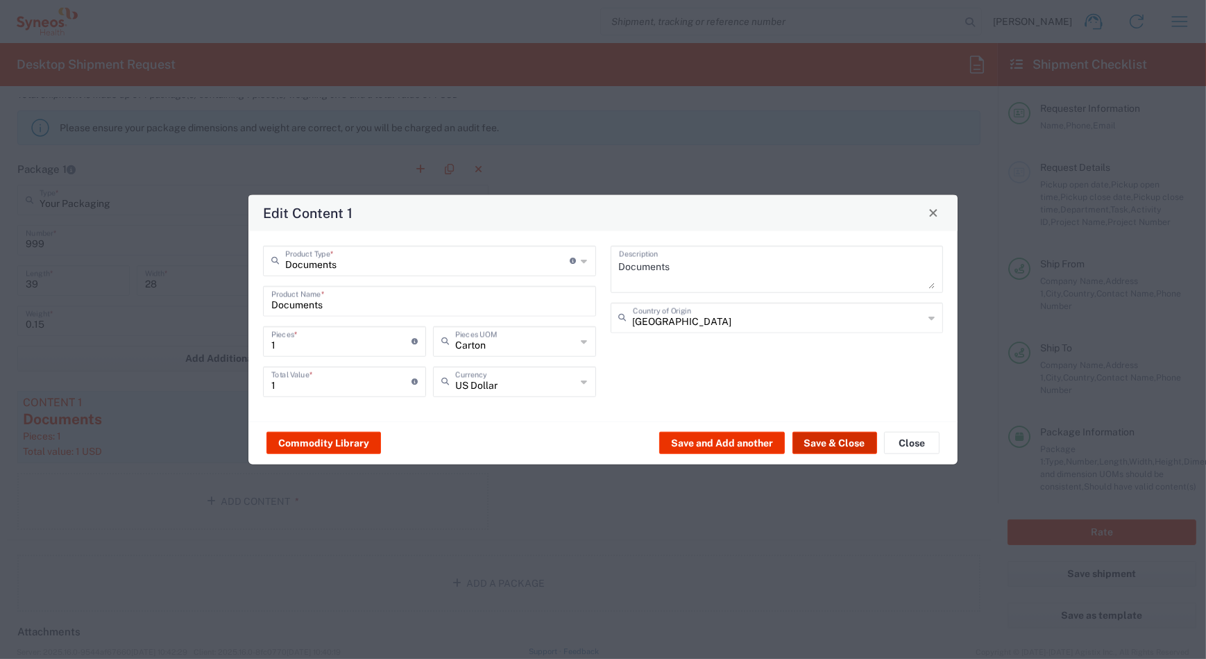
click at [851, 444] on button "Save & Close" at bounding box center [834, 443] width 85 height 22
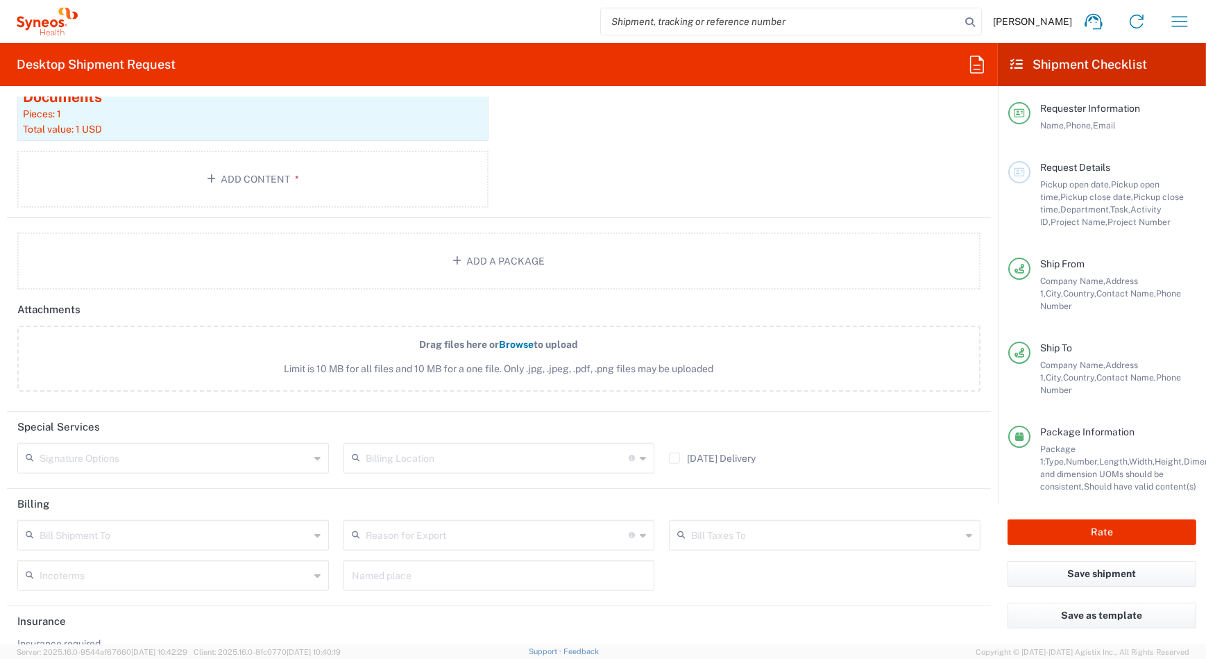
scroll to position [1631, 0]
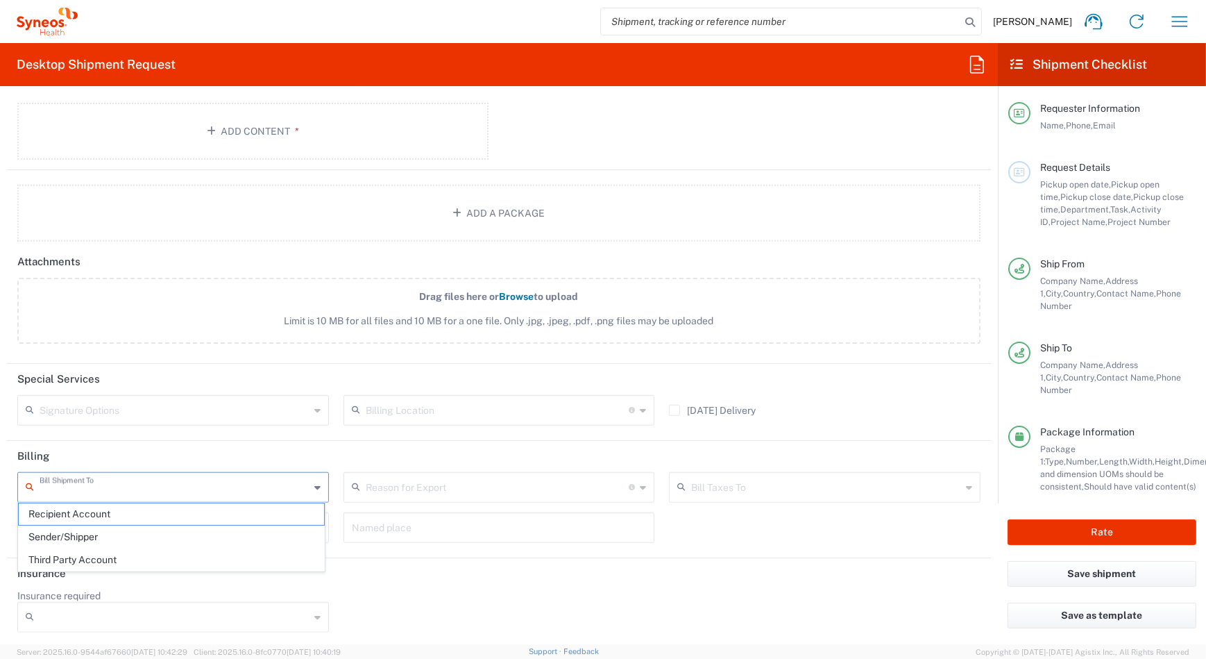
click at [305, 484] on input "text" at bounding box center [175, 486] width 270 height 24
click at [255, 538] on span "Sender/Shipper" at bounding box center [171, 537] width 305 height 22
type input "Sender/Shipper"
click at [269, 528] on input "text" at bounding box center [175, 526] width 270 height 24
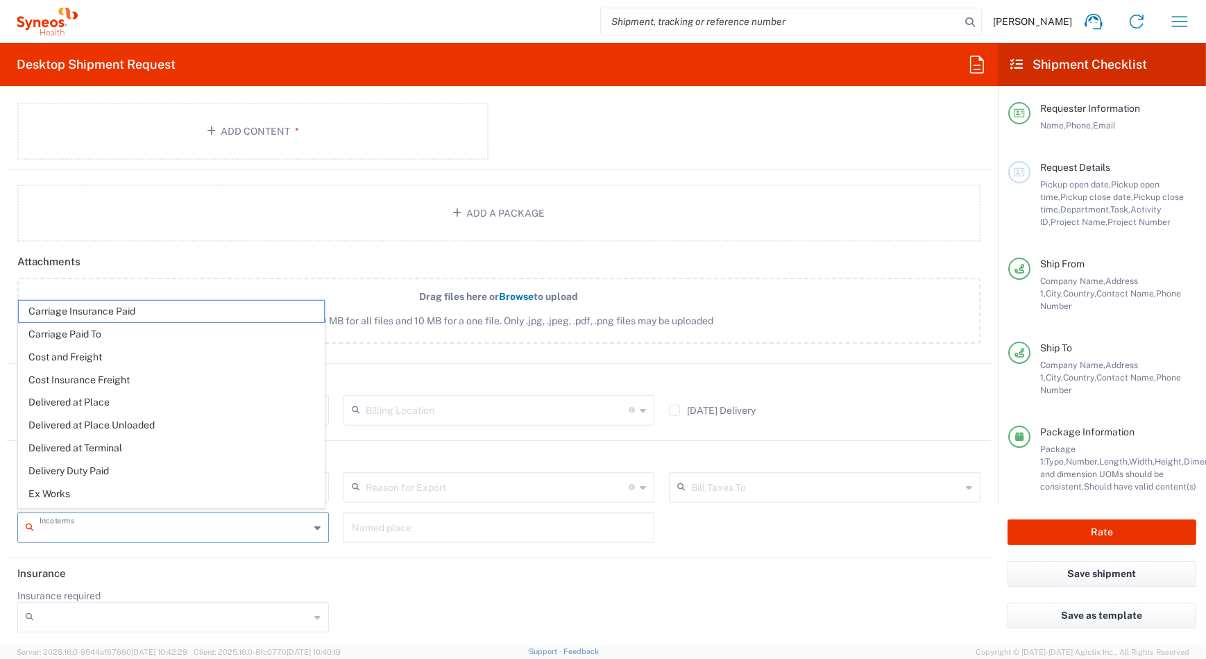
click at [248, 575] on header "Insurance" at bounding box center [499, 573] width 984 height 31
click at [228, 529] on input "text" at bounding box center [175, 526] width 270 height 24
click at [334, 569] on header "Insurance" at bounding box center [499, 573] width 984 height 31
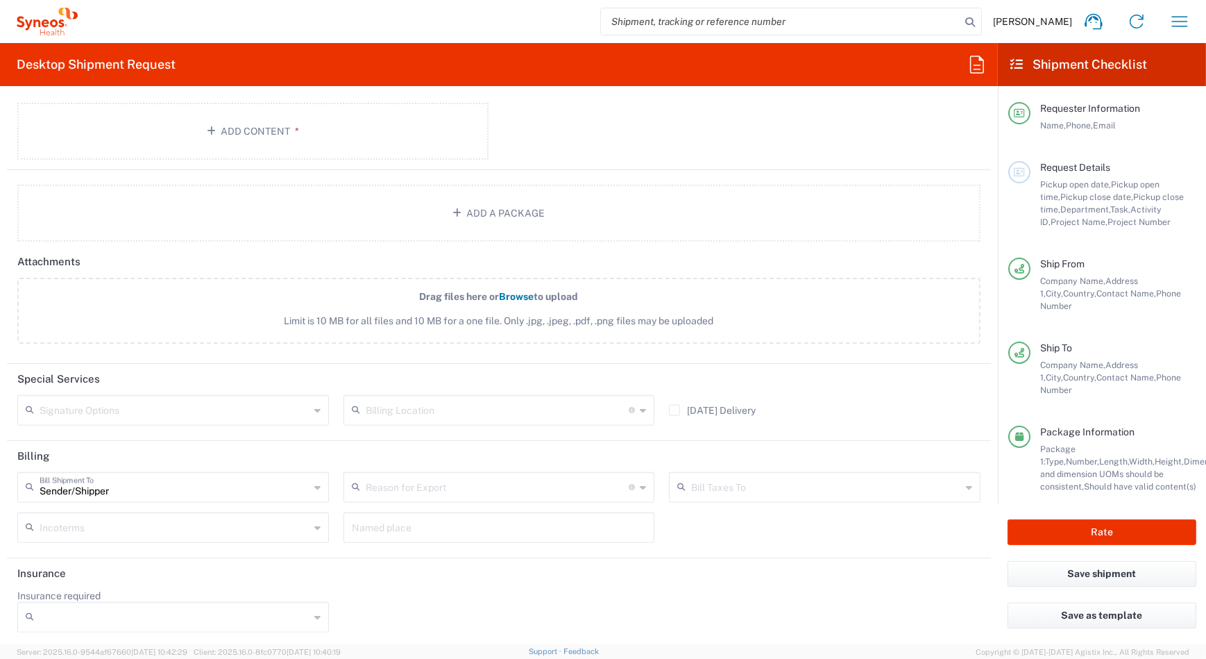
click at [438, 589] on div "Insurance required No Yes" at bounding box center [499, 615] width 978 height 53
click at [581, 412] on input "text" at bounding box center [498, 409] width 264 height 24
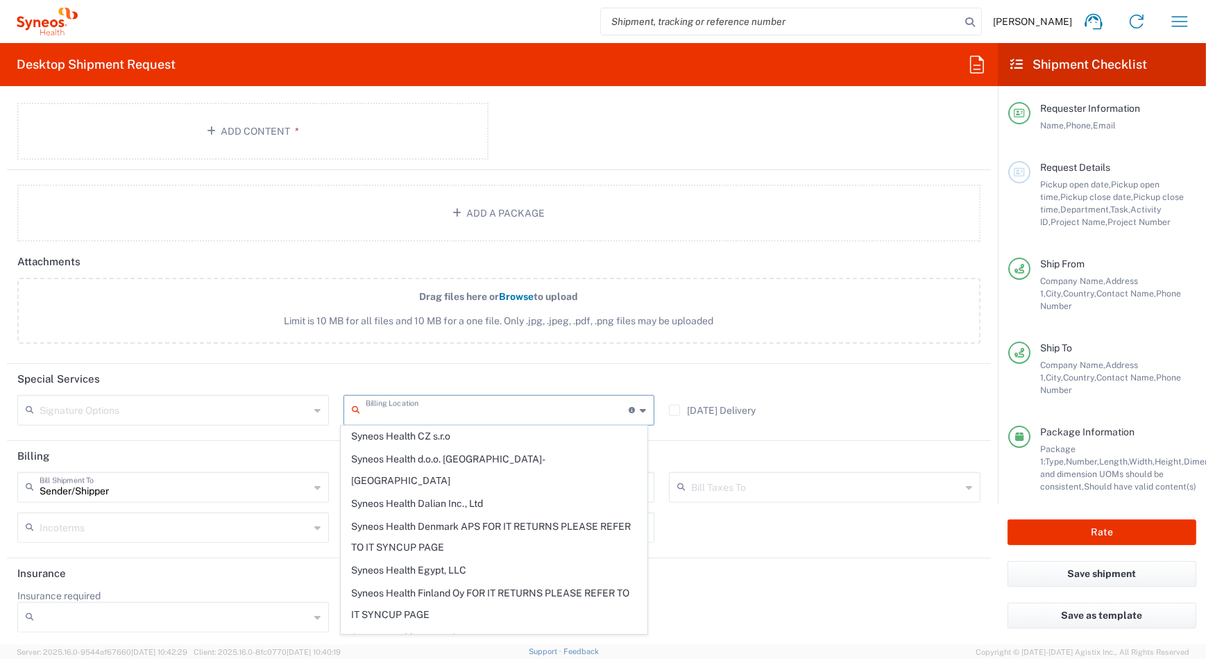
scroll to position [1616, 0]
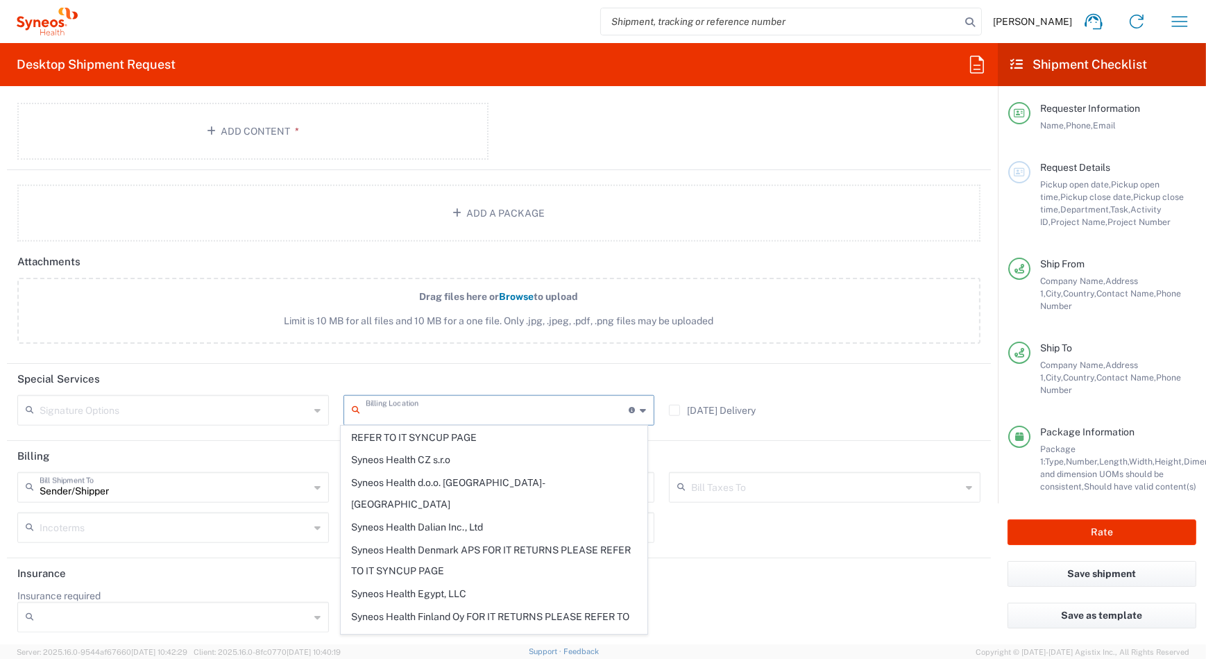
type input "Syneos Health Hungary Kft."
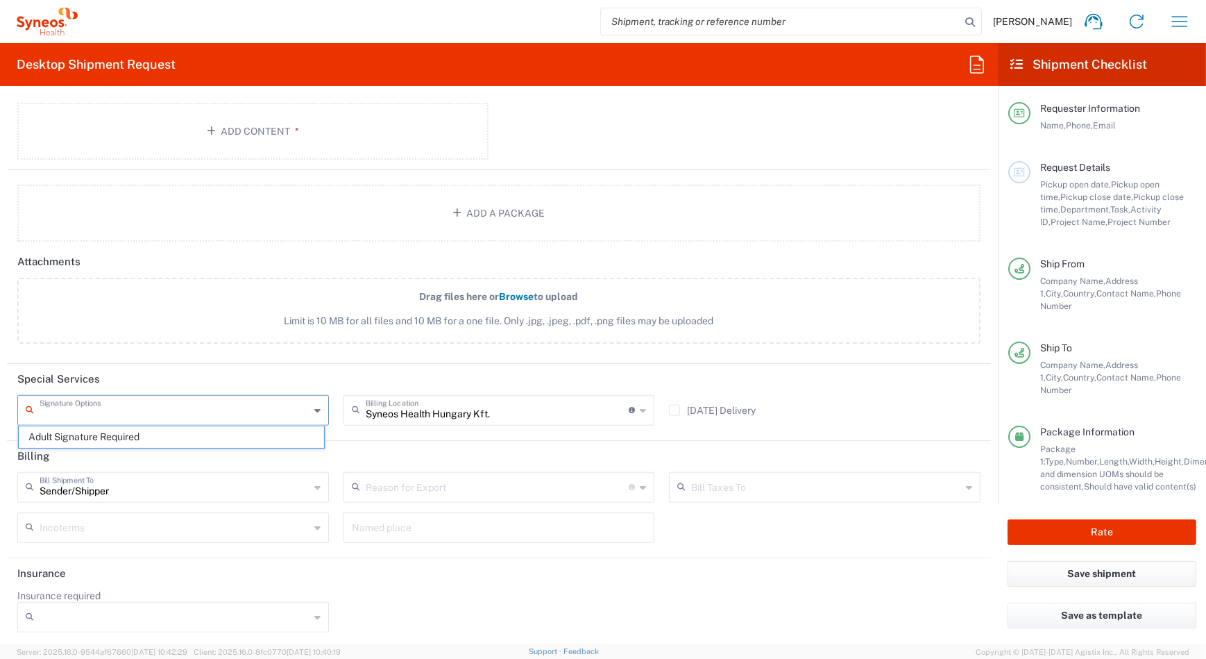
click at [139, 409] on input "text" at bounding box center [175, 409] width 270 height 24
click at [167, 414] on input "text" at bounding box center [175, 409] width 270 height 24
click at [244, 382] on header "Special Services" at bounding box center [499, 379] width 984 height 31
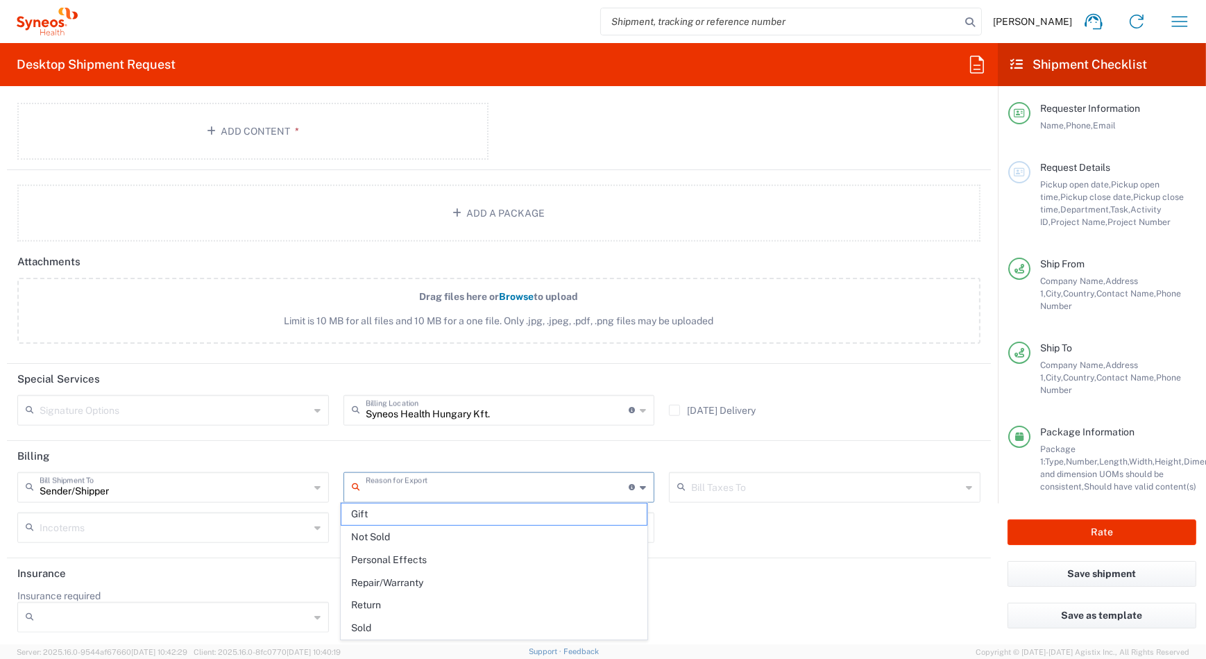
click at [398, 482] on input "text" at bounding box center [498, 486] width 264 height 24
click at [477, 459] on header "Billing" at bounding box center [499, 456] width 984 height 31
click at [171, 527] on input "text" at bounding box center [175, 526] width 270 height 24
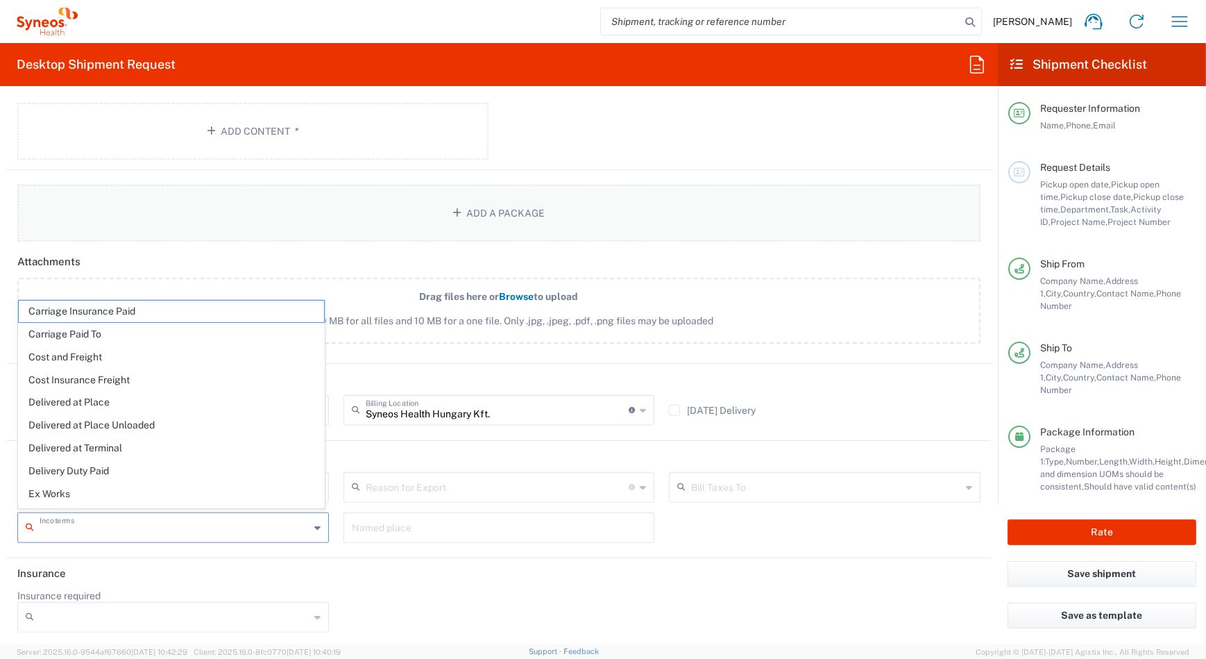
drag, startPoint x: 832, startPoint y: 405, endPoint x: 805, endPoint y: 191, distance: 215.4
click at [831, 405] on div "[DATE] Delivery" at bounding box center [825, 415] width 326 height 40
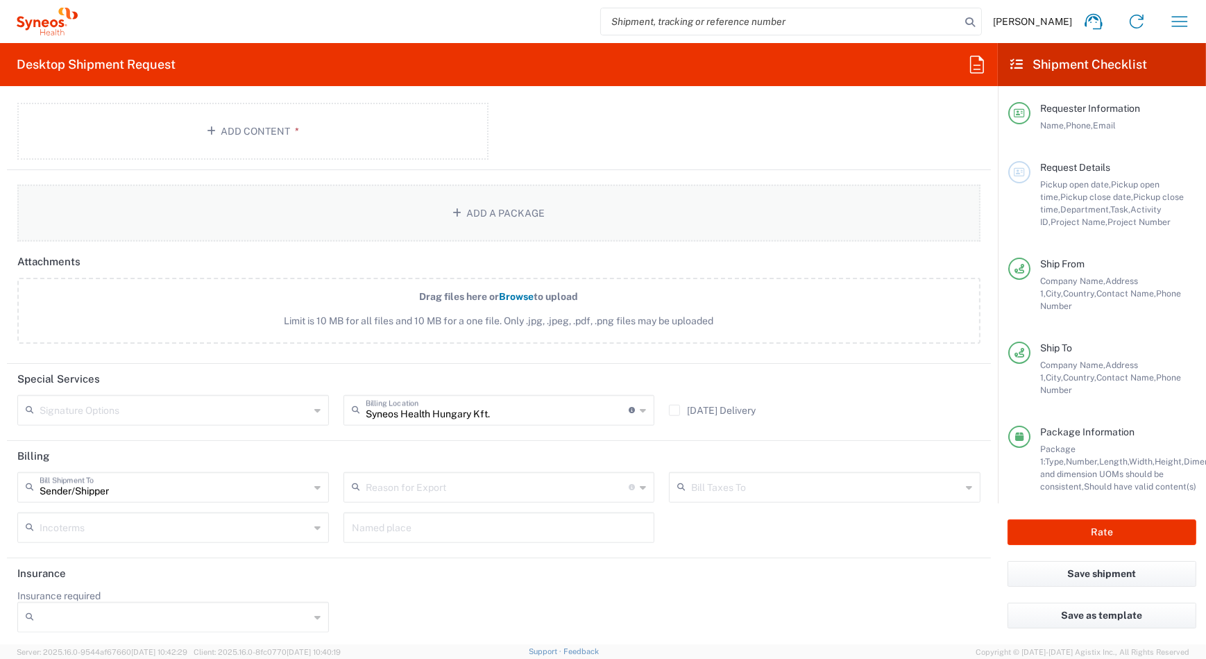
click at [806, 190] on button "Add a Package" at bounding box center [498, 213] width 963 height 57
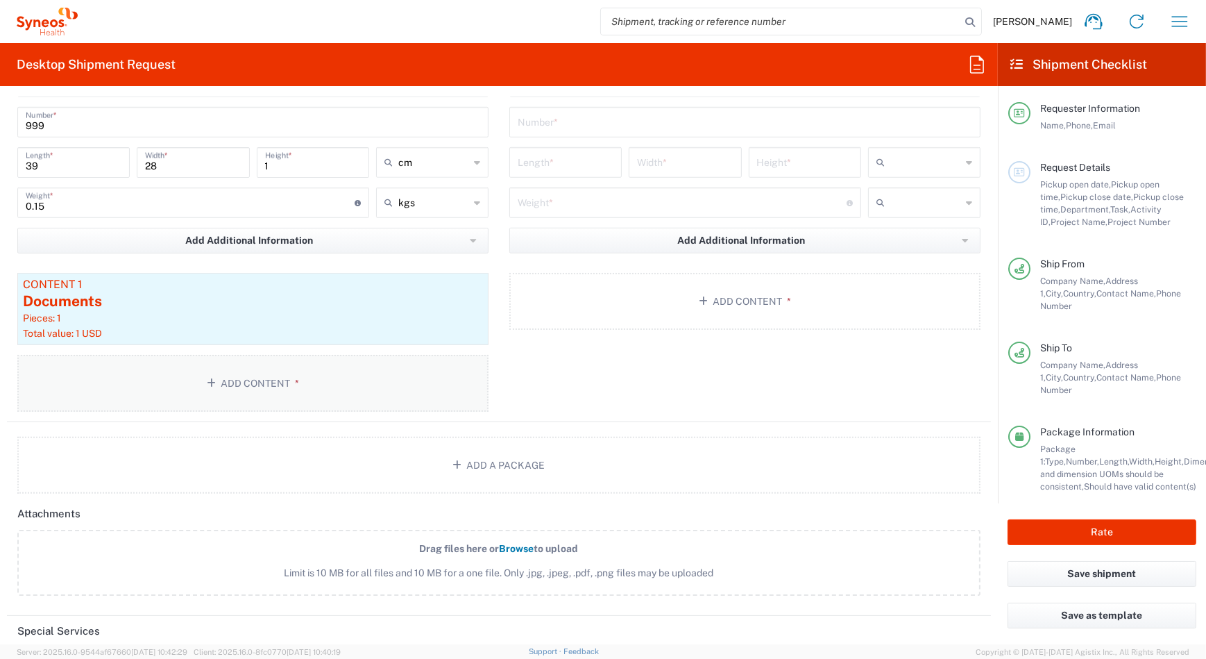
scroll to position [1127, 0]
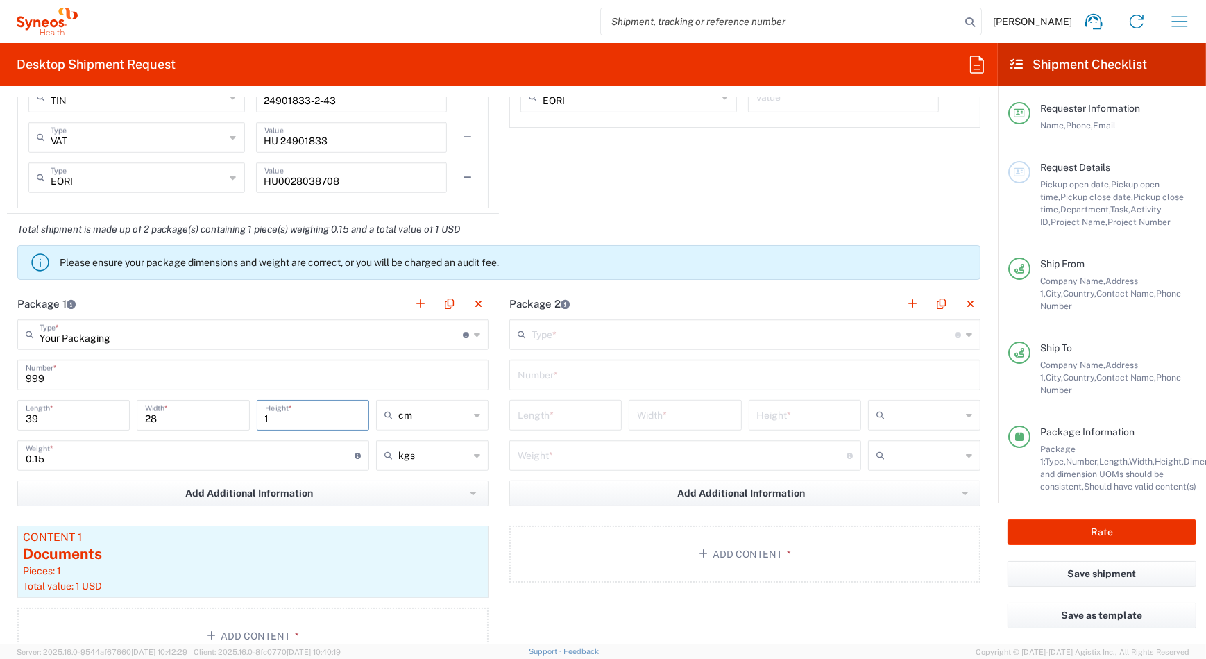
click at [312, 415] on input "1" at bounding box center [313, 414] width 96 height 24
click at [314, 414] on input "1" at bounding box center [313, 414] width 96 height 24
click at [463, 332] on icon at bounding box center [466, 335] width 6 height 6
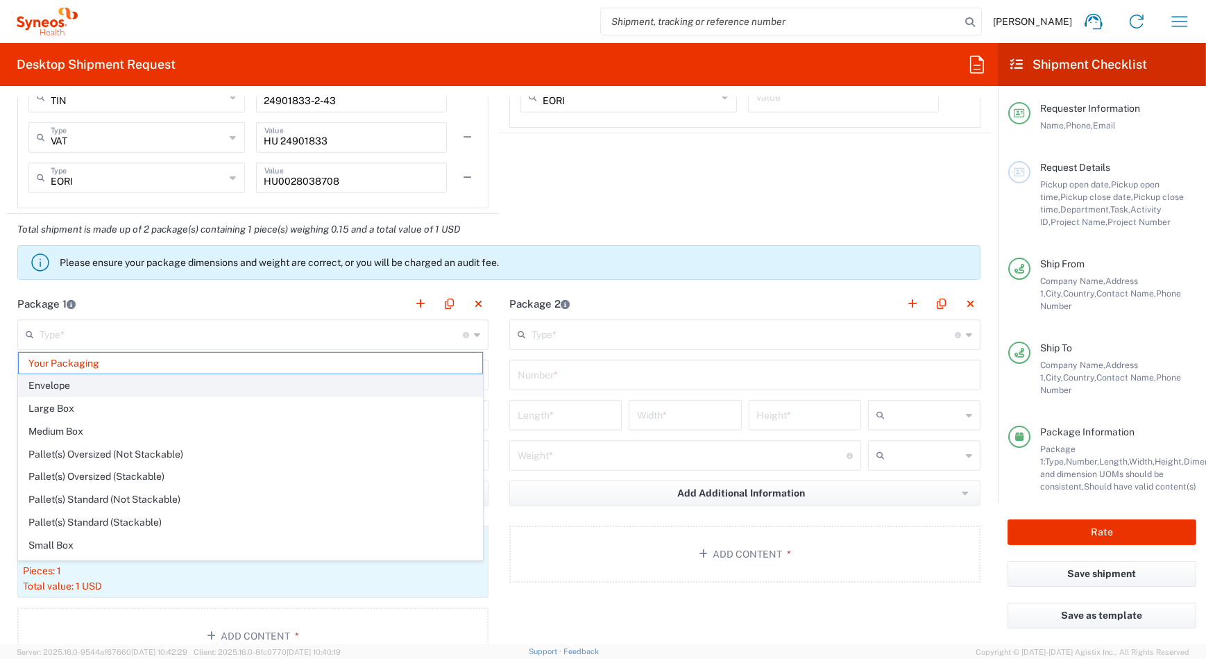
click at [359, 381] on span "Envelope" at bounding box center [251, 386] width 464 height 22
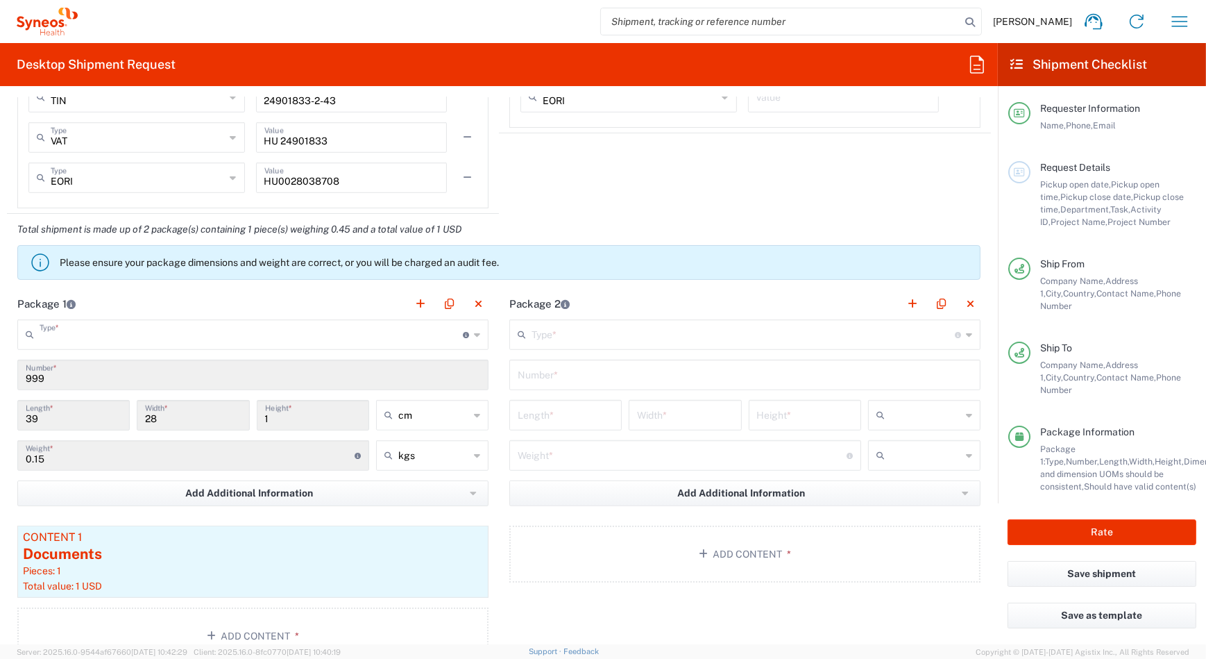
type input "Envelope"
type input "1"
type input "24.13"
type input "31.75"
type input "0.64"
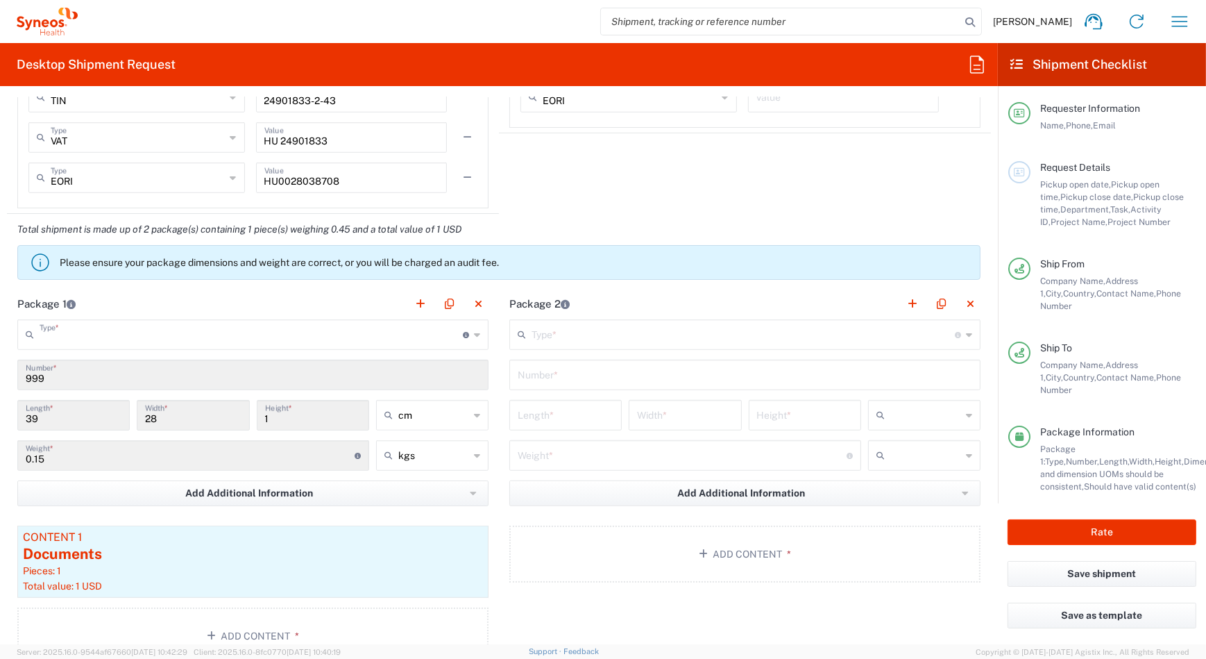
type input "0.45"
type input "Envelope"
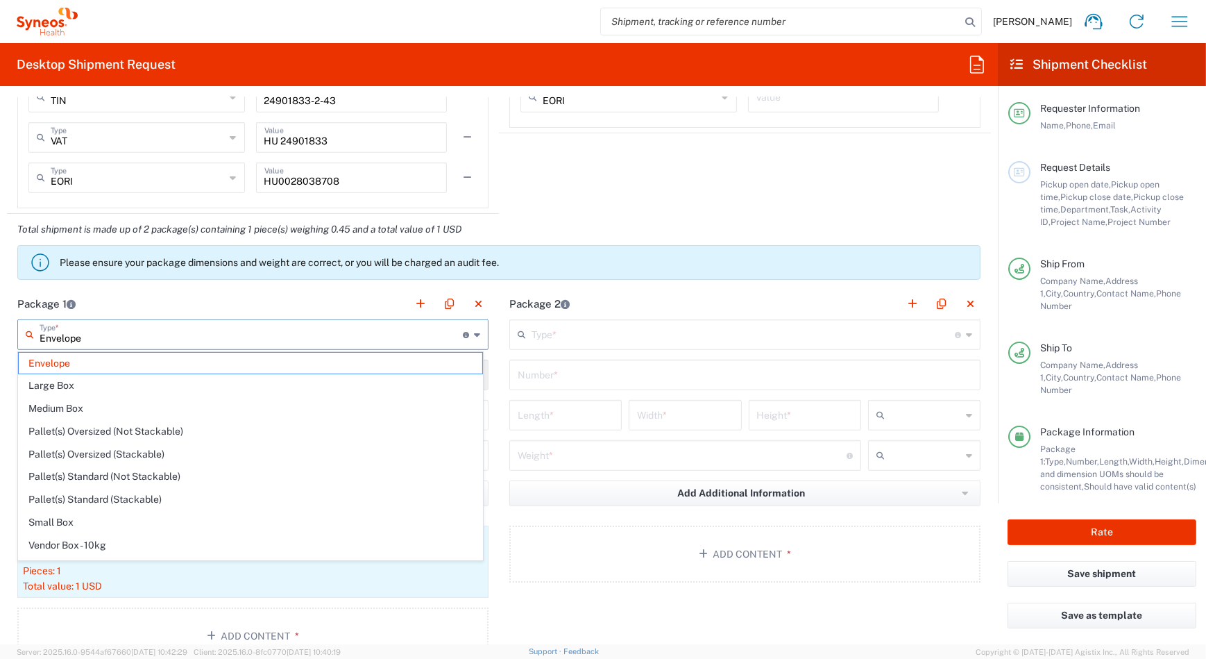
click at [241, 333] on input "Envelope" at bounding box center [251, 333] width 423 height 24
click at [229, 369] on span "Envelope" at bounding box center [251, 364] width 464 height 22
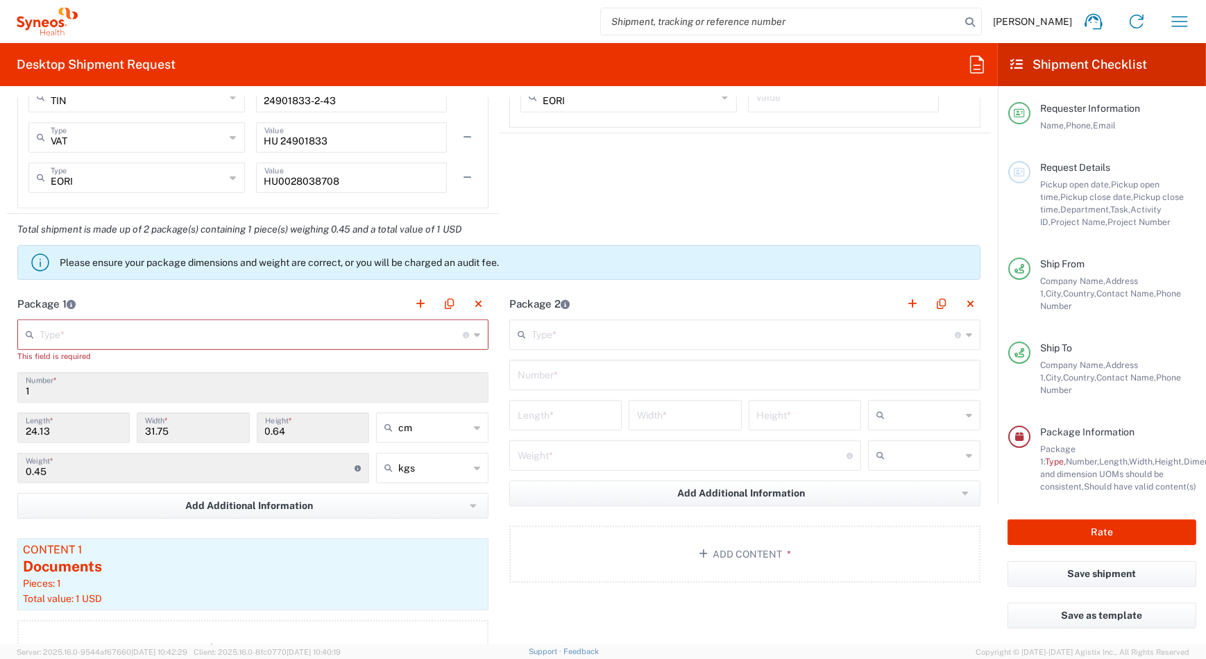
click at [465, 337] on div "Type * Material used to package goods" at bounding box center [252, 334] width 471 height 31
click at [474, 334] on icon at bounding box center [477, 334] width 6 height 22
click at [206, 341] on input "text" at bounding box center [251, 333] width 423 height 24
click at [205, 331] on input "text" at bounding box center [251, 333] width 423 height 24
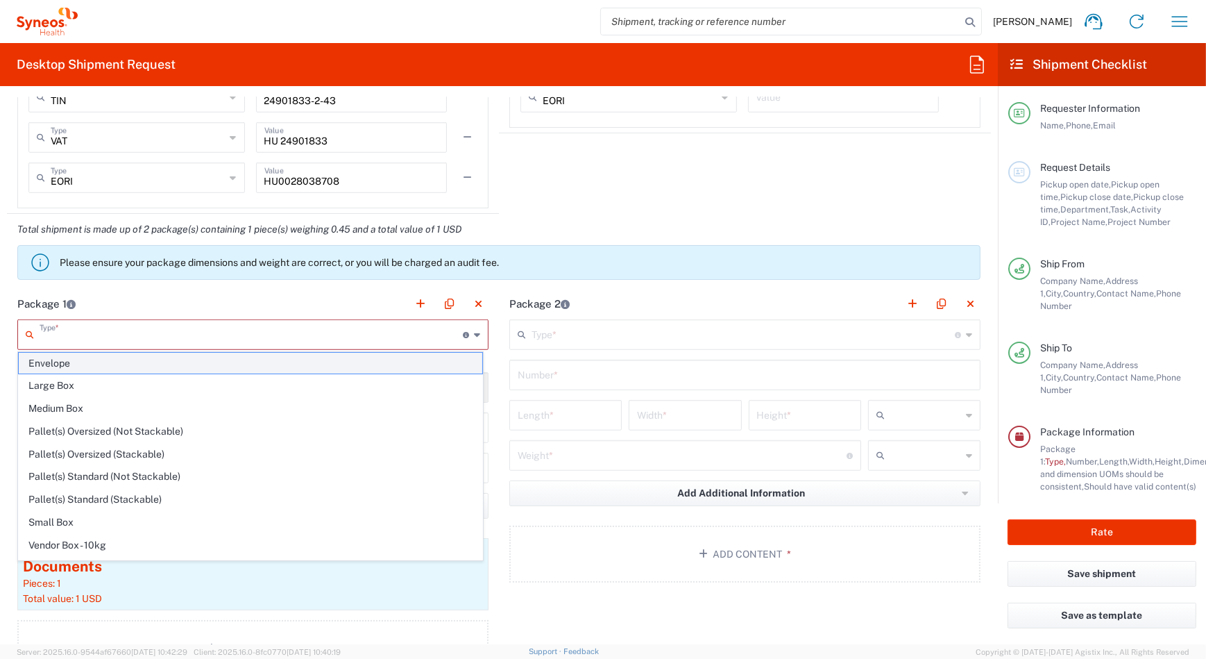
click at [208, 365] on span "Envelope" at bounding box center [251, 364] width 464 height 22
click at [208, 374] on input "1" at bounding box center [253, 386] width 455 height 24
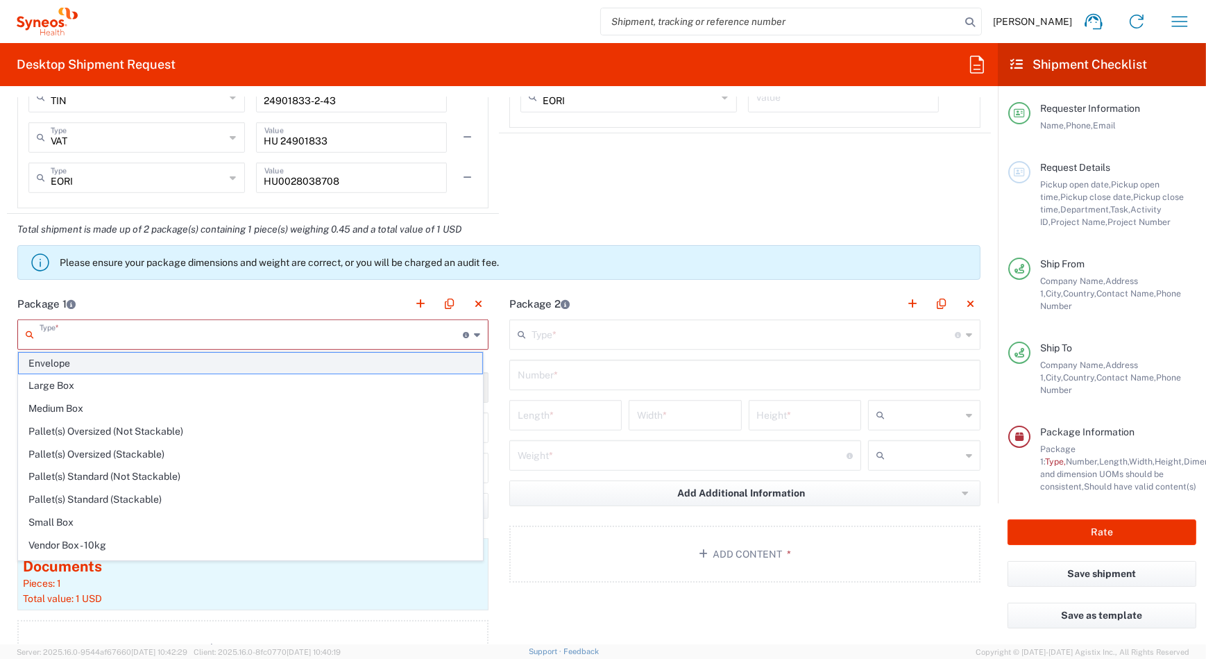
click at [208, 374] on input "1" at bounding box center [253, 386] width 455 height 24
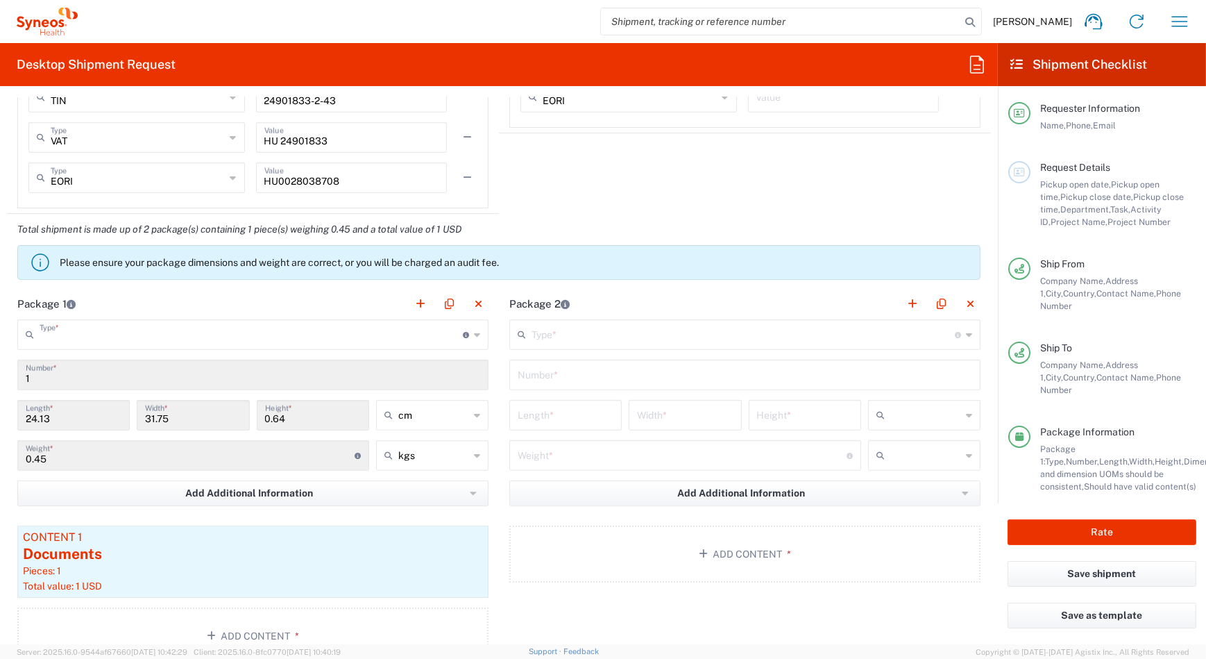
type input "Envelope"
drag, startPoint x: 208, startPoint y: 365, endPoint x: 142, endPoint y: 562, distance: 207.8
click at [206, 371] on input "1" at bounding box center [253, 374] width 455 height 24
click at [206, 370] on input "1" at bounding box center [253, 374] width 455 height 24
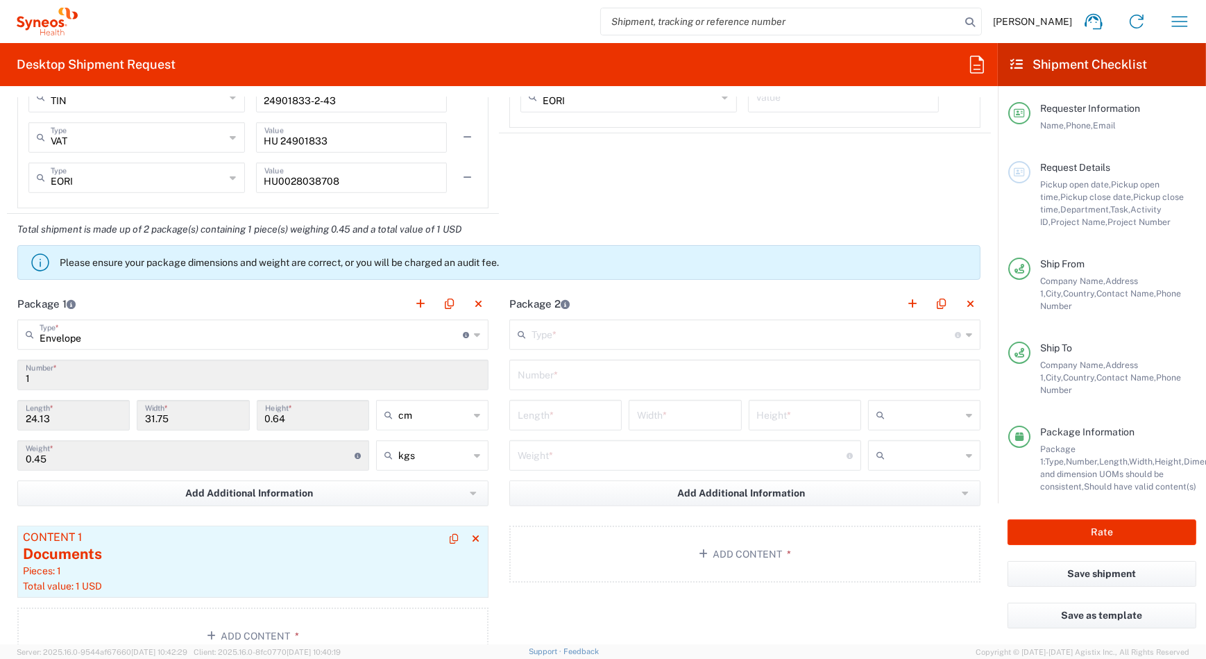
click at [206, 370] on input "1" at bounding box center [253, 374] width 455 height 24
click at [206, 369] on input "1" at bounding box center [253, 374] width 455 height 24
click at [211, 362] on input "1" at bounding box center [253, 374] width 455 height 24
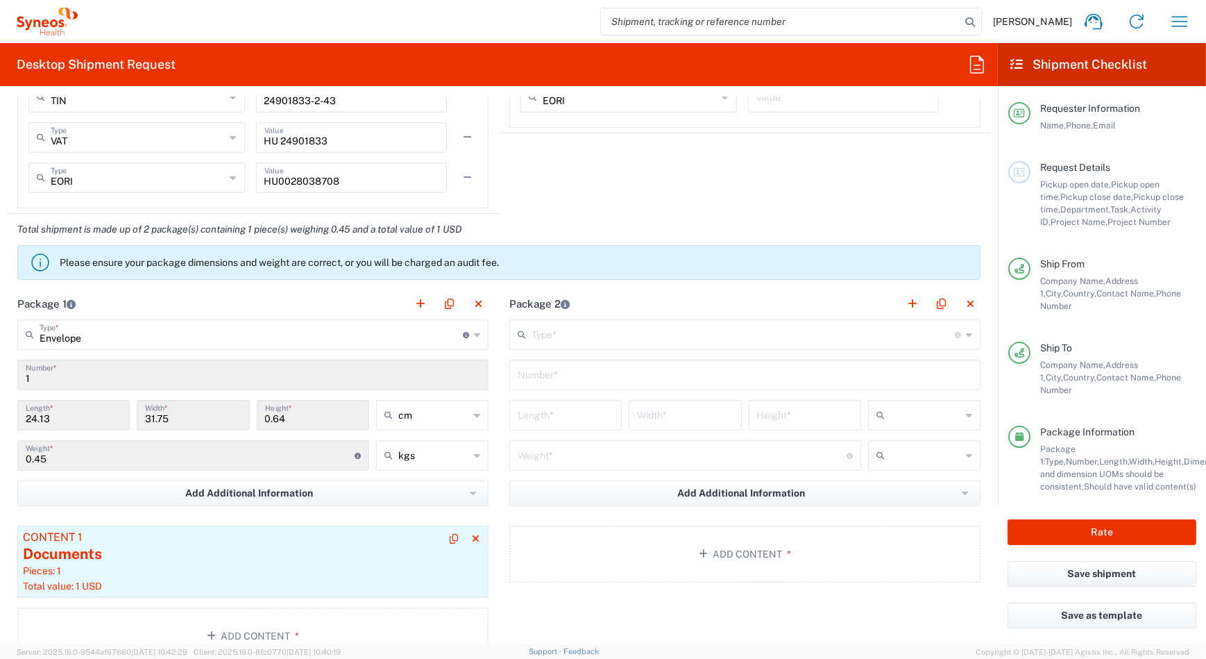
click at [142, 564] on div "Pieces: 1" at bounding box center [253, 570] width 460 height 12
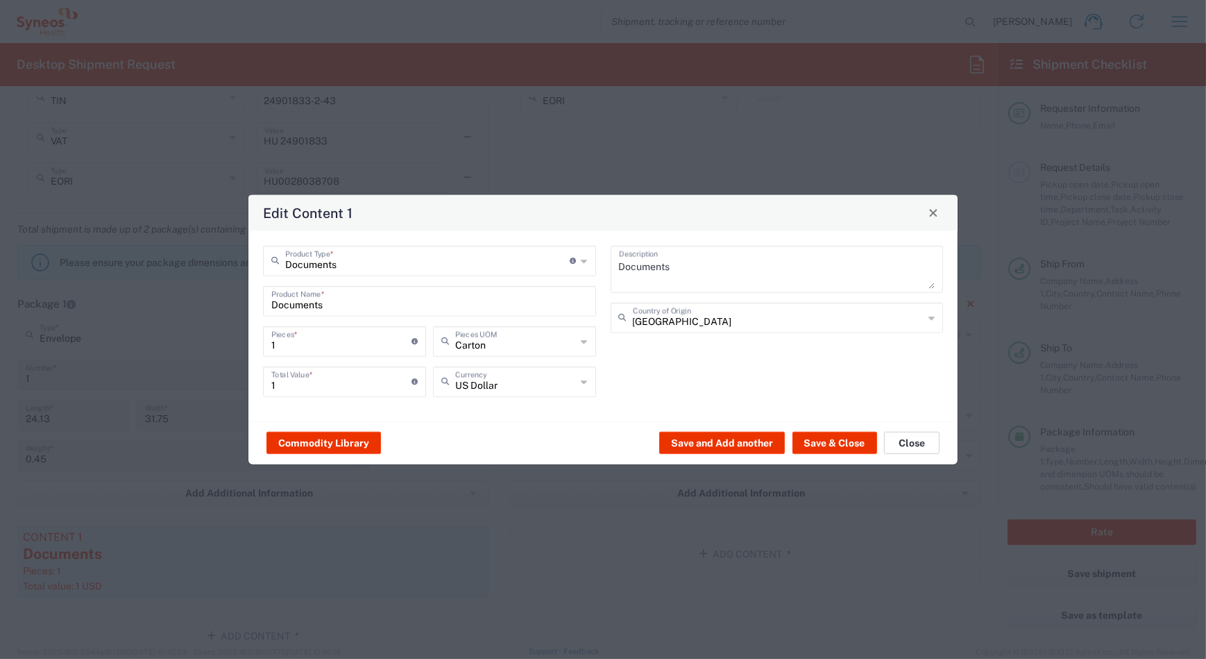
click at [920, 444] on button "Close" at bounding box center [912, 443] width 56 height 22
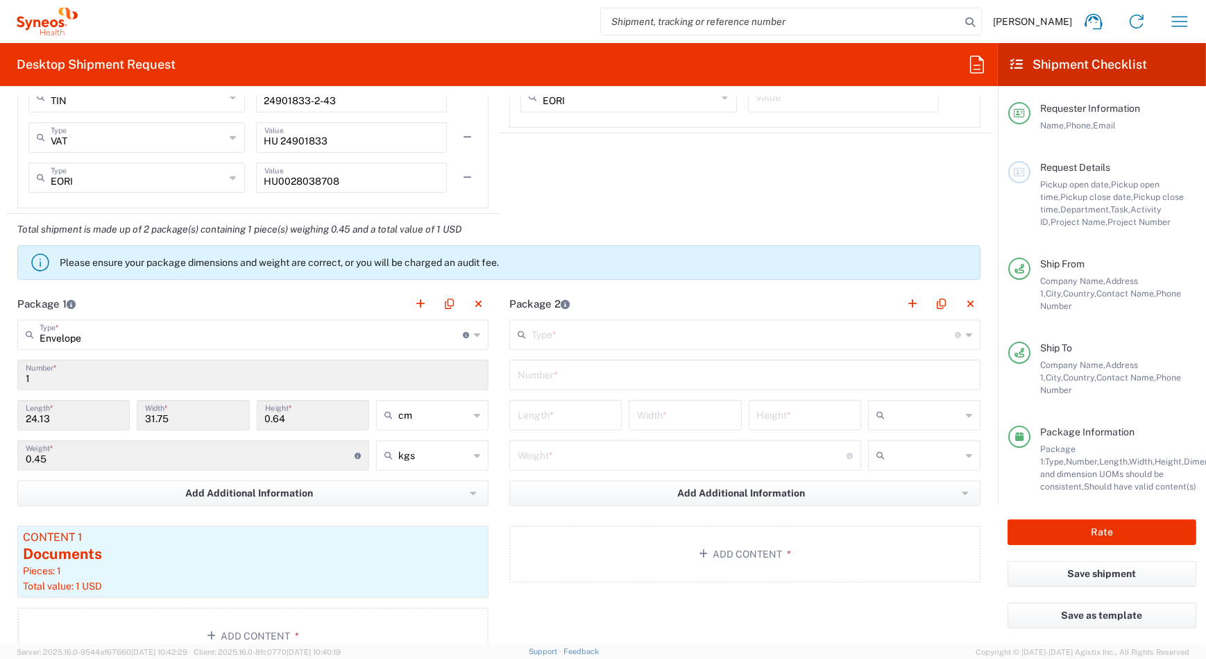
drag, startPoint x: 999, startPoint y: 637, endPoint x: 993, endPoint y: 496, distance: 141.0
click at [999, 626] on div "Save as template" at bounding box center [1102, 623] width 208 height 42
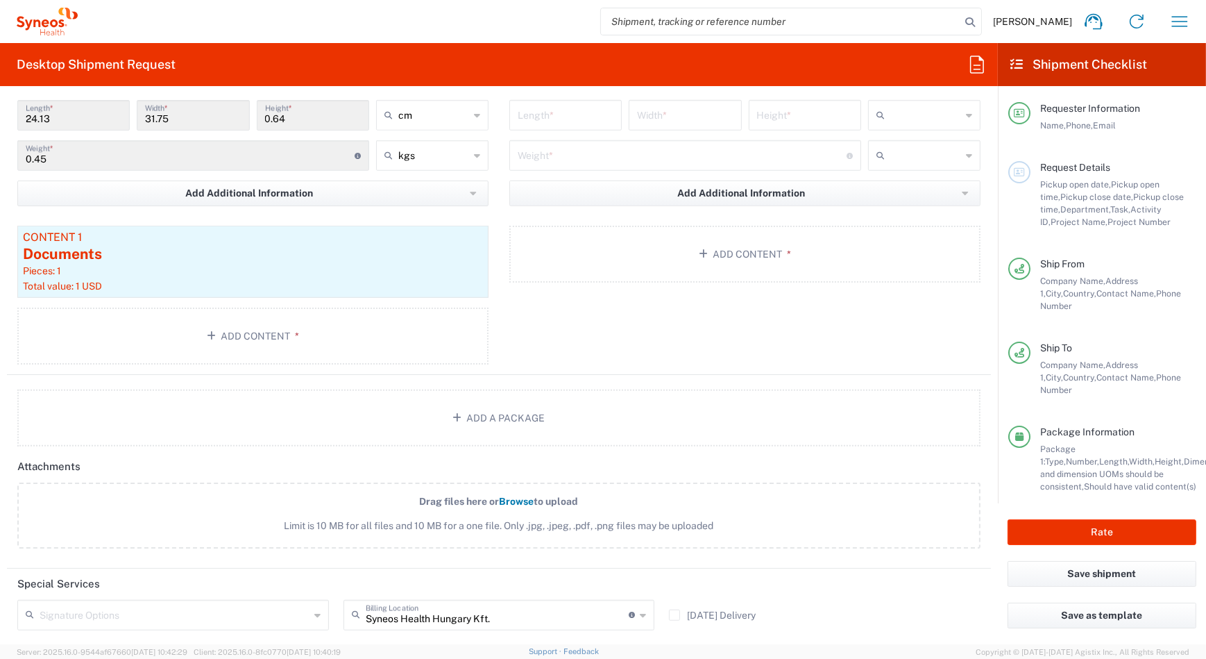
scroll to position [21, 0]
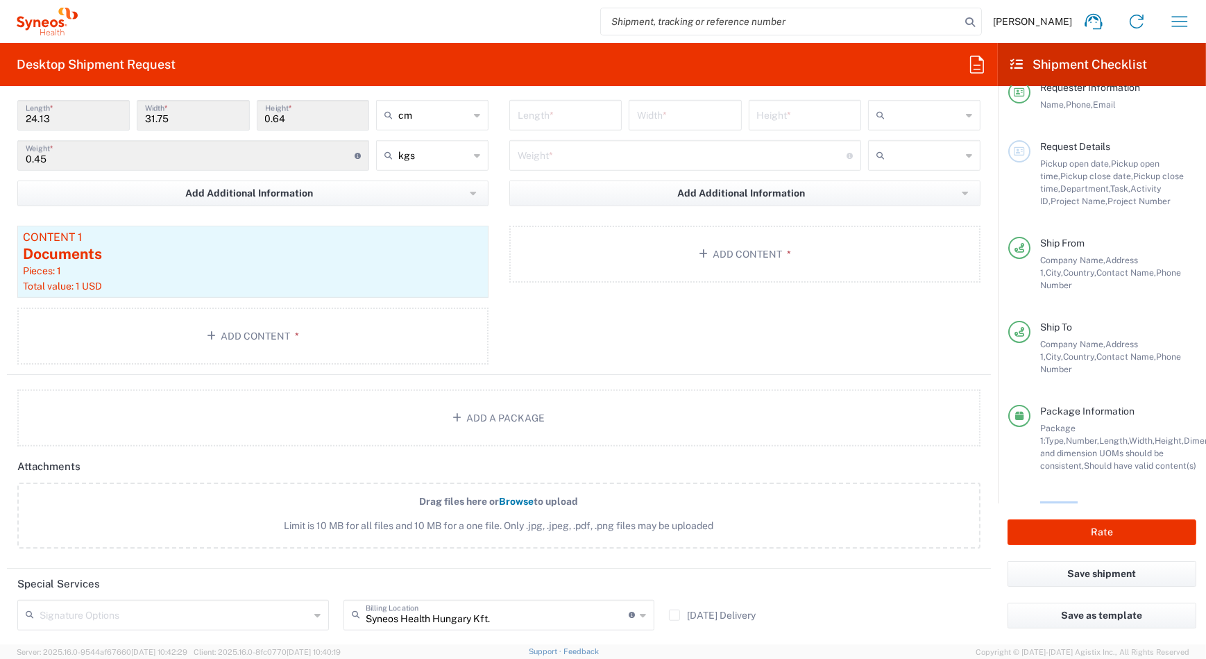
drag, startPoint x: 1002, startPoint y: 566, endPoint x: 984, endPoint y: 525, distance: 44.7
click at [1008, 490] on agx-form-checklist "Shipment Checklist Requester Information Name, Phone, Email Request Details Pic…" at bounding box center [1102, 343] width 208 height 601
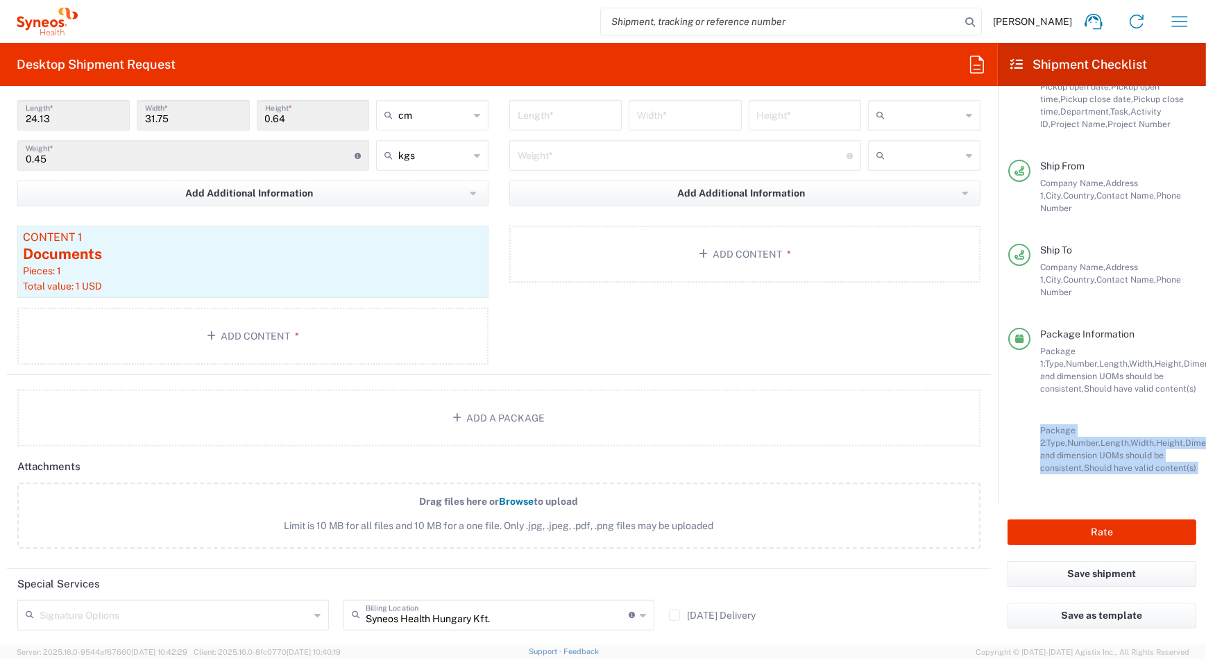
scroll to position [119, 0]
click at [1135, 462] on span "Should have valid content(s)" at bounding box center [1140, 467] width 112 height 10
click at [1185, 437] on span "Dimension," at bounding box center [1206, 442] width 43 height 10
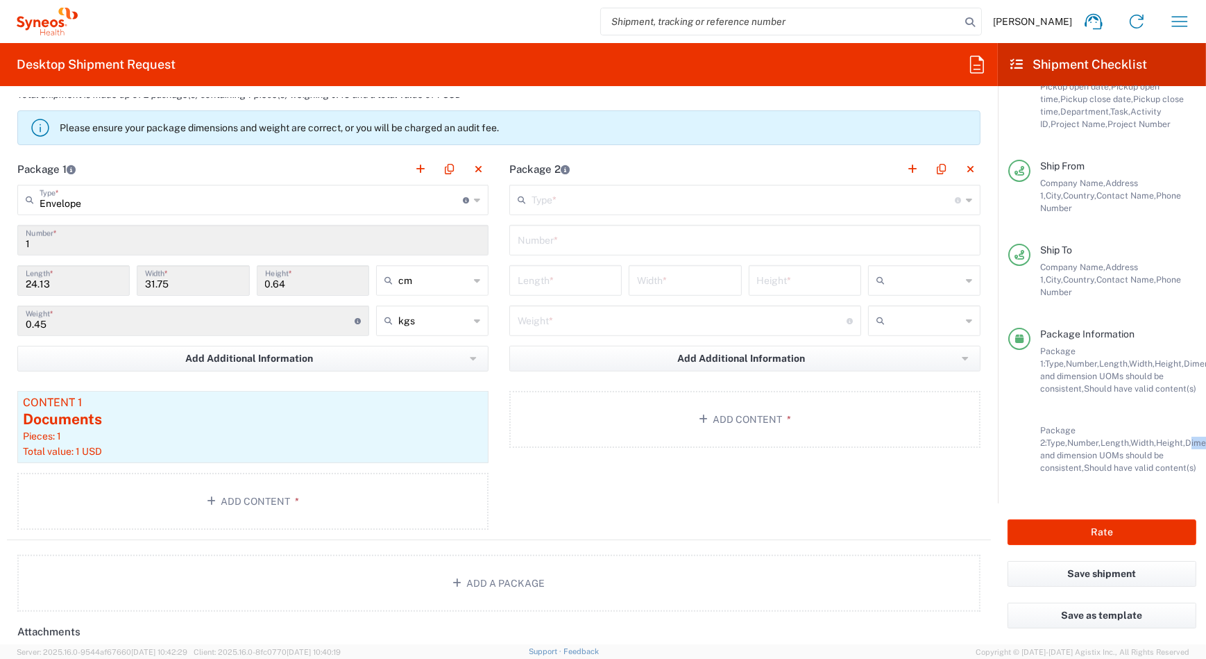
scroll to position [1631, 0]
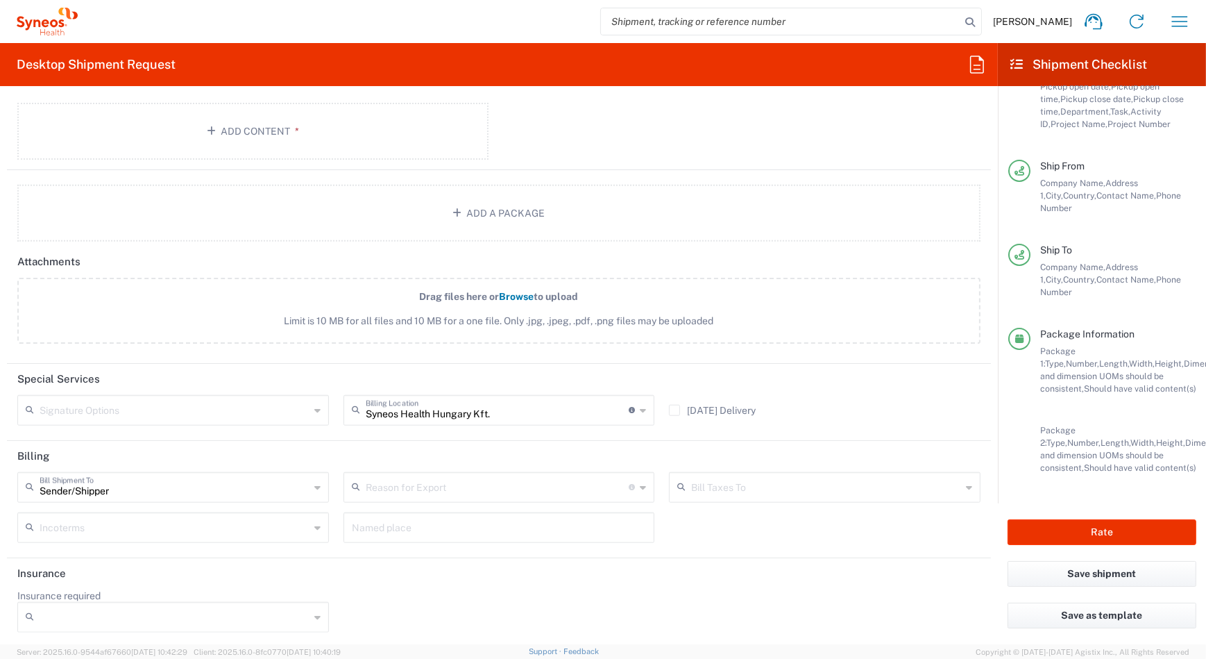
click at [830, 487] on input "text" at bounding box center [826, 486] width 270 height 24
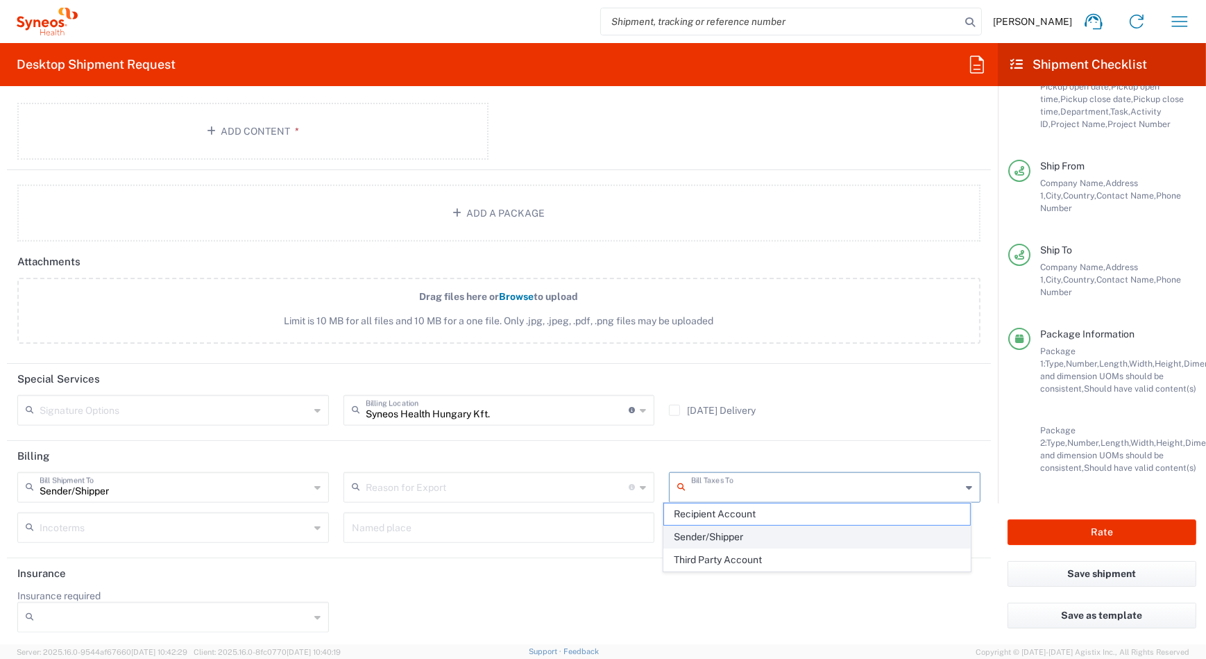
click at [814, 535] on span "Sender/Shipper" at bounding box center [816, 537] width 305 height 22
type input "Sender/Shipper"
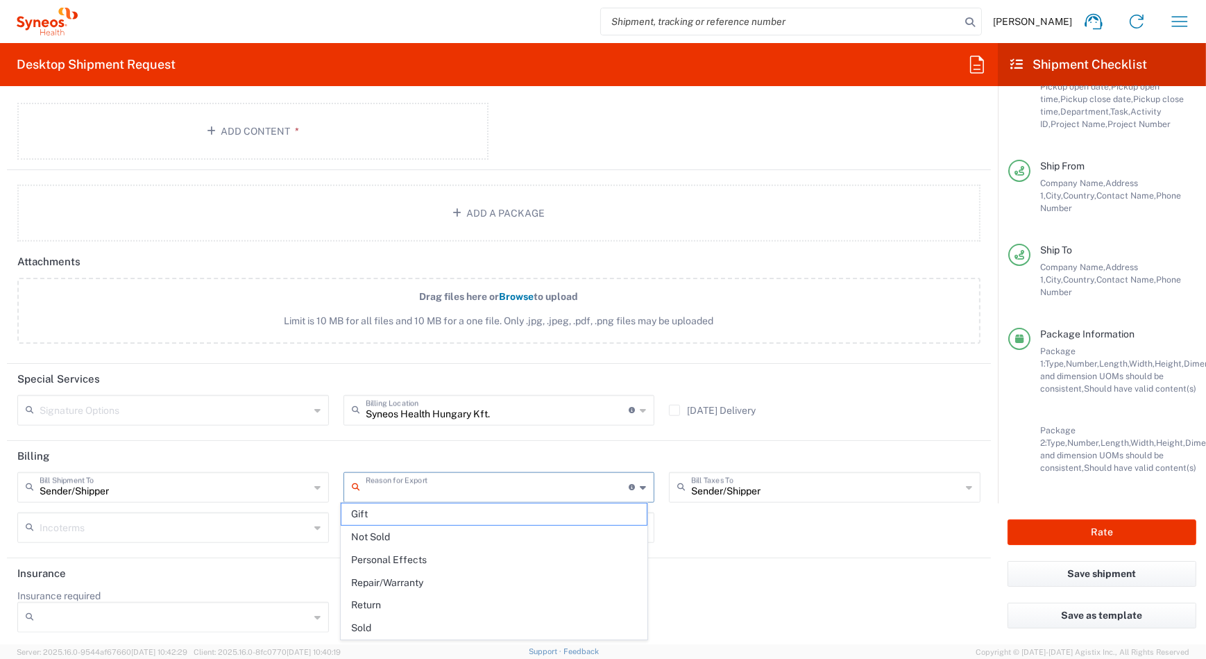
click at [525, 479] on input "text" at bounding box center [498, 486] width 264 height 24
click at [552, 450] on header "Billing" at bounding box center [499, 456] width 984 height 31
click at [798, 589] on div "Insurance required No Yes" at bounding box center [499, 615] width 978 height 53
click at [314, 620] on icon at bounding box center [317, 617] width 6 height 22
click at [314, 617] on icon at bounding box center [317, 617] width 6 height 22
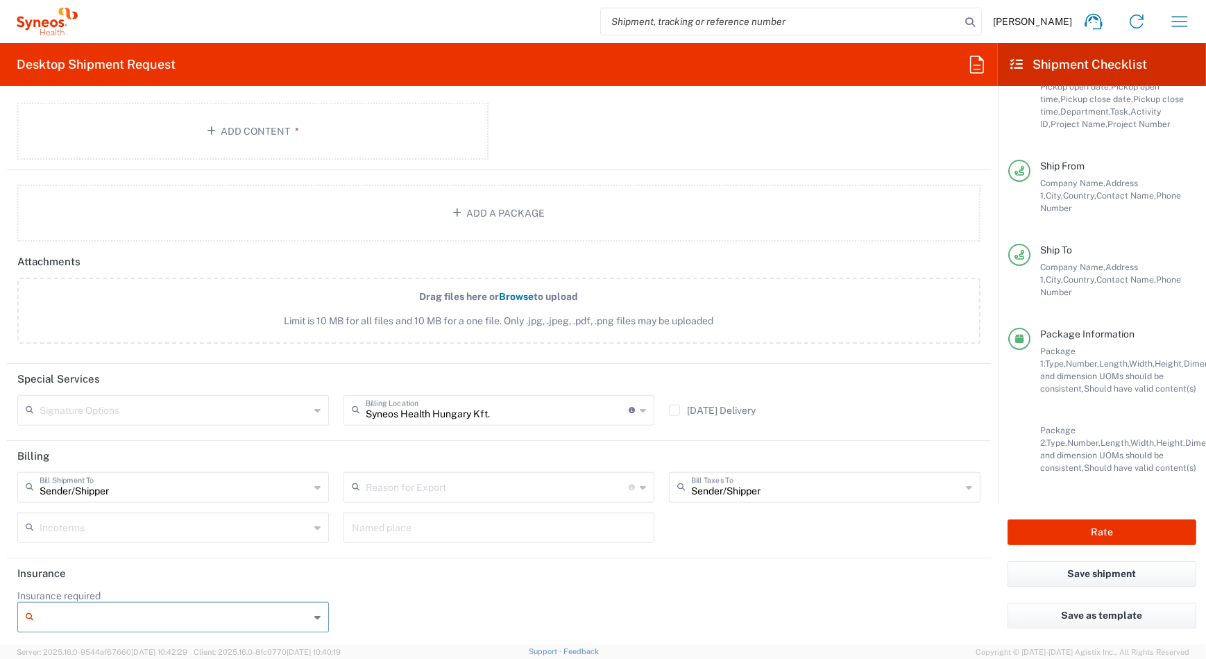
scroll to position [1379, 0]
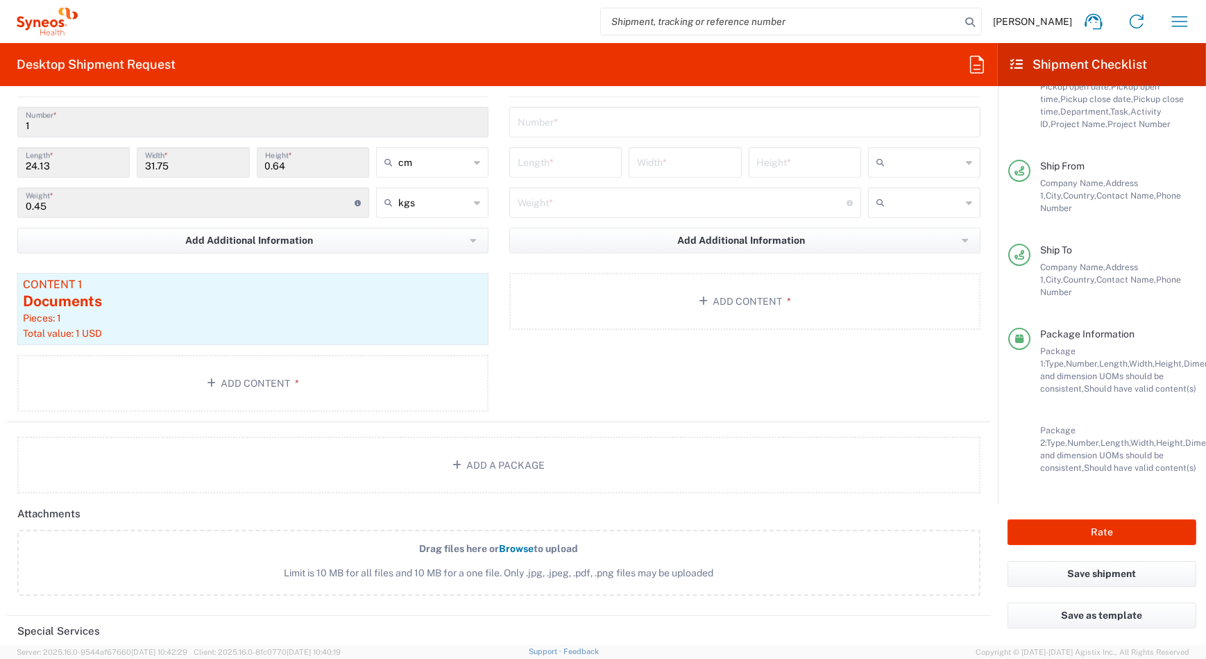
click at [310, 615] on header "Special Services" at bounding box center [499, 630] width 984 height 31
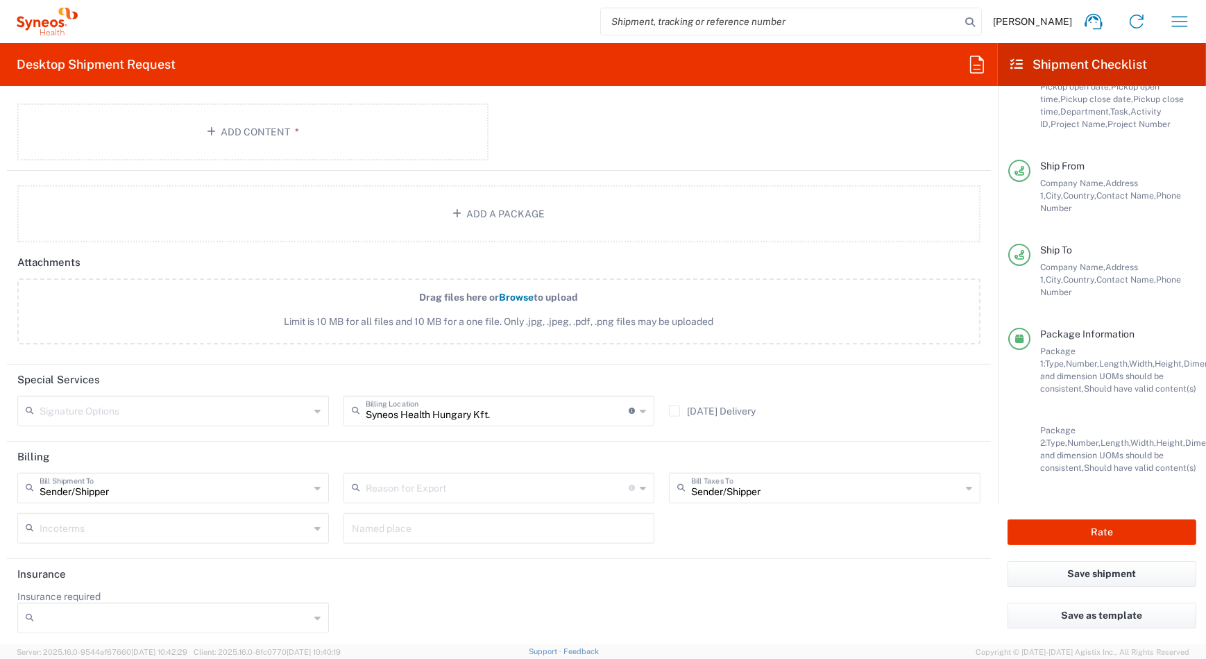
scroll to position [1631, 0]
click at [144, 610] on input "Insurance required" at bounding box center [175, 617] width 270 height 22
click at [214, 566] on span "No" at bounding box center [171, 563] width 305 height 22
type input "No"
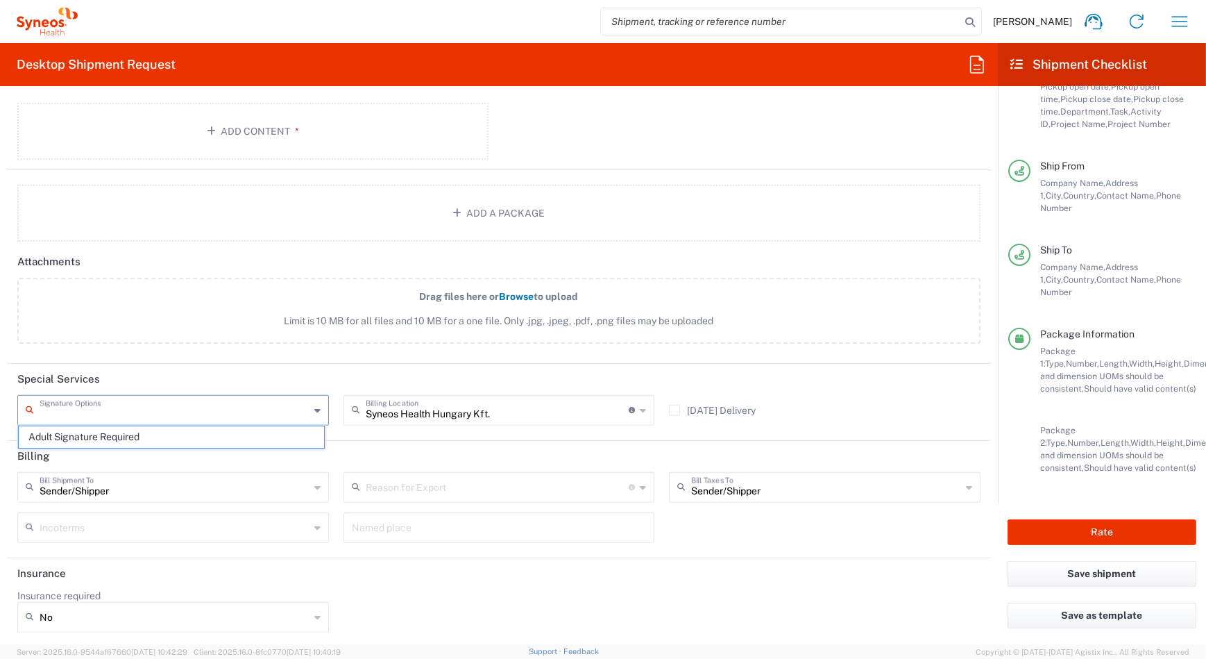
click at [163, 400] on input "text" at bounding box center [175, 409] width 270 height 24
click at [508, 606] on div "Insurance required No No Yes" at bounding box center [499, 615] width 978 height 53
click at [852, 384] on header "Special Services" at bounding box center [499, 379] width 984 height 31
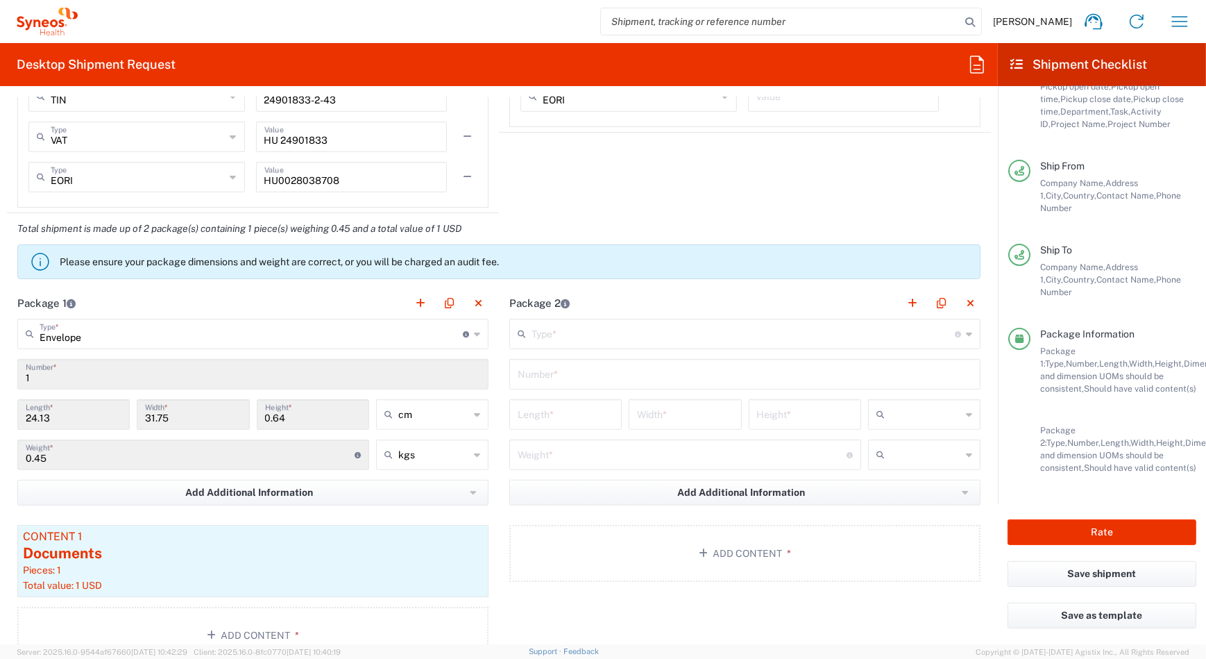
scroll to position [1127, 0]
click at [966, 303] on button "button" at bounding box center [970, 303] width 19 height 19
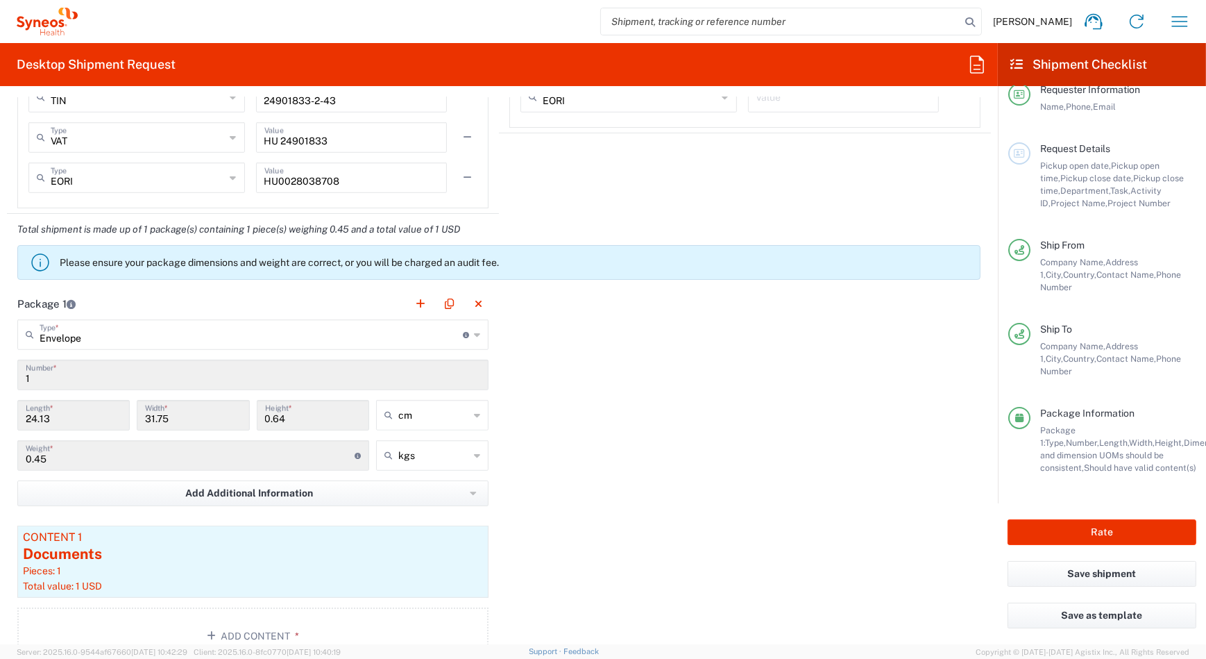
scroll to position [0, 0]
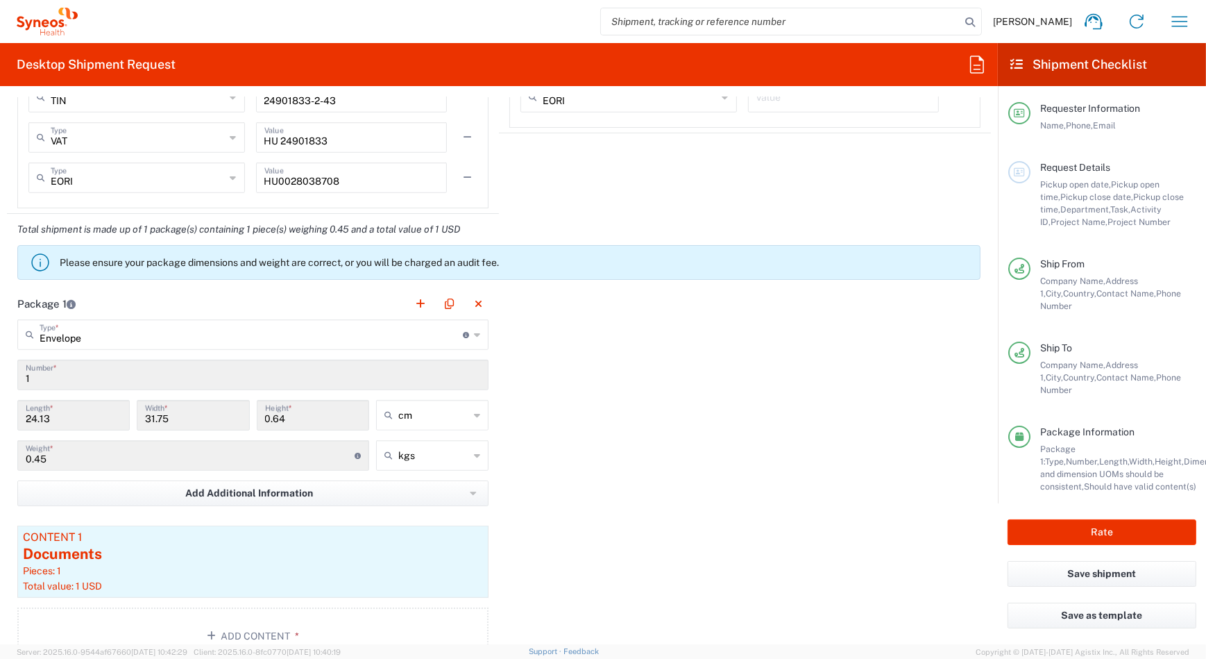
click at [292, 298] on header "Package 1" at bounding box center [253, 303] width 492 height 31
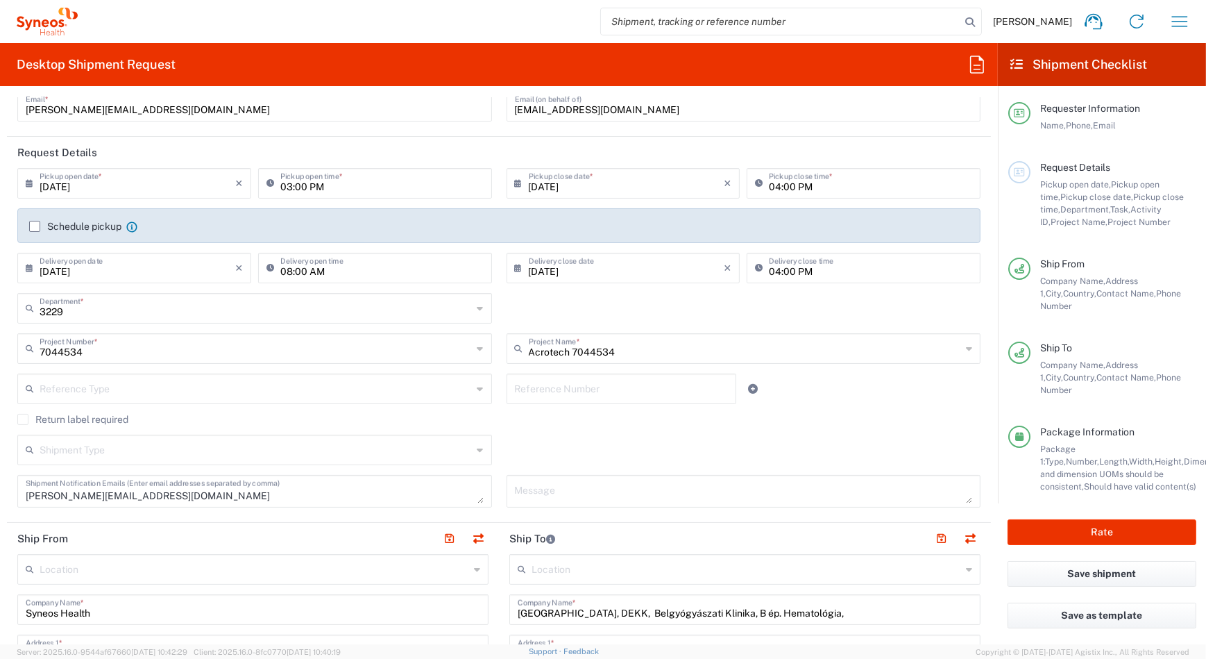
scroll to position [370, 0]
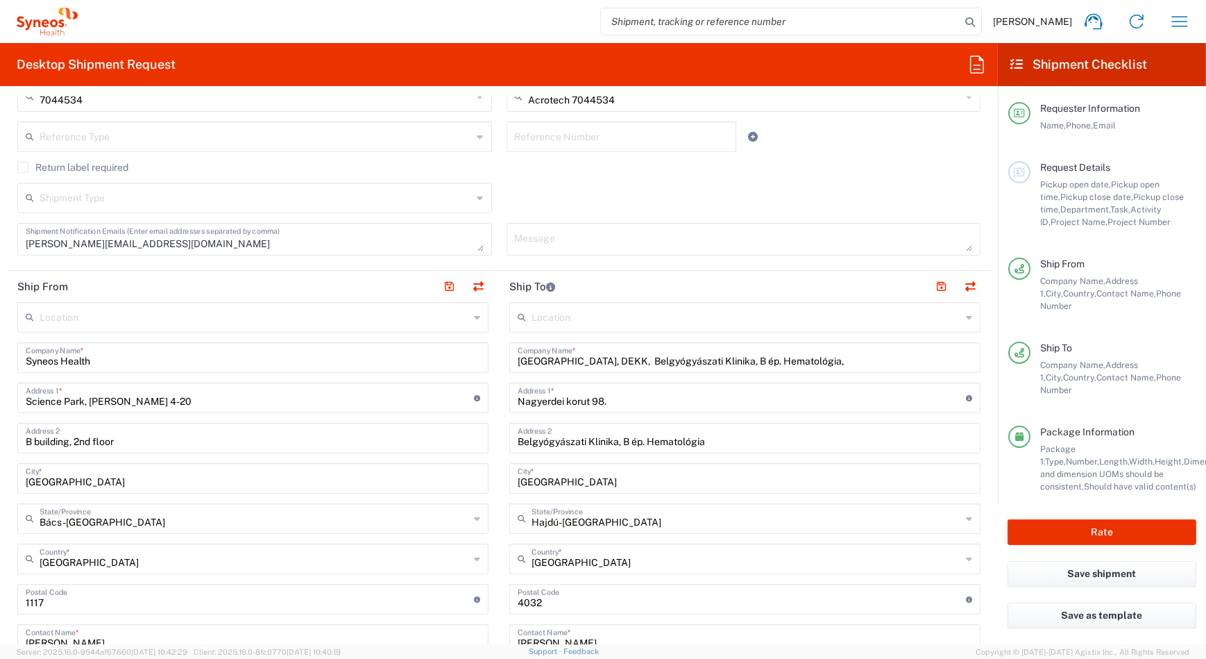
click at [155, 325] on input "text" at bounding box center [255, 316] width 430 height 24
type input "b"
click at [339, 316] on input "text" at bounding box center [255, 316] width 430 height 24
click at [49, 317] on input "text" at bounding box center [255, 316] width 430 height 24
click at [94, 317] on div "Location" at bounding box center [252, 317] width 471 height 31
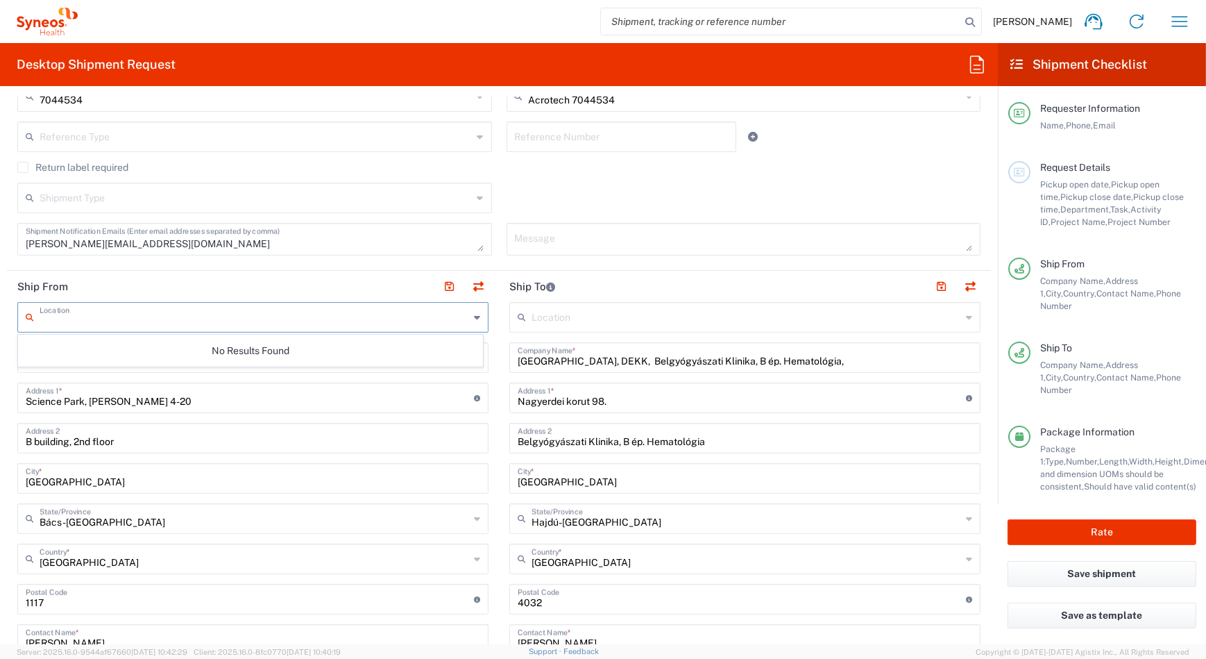
click at [94, 317] on input "text" at bounding box center [255, 316] width 430 height 24
click at [81, 318] on input "text" at bounding box center [255, 316] width 430 height 24
click at [80, 318] on input "text" at bounding box center [255, 316] width 430 height 24
click at [84, 318] on input "text" at bounding box center [255, 316] width 430 height 24
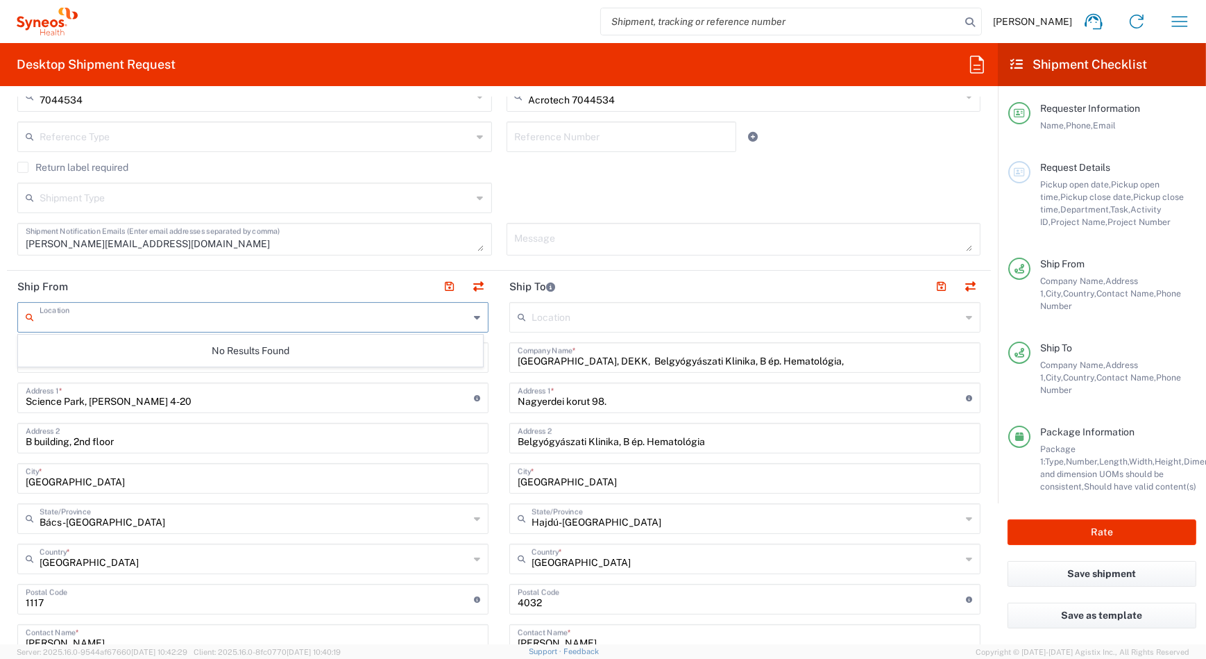
click at [84, 318] on input "text" at bounding box center [255, 316] width 430 height 24
click at [85, 318] on input "text" at bounding box center [255, 316] width 430 height 24
click at [85, 320] on input "text" at bounding box center [255, 316] width 430 height 24
click at [86, 314] on input "text" at bounding box center [255, 316] width 430 height 24
click at [83, 327] on div "Location" at bounding box center [252, 317] width 471 height 31
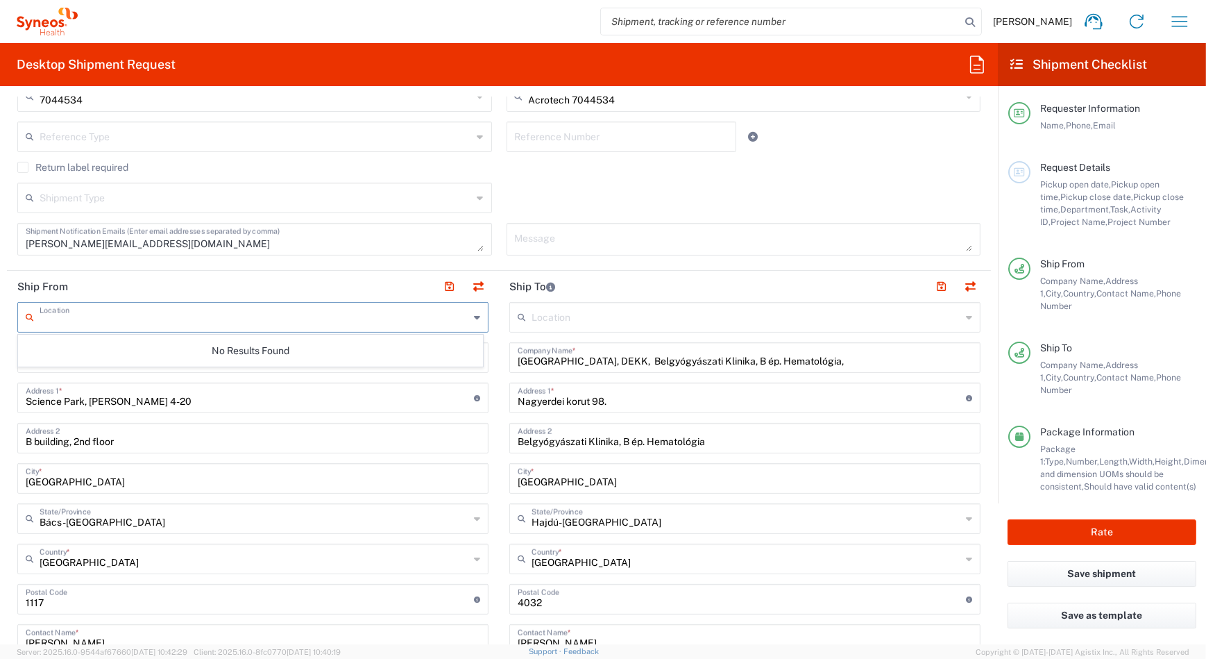
click at [74, 355] on div "No Results Found" at bounding box center [250, 350] width 465 height 32
click at [66, 324] on div "Location" at bounding box center [252, 317] width 471 height 31
click at [66, 321] on input "text" at bounding box center [255, 316] width 430 height 24
click at [27, 316] on icon at bounding box center [33, 317] width 14 height 22
click at [28, 316] on icon at bounding box center [33, 317] width 14 height 22
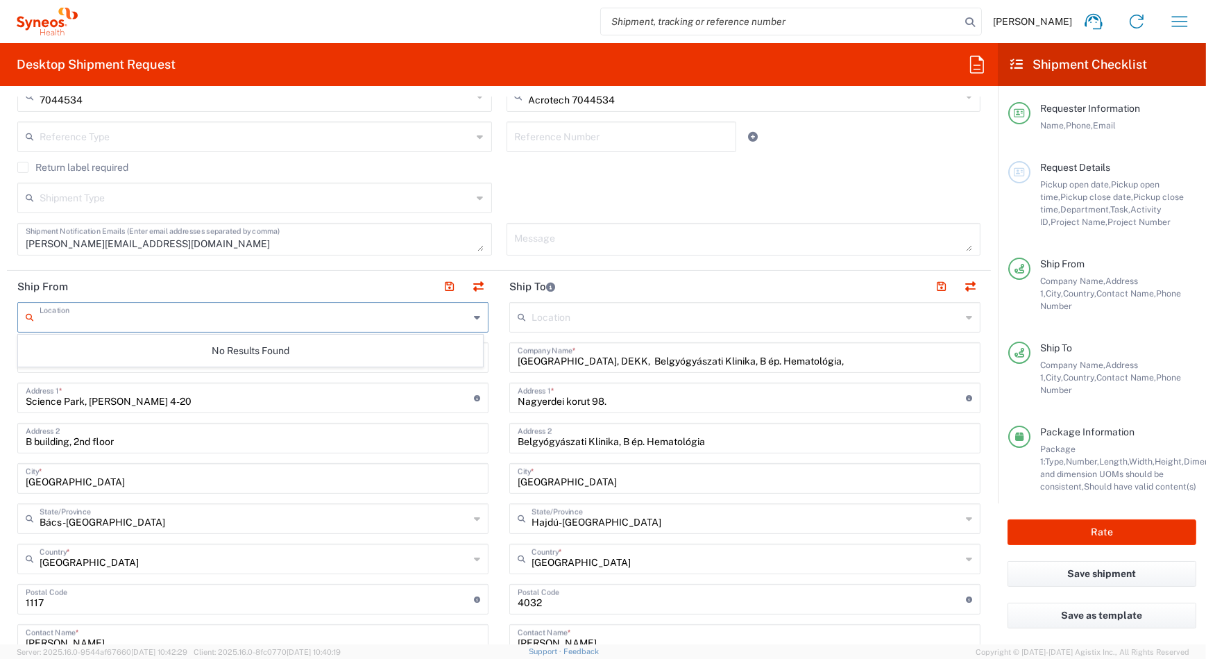
click at [474, 310] on icon at bounding box center [477, 317] width 6 height 22
click at [466, 310] on div "Location" at bounding box center [252, 317] width 471 height 31
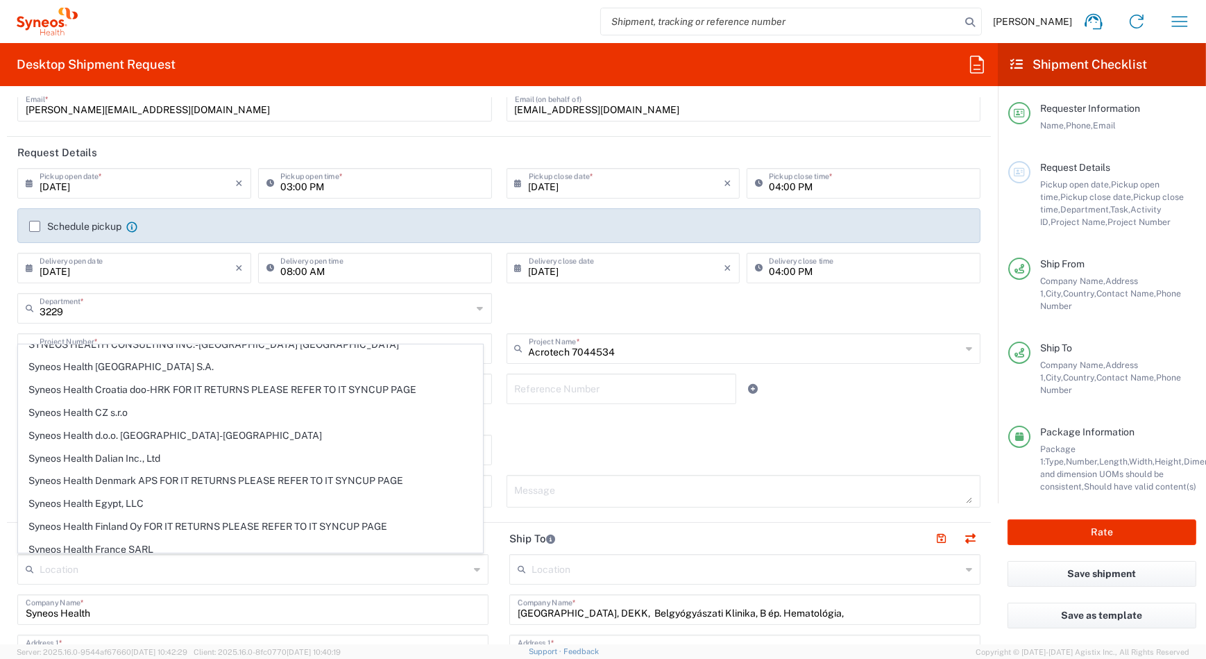
scroll to position [1513, 0]
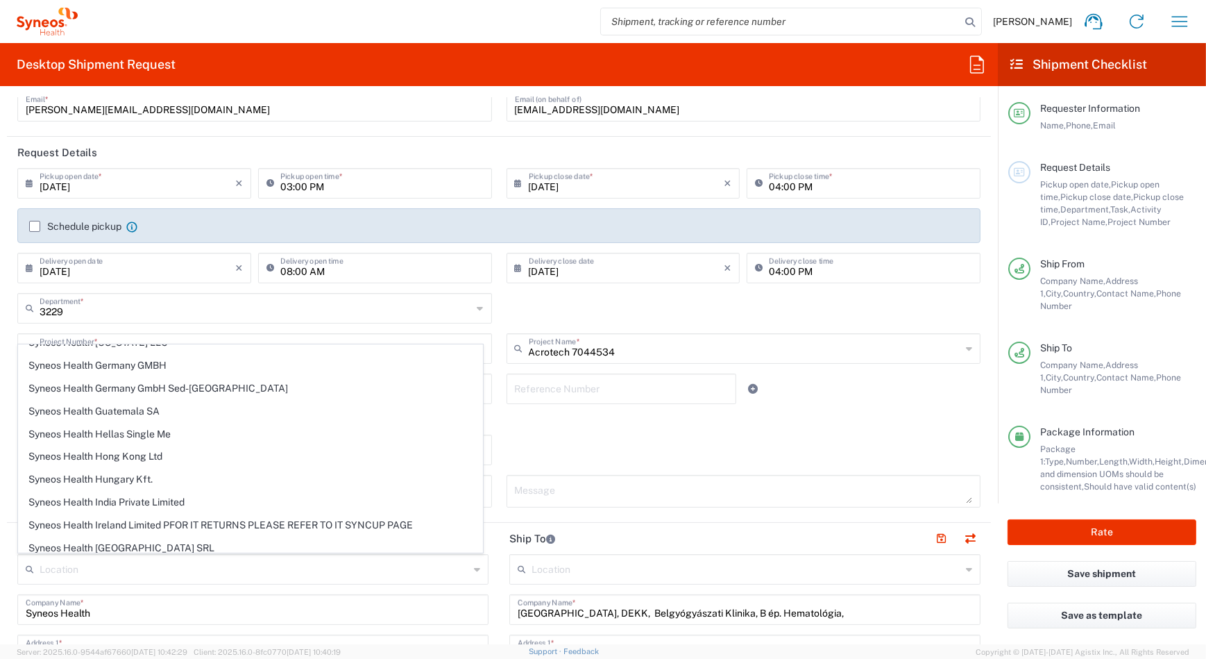
drag, startPoint x: 216, startPoint y: 442, endPoint x: 203, endPoint y: 455, distance: 18.2
click at [216, 468] on span "Syneos Health Hungary Kft." at bounding box center [251, 479] width 464 height 22
type input "Syneos Health Hungary Kft."
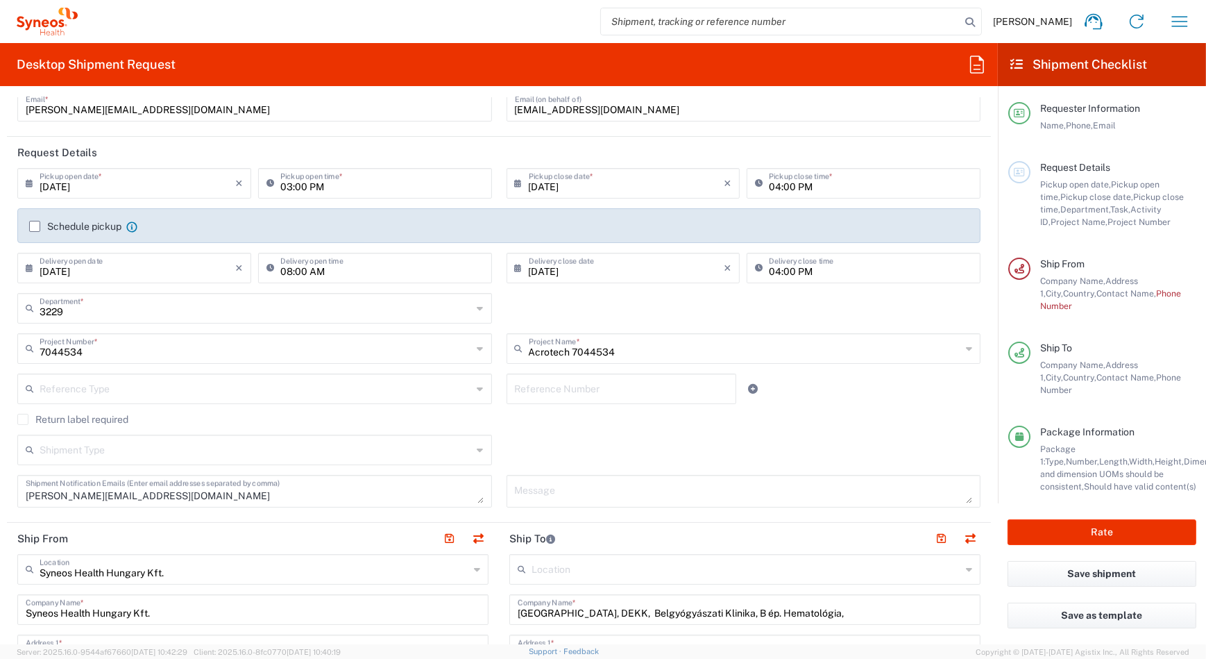
click at [175, 451] on input "text" at bounding box center [256, 448] width 433 height 24
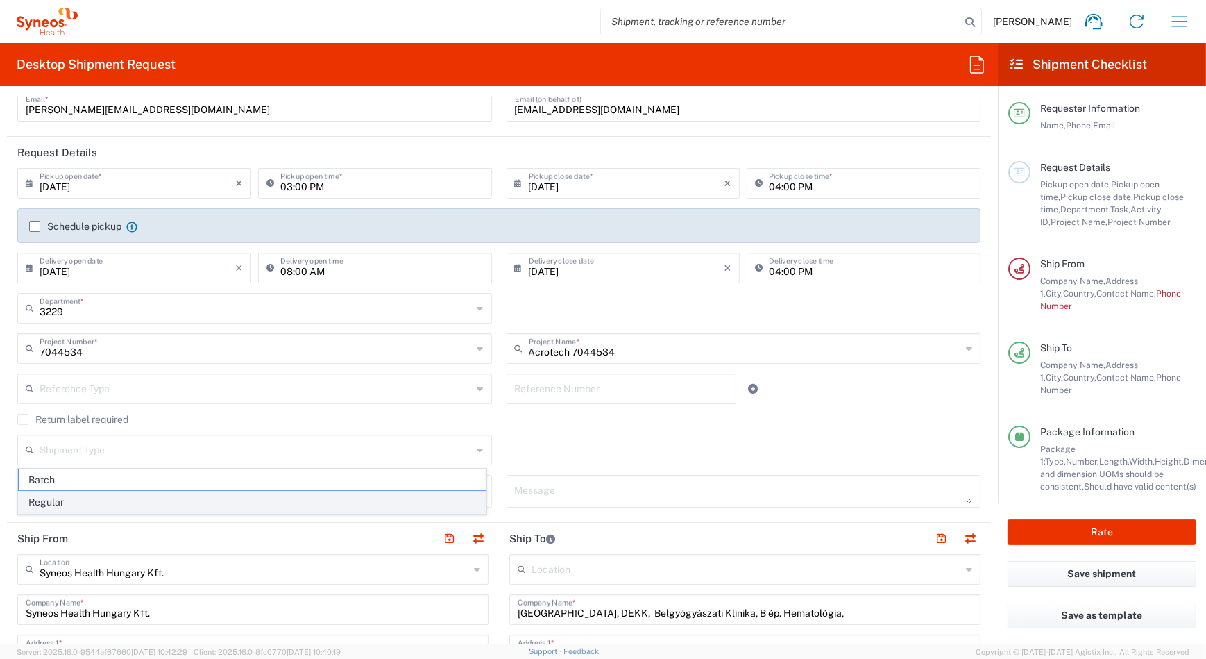
click at [99, 502] on span "Regular" at bounding box center [252, 502] width 467 height 22
type input "Regular"
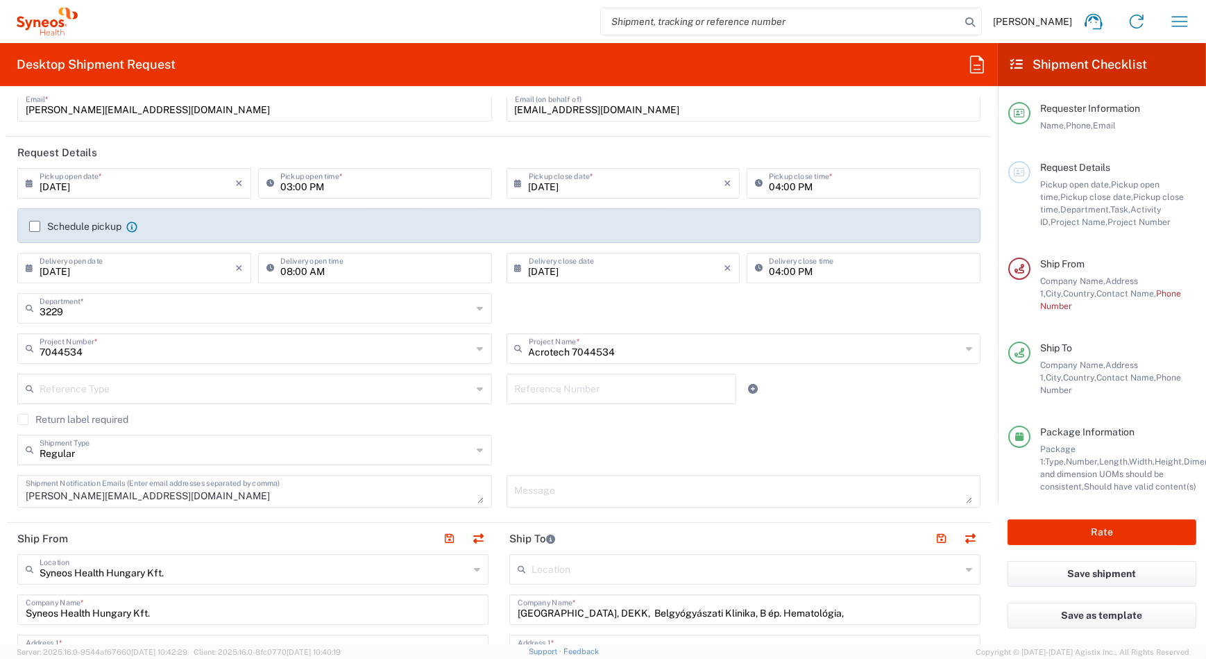
click at [532, 566] on input "text" at bounding box center [747, 568] width 430 height 24
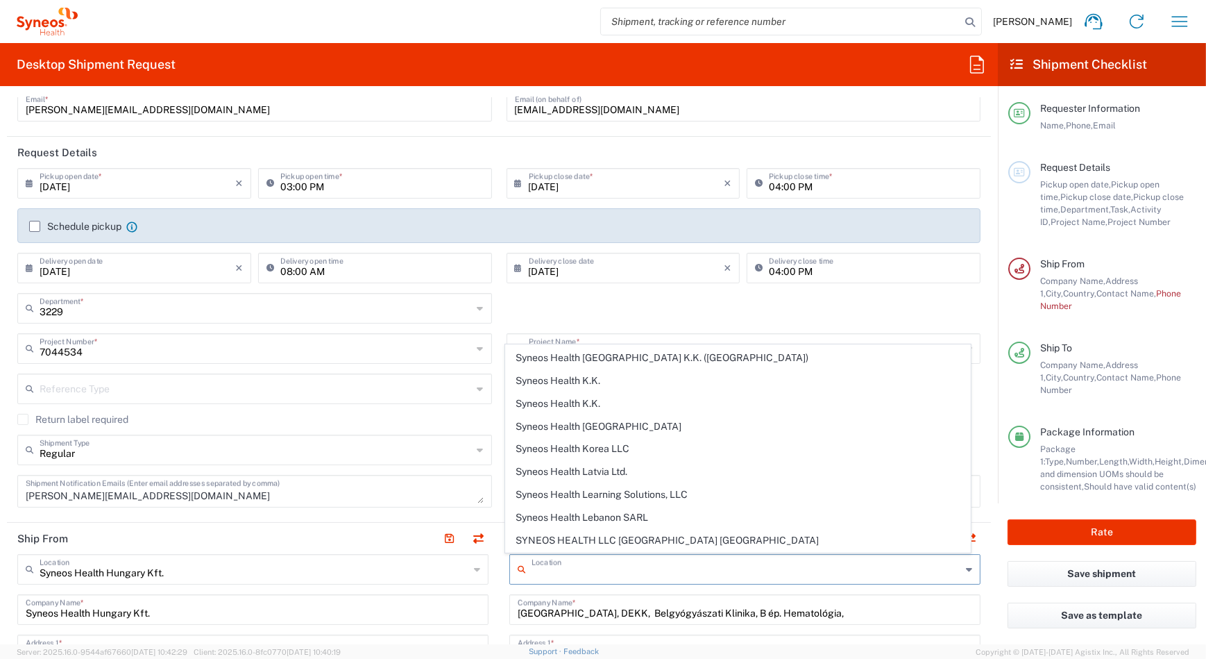
scroll to position [2523, 0]
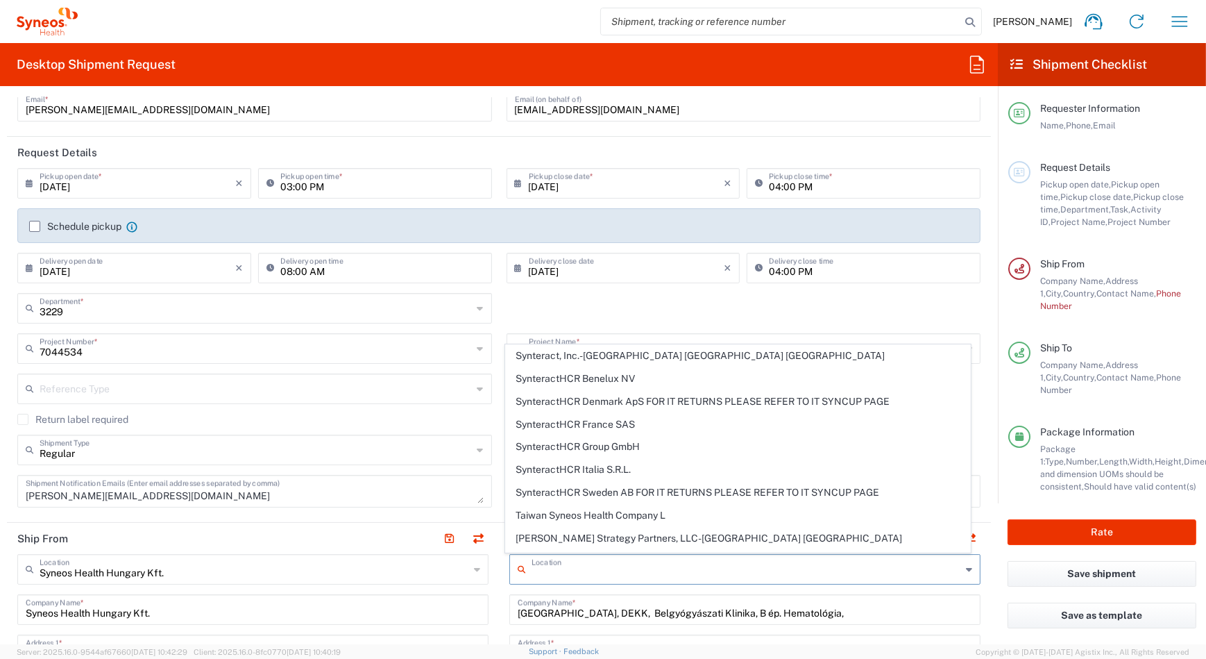
click at [1010, 441] on agx-form-checklist-section "Package Information Package 1: Type, Number, Length, Width, Height, Dimension, …" at bounding box center [1102, 458] width 188 height 67
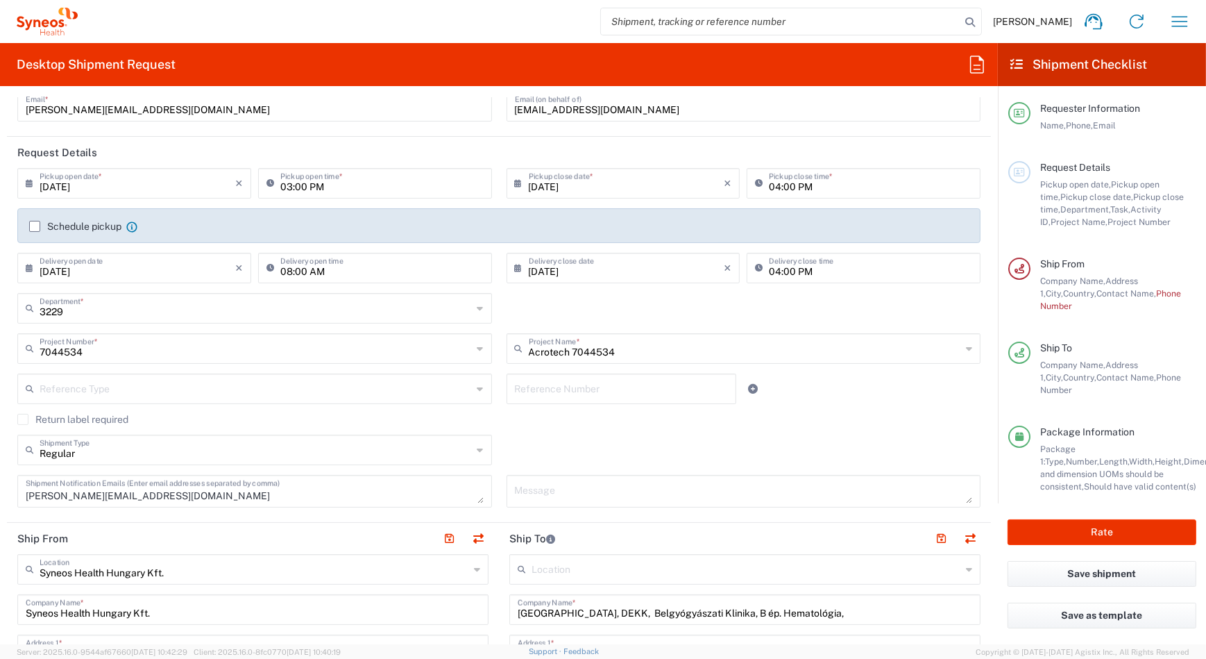
drag, startPoint x: 998, startPoint y: 343, endPoint x: 943, endPoint y: 309, distance: 64.1
click at [943, 309] on div "3229 Department * 3229 3000 3100 3109 3110 3111 3112 3125 3130 3135 3136 3150 3…" at bounding box center [499, 313] width 978 height 40
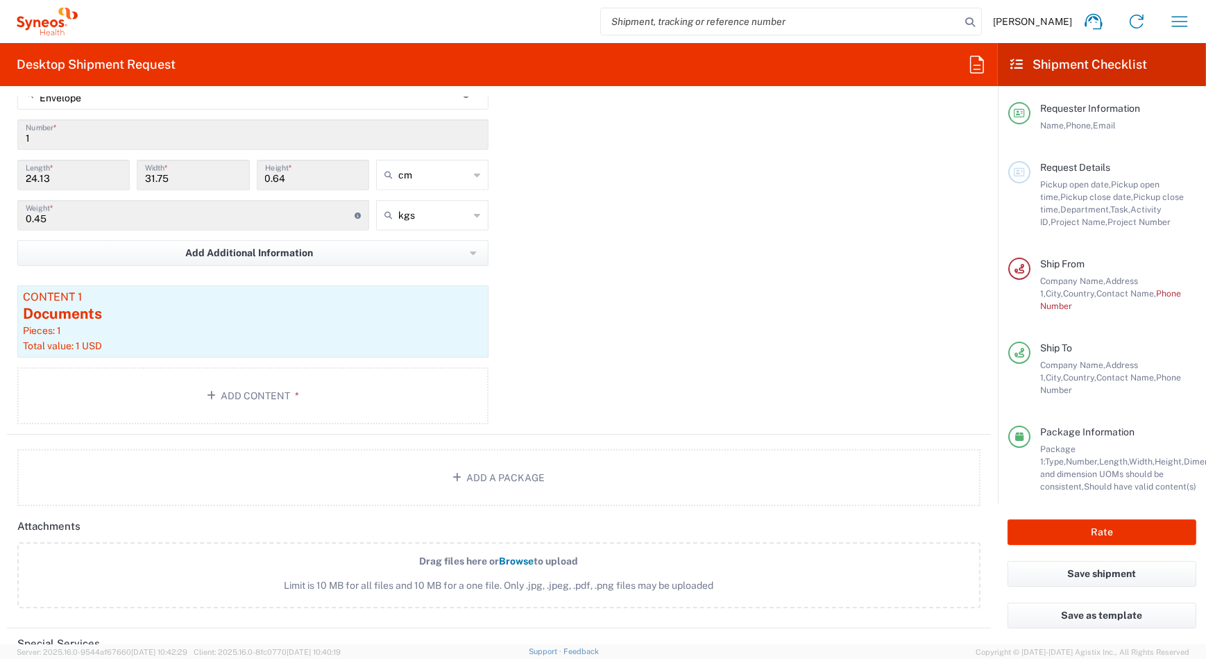
scroll to position [1127, 0]
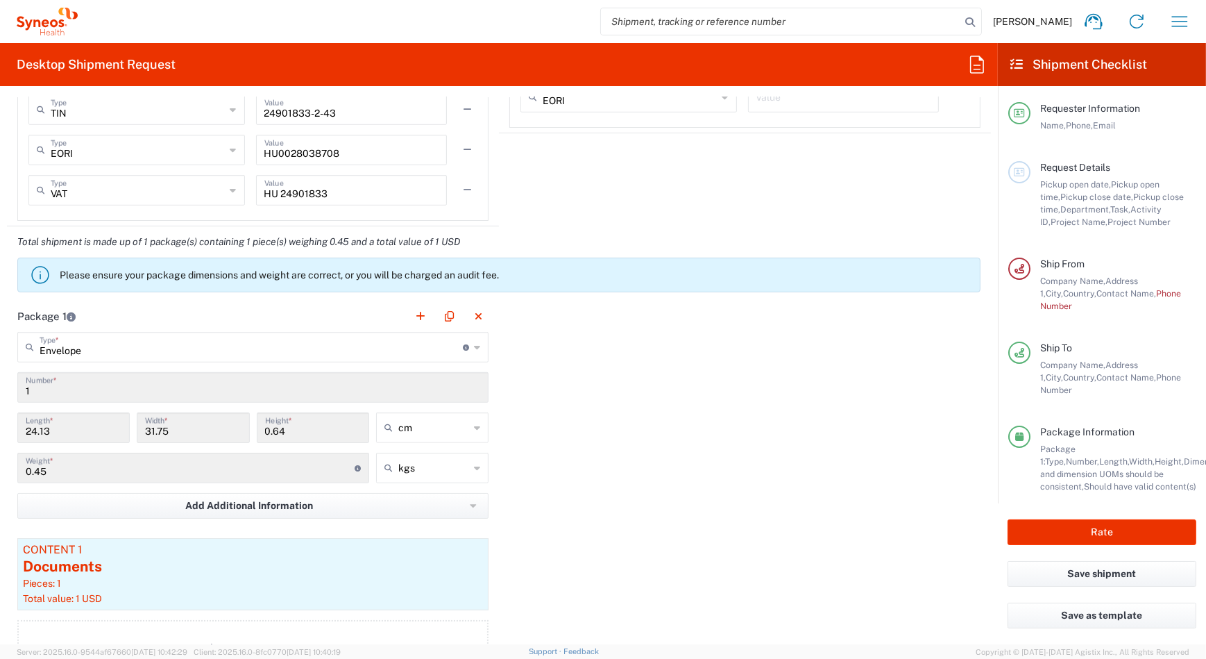
click at [1055, 182] on span "Pickup open date," at bounding box center [1075, 184] width 71 height 10
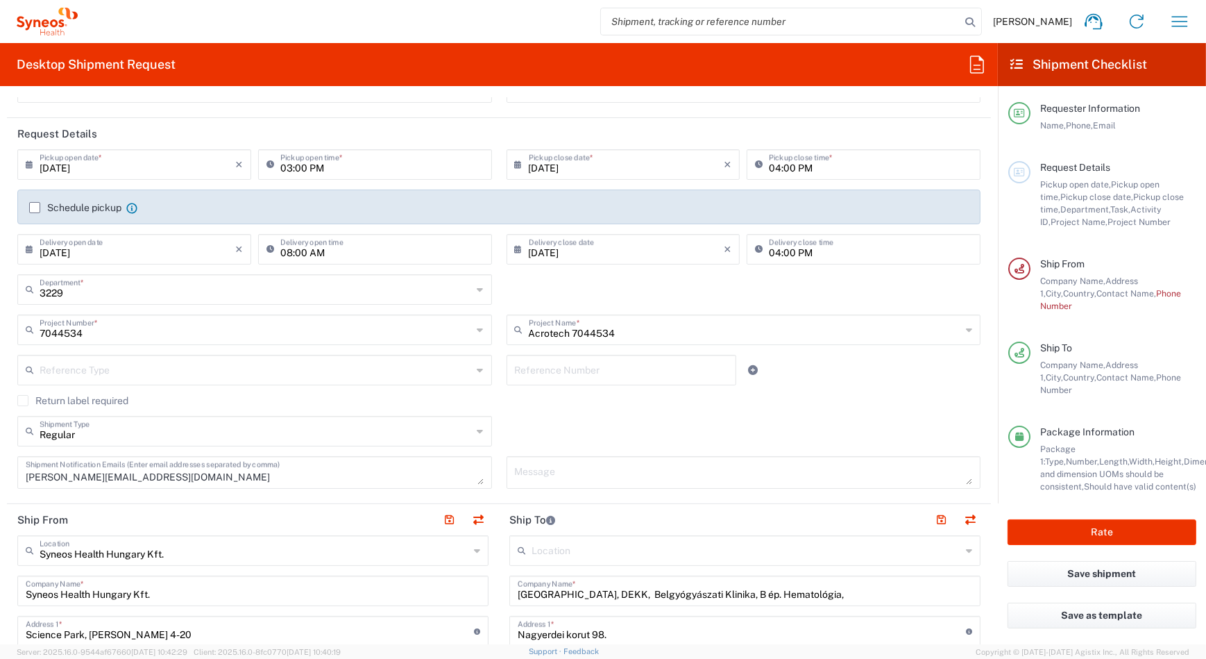
scroll to position [118, 0]
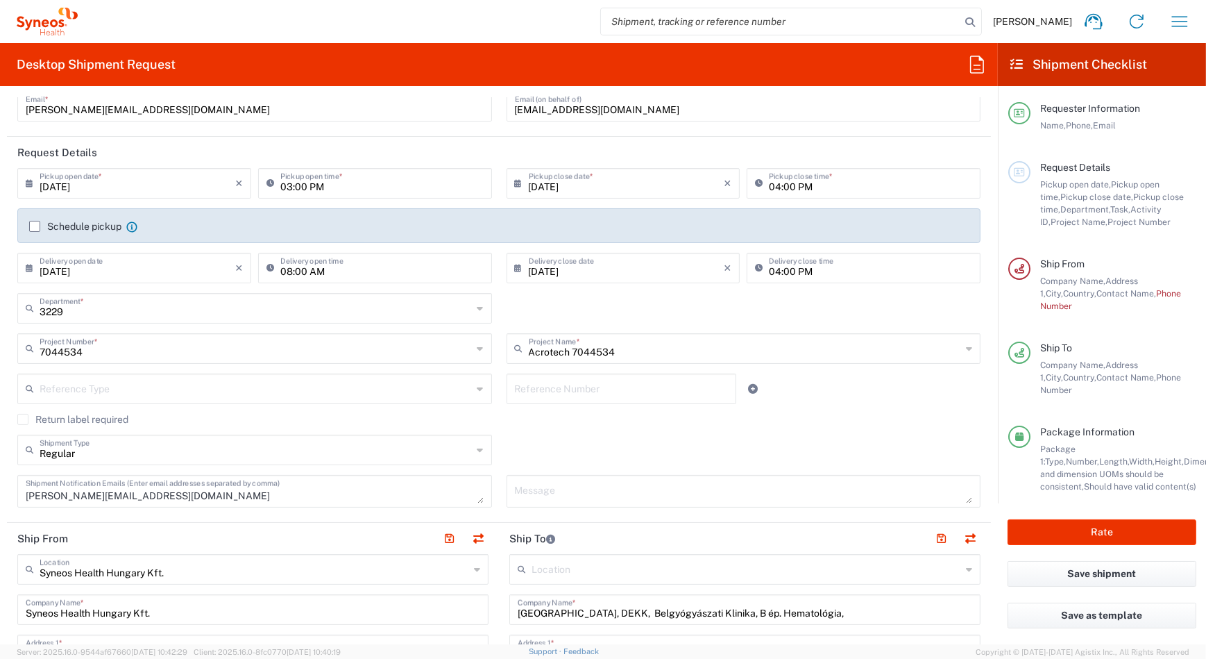
click at [92, 273] on input "[DATE]" at bounding box center [138, 267] width 196 height 24
click at [177, 269] on input "[DATE]" at bounding box center [138, 267] width 196 height 24
click at [150, 268] on input "[DATE]" at bounding box center [138, 267] width 196 height 24
click at [150, 269] on input "[DATE]" at bounding box center [138, 267] width 196 height 24
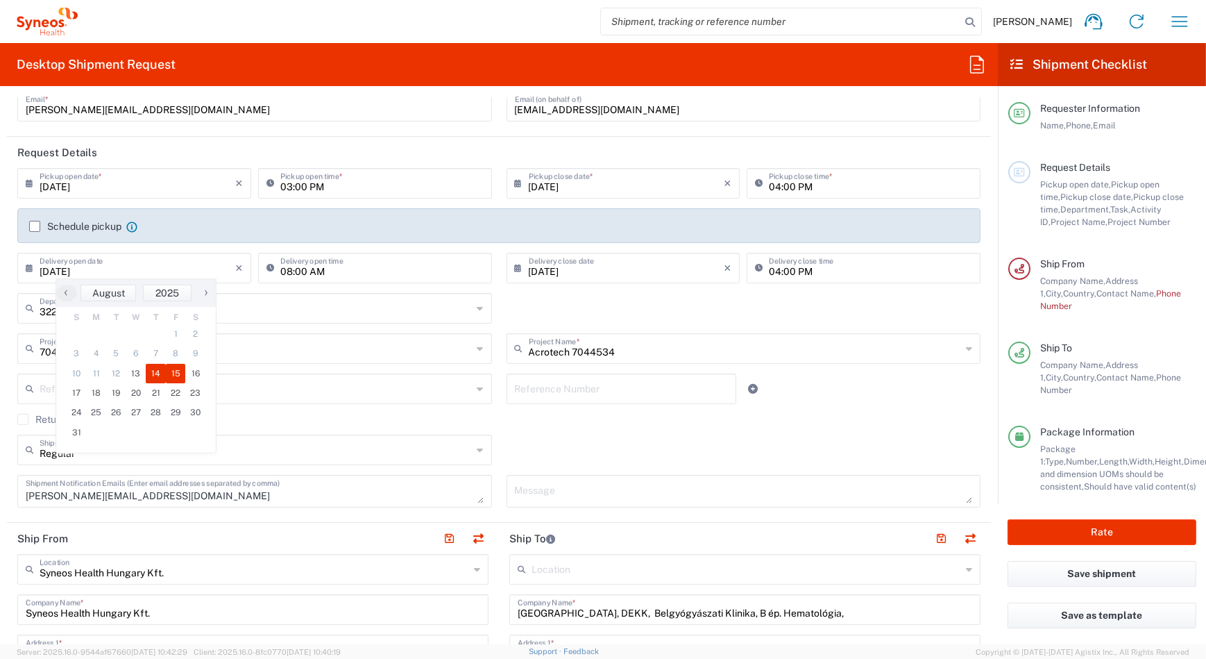
click at [156, 380] on span "14" at bounding box center [156, 373] width 20 height 19
type input "[DATE]"
click at [597, 270] on input "[DATE]" at bounding box center [627, 267] width 196 height 24
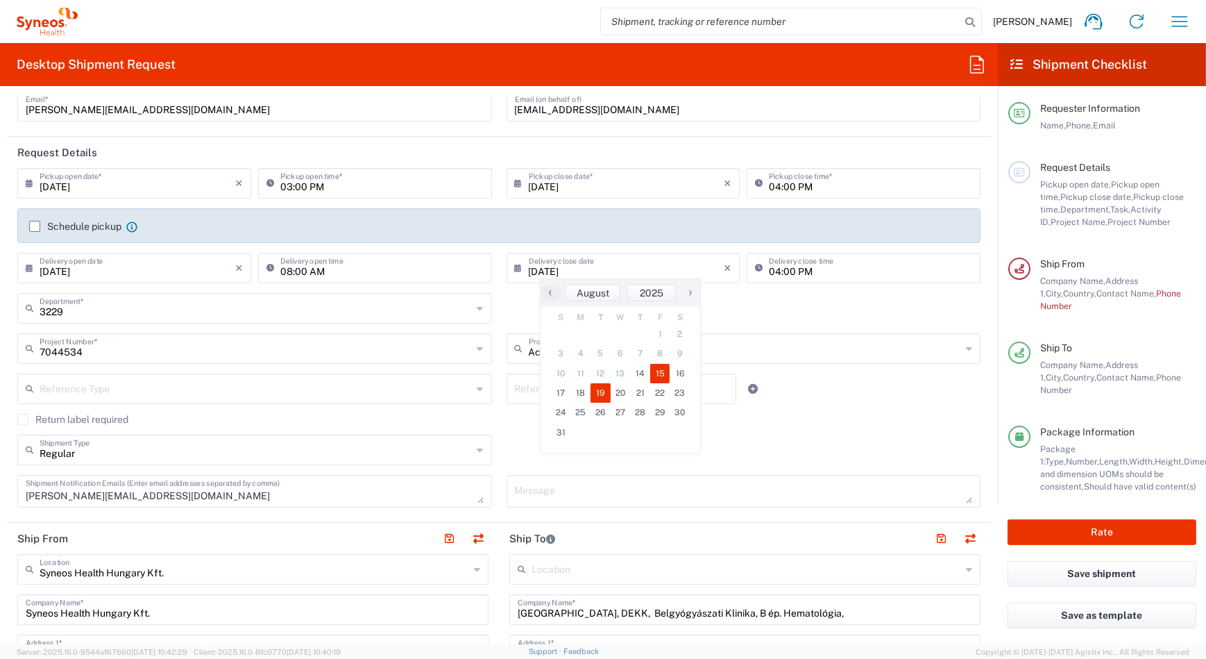
click at [598, 392] on span "19" at bounding box center [601, 392] width 20 height 19
type input "[DATE]"
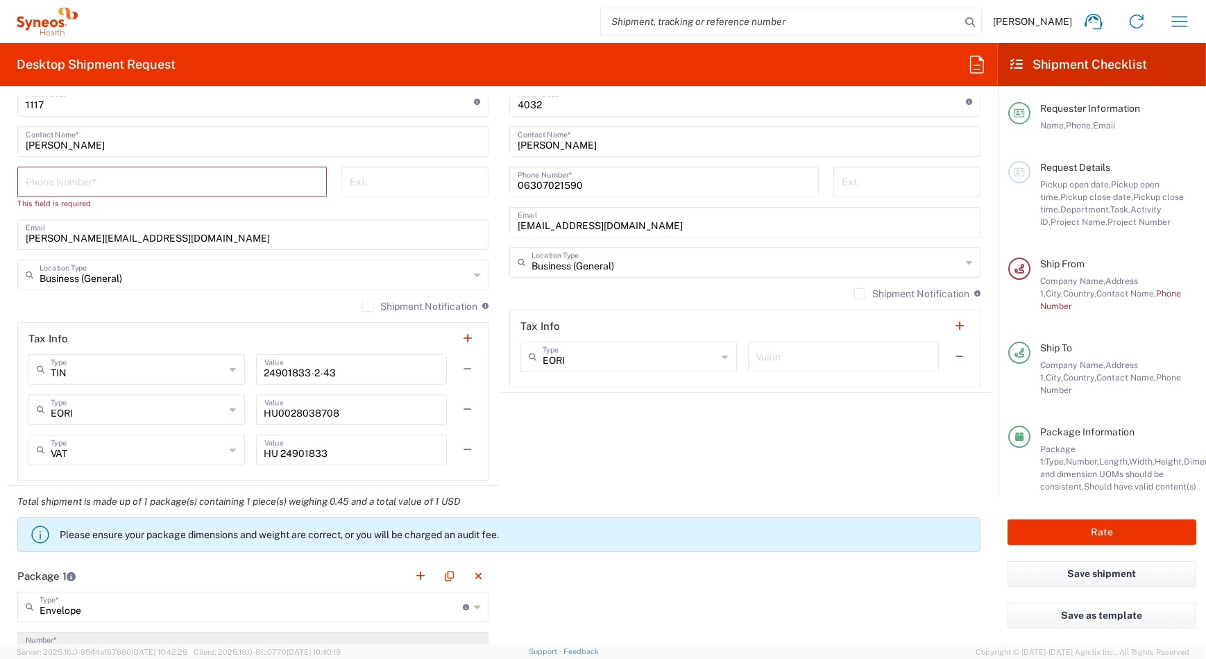
scroll to position [874, 0]
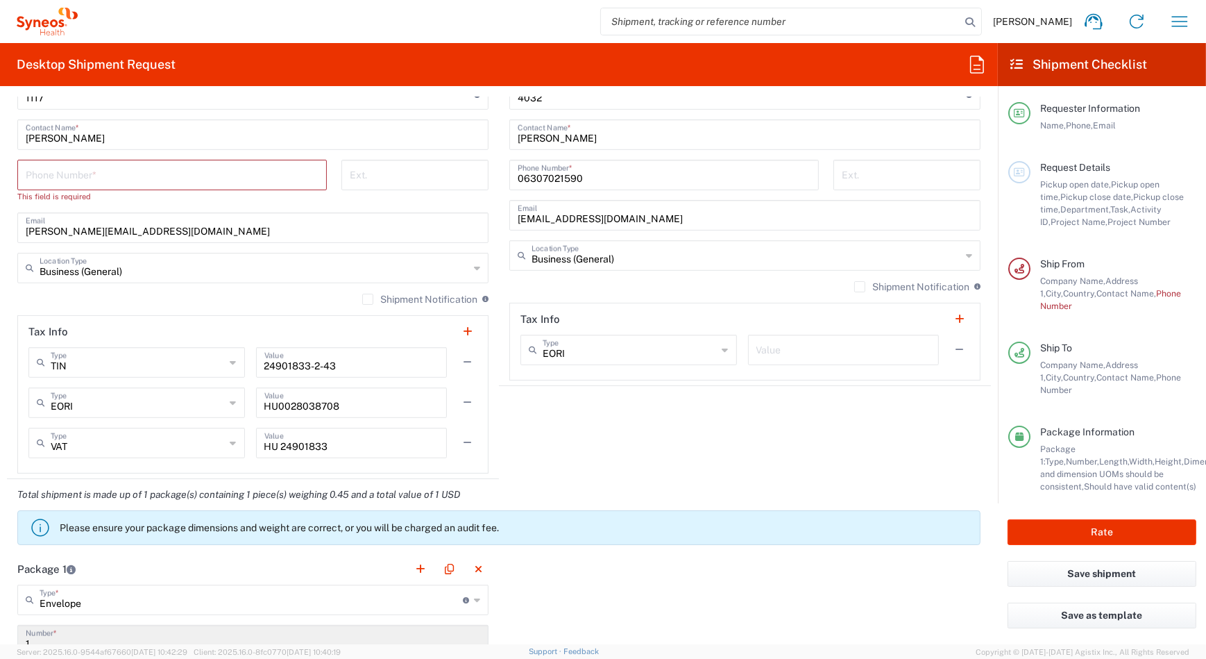
click at [144, 167] on input "tel" at bounding box center [172, 174] width 293 height 24
type input "06703176478"
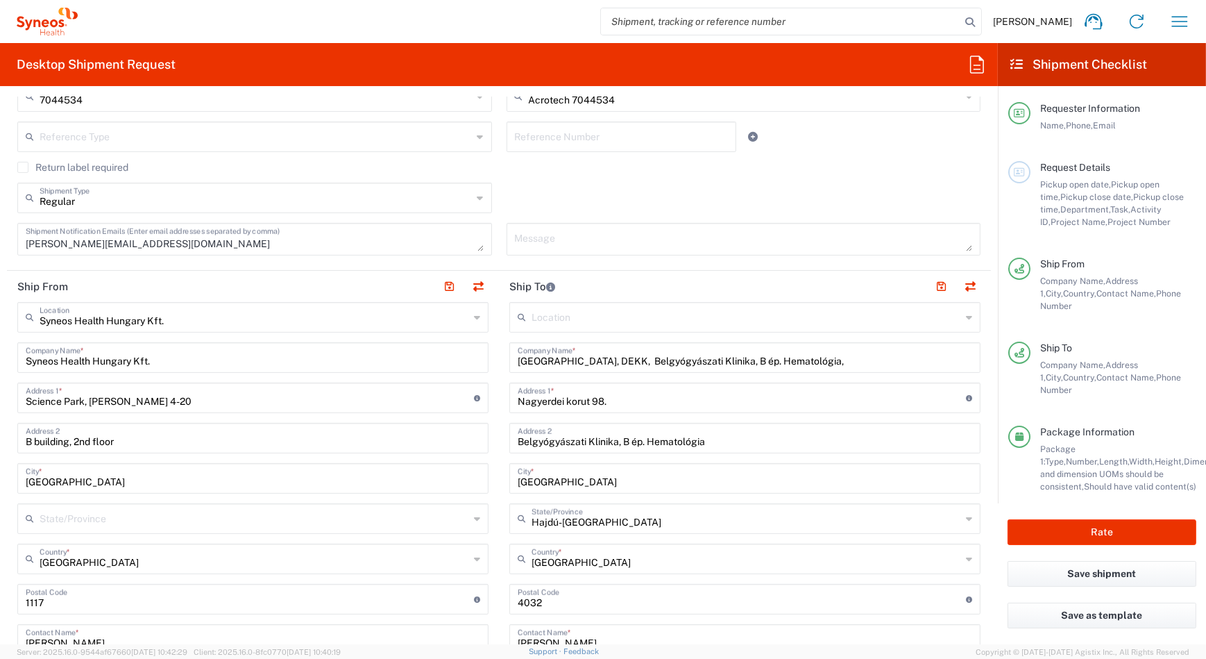
scroll to position [118, 0]
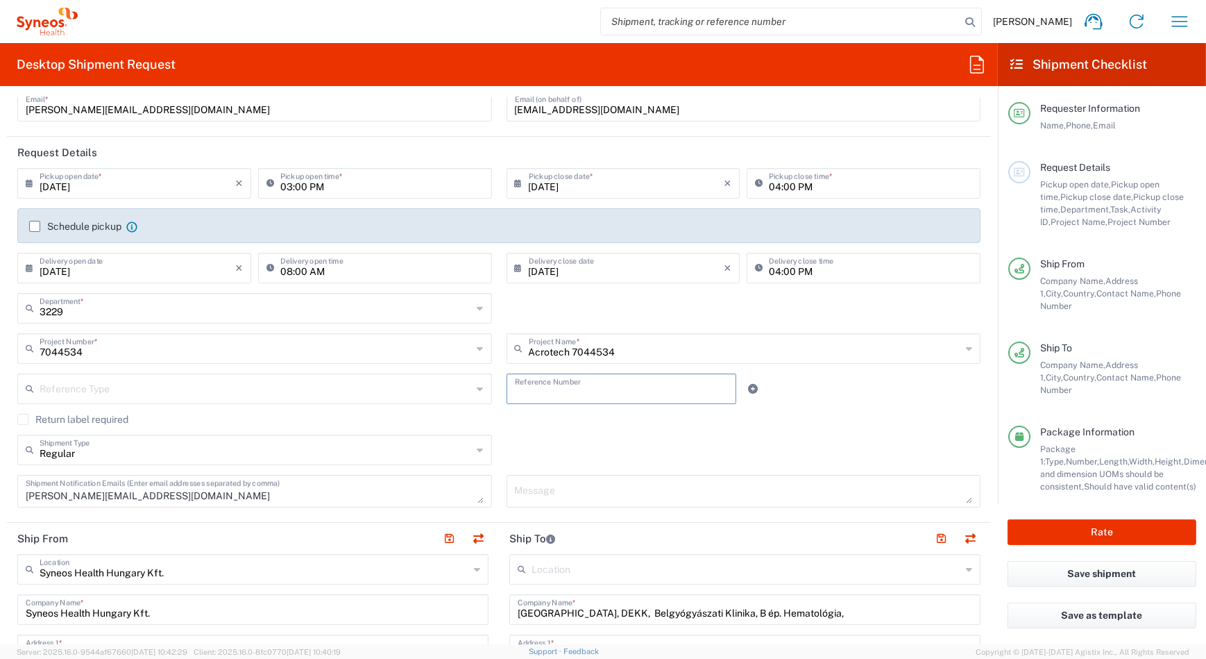
click at [645, 382] on input "text" at bounding box center [621, 387] width 213 height 24
click at [748, 391] on icon at bounding box center [753, 389] width 10 height 10
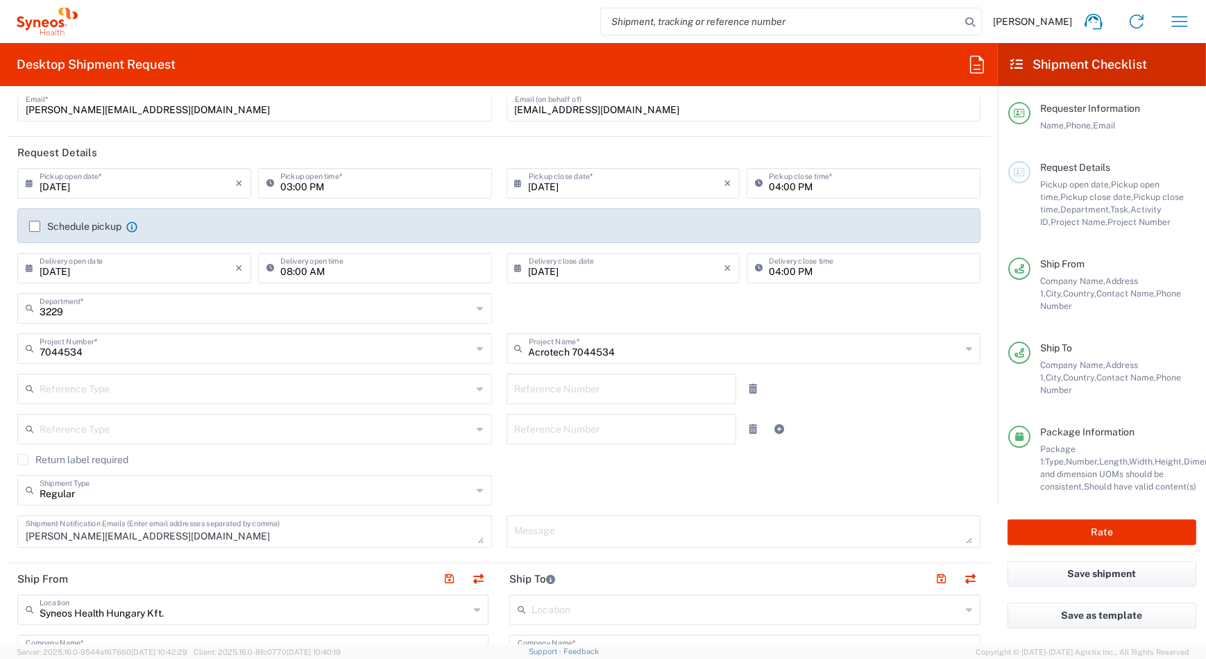
click at [749, 389] on icon at bounding box center [753, 389] width 8 height 10
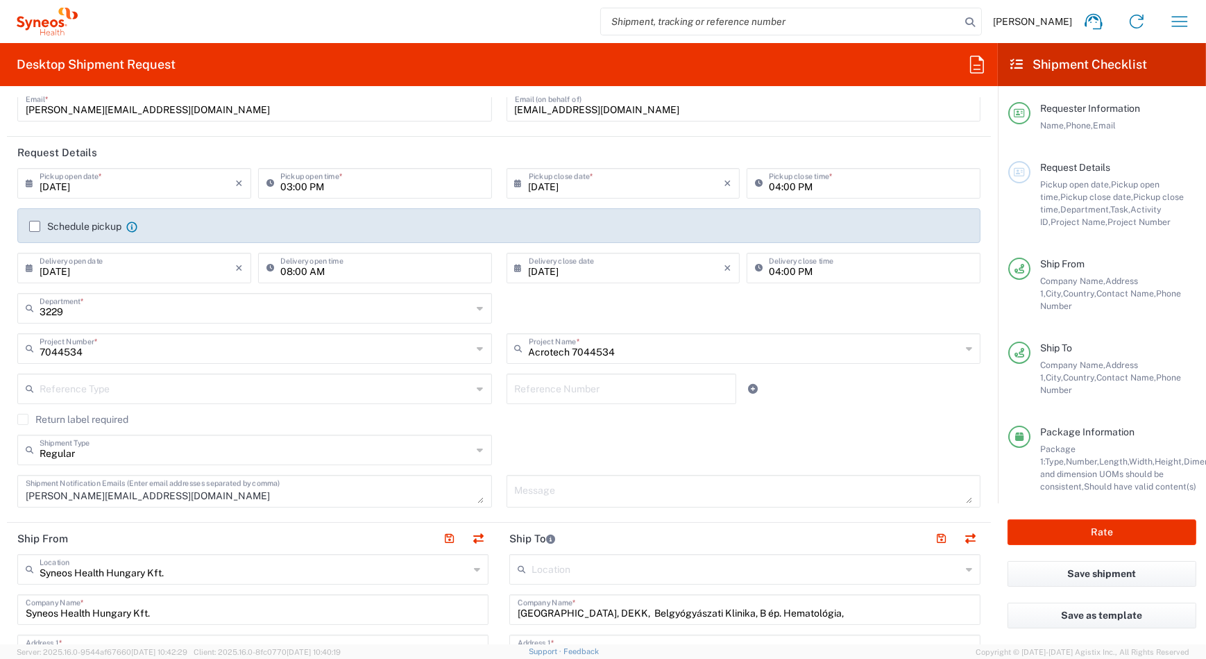
click at [646, 390] on input "text" at bounding box center [621, 387] width 213 height 24
click at [652, 493] on textarea at bounding box center [744, 491] width 458 height 24
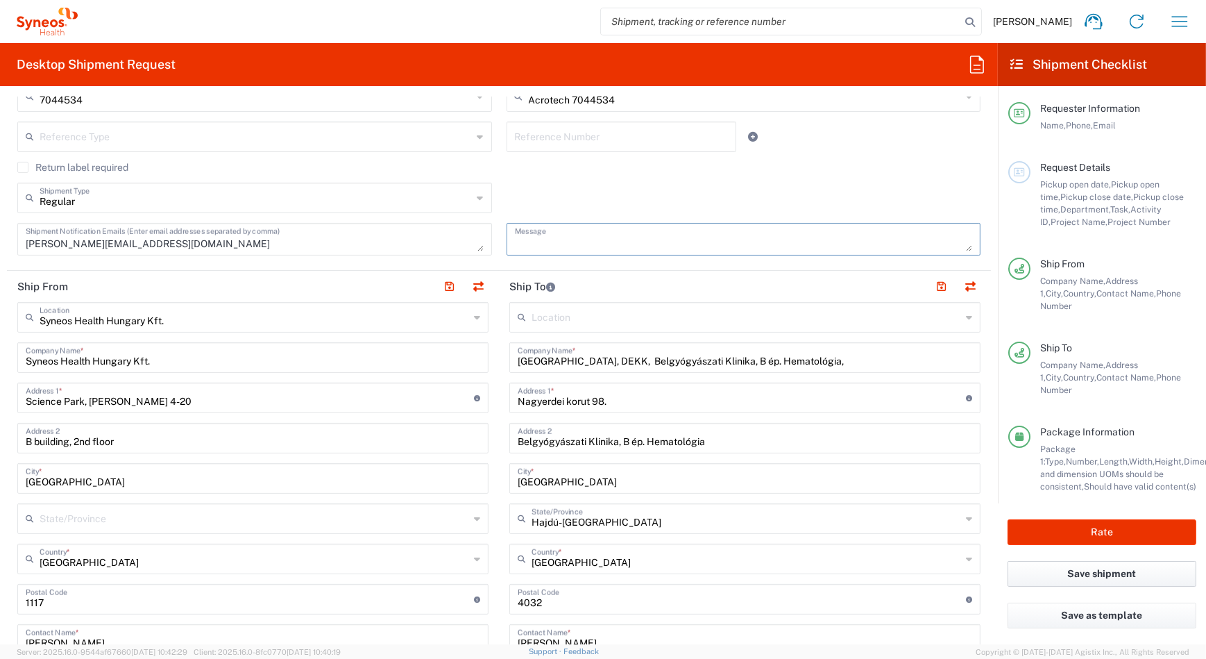
click at [1059, 567] on button "Save shipment" at bounding box center [1102, 574] width 189 height 26
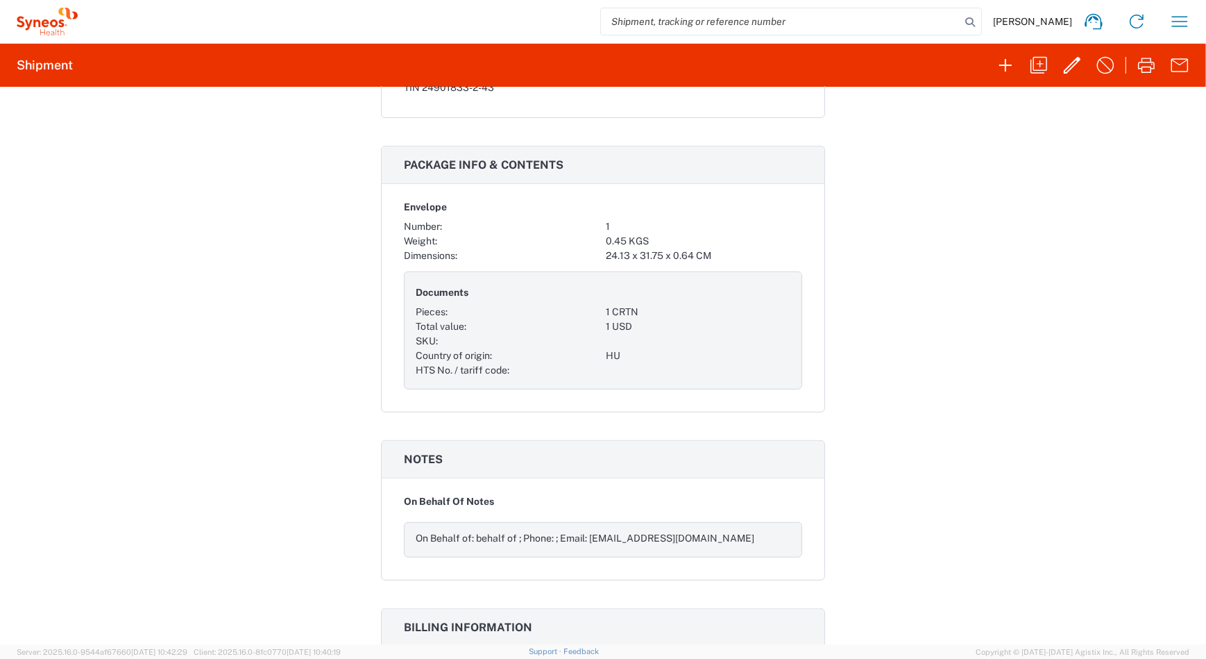
scroll to position [1061, 0]
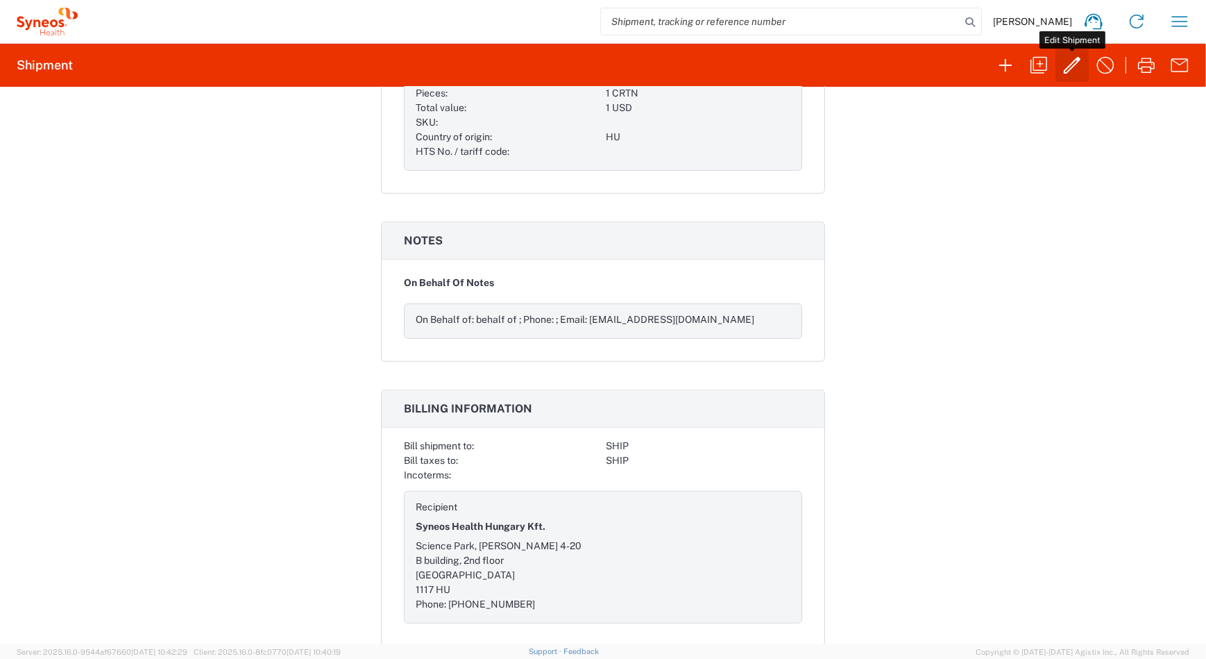
click at [1070, 63] on icon "button" at bounding box center [1072, 65] width 22 height 22
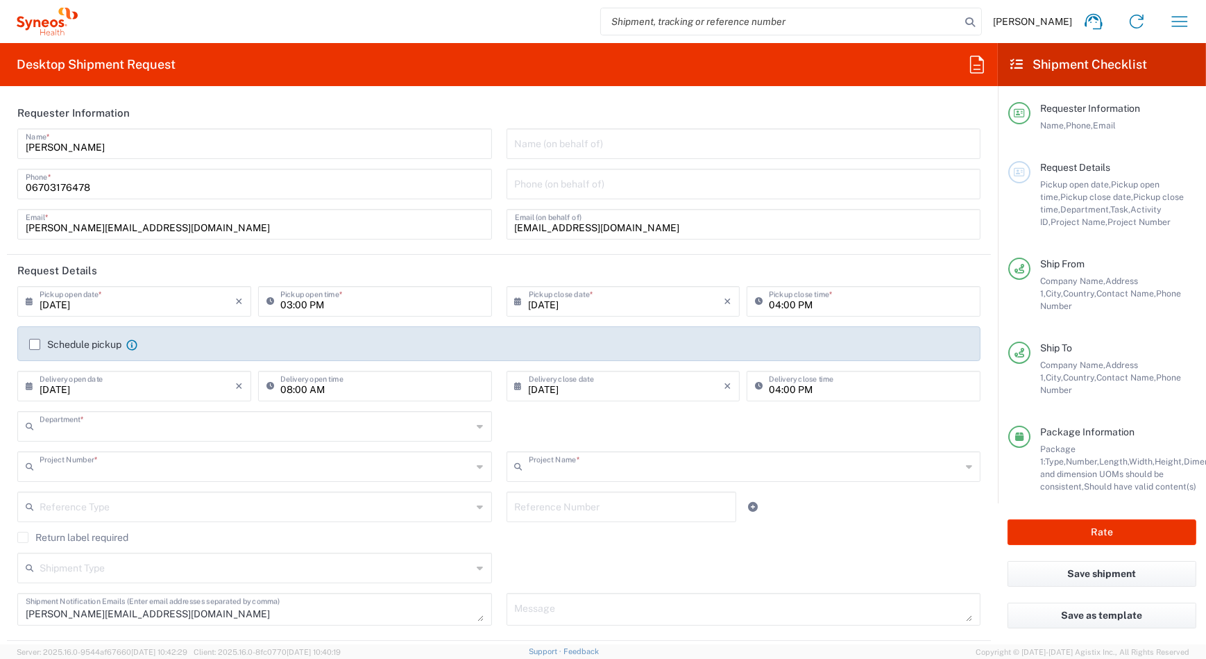
type input "3229"
type input "7044534"
type input "Acrotech 7044534"
type input "Hajdú-[GEOGRAPHIC_DATA]"
type input "Envelope"
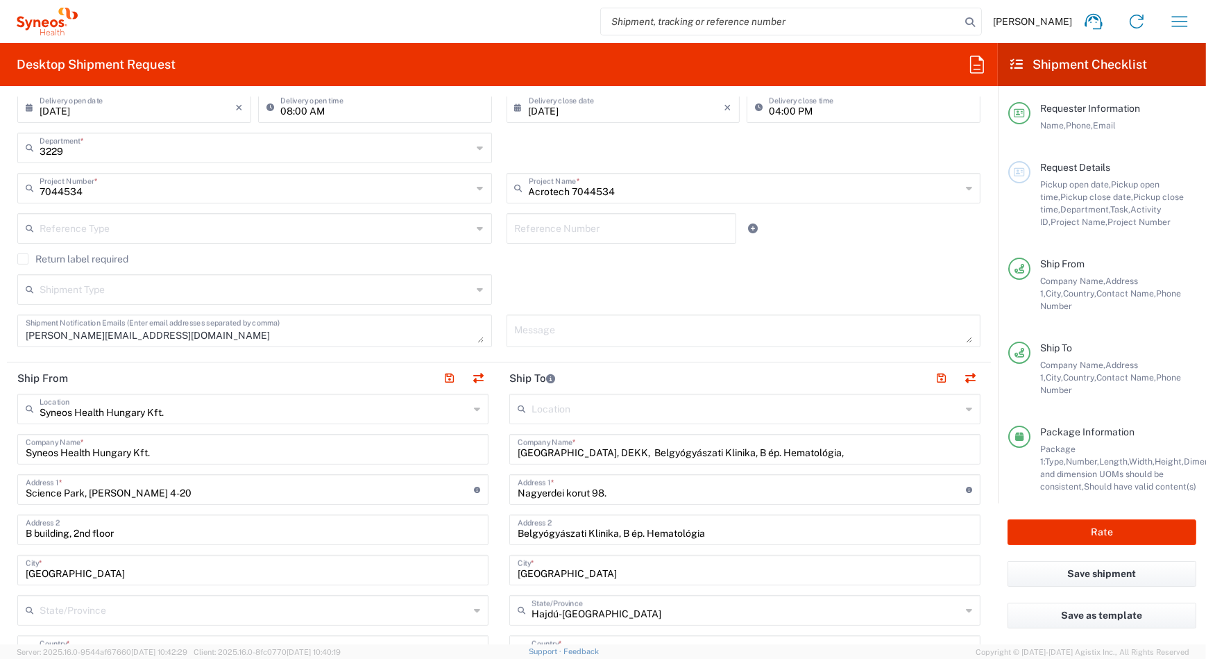
scroll to position [504, 0]
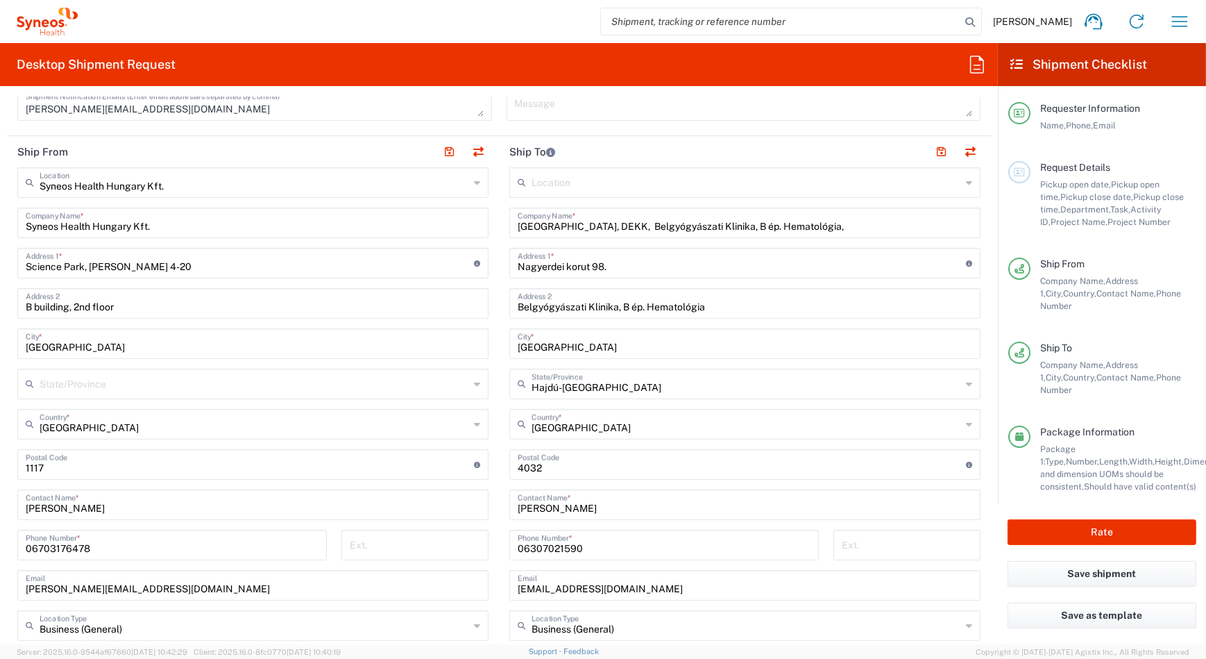
click at [286, 147] on header "Ship From" at bounding box center [253, 151] width 492 height 31
click at [448, 152] on button "button" at bounding box center [449, 151] width 19 height 19
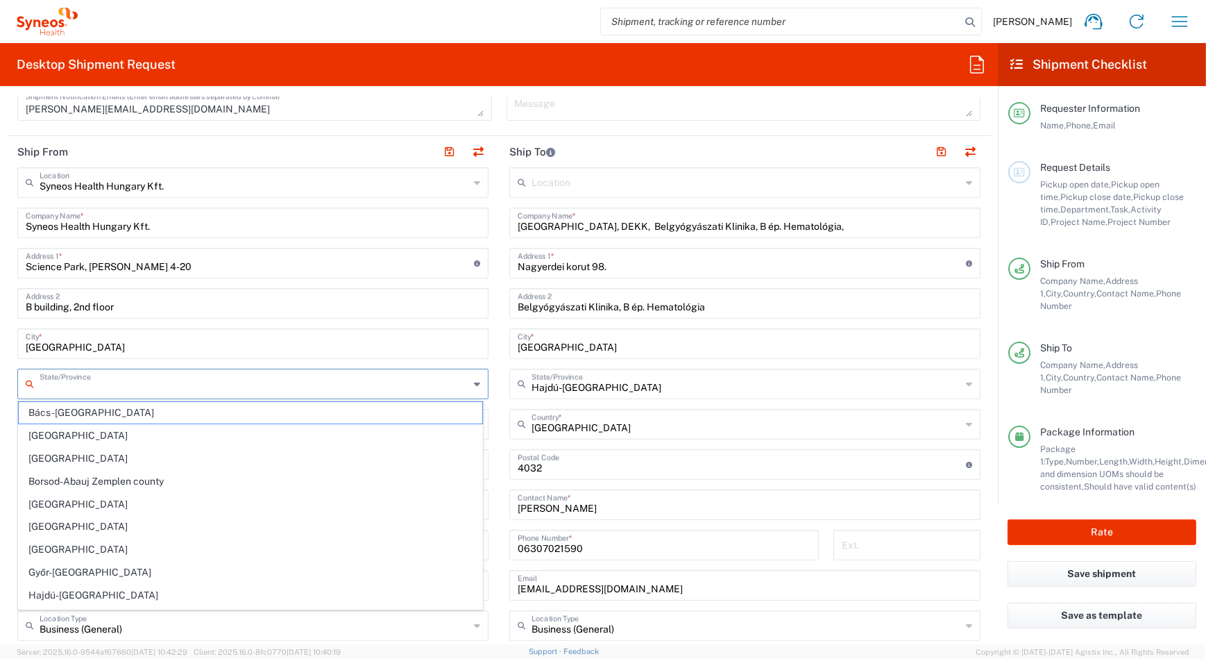
click at [149, 380] on input "text" at bounding box center [255, 383] width 430 height 24
click at [122, 502] on span "[GEOGRAPHIC_DATA]" at bounding box center [251, 504] width 464 height 22
type input "[GEOGRAPHIC_DATA]"
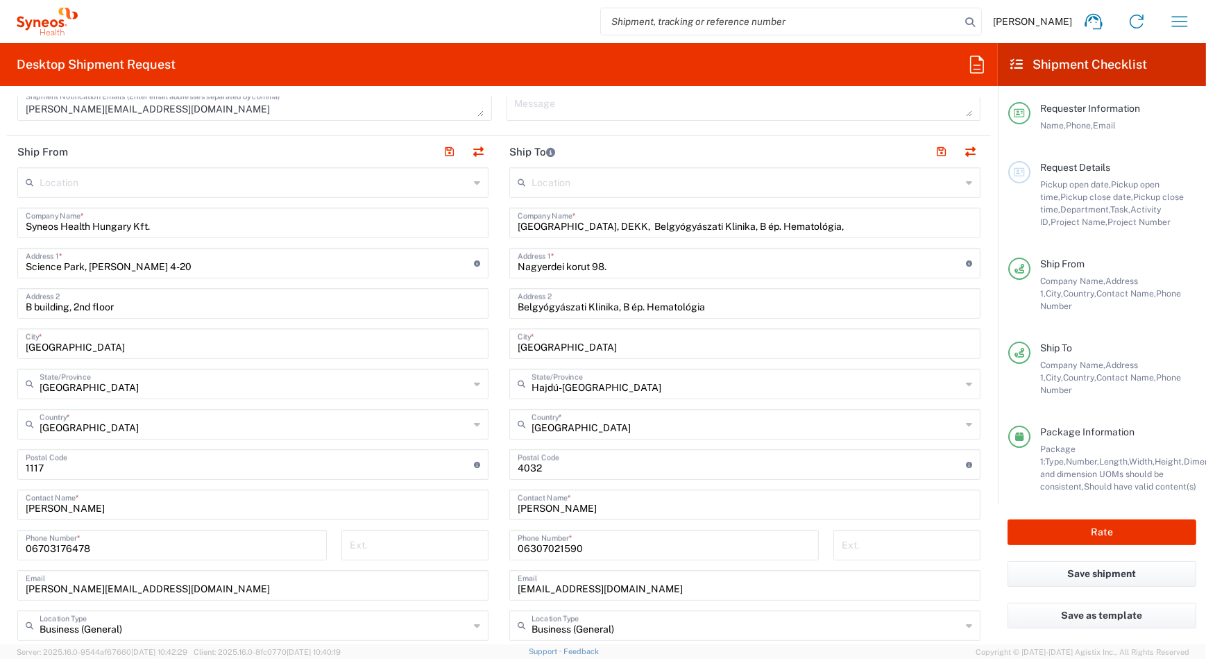
click at [474, 185] on icon at bounding box center [477, 182] width 6 height 22
click at [327, 174] on input "text" at bounding box center [255, 181] width 430 height 24
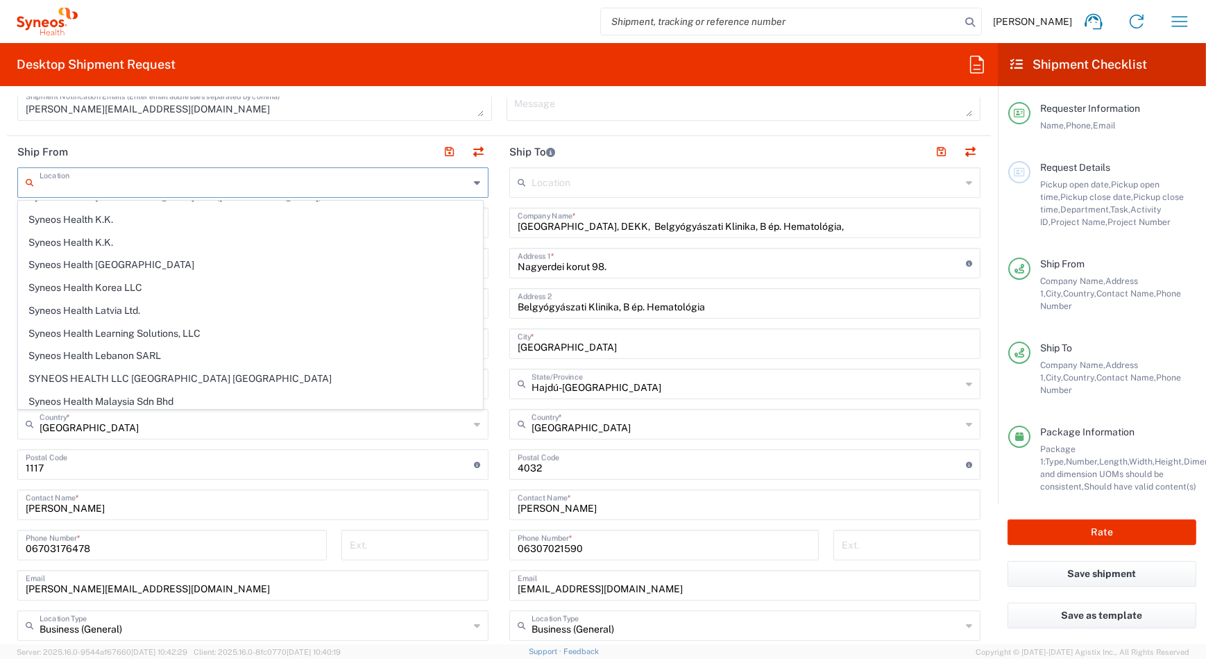
scroll to position [1513, 0]
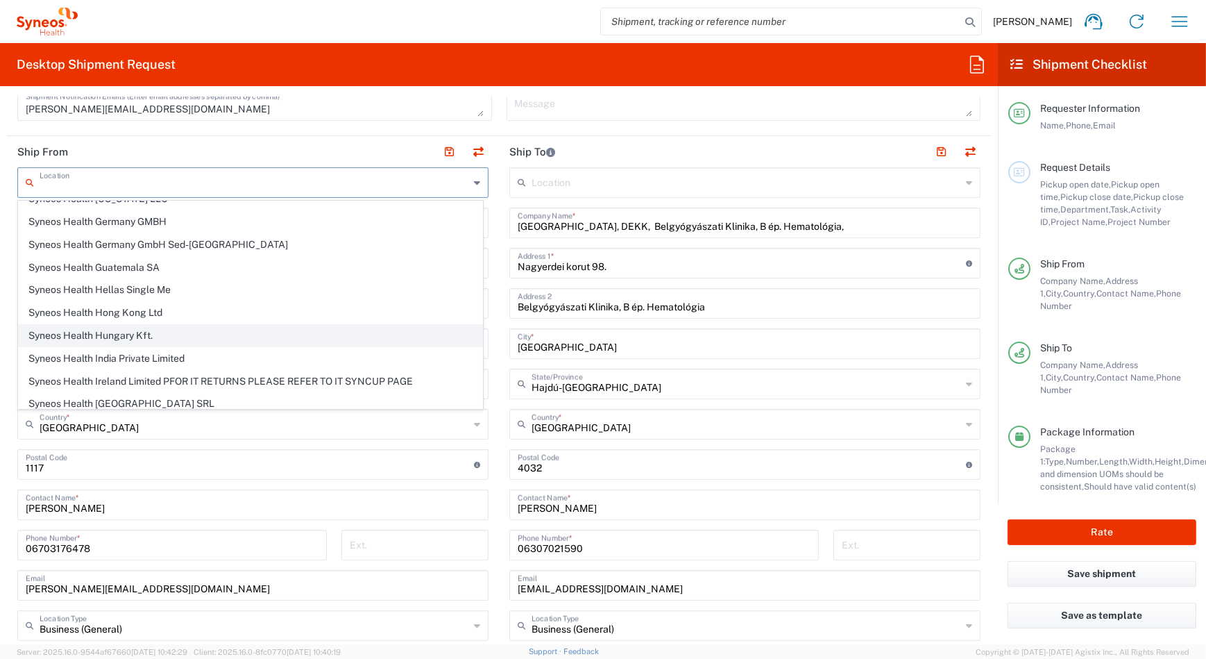
click at [142, 325] on span "Syneos Health Hungary Kft." at bounding box center [251, 336] width 464 height 22
type input "Syneos Health Hungary Kft."
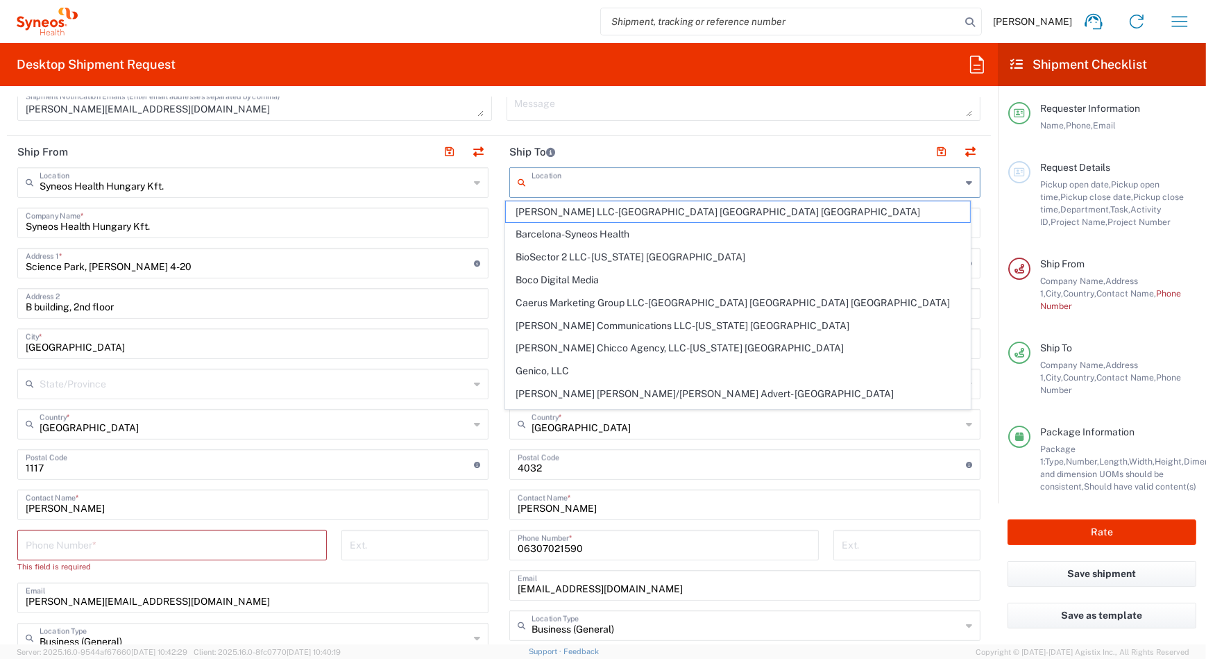
click at [583, 183] on input "text" at bounding box center [747, 181] width 430 height 24
click at [617, 154] on header "Ship To" at bounding box center [745, 151] width 492 height 31
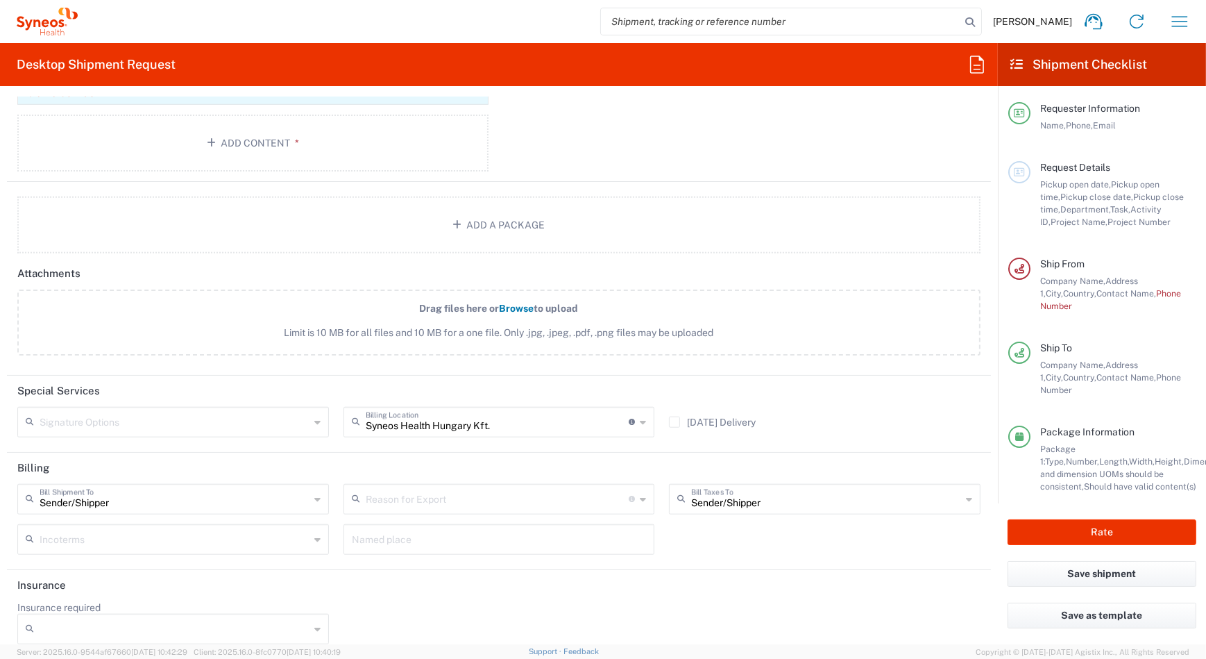
scroll to position [1645, 0]
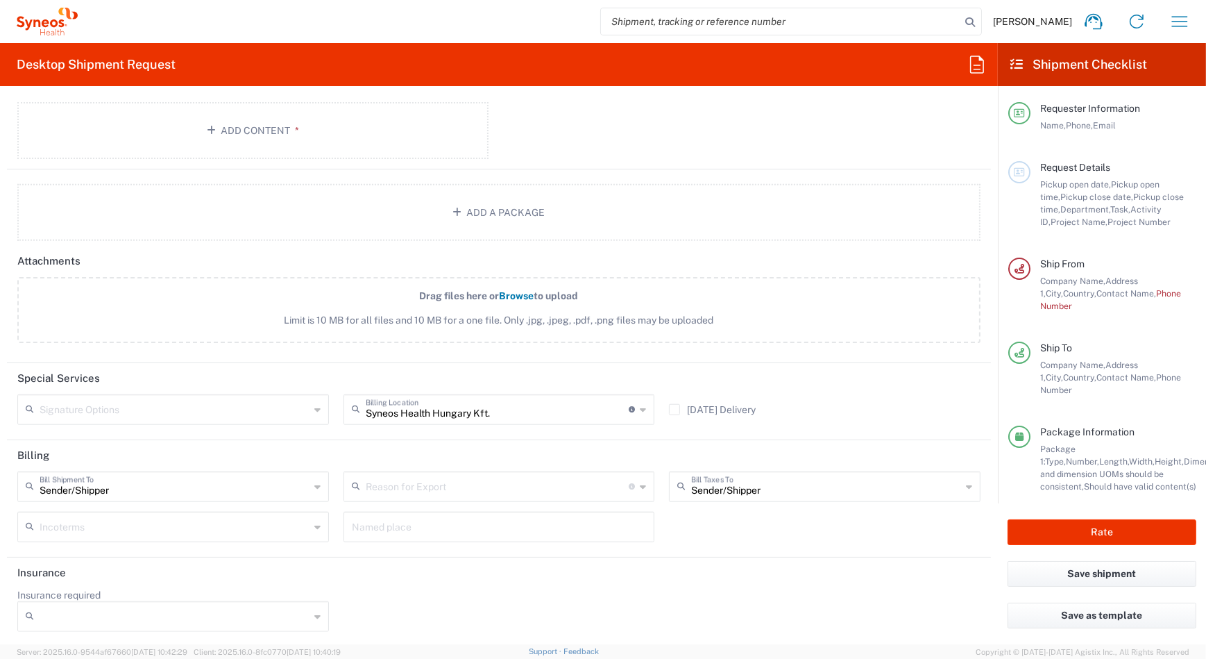
click at [219, 402] on input "text" at bounding box center [175, 408] width 270 height 24
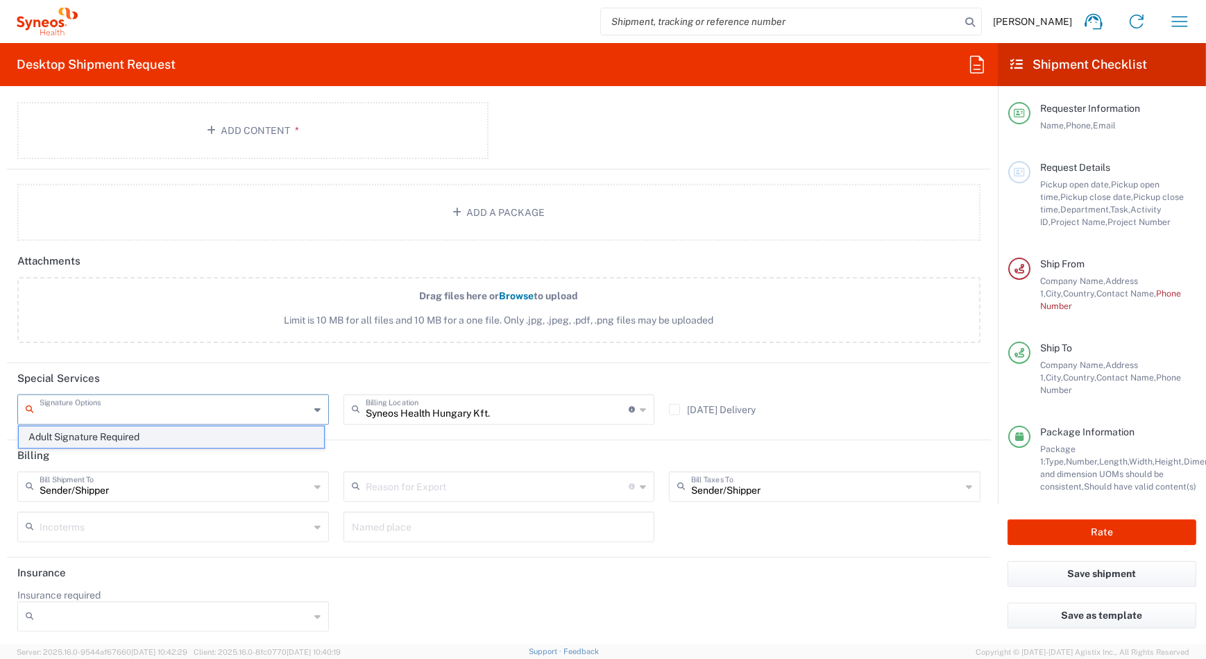
click at [196, 445] on span "Adult Signature Required" at bounding box center [171, 437] width 305 height 22
type input "Adult Signature Required"
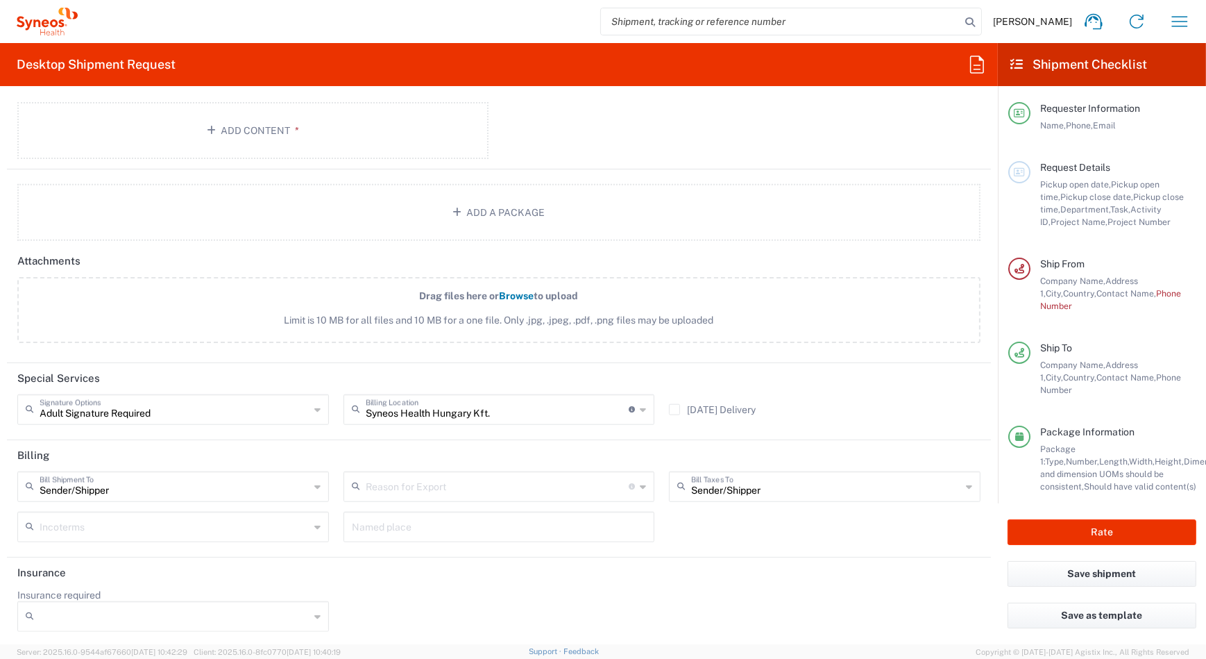
click at [1155, 297] on span "Phone Number" at bounding box center [1110, 299] width 141 height 23
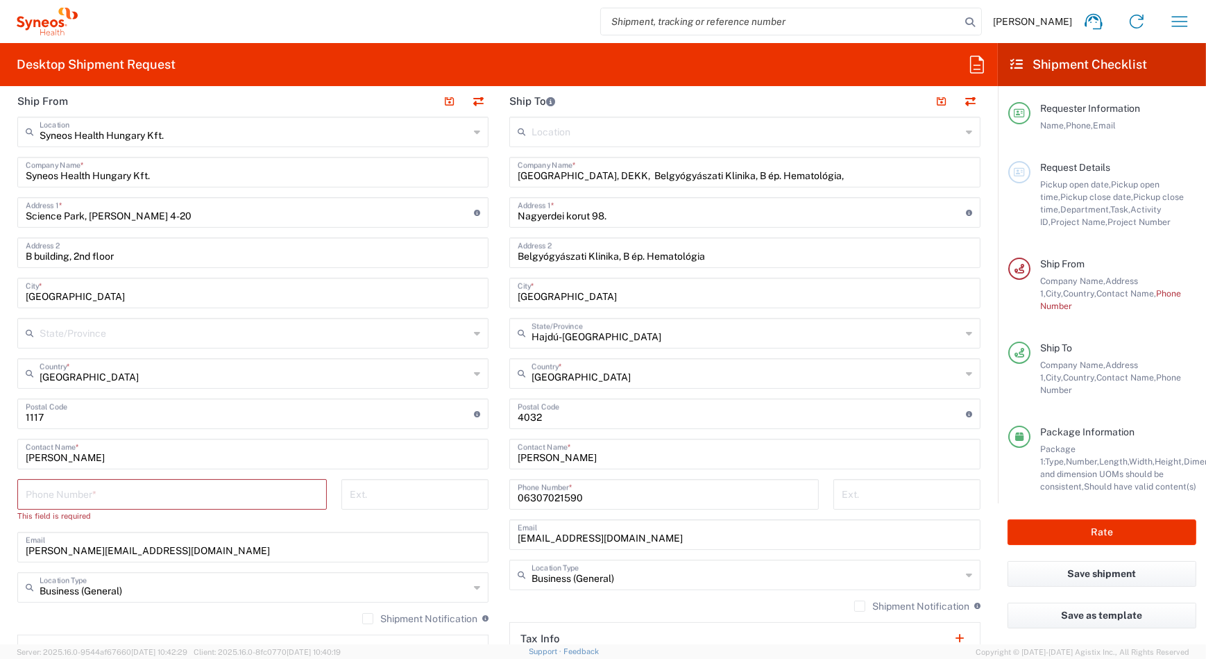
scroll to position [635, 0]
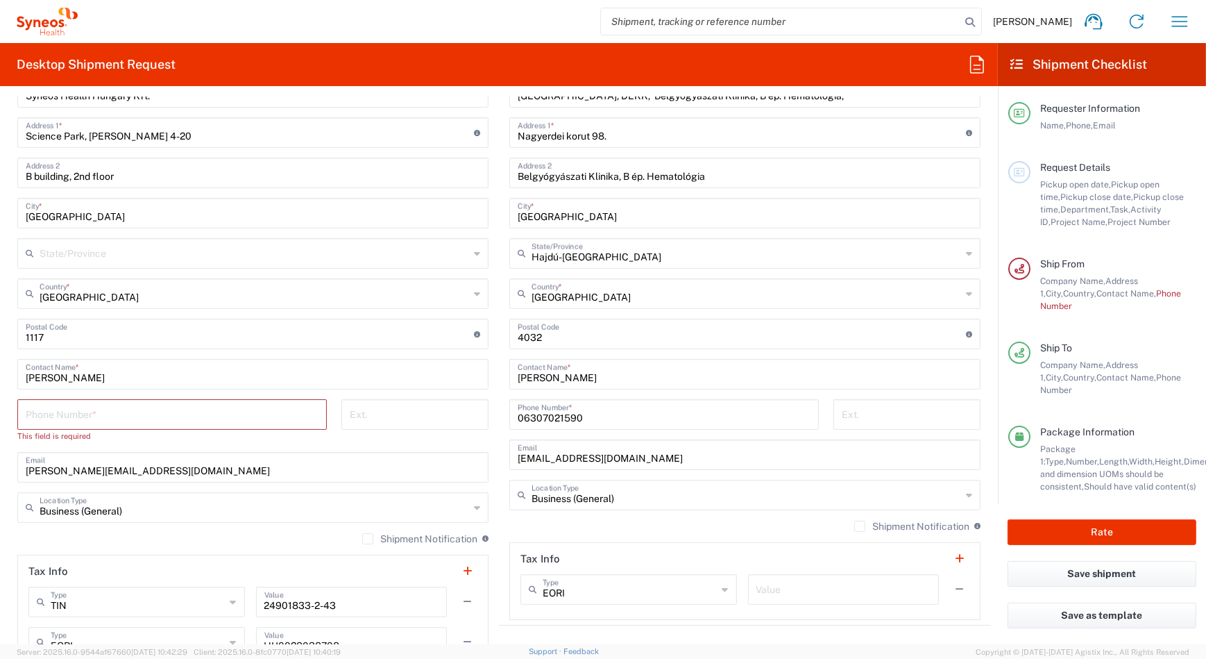
click at [82, 418] on input "tel" at bounding box center [172, 413] width 293 height 24
type input "06703176478"
type input "[PERSON_NAME]"
click at [0, 0] on span "[GEOGRAPHIC_DATA]" at bounding box center [0, 0] width 0 height 0
click at [224, 454] on input "[PERSON_NAME][EMAIL_ADDRESS][DOMAIN_NAME]" at bounding box center [253, 466] width 455 height 24
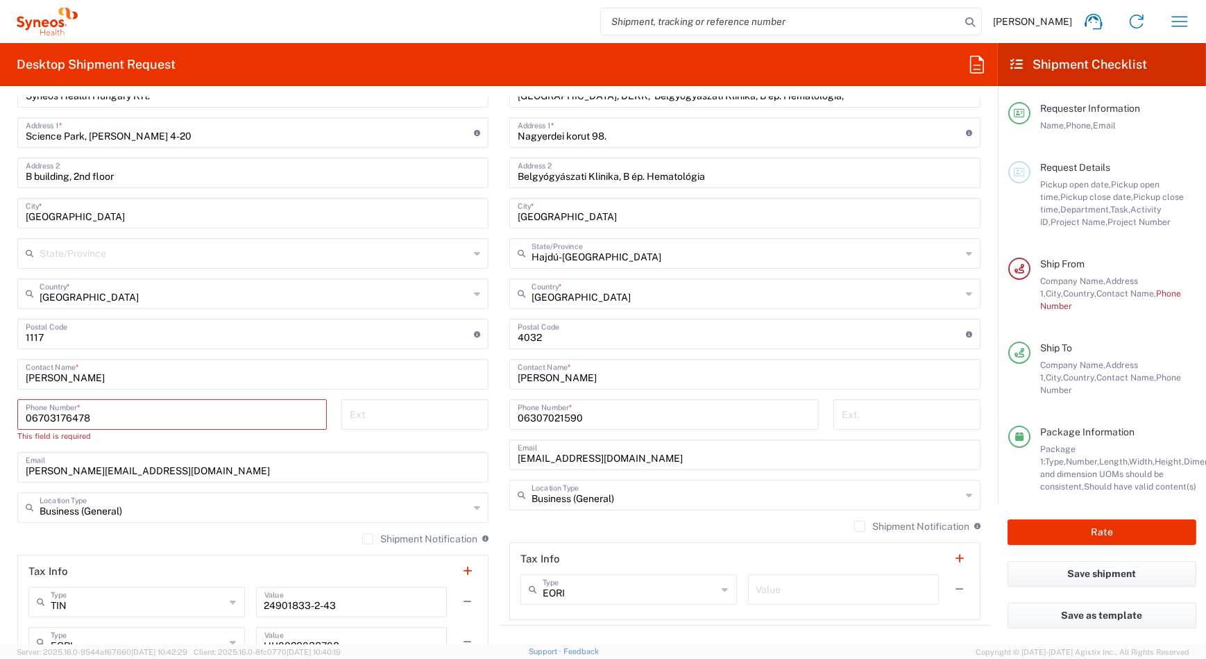
click at [224, 454] on input "[PERSON_NAME][EMAIL_ADDRESS][DOMAIN_NAME]" at bounding box center [253, 466] width 455 height 24
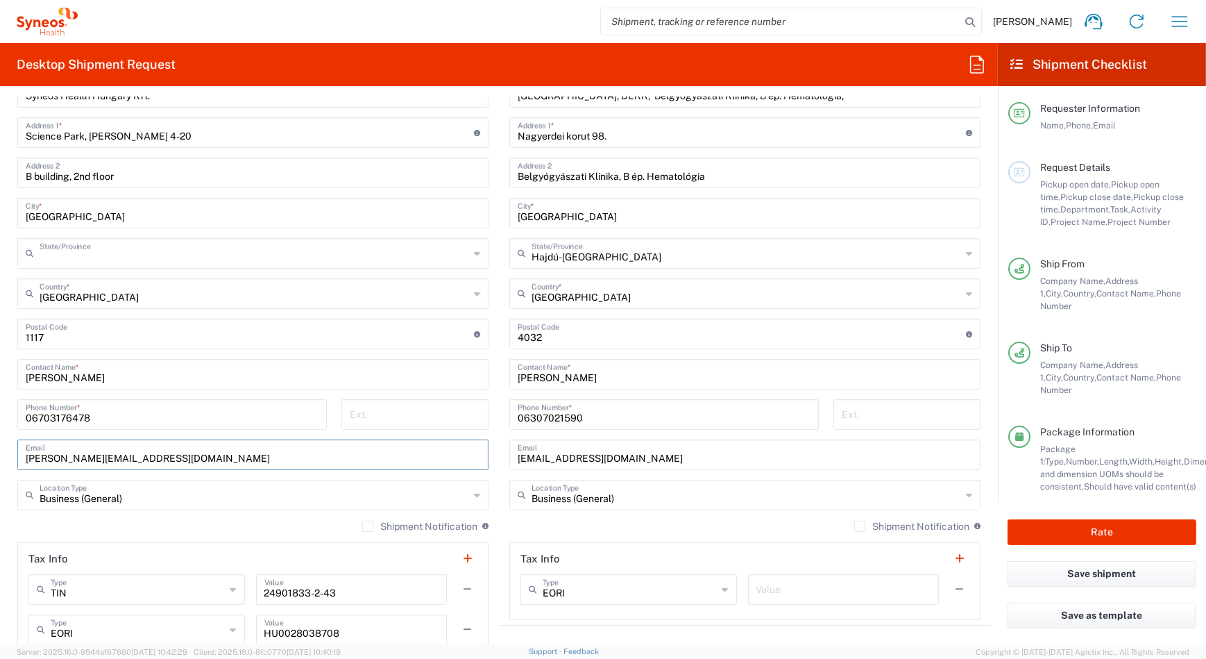
type input "[GEOGRAPHIC_DATA]"
click at [33, 417] on input "06703176478" at bounding box center [172, 413] width 293 height 24
type input "[PHONE_NUMBER]"
click at [1103, 523] on button "Rate" at bounding box center [1102, 532] width 189 height 26
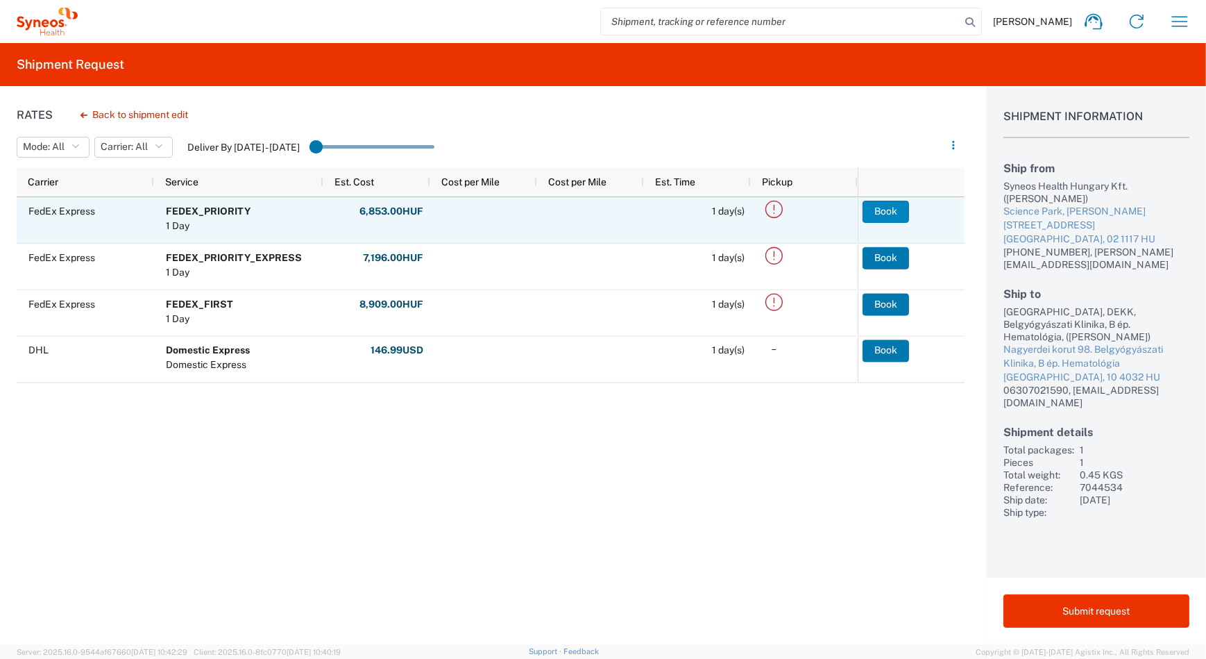
click at [892, 210] on button "Book" at bounding box center [886, 212] width 46 height 22
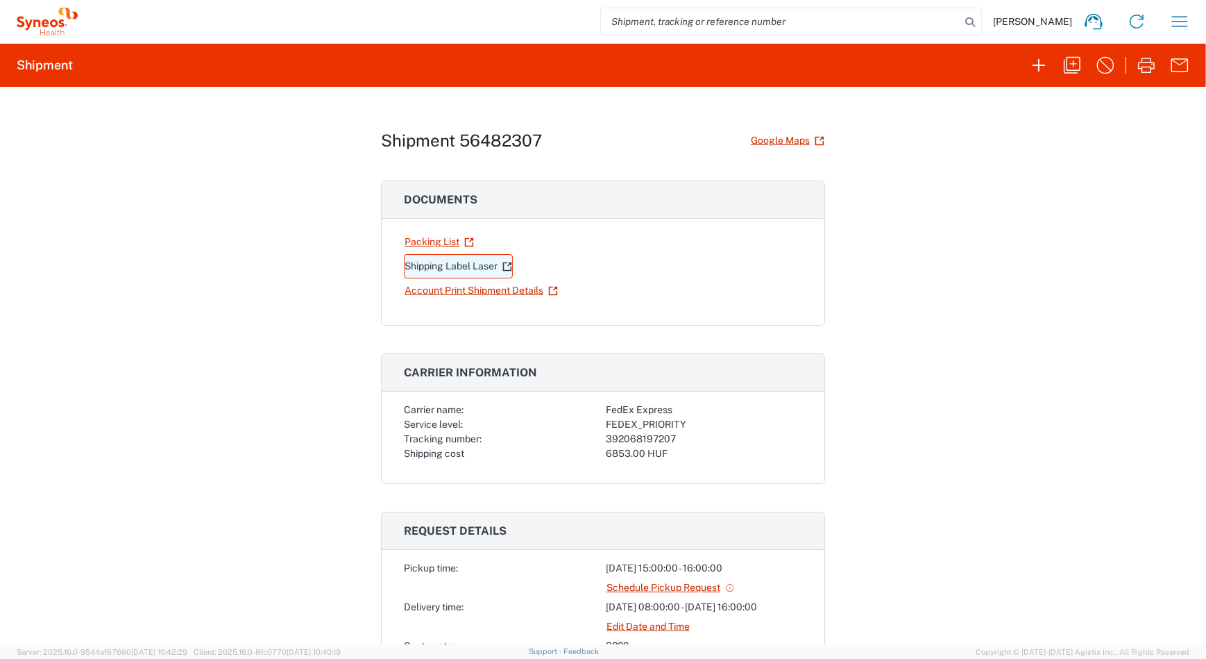
click at [461, 269] on link "Shipping Label Laser" at bounding box center [458, 266] width 109 height 24
click at [454, 293] on link "Account Print Shipment Details" at bounding box center [481, 290] width 155 height 24
click at [410, 243] on link "Packing List" at bounding box center [439, 242] width 71 height 24
